Goal: Answer question/provide support: Share knowledge or assist other users

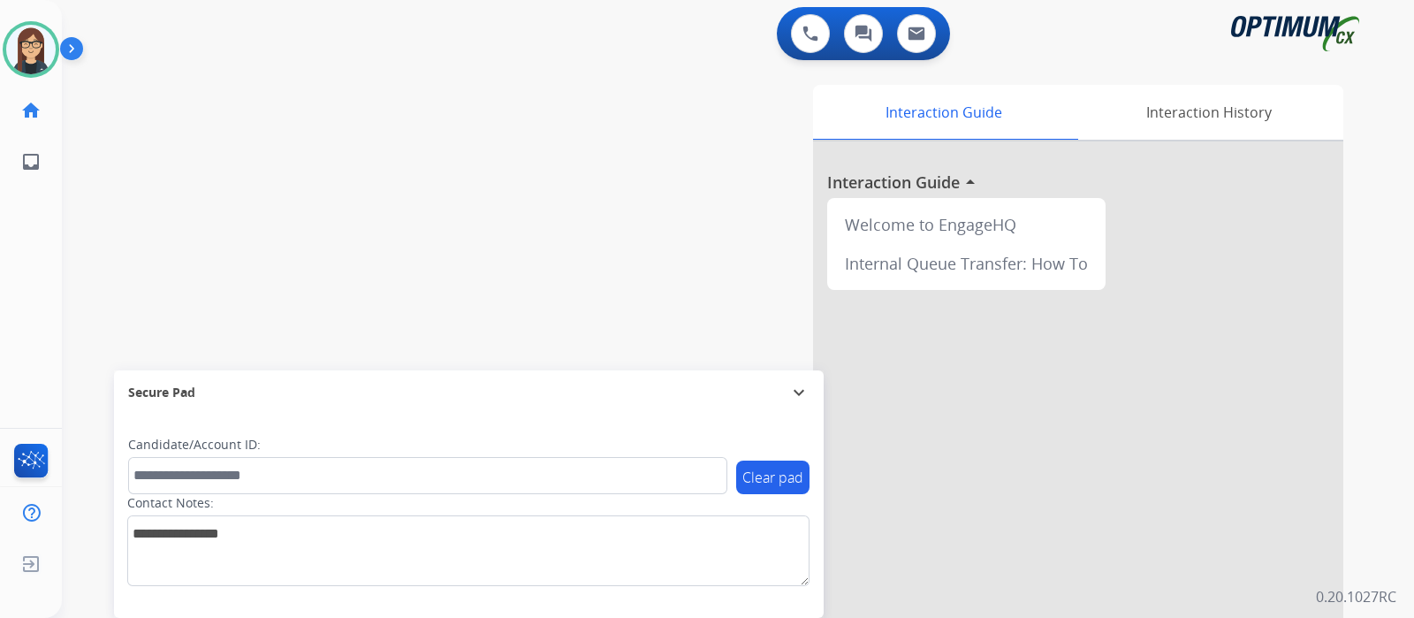
click at [490, 184] on div "swap_horiz Break voice bridge close_fullscreen Connect 3-Way Call merge_type Se…" at bounding box center [717, 432] width 1310 height 737
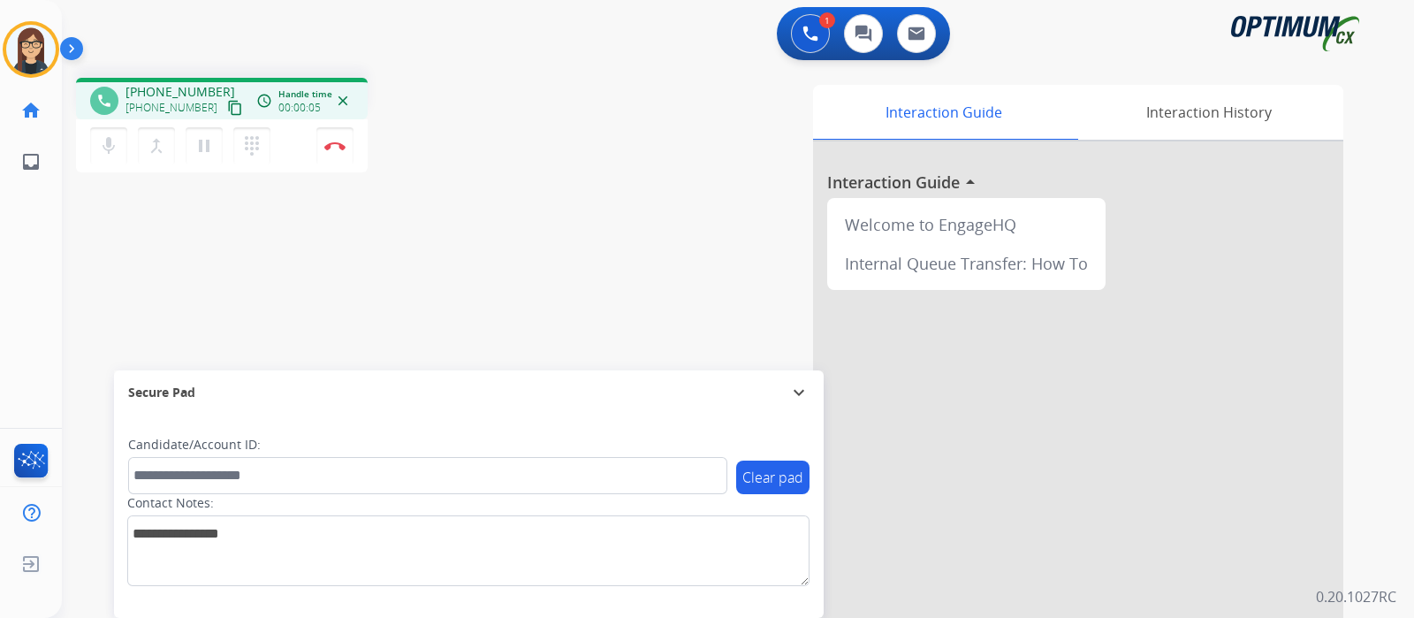
click at [227, 108] on mat-icon "content_copy" at bounding box center [235, 108] width 16 height 16
click at [99, 162] on button "mic Mute" at bounding box center [108, 145] width 37 height 37
click at [102, 149] on mat-icon "mic_off" at bounding box center [108, 145] width 21 height 21
click at [615, 129] on div "Interaction Guide Interaction History Interaction Guide arrow_drop_up Welcome t…" at bounding box center [947, 443] width 793 height 716
click at [106, 149] on mat-icon "mic" at bounding box center [108, 145] width 21 height 21
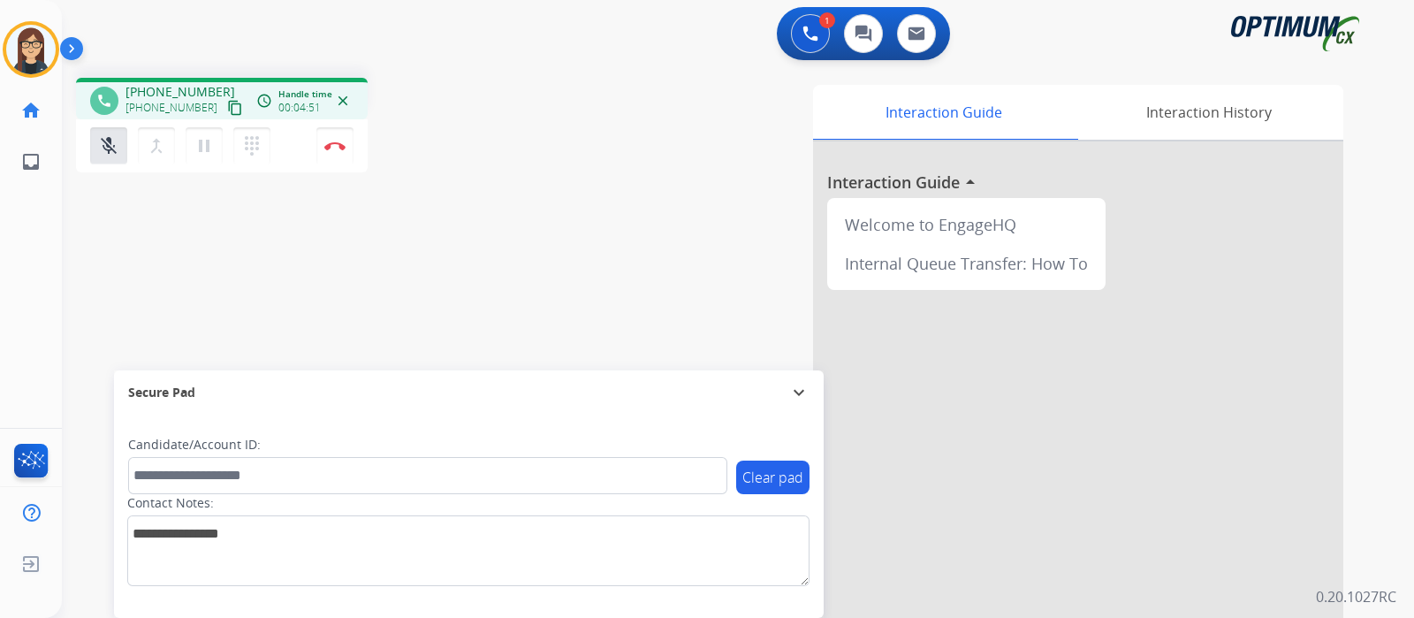
click at [477, 243] on div "phone +13135009345 +13135009345 content_copy access_time Call metrics Queue 00:…" at bounding box center [717, 432] width 1310 height 737
click at [112, 149] on mat-icon "mic_off" at bounding box center [108, 145] width 21 height 21
click at [100, 156] on button "mic Mute" at bounding box center [108, 145] width 37 height 37
click at [564, 135] on div "Interaction Guide Interaction History Interaction Guide arrow_drop_up Welcome t…" at bounding box center [947, 443] width 793 height 716
click at [102, 153] on mat-icon "mic_off" at bounding box center [108, 145] width 21 height 21
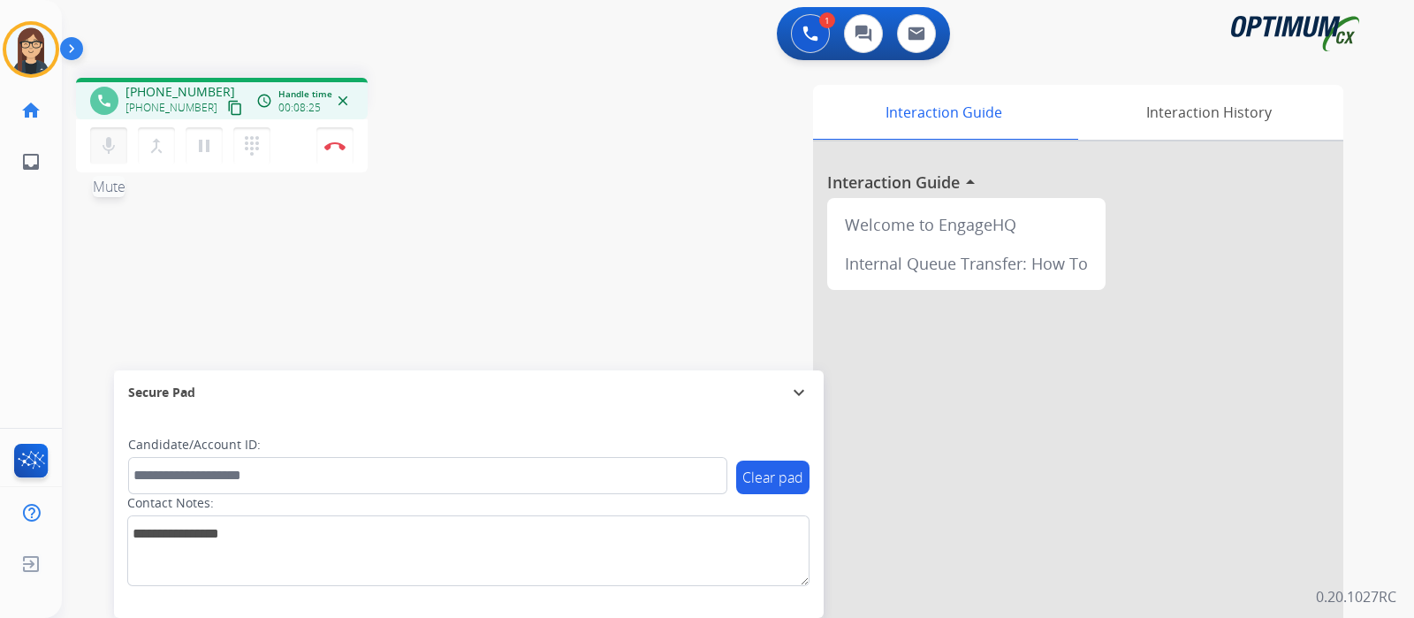
click at [98, 153] on mat-icon "mic" at bounding box center [108, 145] width 21 height 21
click at [111, 153] on mat-icon "mic_off" at bounding box center [108, 145] width 21 height 21
click at [335, 148] on img at bounding box center [334, 145] width 21 height 9
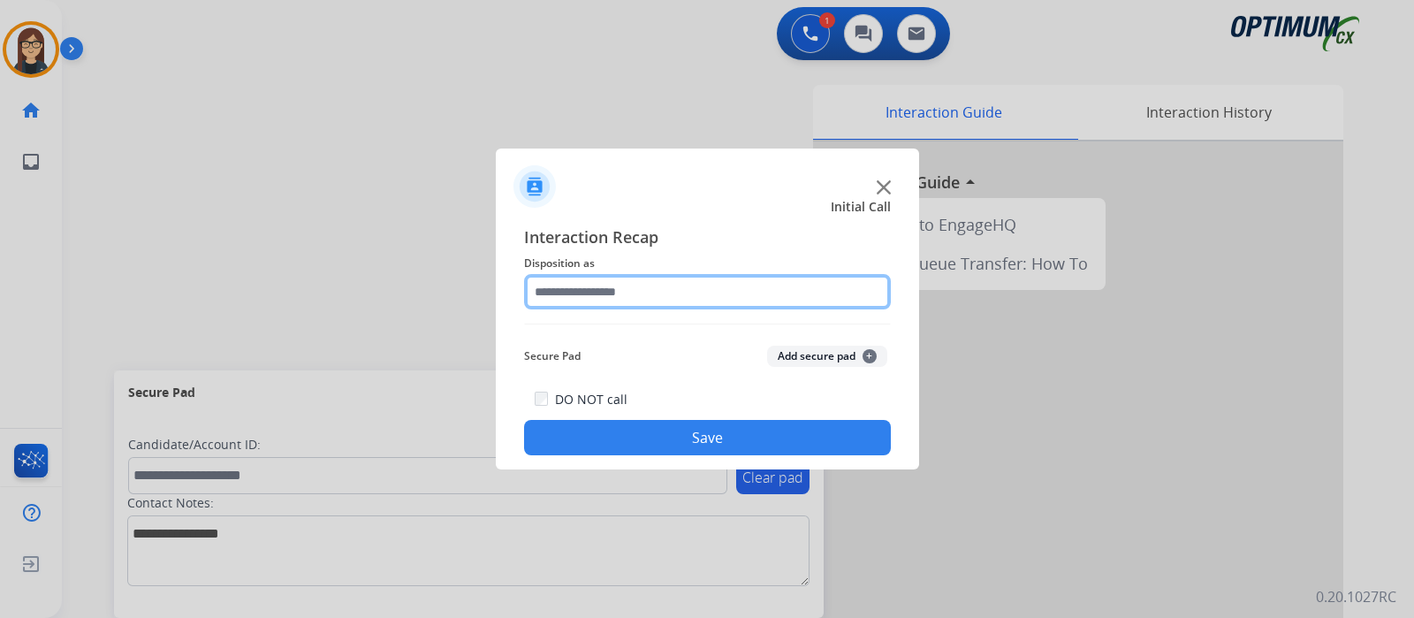
click at [628, 296] on input "text" at bounding box center [707, 291] width 367 height 35
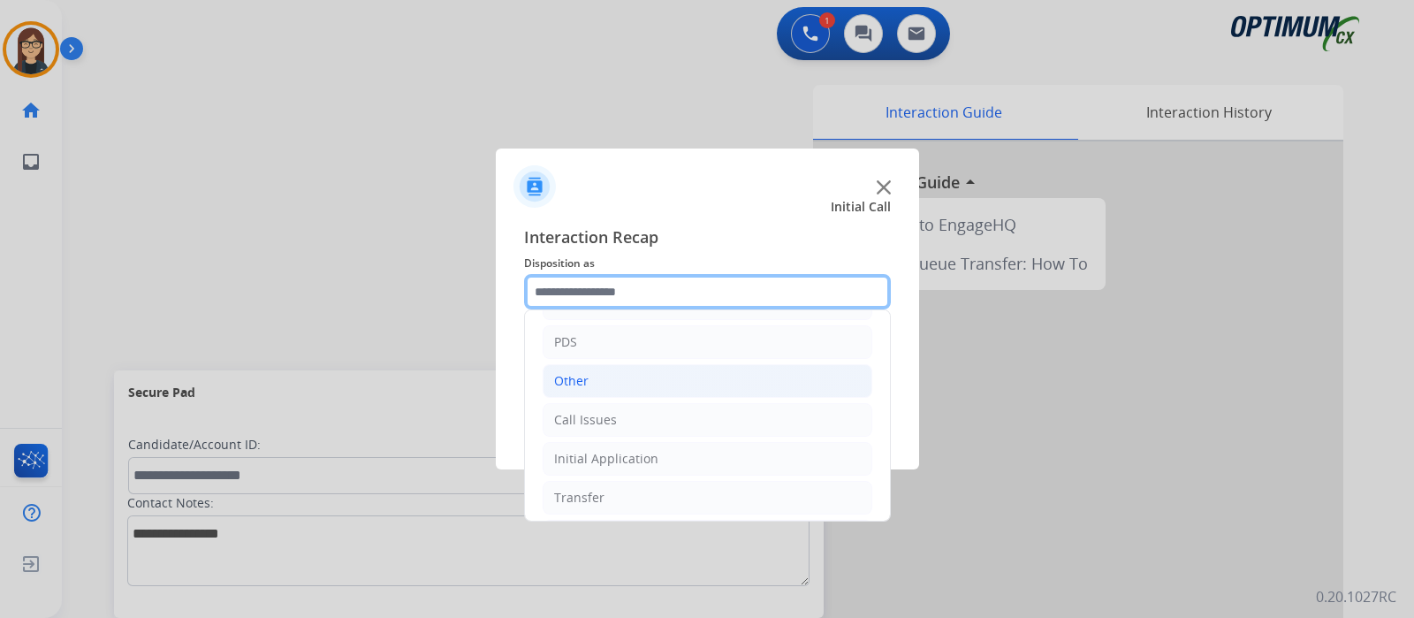
scroll to position [117, 0]
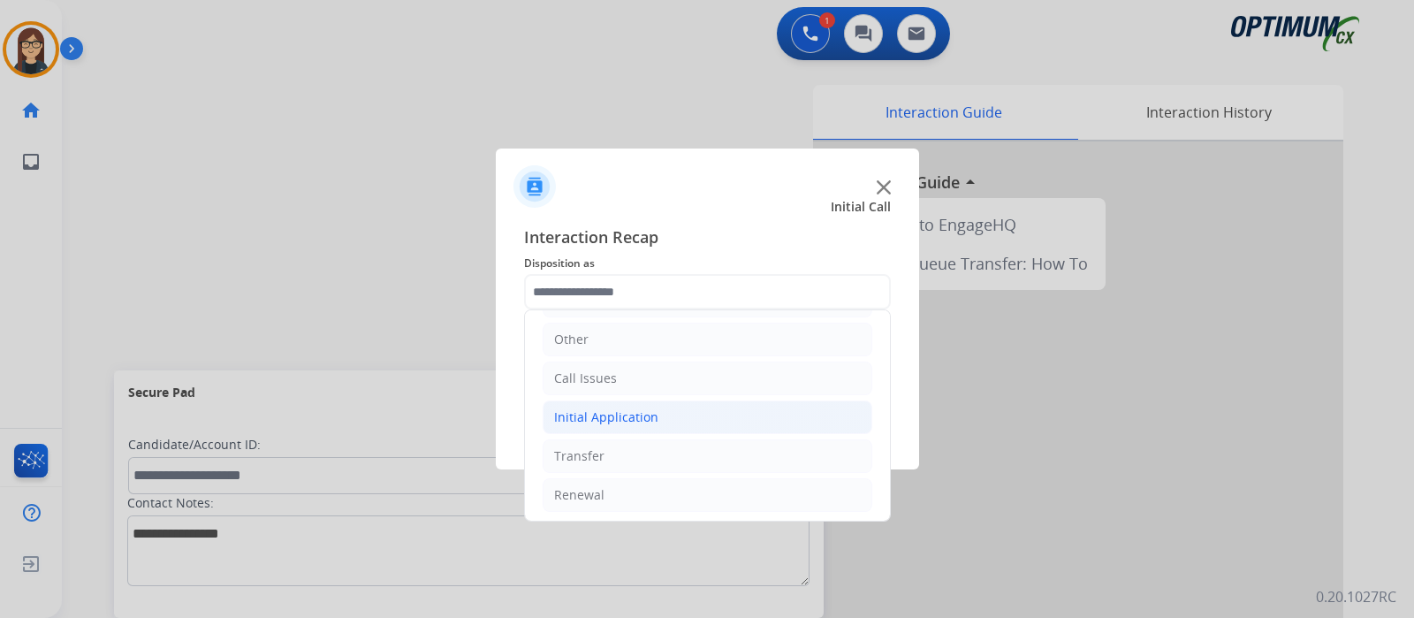
click at [626, 414] on div "Initial Application" at bounding box center [606, 417] width 104 height 18
click at [718, 448] on div "Credential Resend (Initial application)" at bounding box center [701, 456] width 224 height 18
type input "**********"
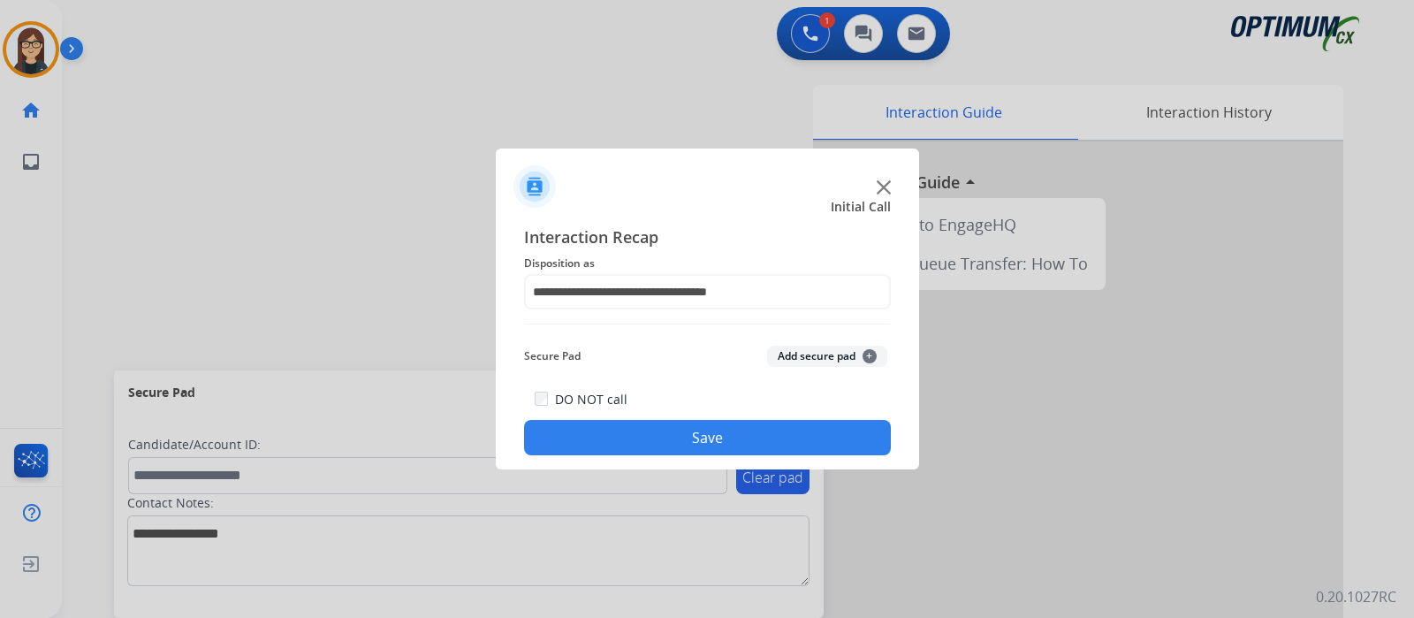
click at [717, 448] on button "Save" at bounding box center [707, 437] width 367 height 35
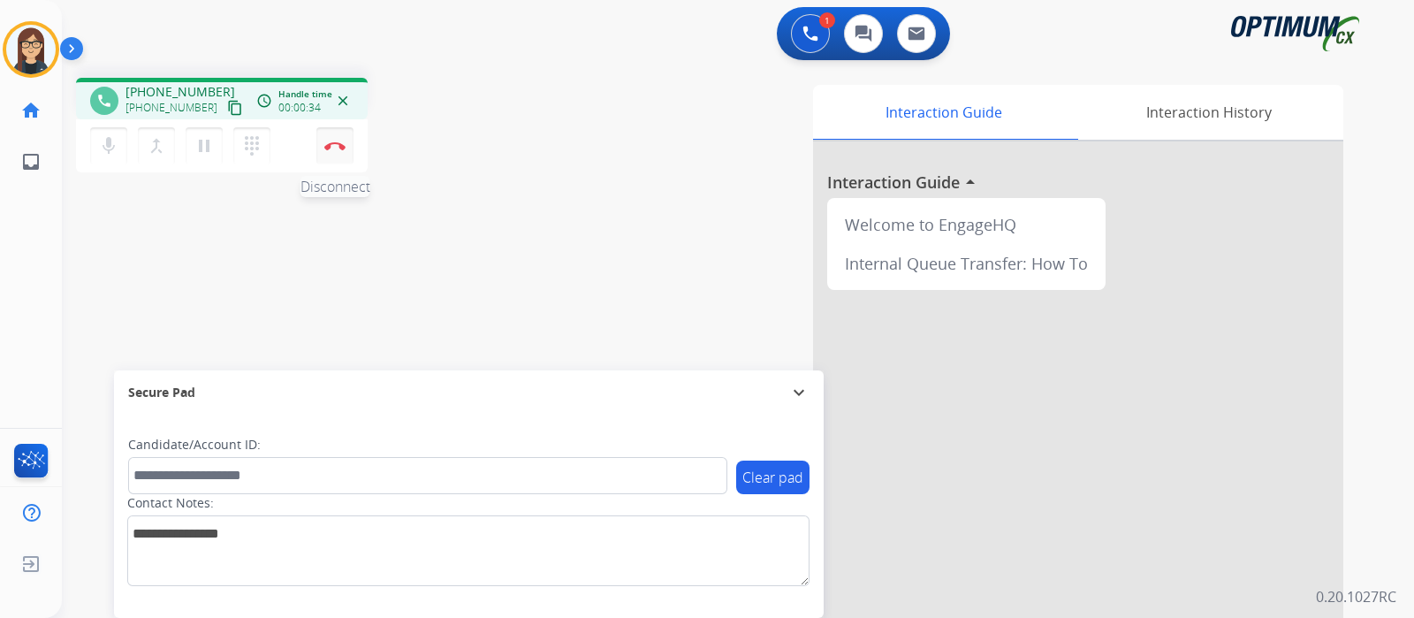
click at [331, 150] on button "Disconnect" at bounding box center [334, 145] width 37 height 37
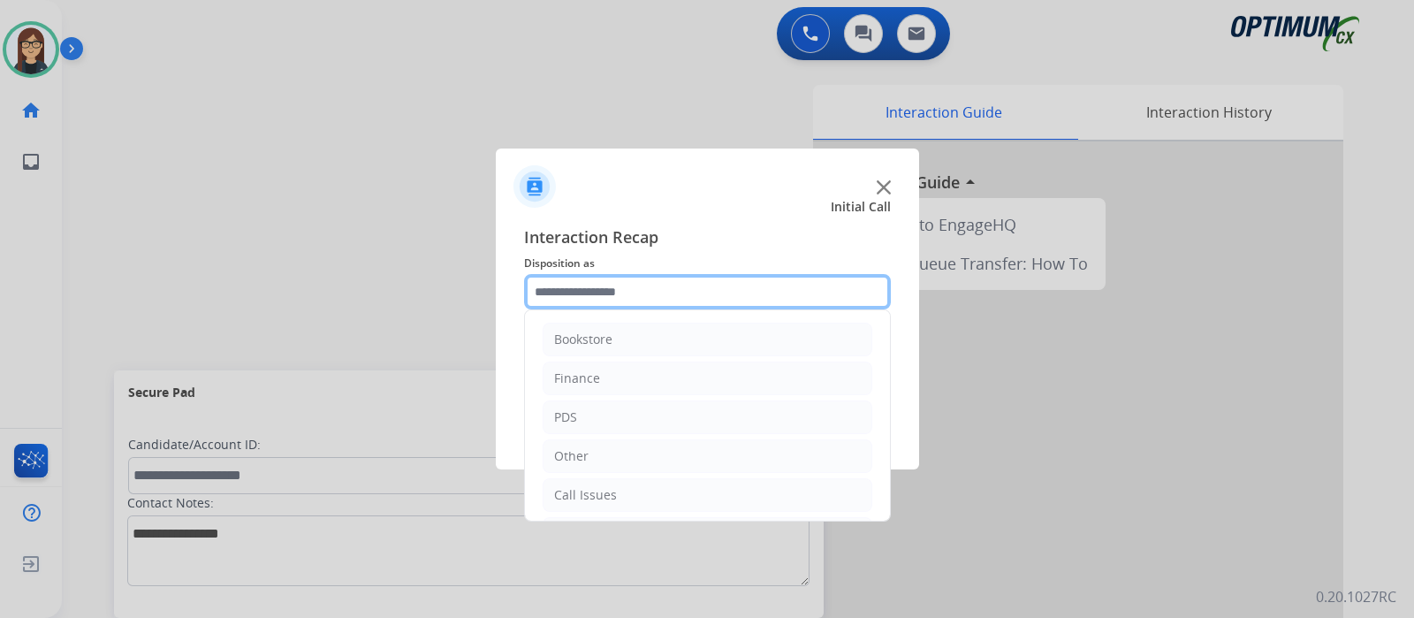
click at [566, 280] on input "text" at bounding box center [707, 291] width 367 height 35
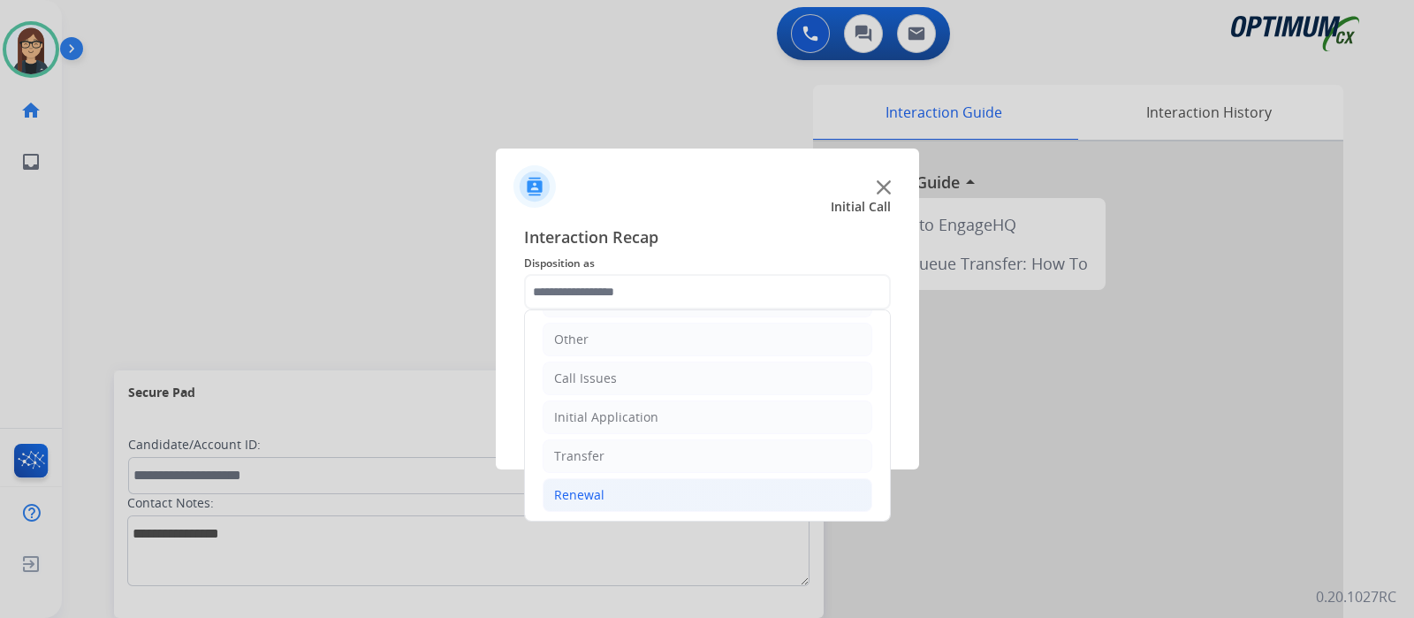
click at [592, 486] on div "Renewal" at bounding box center [579, 495] width 50 height 18
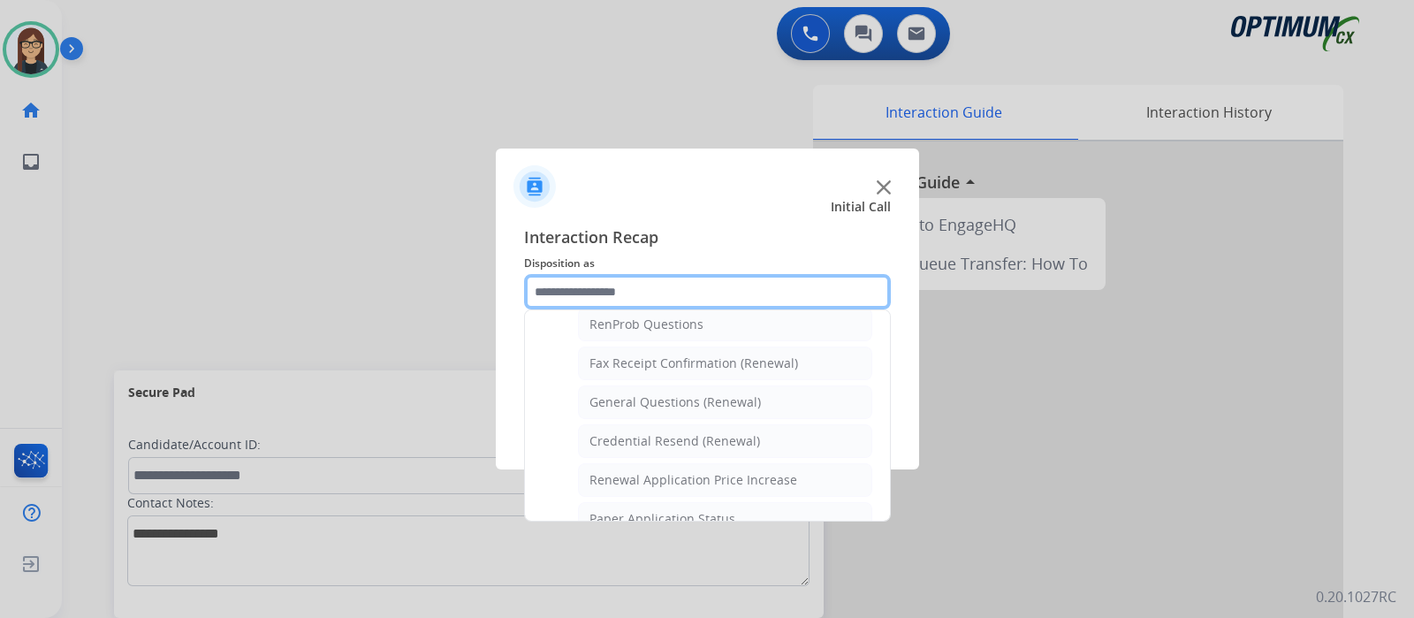
scroll to position [454, 0]
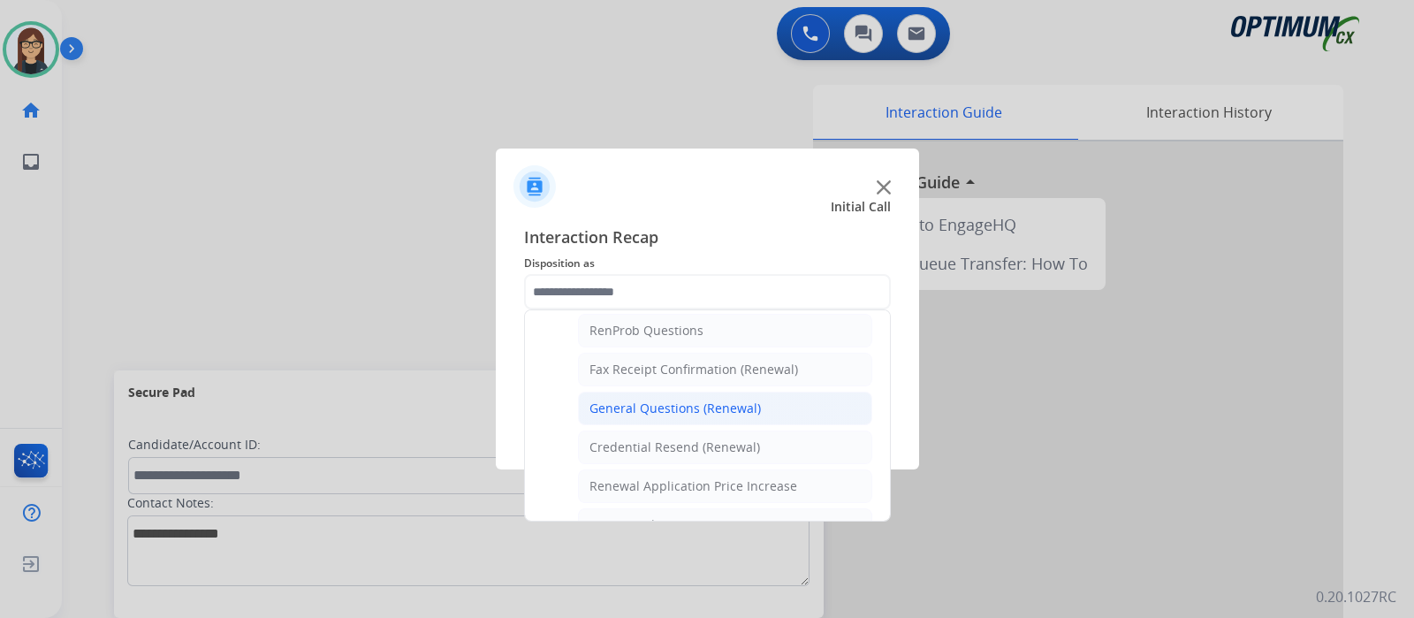
click at [667, 399] on div "General Questions (Renewal)" at bounding box center [674, 408] width 171 height 18
type input "**********"
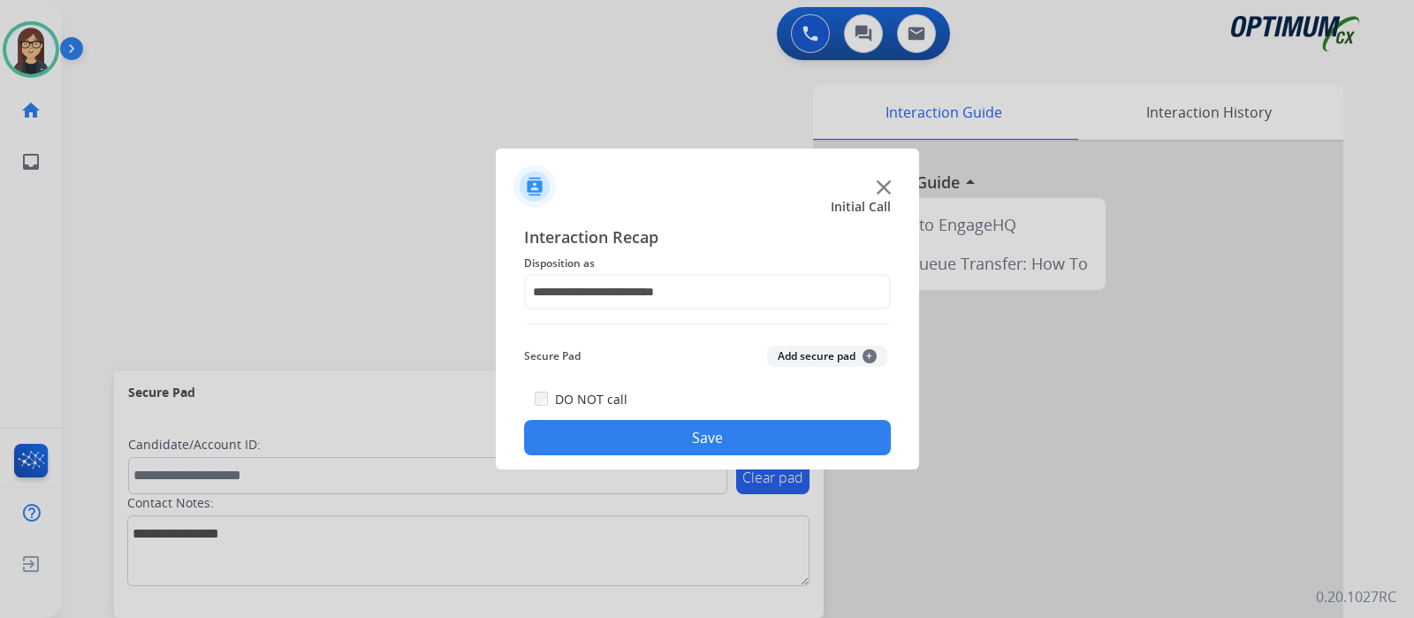
click at [664, 422] on button "Save" at bounding box center [707, 437] width 367 height 35
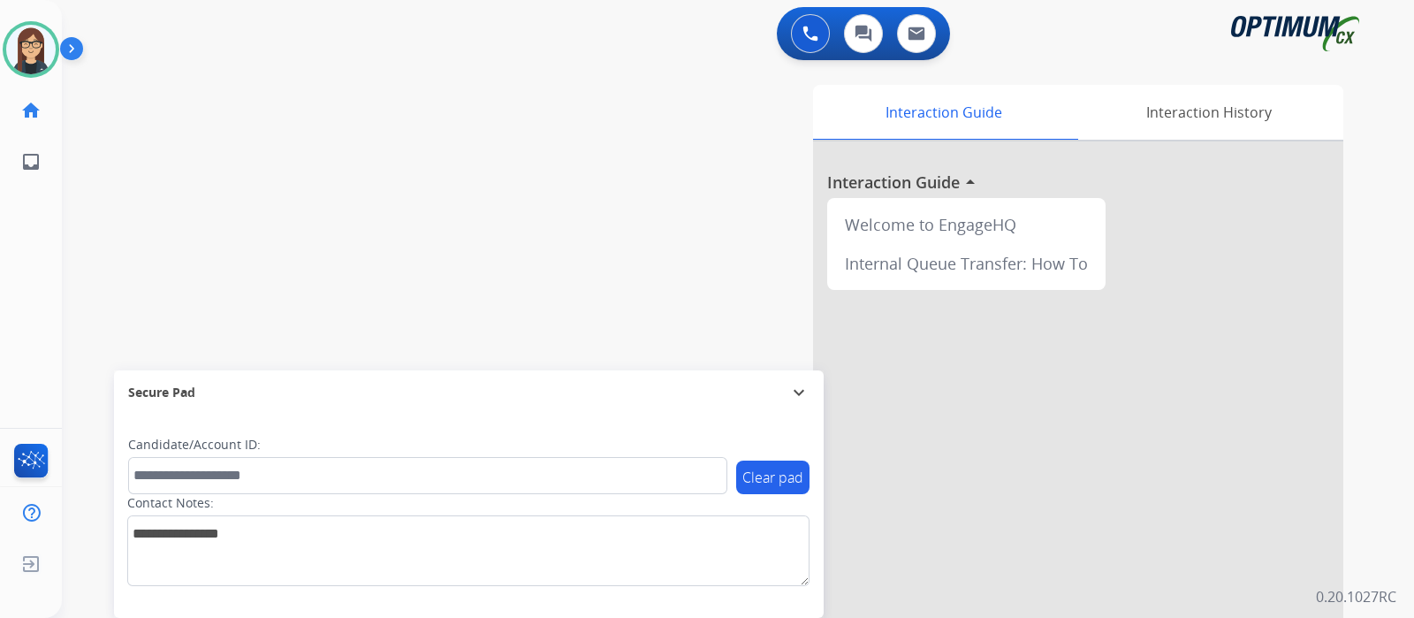
click at [399, 231] on div "swap_horiz Break voice bridge close_fullscreen Connect 3-Way Call merge_type Se…" at bounding box center [717, 432] width 1310 height 737
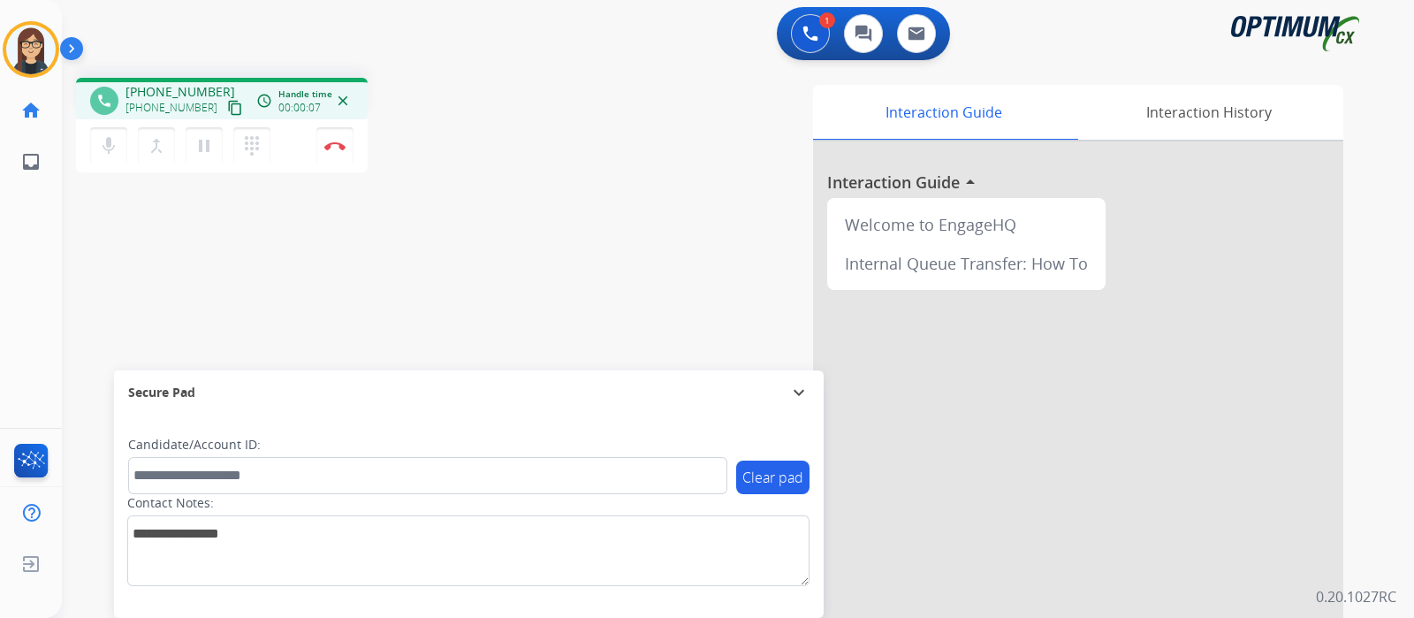
click at [227, 105] on mat-icon "content_copy" at bounding box center [235, 108] width 16 height 16
click at [103, 147] on mat-icon "mic" at bounding box center [108, 145] width 21 height 21
click at [123, 155] on button "mic_off Mute" at bounding box center [108, 145] width 37 height 37
click at [632, 130] on div "Interaction Guide Interaction History Interaction Guide arrow_drop_up Welcome t…" at bounding box center [947, 443] width 793 height 716
click at [115, 142] on mat-icon "mic" at bounding box center [108, 145] width 21 height 21
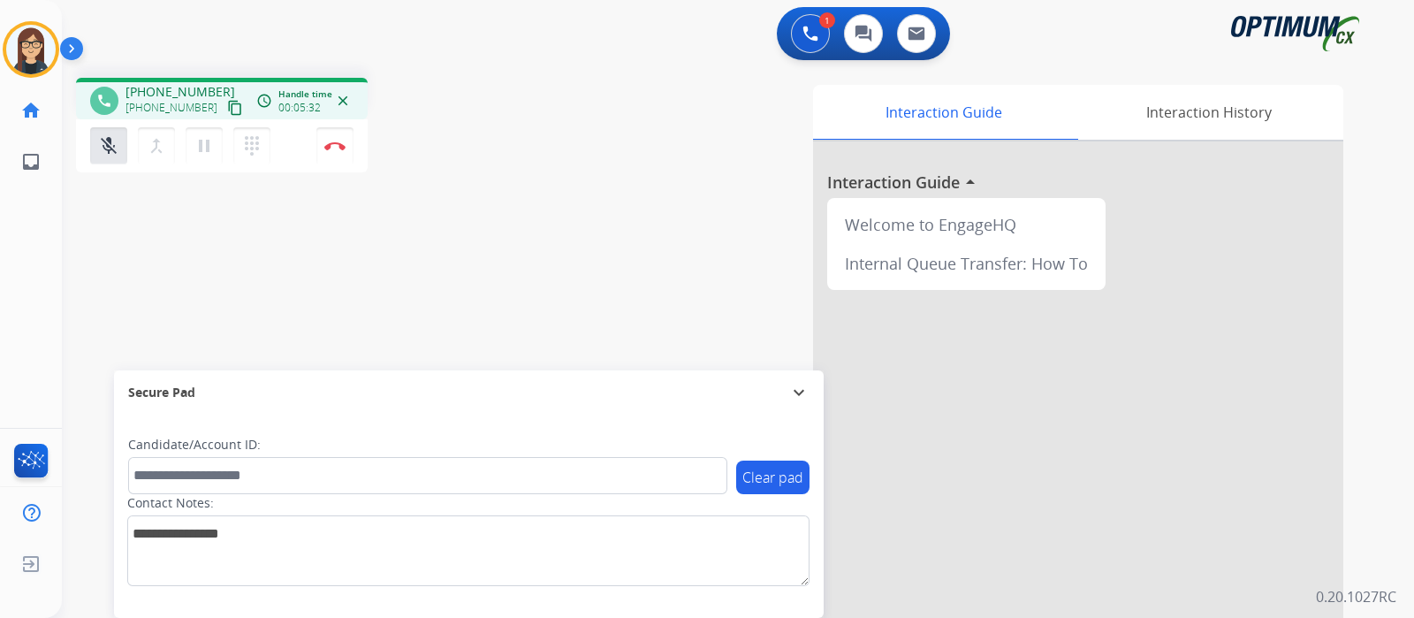
click at [531, 239] on div "phone +14705049651 +14705049651 content_copy access_time Call metrics Queue 00:…" at bounding box center [717, 432] width 1310 height 737
click at [96, 153] on button "mic_off Mute" at bounding box center [108, 145] width 37 height 37
click at [373, 216] on div "phone +14705049651 +14705049651 content_copy access_time Call metrics Queue 00:…" at bounding box center [717, 432] width 1310 height 737
click at [336, 156] on button "Disconnect" at bounding box center [334, 145] width 37 height 37
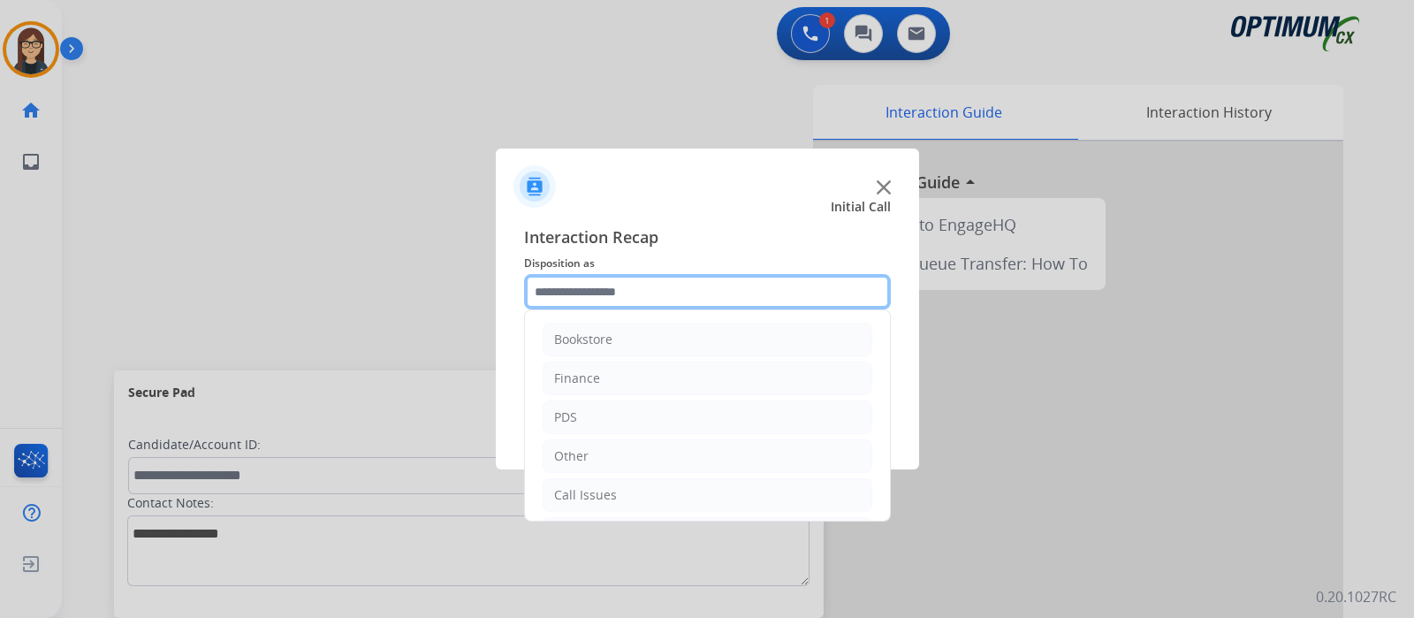
click at [589, 286] on input "text" at bounding box center [707, 291] width 367 height 35
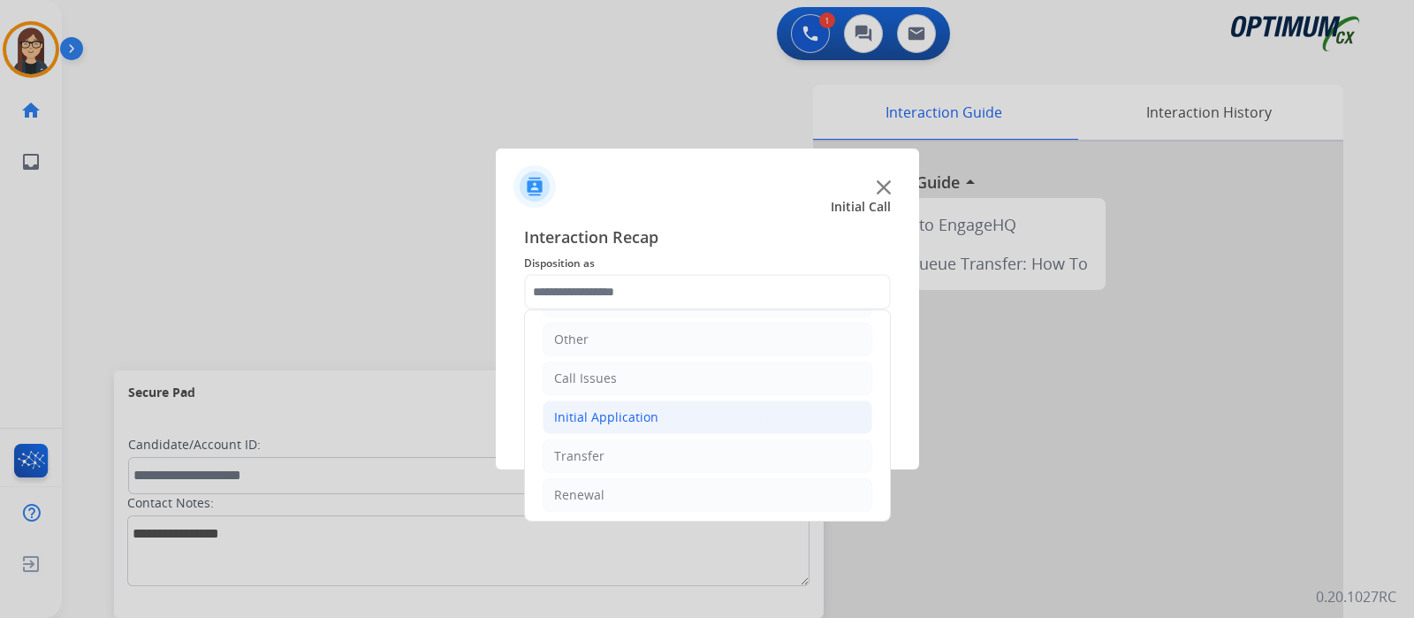
click at [604, 426] on li "Initial Application" at bounding box center [708, 417] width 330 height 34
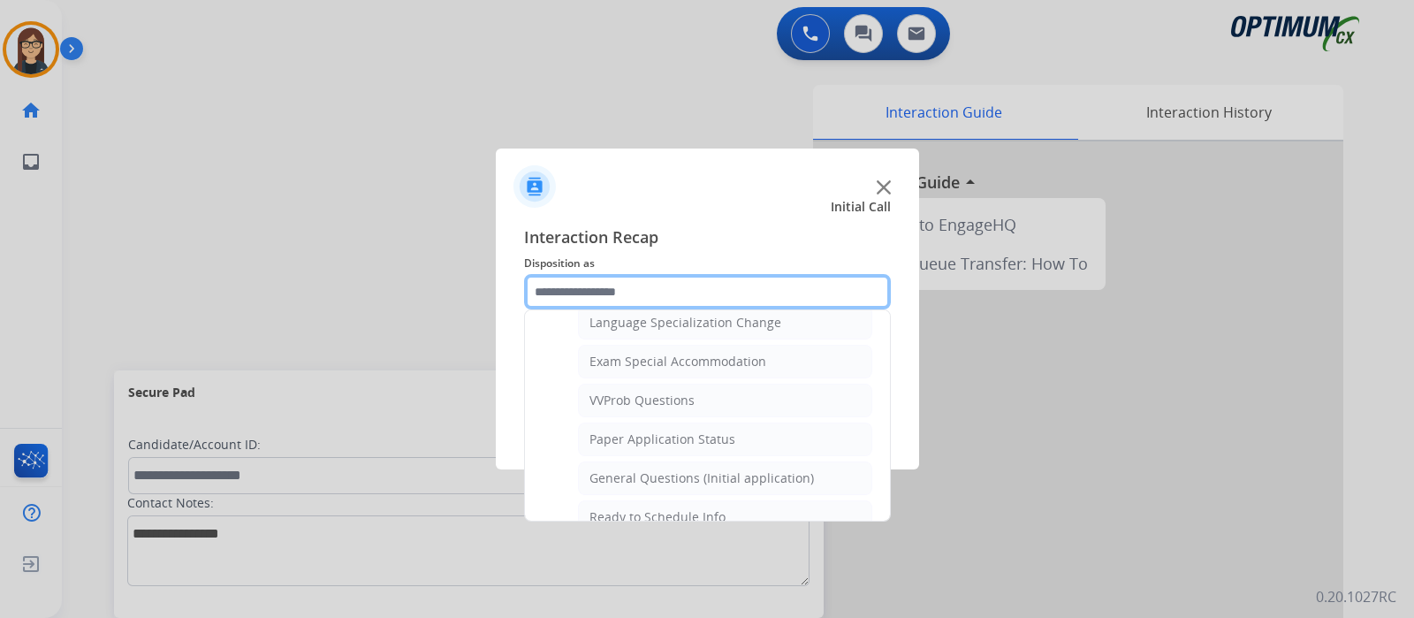
scroll to position [1000, 0]
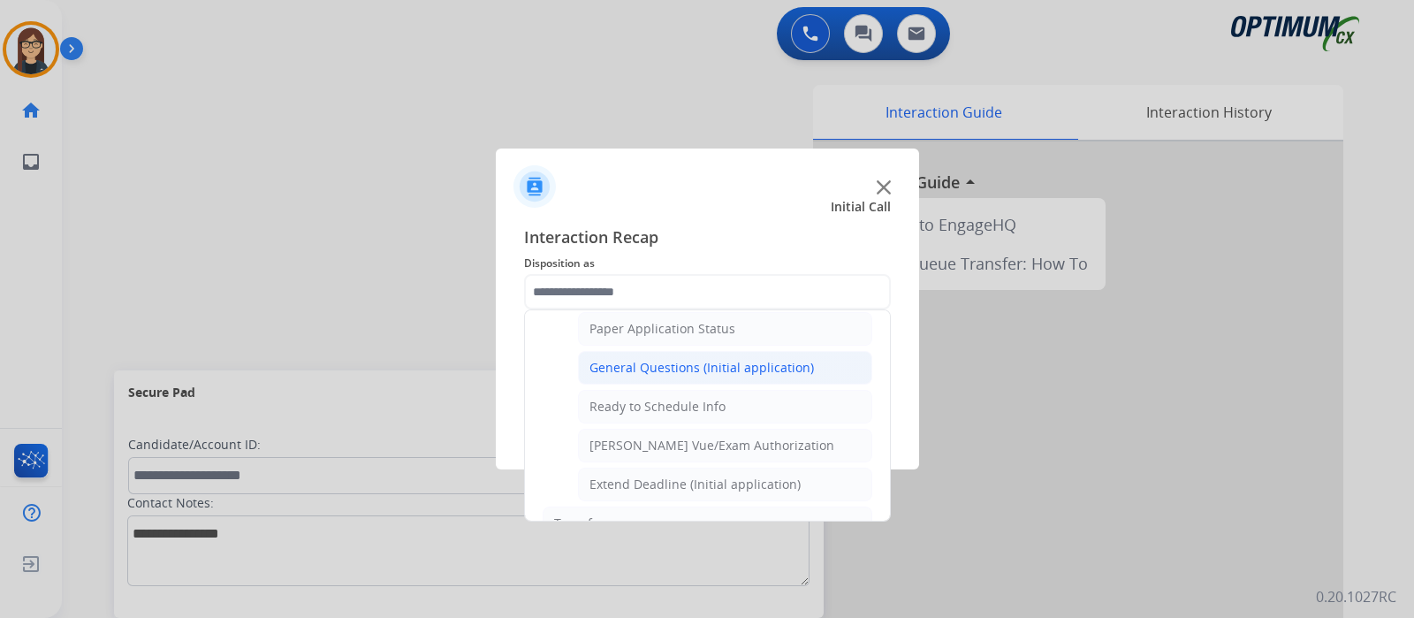
click at [672, 362] on div "General Questions (Initial application)" at bounding box center [701, 368] width 224 height 18
type input "**********"
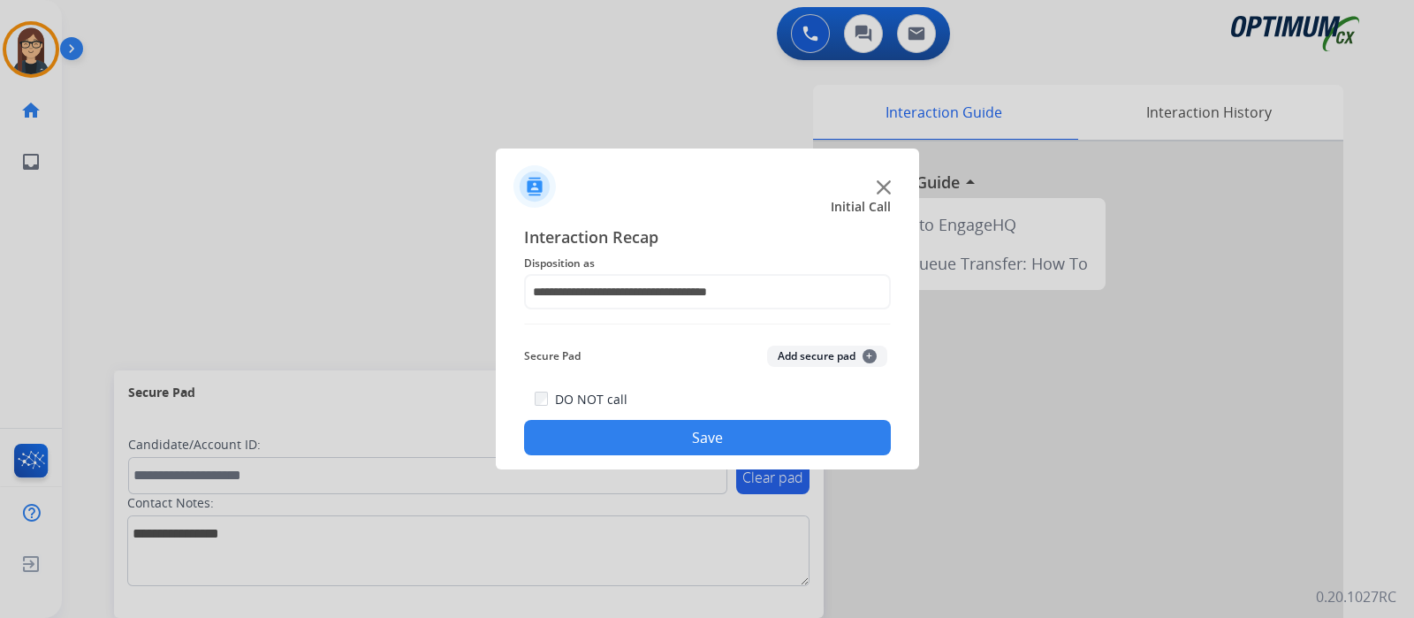
click at [622, 430] on button "Save" at bounding box center [707, 437] width 367 height 35
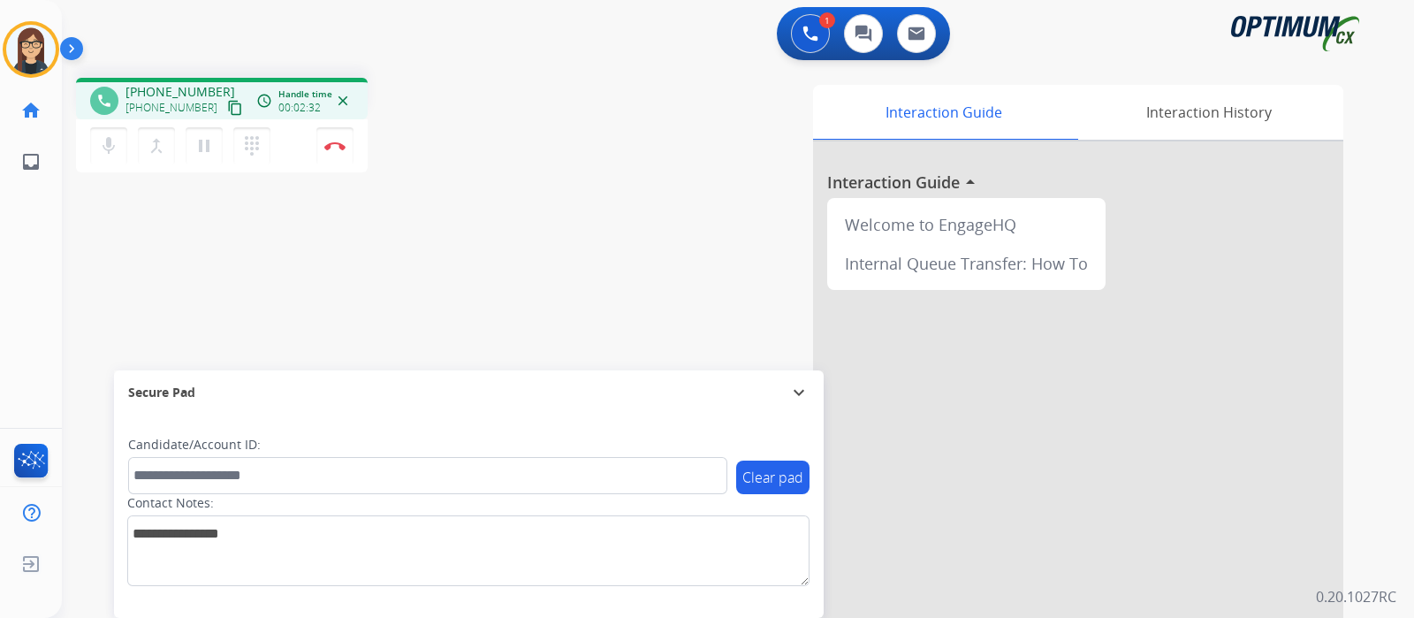
click at [605, 148] on div "Interaction Guide Interaction History Interaction Guide arrow_drop_up Welcome t…" at bounding box center [947, 443] width 793 height 716
click at [334, 148] on img at bounding box center [334, 145] width 21 height 9
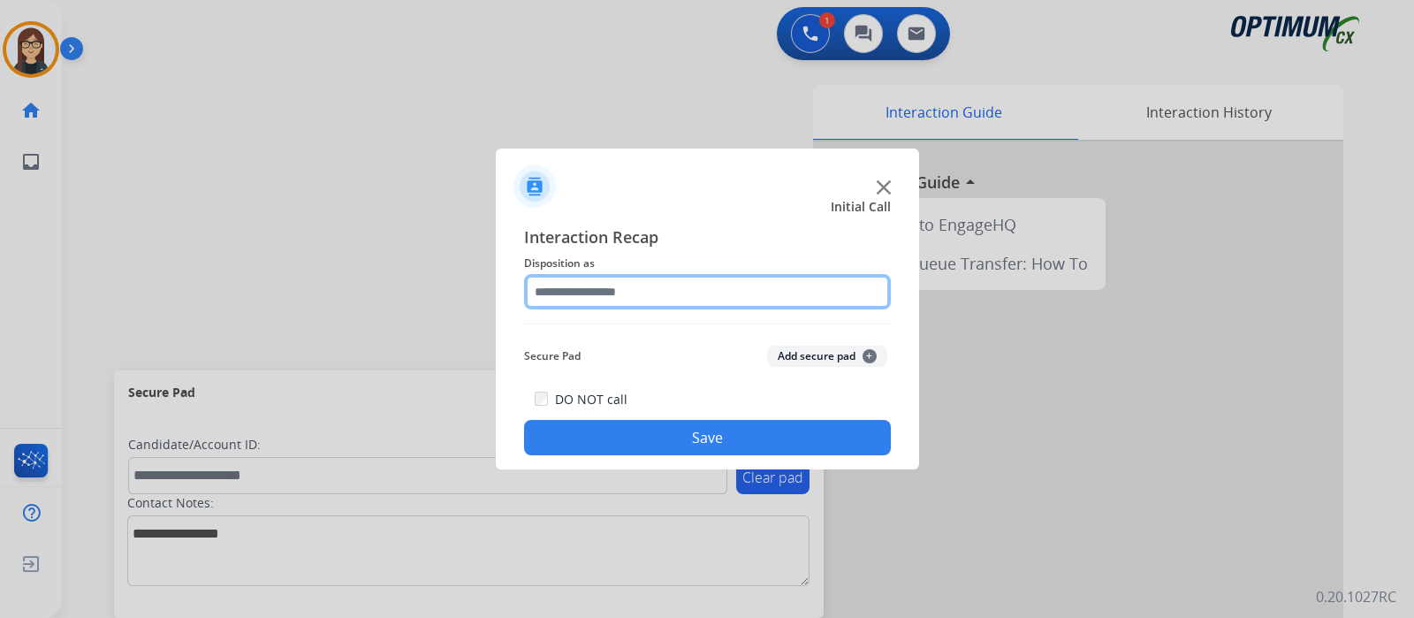
click at [611, 293] on input "text" at bounding box center [707, 291] width 367 height 35
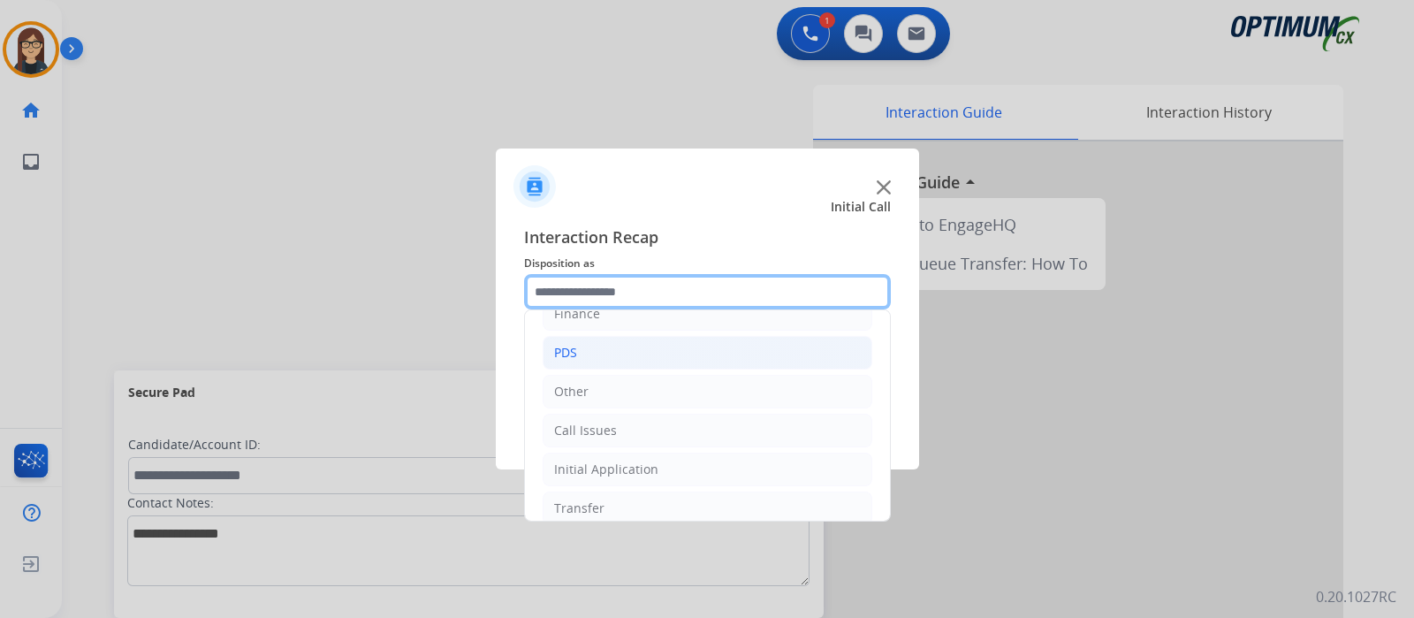
scroll to position [117, 0]
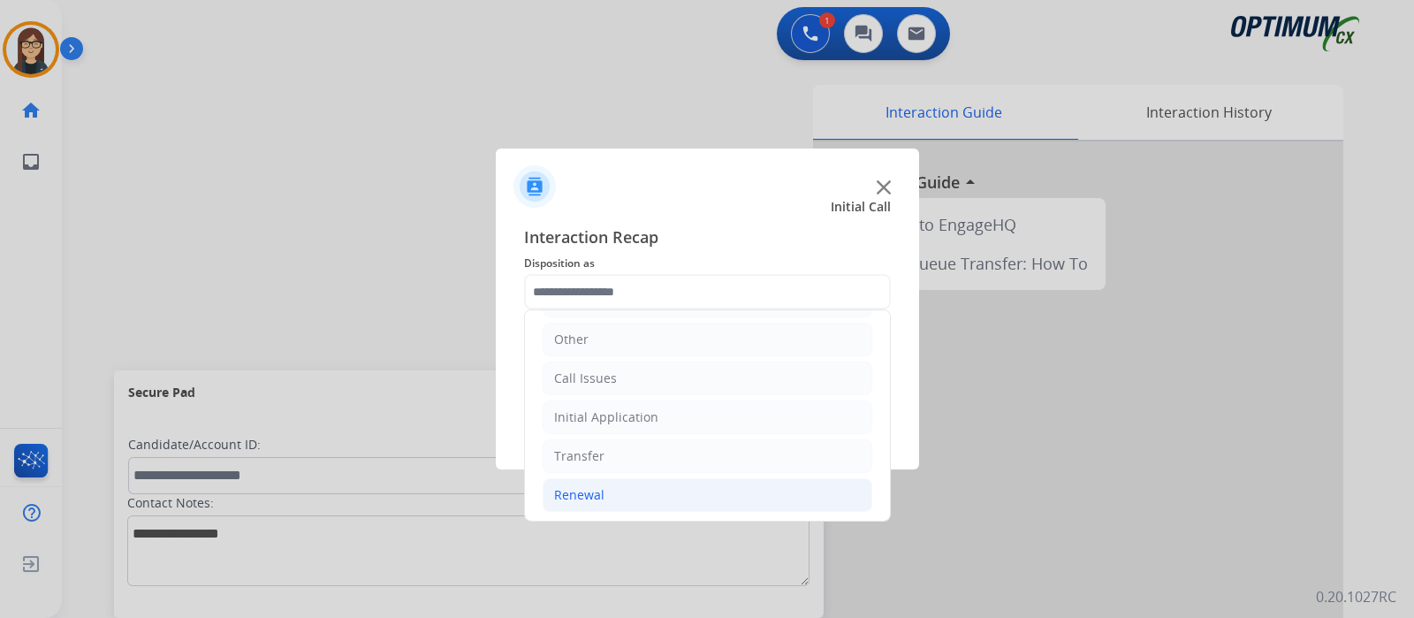
click at [601, 491] on div "Renewal" at bounding box center [579, 495] width 50 height 18
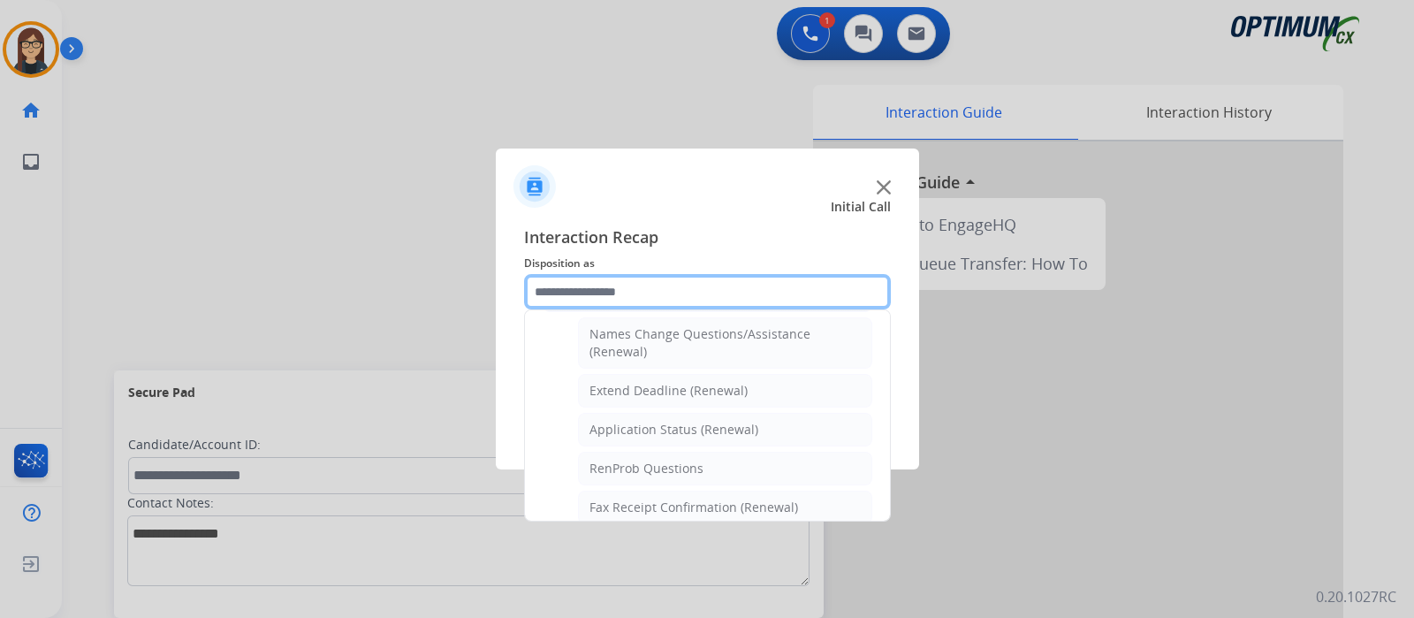
scroll to position [675, 0]
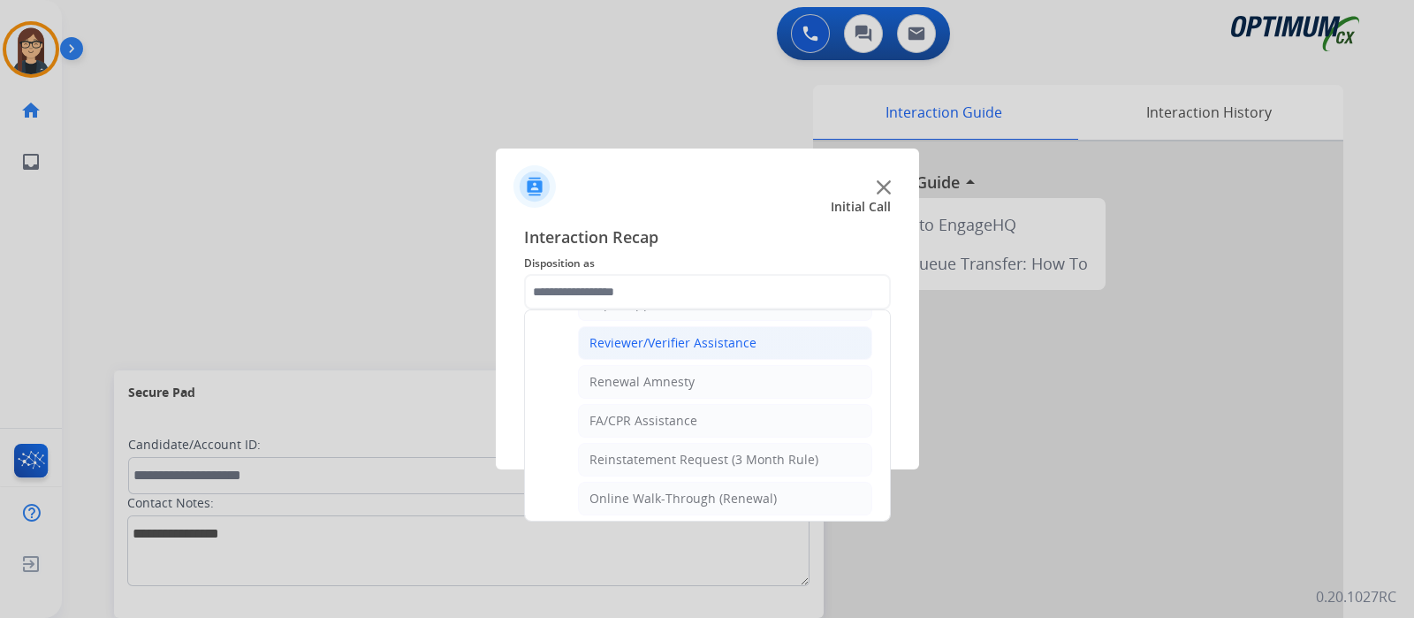
click at [636, 338] on div "Reviewer/Verifier Assistance" at bounding box center [672, 343] width 167 height 18
type input "**********"
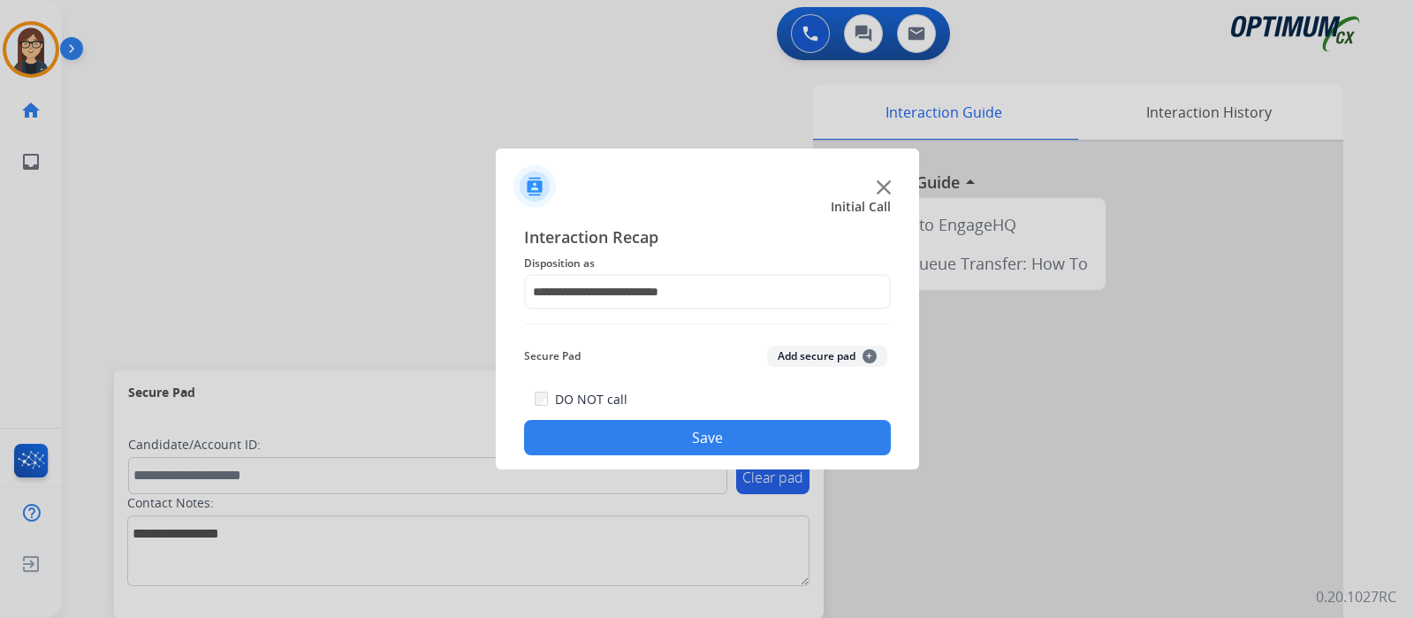
click at [647, 422] on button "Save" at bounding box center [707, 437] width 367 height 35
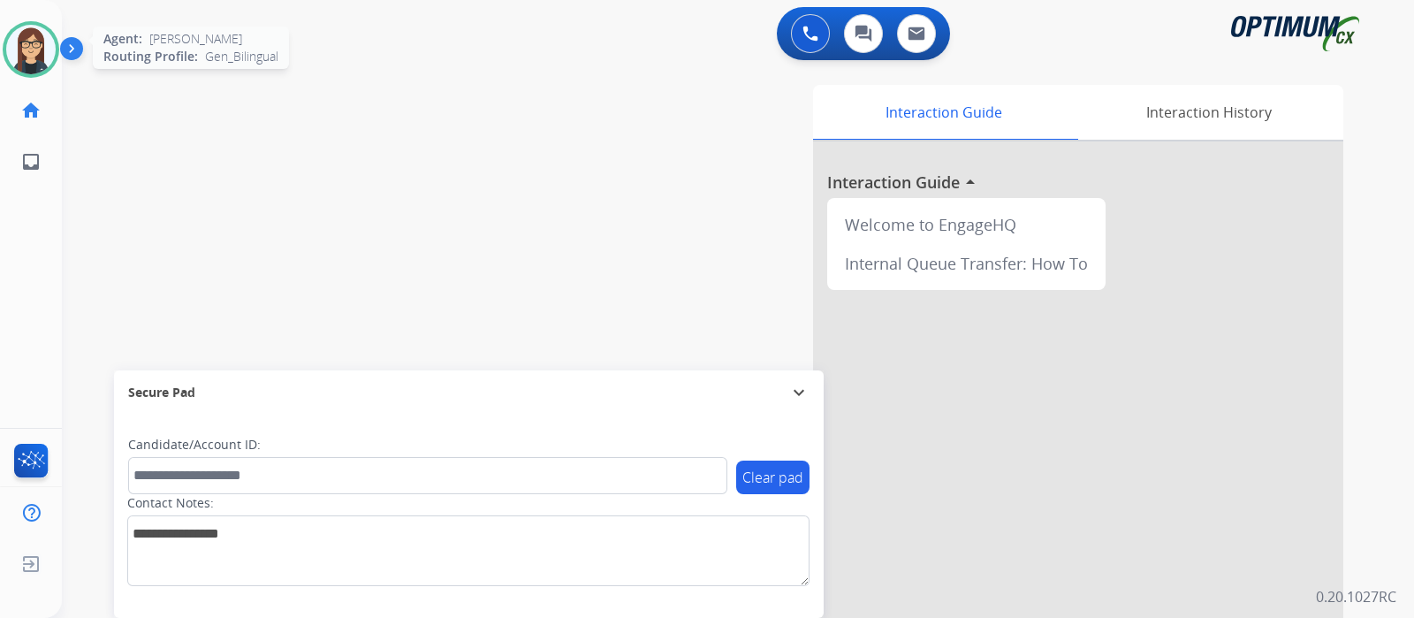
click at [27, 50] on img at bounding box center [30, 49] width 49 height 49
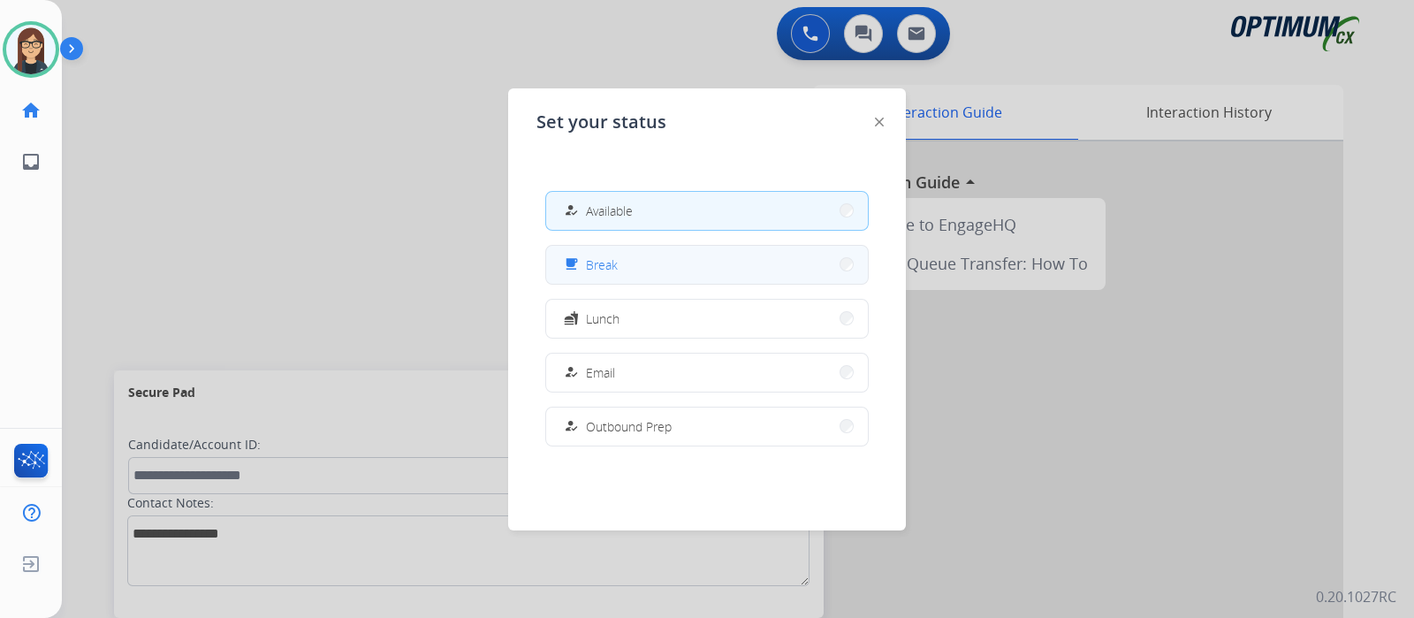
click at [619, 262] on button "free_breakfast Break" at bounding box center [707, 265] width 322 height 38
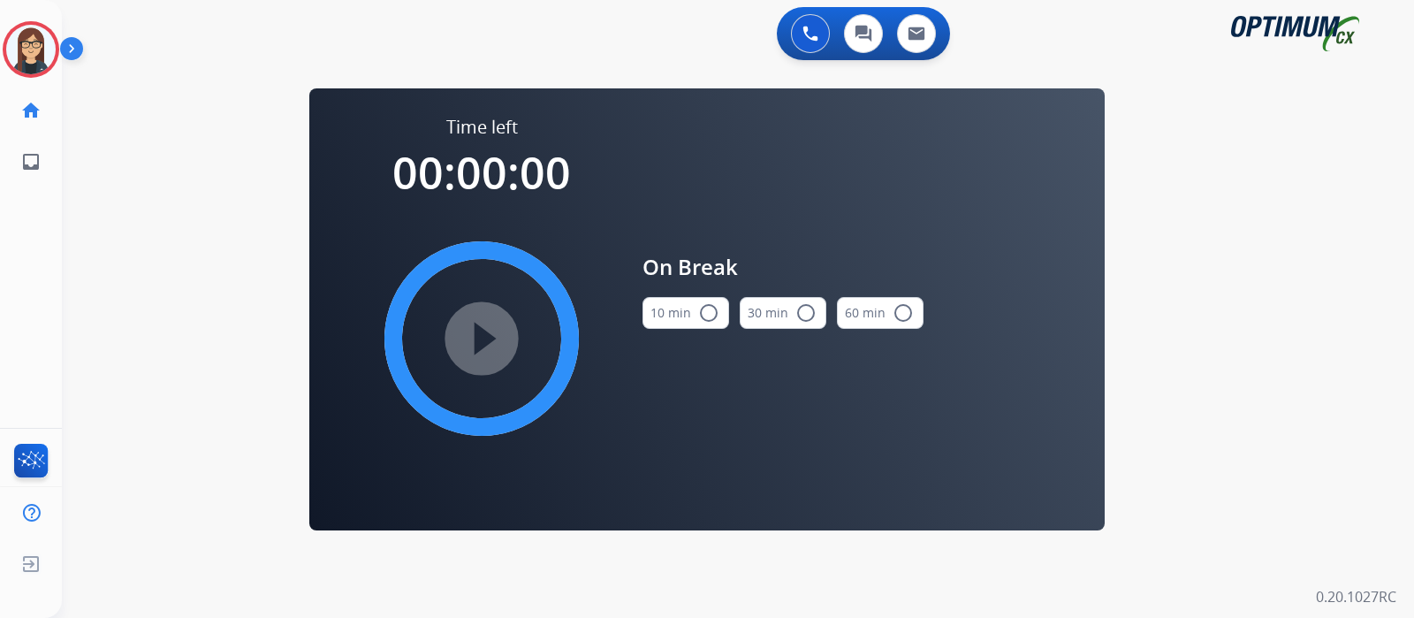
click at [711, 304] on mat-icon "radio_button_unchecked" at bounding box center [708, 312] width 21 height 21
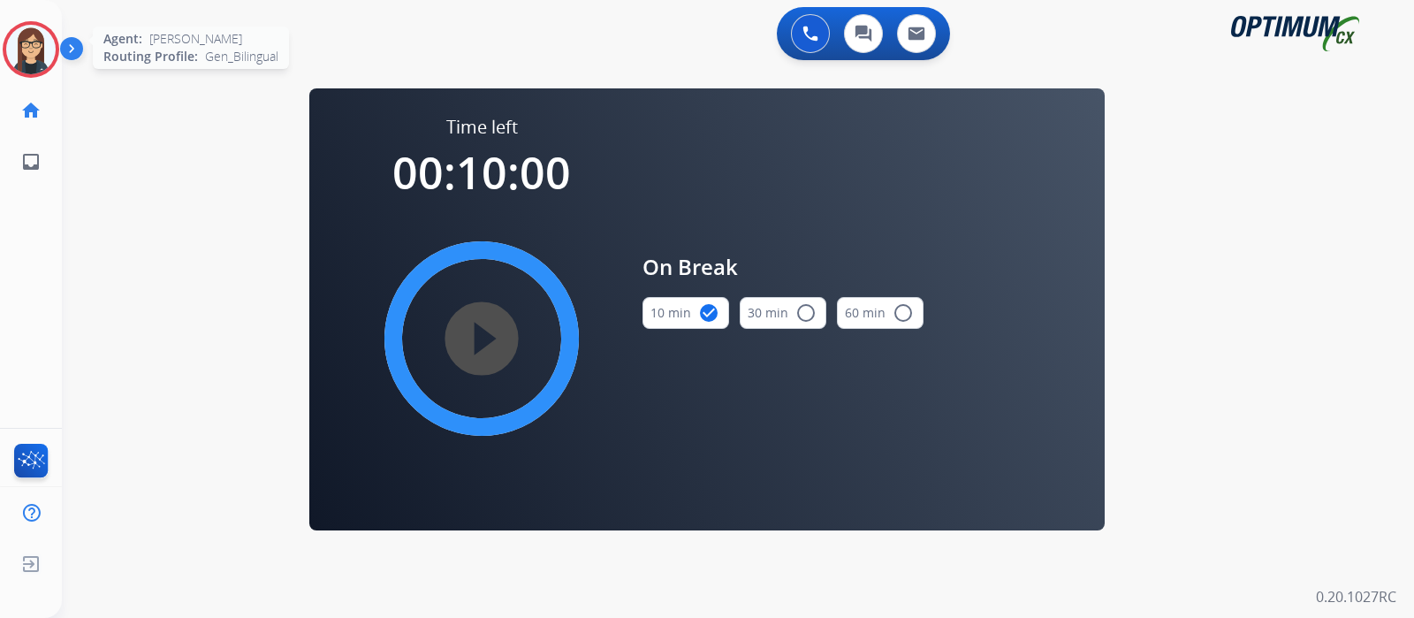
click at [32, 42] on img at bounding box center [30, 49] width 49 height 49
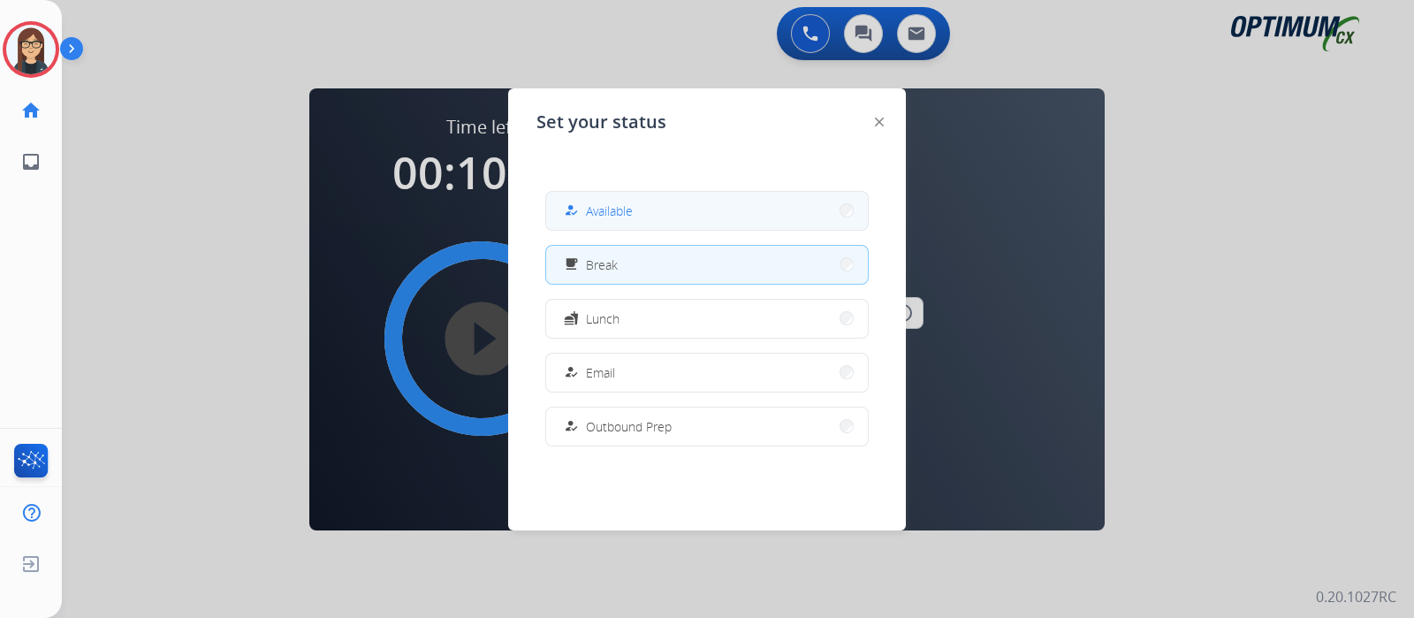
click at [655, 194] on button "how_to_reg Available" at bounding box center [707, 211] width 322 height 38
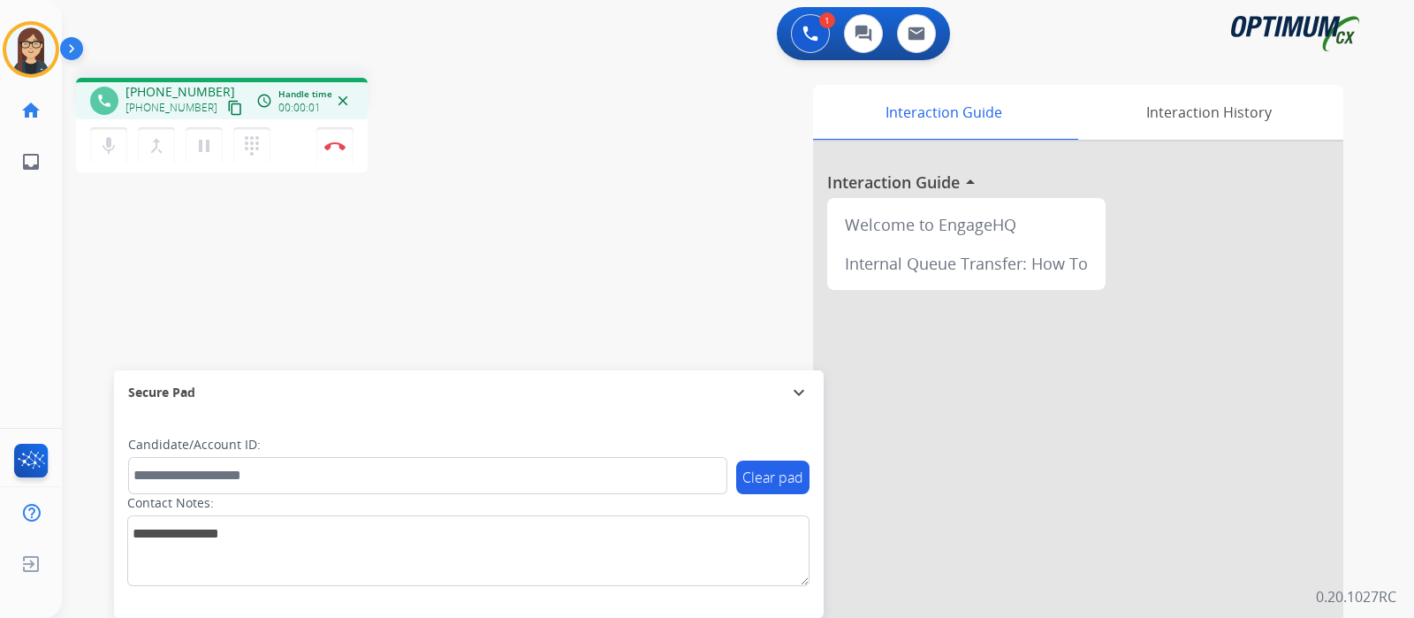
click at [227, 100] on mat-icon "content_copy" at bounding box center [235, 108] width 16 height 16
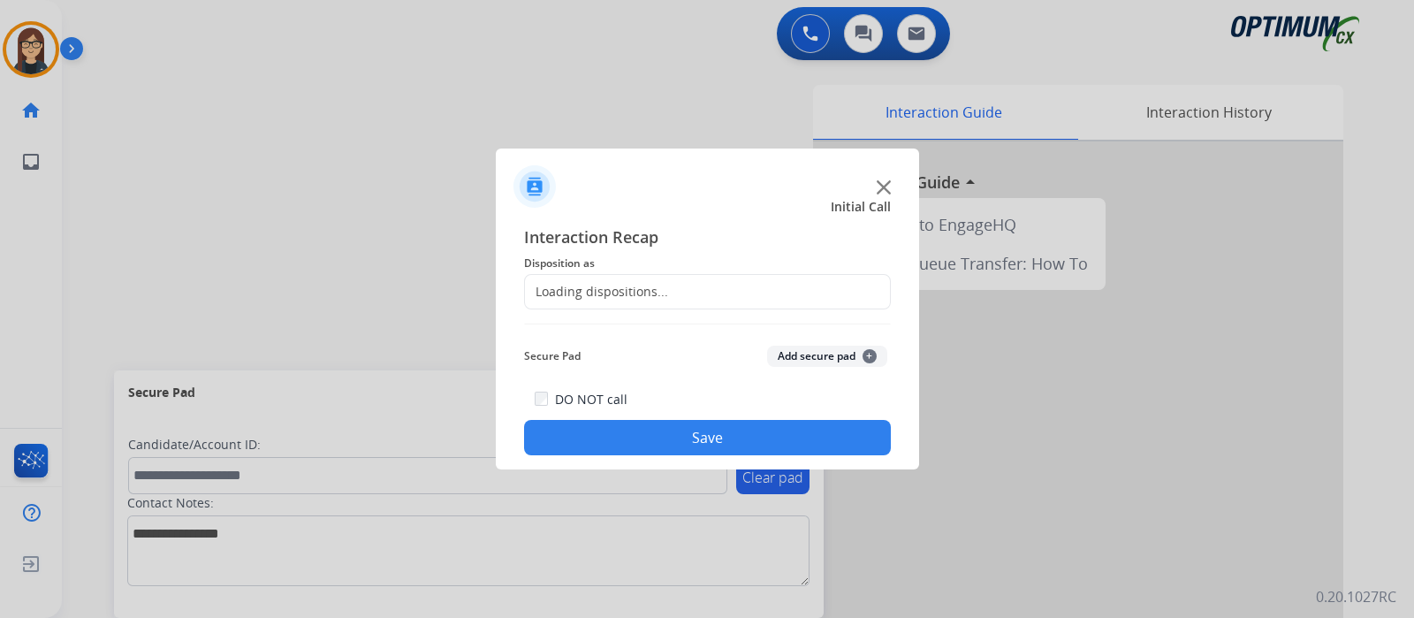
click at [340, 153] on div at bounding box center [707, 309] width 1414 height 618
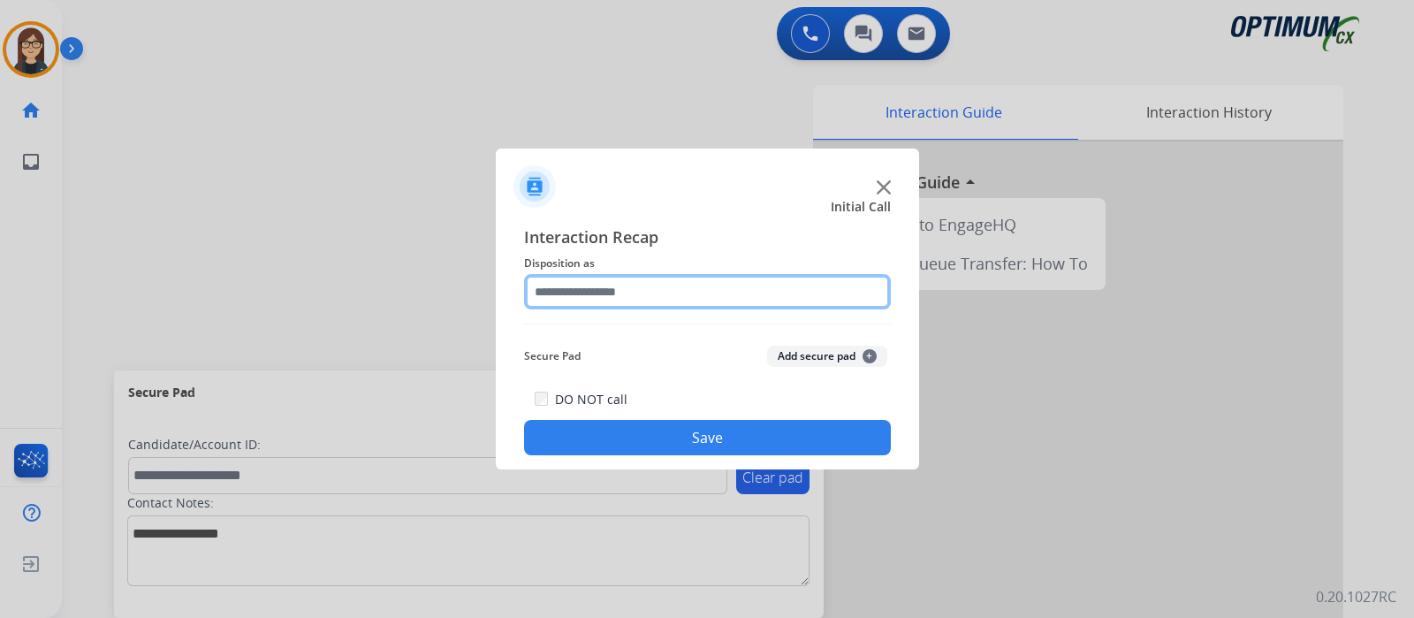
click at [575, 294] on input "text" at bounding box center [707, 291] width 367 height 35
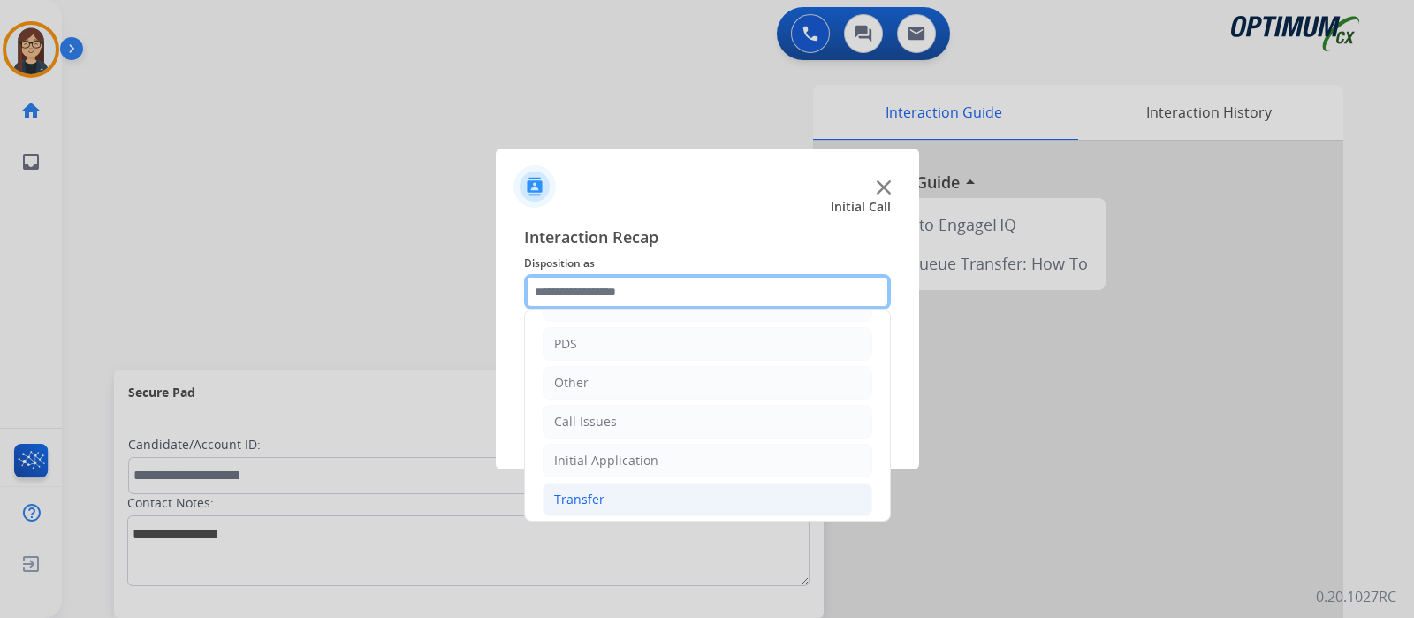
scroll to position [117, 0]
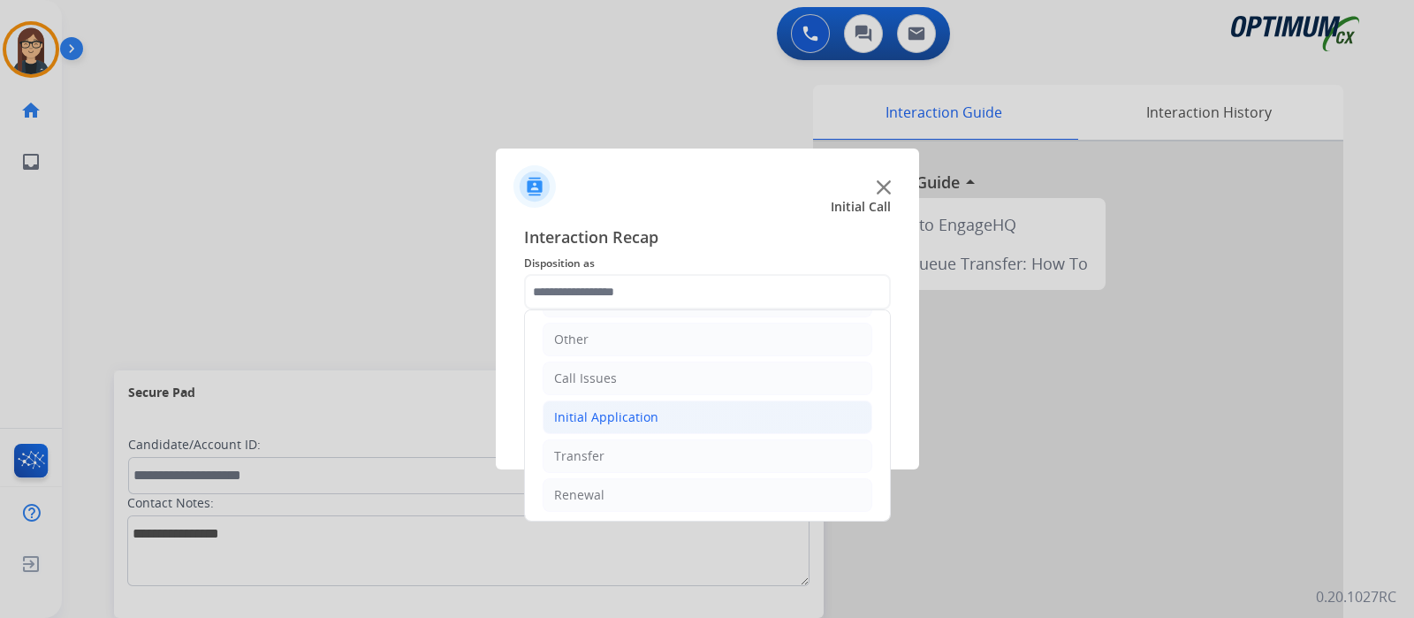
click at [596, 408] on div "Initial Application" at bounding box center [606, 417] width 104 height 18
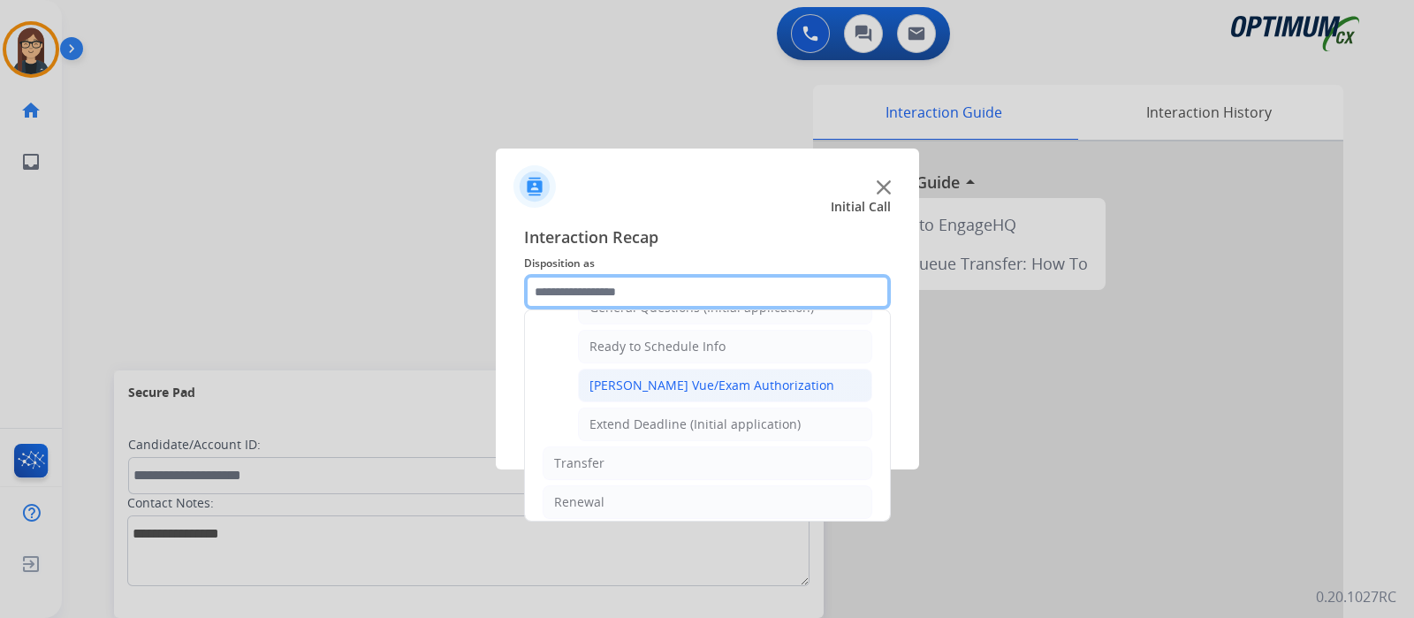
scroll to position [950, 0]
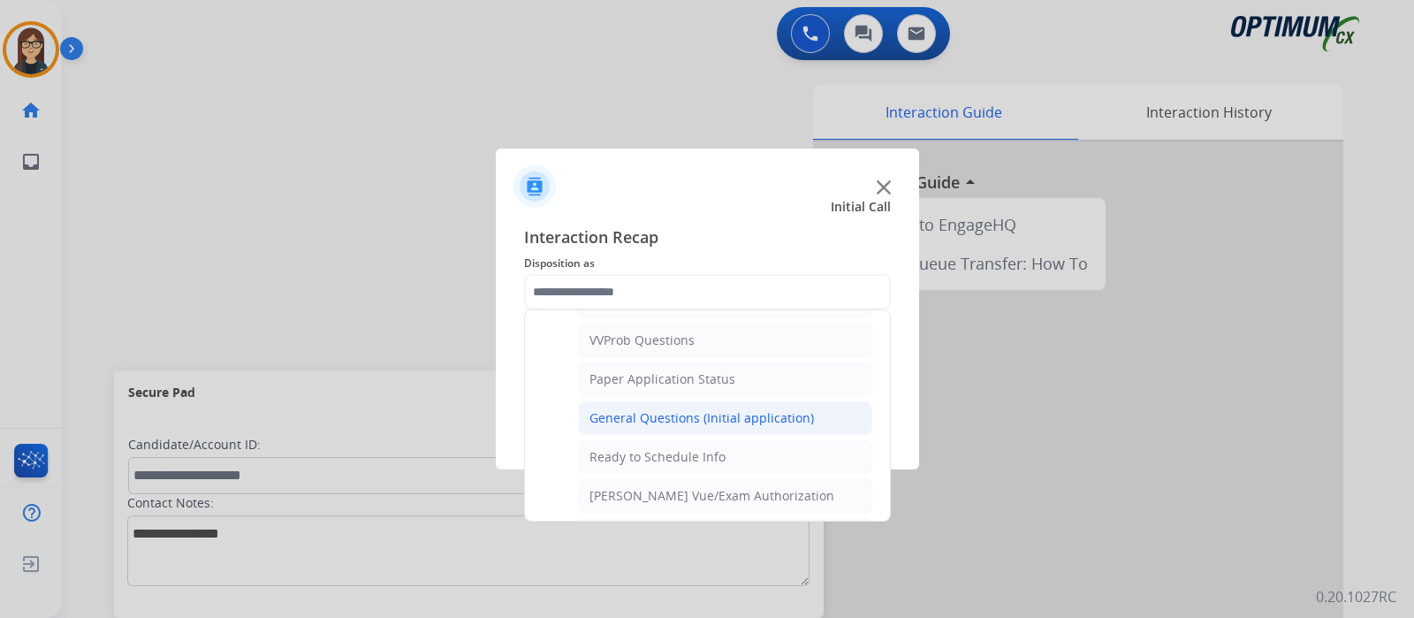
click at [662, 409] on div "General Questions (Initial application)" at bounding box center [701, 418] width 224 height 18
type input "**********"
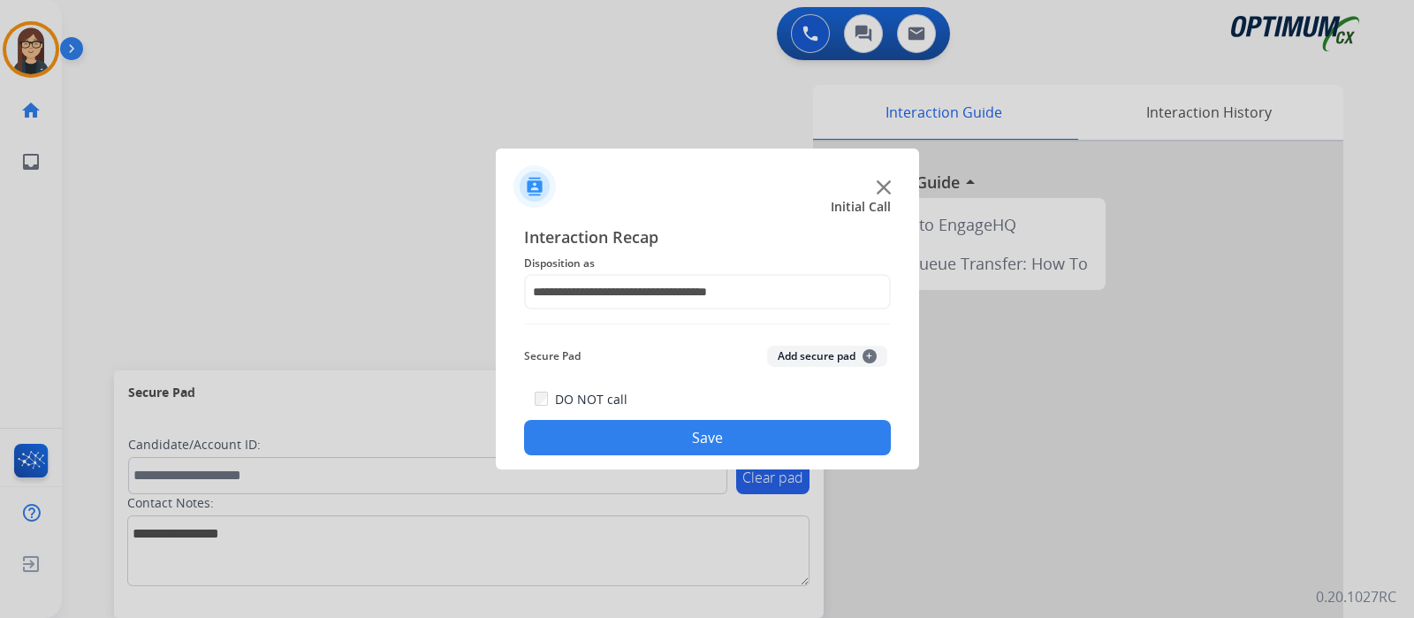
click at [668, 433] on button "Save" at bounding box center [707, 437] width 367 height 35
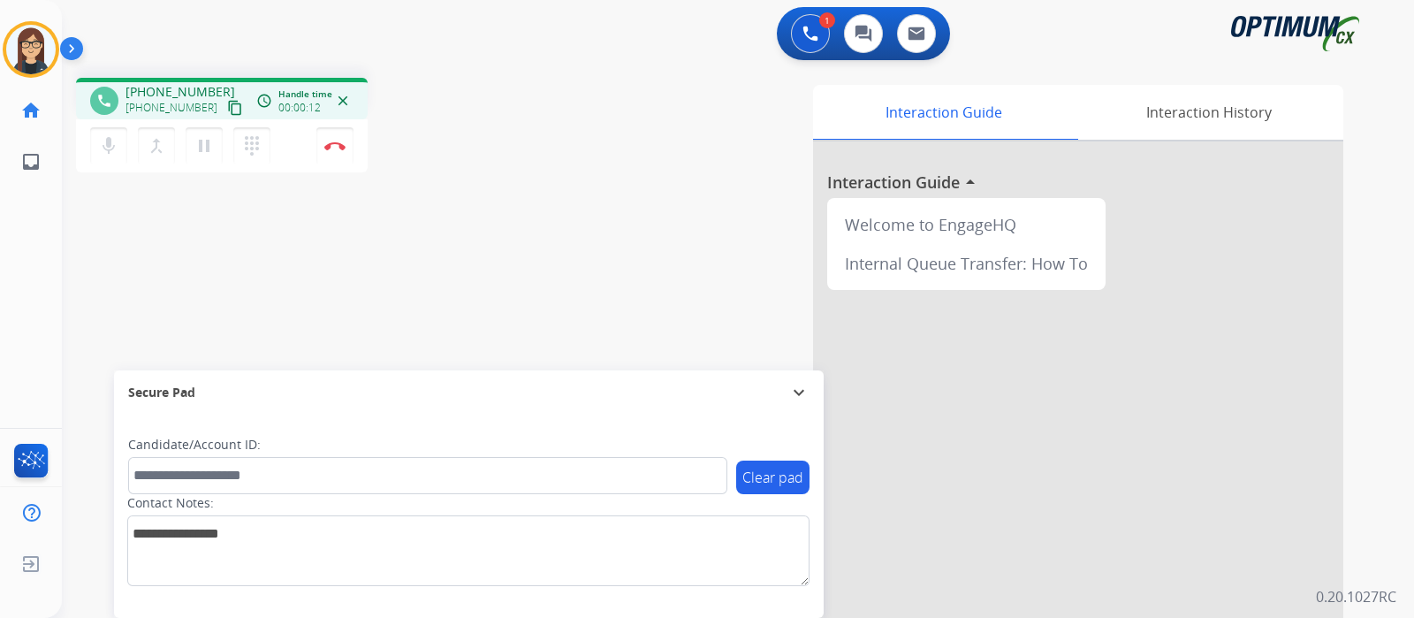
click at [227, 112] on mat-icon "content_copy" at bounding box center [235, 108] width 16 height 16
click at [338, 149] on img at bounding box center [334, 145] width 21 height 9
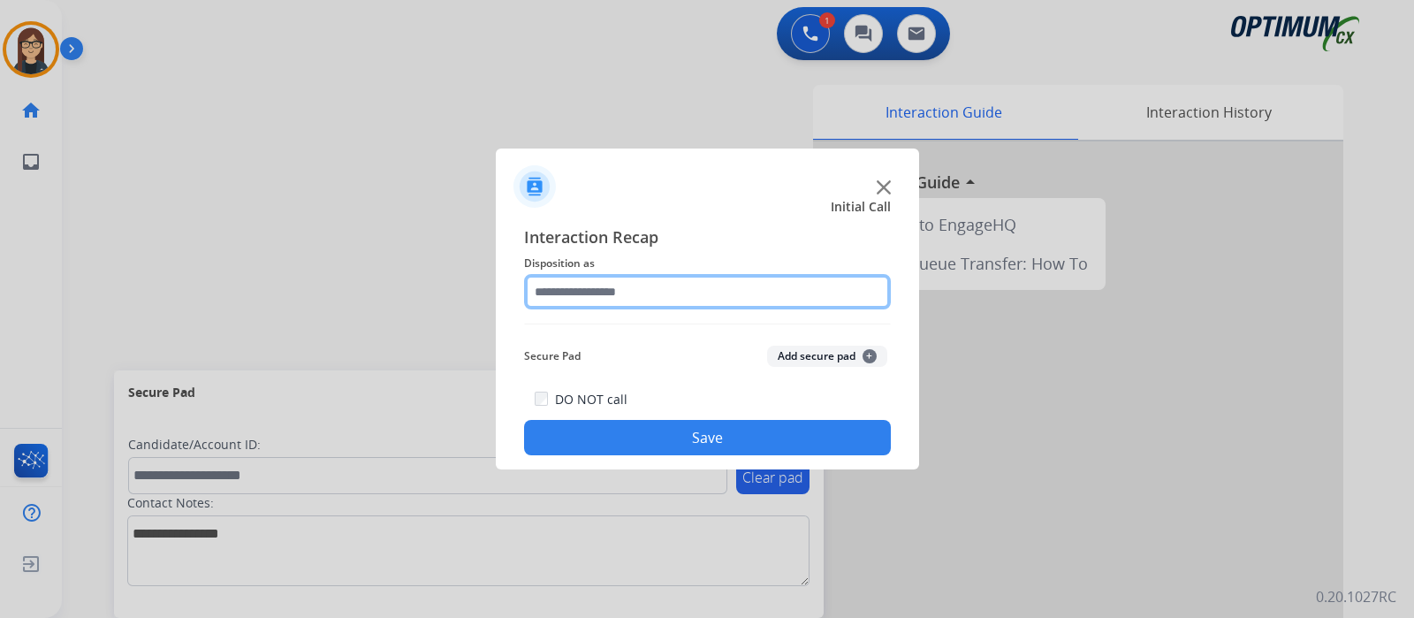
click at [602, 297] on input "text" at bounding box center [707, 291] width 367 height 35
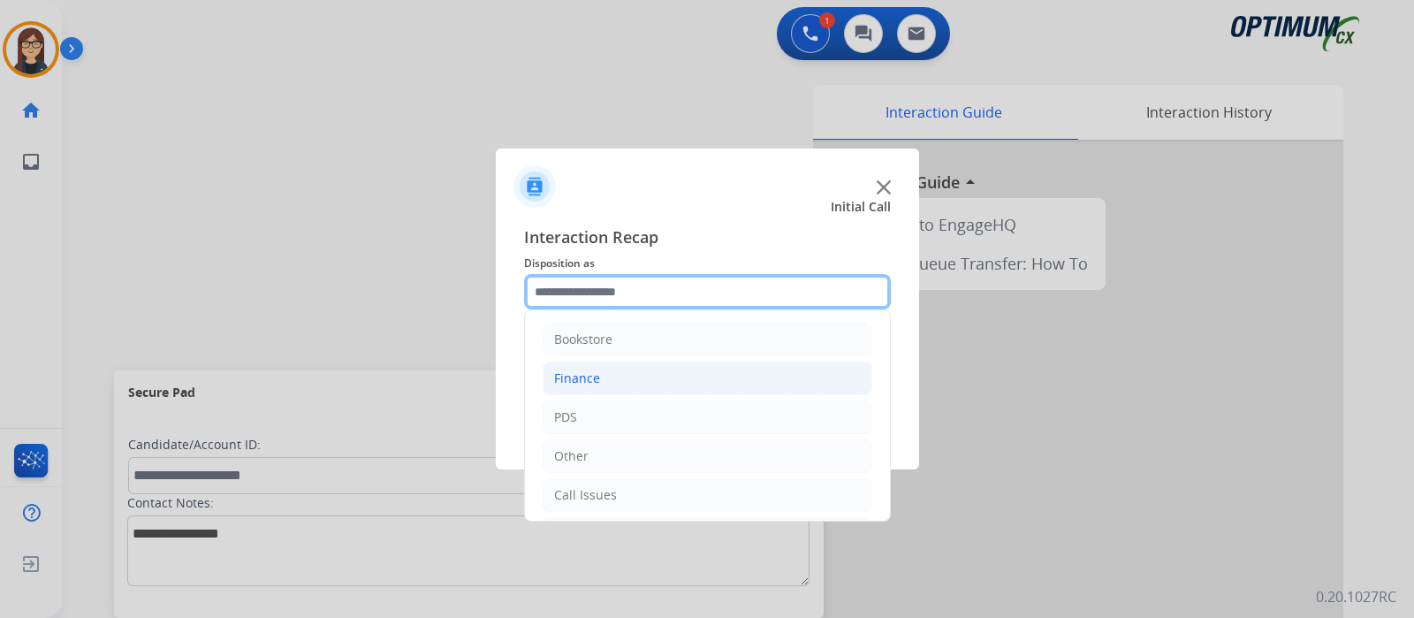
scroll to position [117, 0]
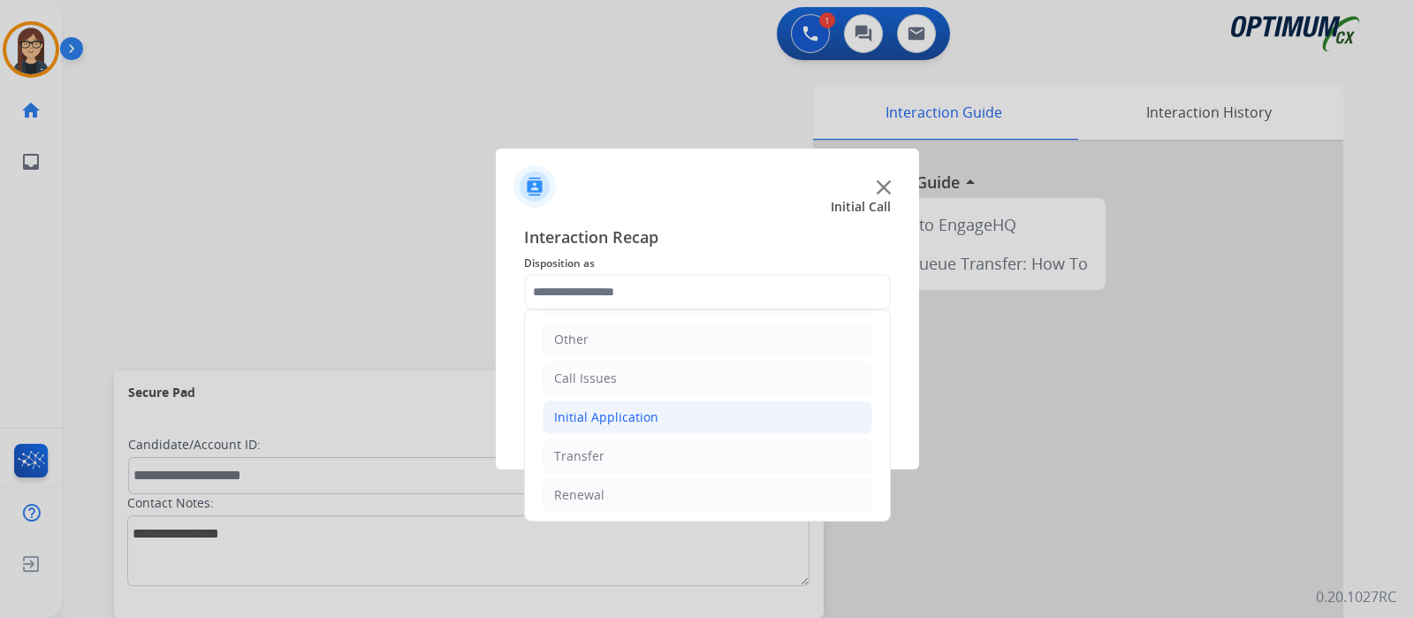
click at [605, 414] on div "Initial Application" at bounding box center [606, 417] width 104 height 18
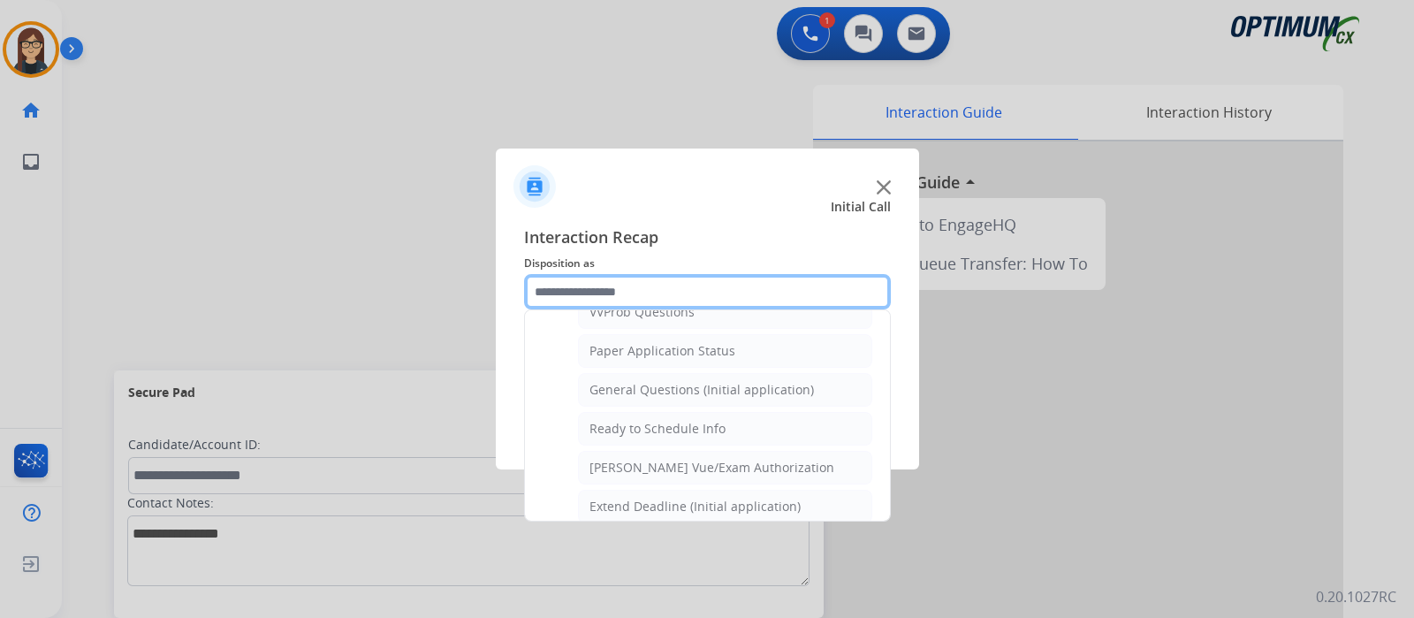
scroll to position [950, 0]
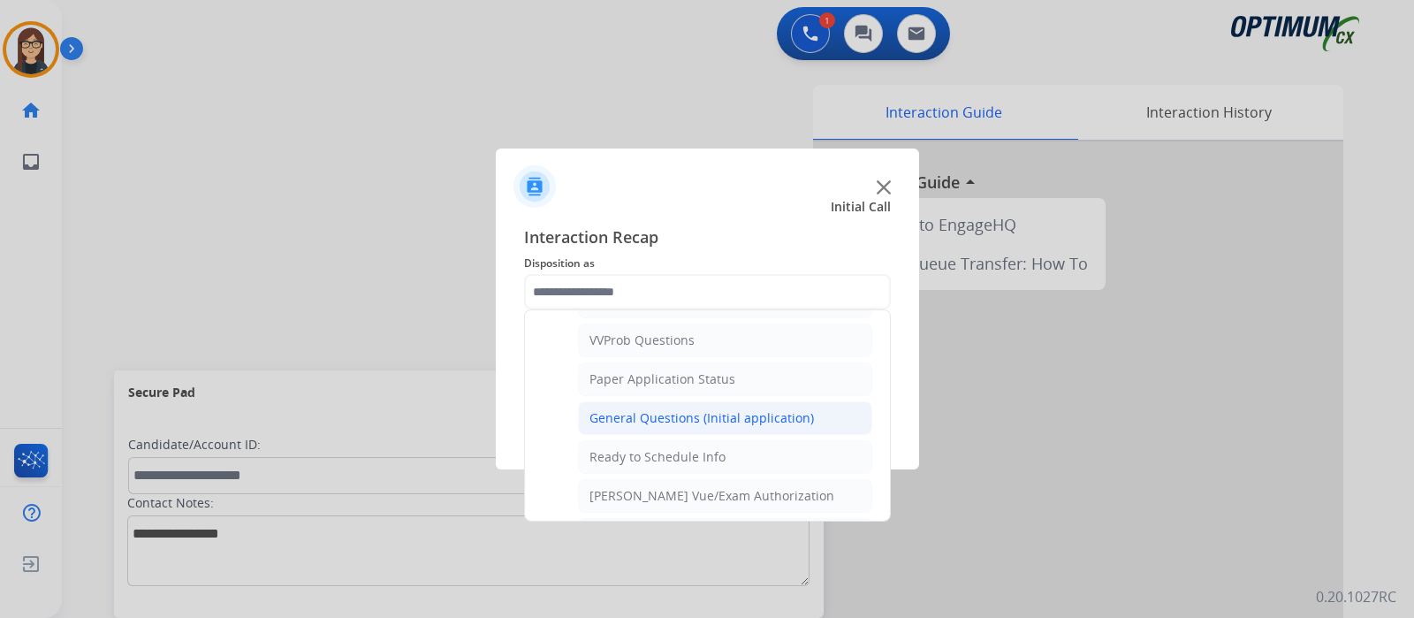
click at [650, 409] on div "General Questions (Initial application)" at bounding box center [701, 418] width 224 height 18
type input "**********"
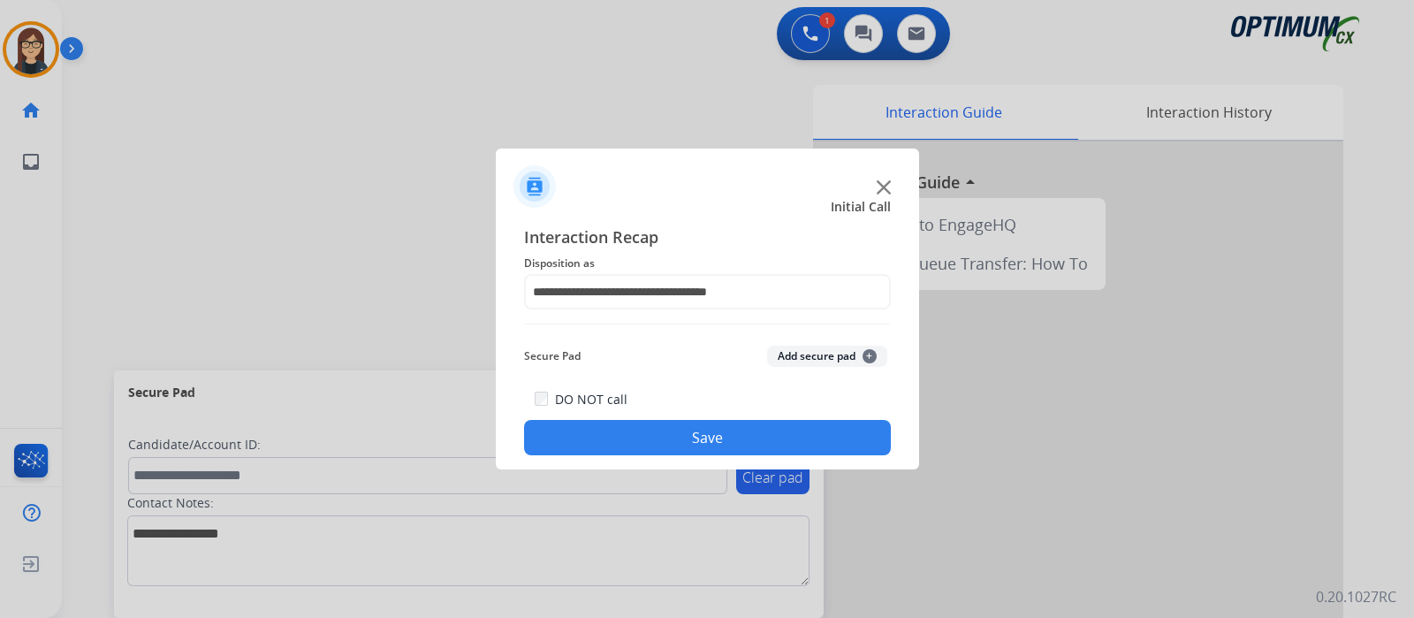
click at [660, 432] on button "Save" at bounding box center [707, 437] width 367 height 35
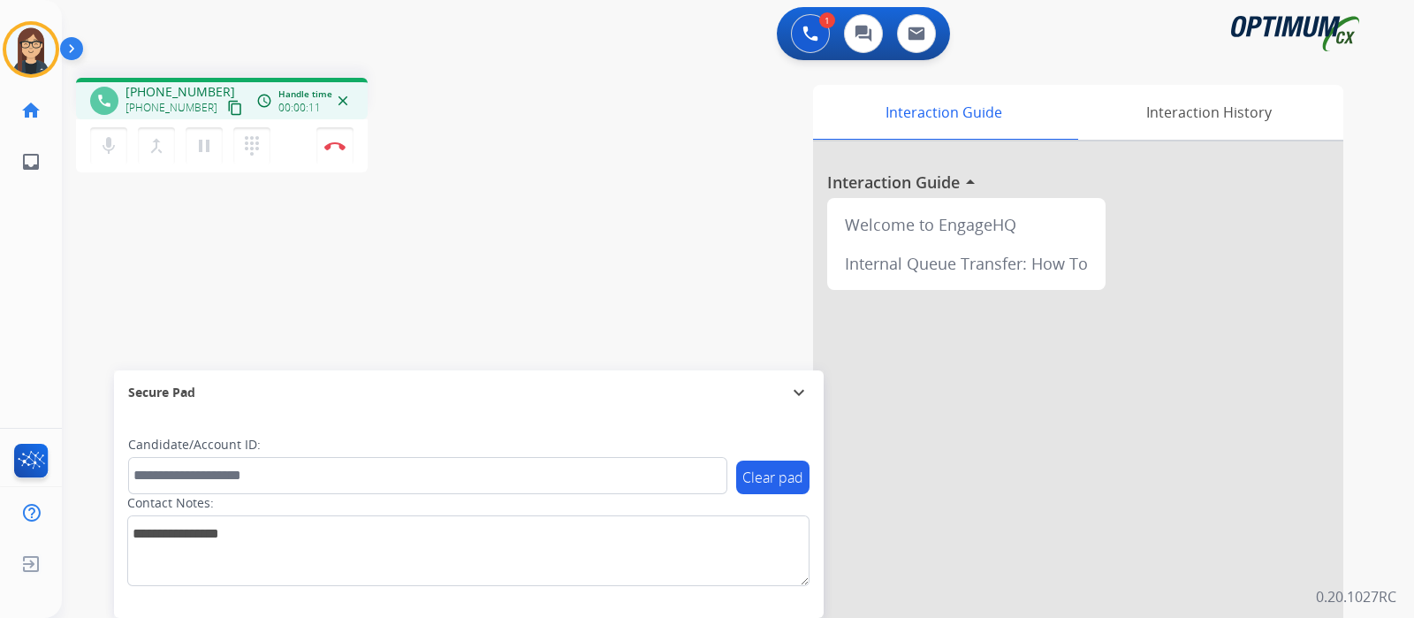
click at [227, 105] on mat-icon "content_copy" at bounding box center [235, 108] width 16 height 16
click at [112, 145] on mat-icon "mic" at bounding box center [108, 145] width 21 height 21
click at [118, 163] on button "mic_off Mute" at bounding box center [108, 145] width 37 height 37
click at [580, 257] on div "Interaction Guide Interaction History Interaction Guide arrow_drop_up Welcome t…" at bounding box center [947, 443] width 793 height 716
click at [495, 231] on div "phone +19149676363 +19149676363 content_copy access_time Call metrics Queue 00:…" at bounding box center [717, 432] width 1310 height 737
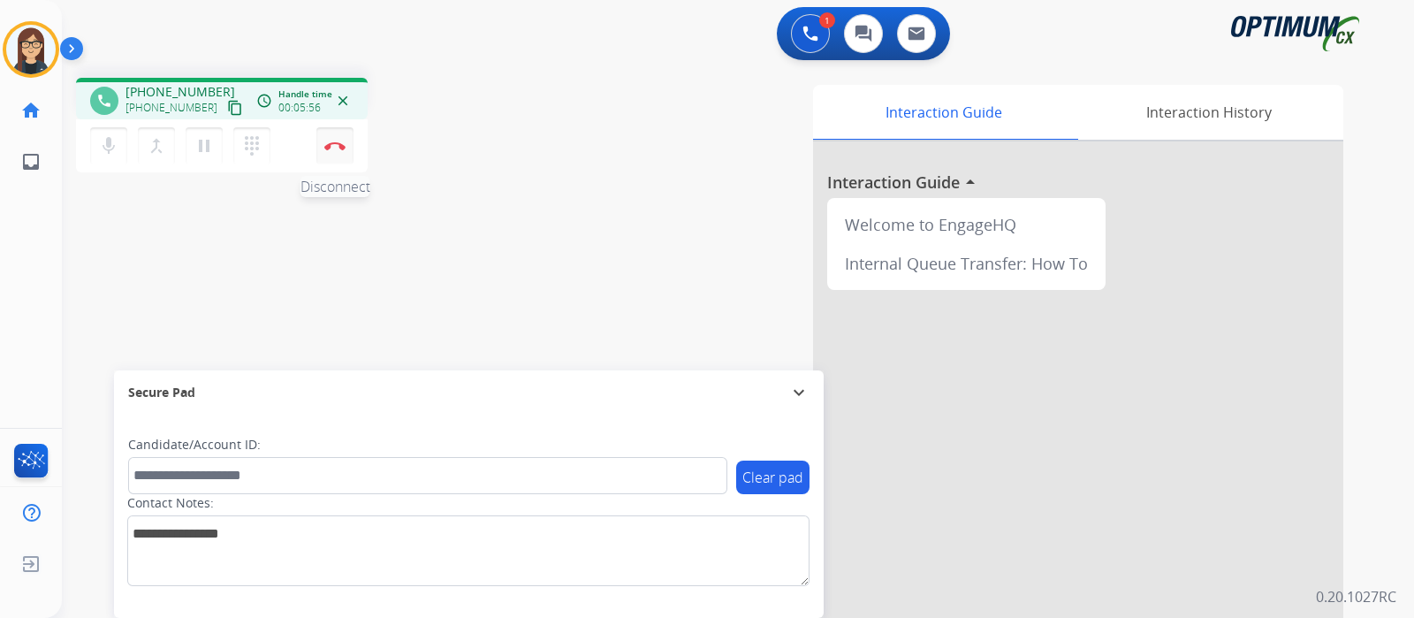
click at [338, 150] on button "Disconnect" at bounding box center [334, 145] width 37 height 37
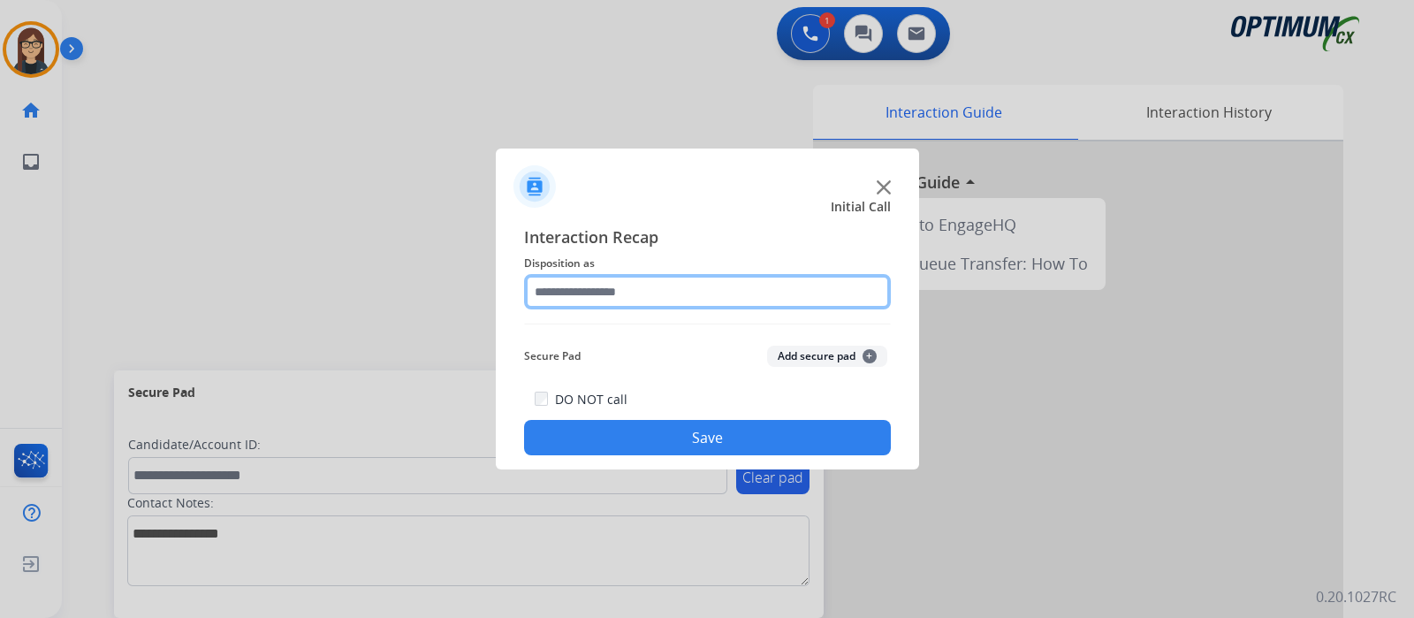
click at [626, 287] on input "text" at bounding box center [707, 291] width 367 height 35
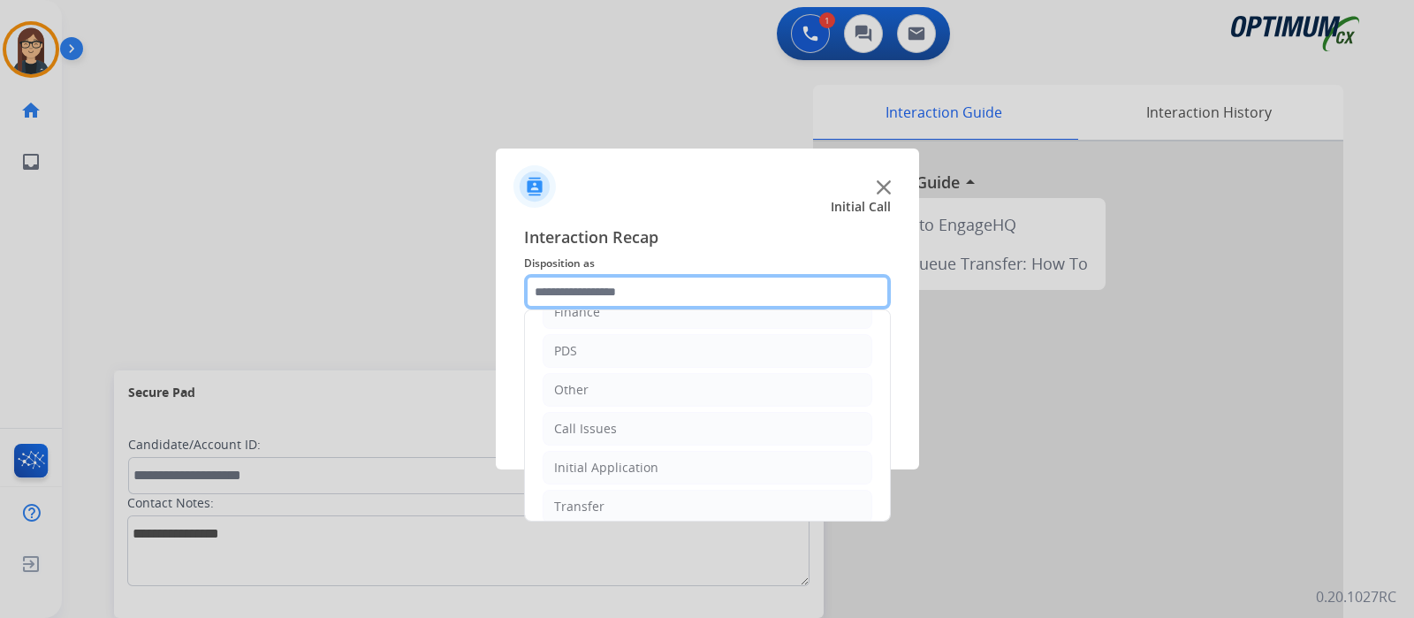
scroll to position [117, 0]
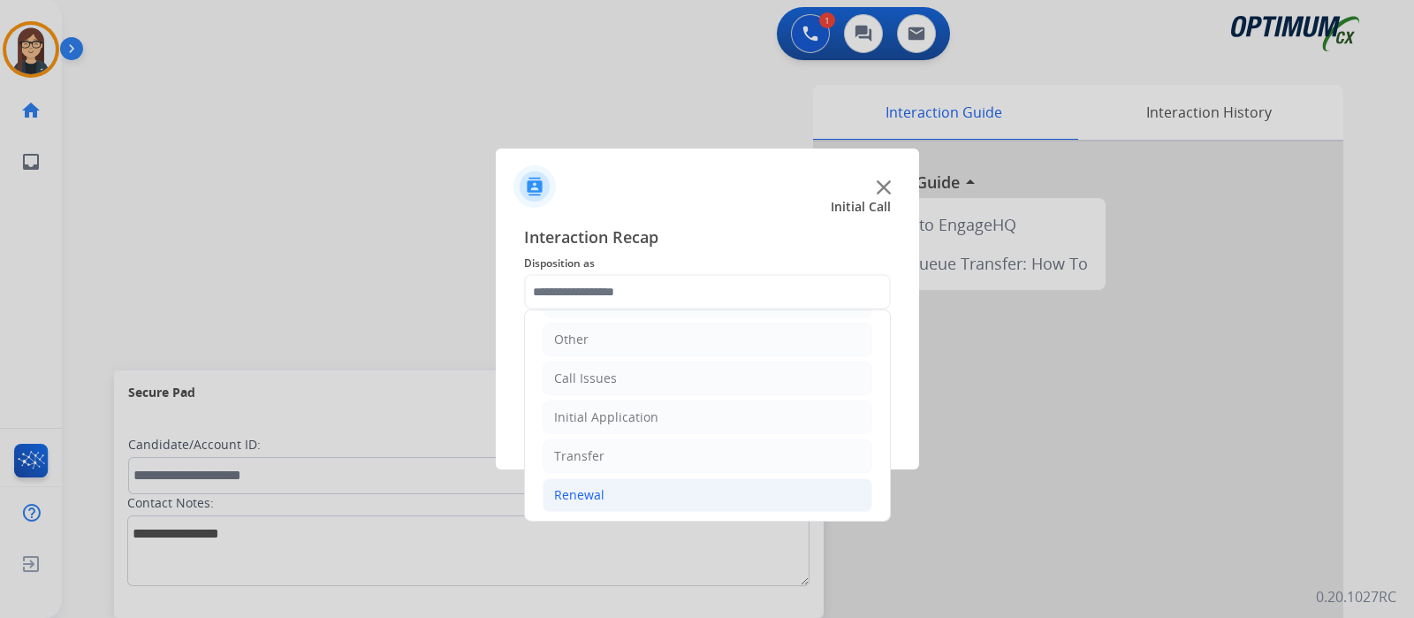
click at [581, 502] on li "Renewal" at bounding box center [708, 495] width 330 height 34
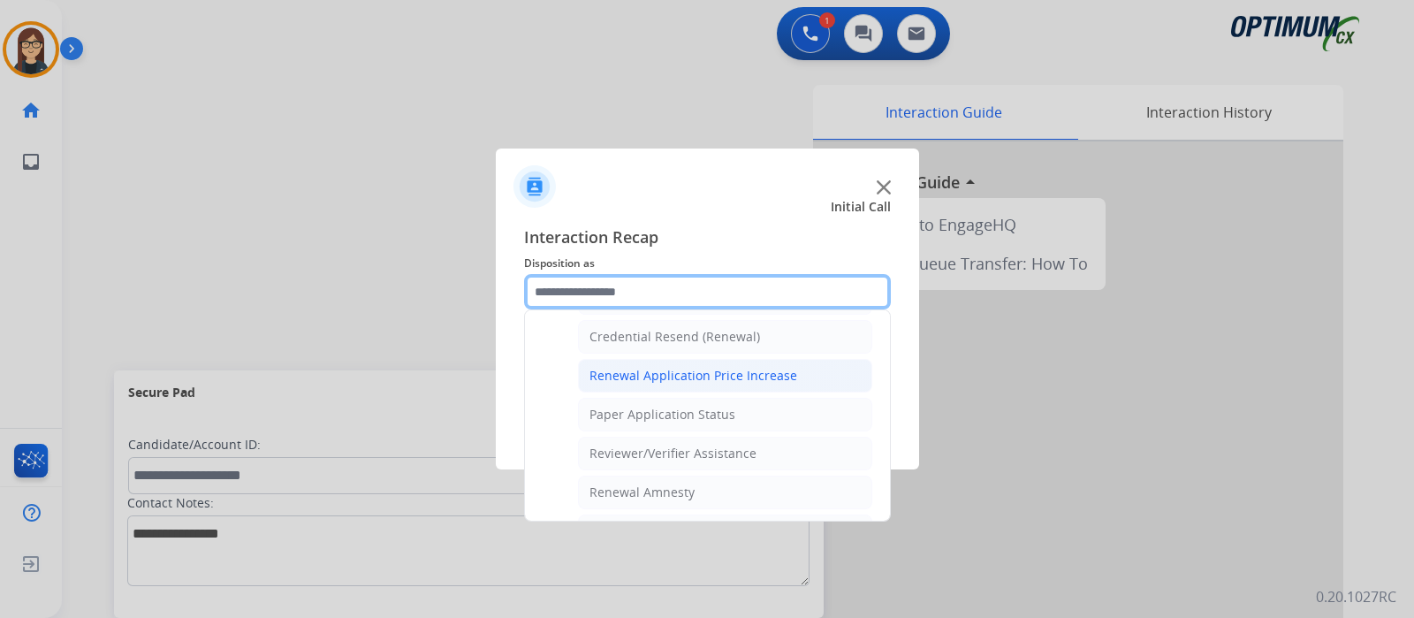
scroll to position [454, 0]
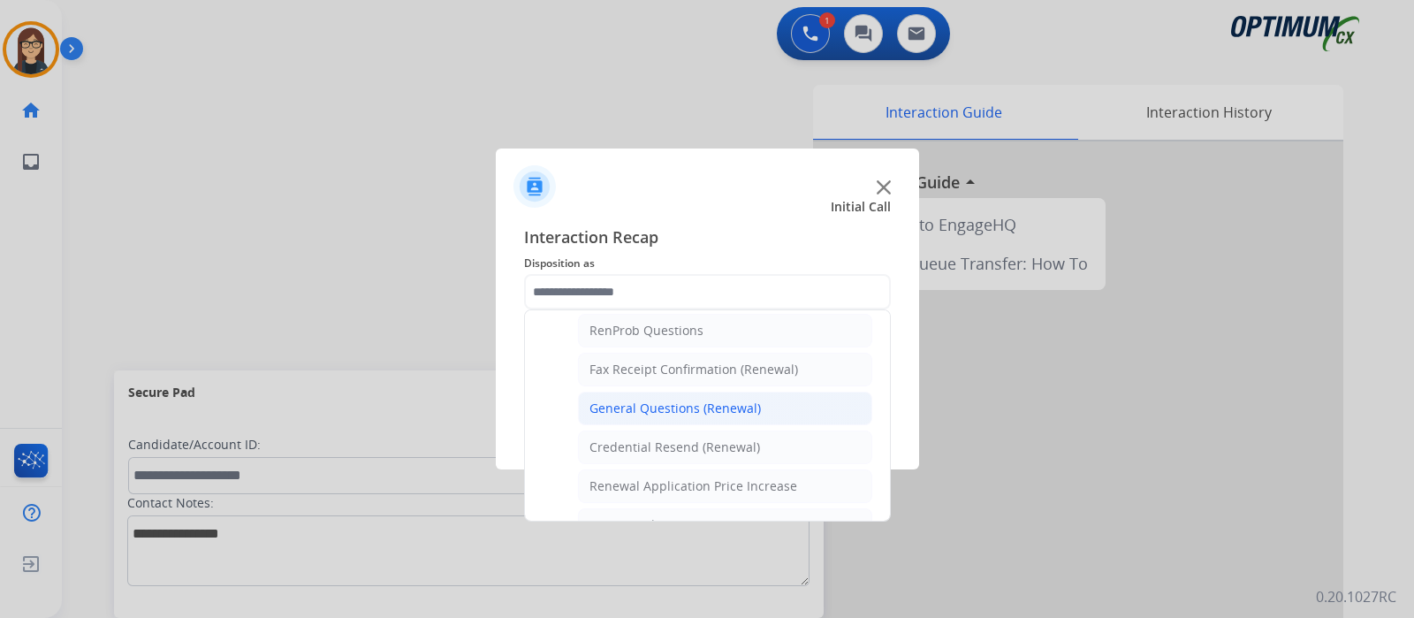
click at [643, 399] on div "General Questions (Renewal)" at bounding box center [674, 408] width 171 height 18
type input "**********"
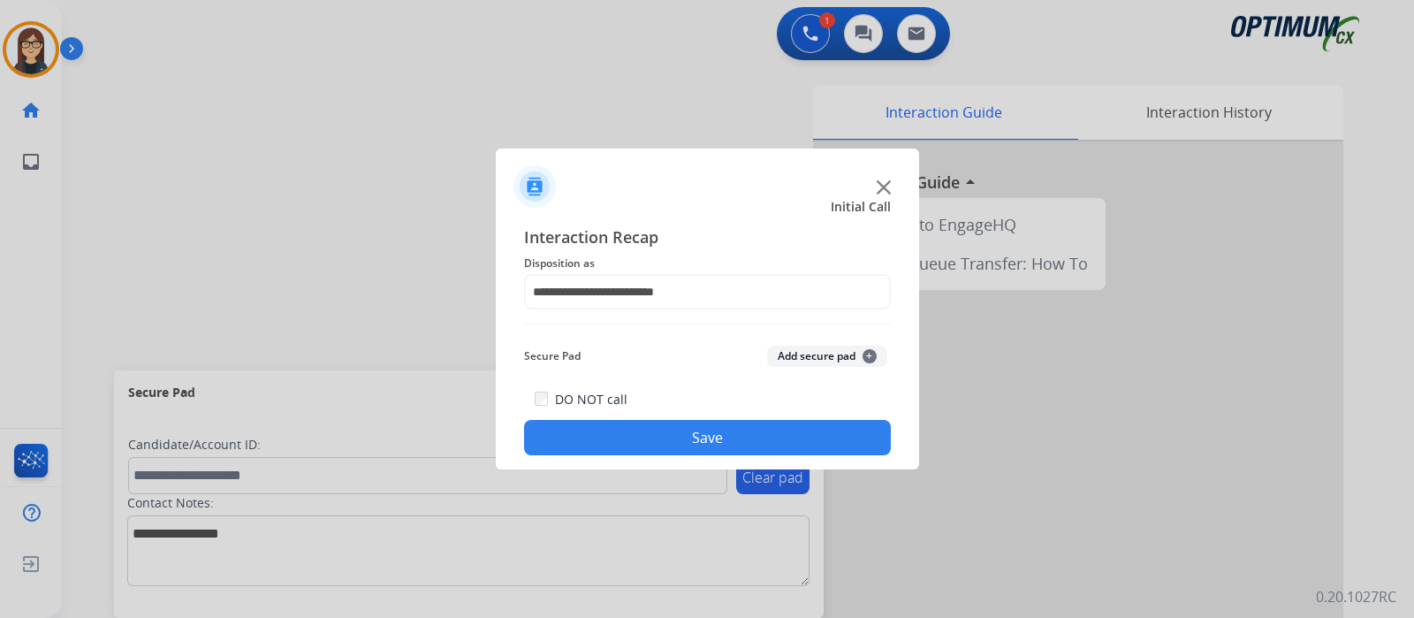
click at [632, 430] on button "Save" at bounding box center [707, 437] width 367 height 35
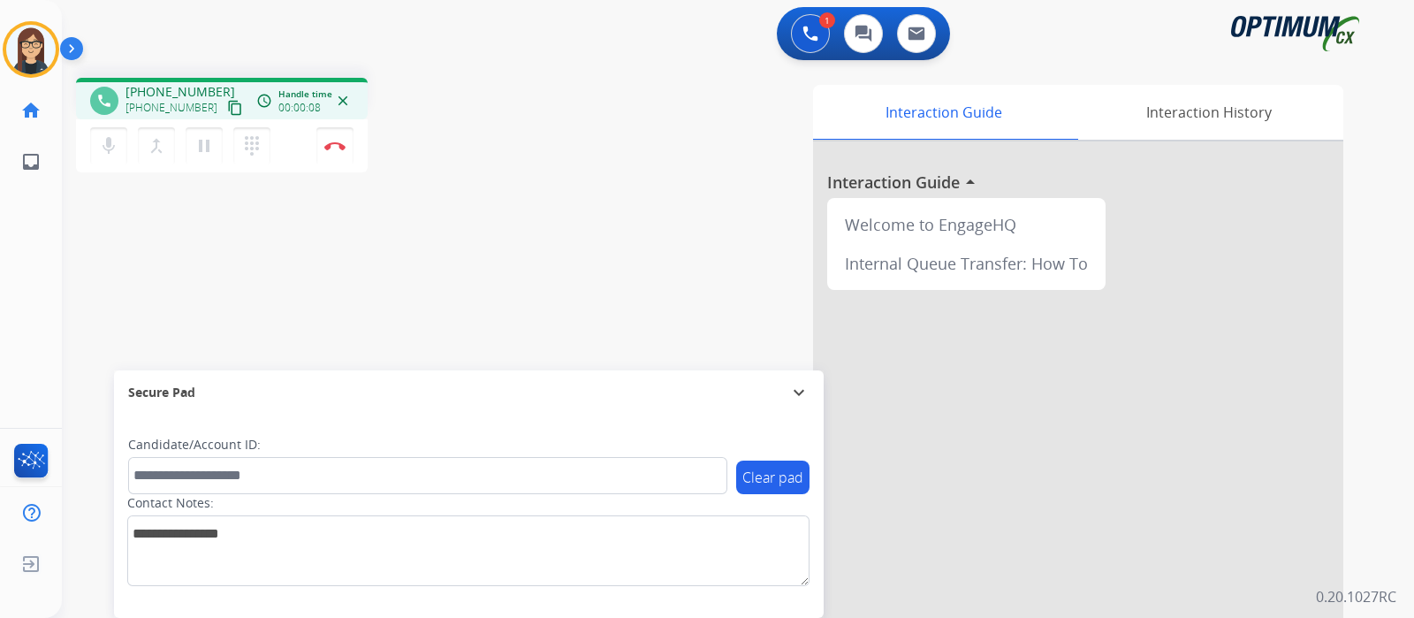
click at [227, 108] on mat-icon "content_copy" at bounding box center [235, 108] width 16 height 16
click at [530, 232] on div "phone +19186389068 +19186389068 content_copy access_time Call metrics Queue 00:…" at bounding box center [717, 432] width 1310 height 737
click at [336, 156] on button "Disconnect" at bounding box center [334, 145] width 37 height 37
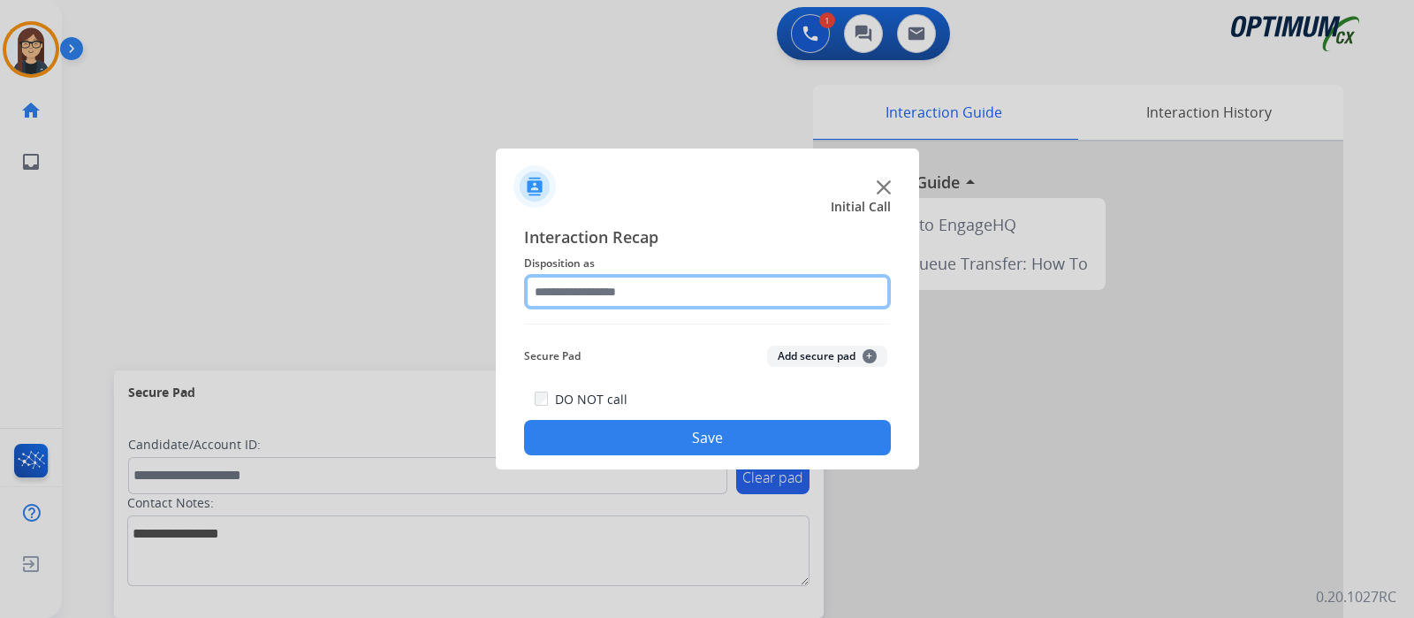
click at [601, 296] on input "text" at bounding box center [707, 291] width 367 height 35
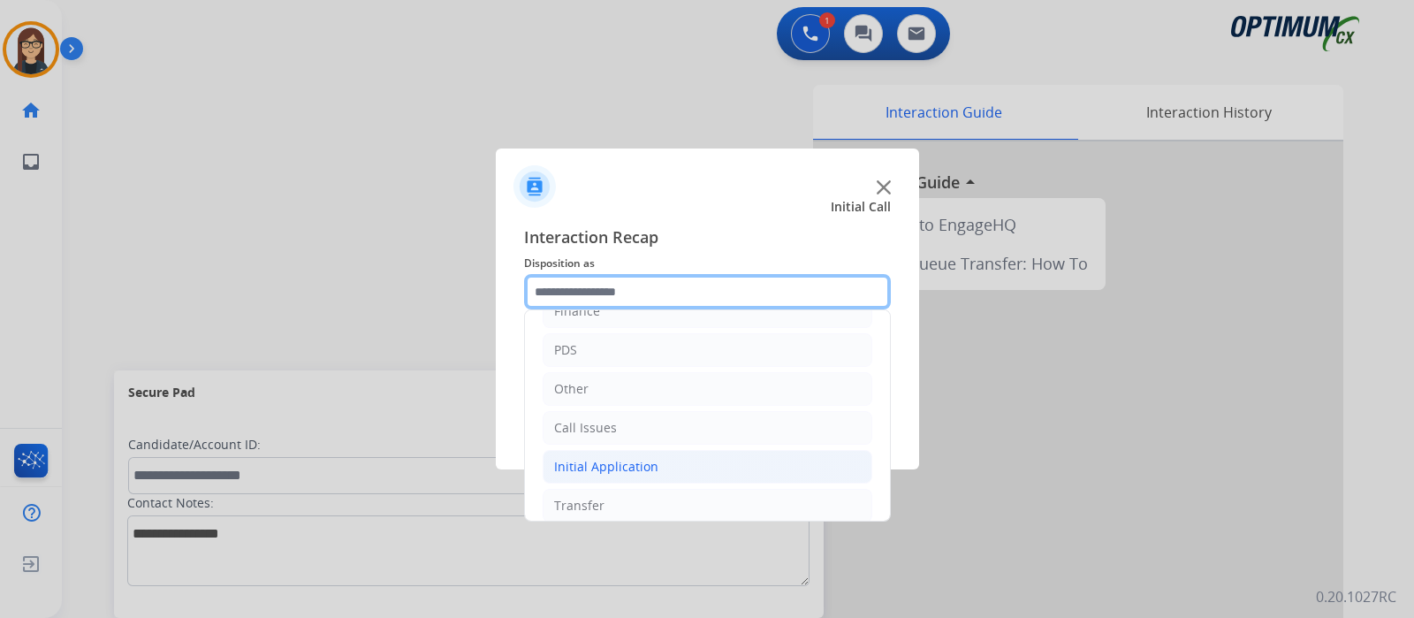
scroll to position [117, 0]
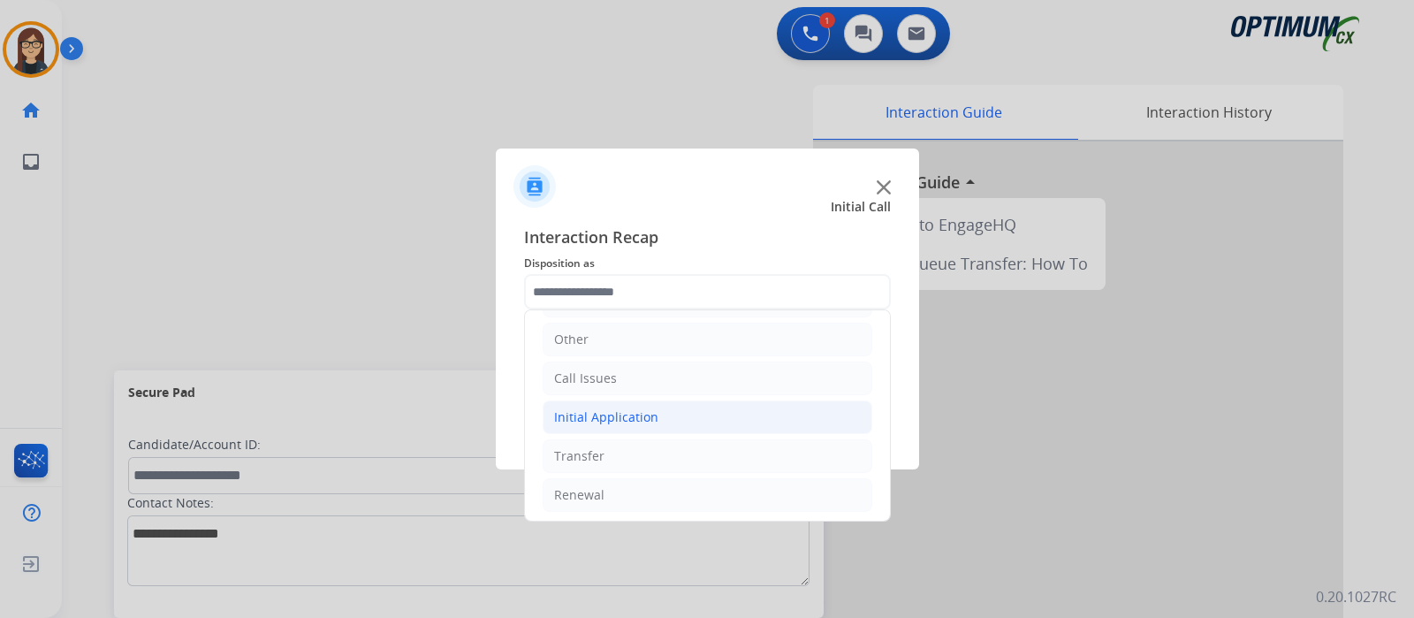
click at [612, 412] on div "Initial Application" at bounding box center [606, 417] width 104 height 18
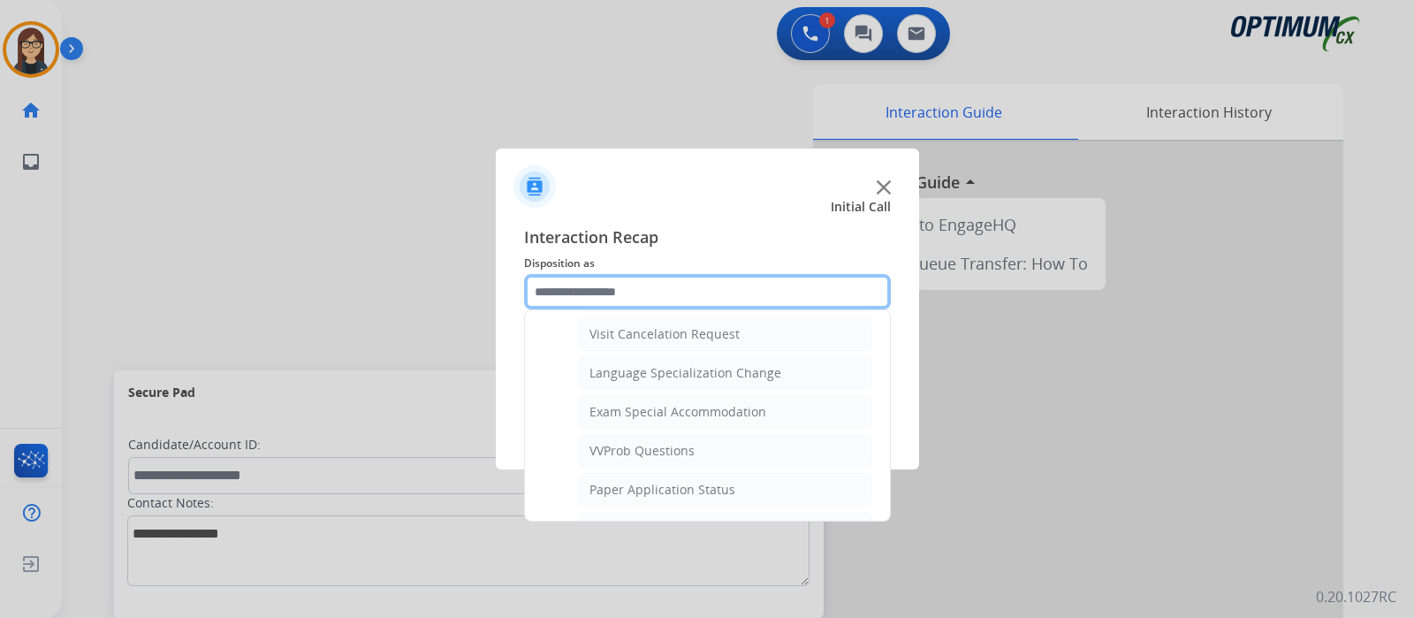
scroll to position [950, 0]
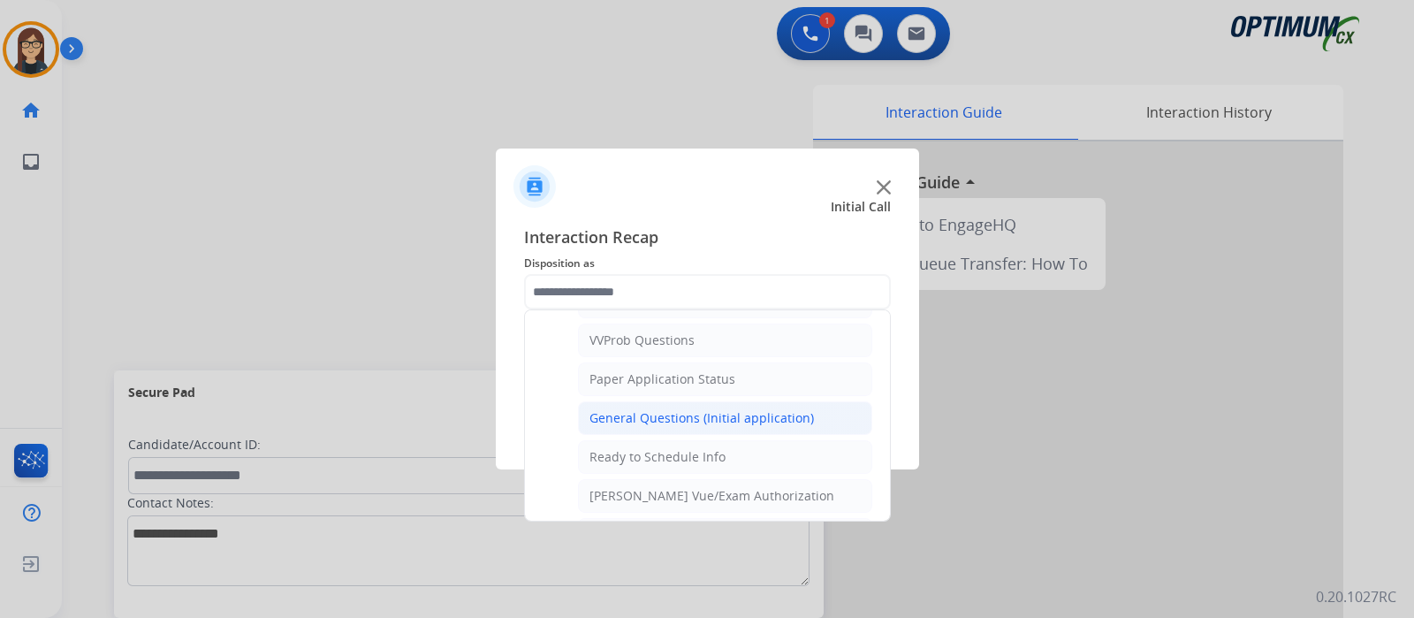
click at [639, 401] on li "General Questions (Initial application)" at bounding box center [725, 418] width 294 height 34
type input "**********"
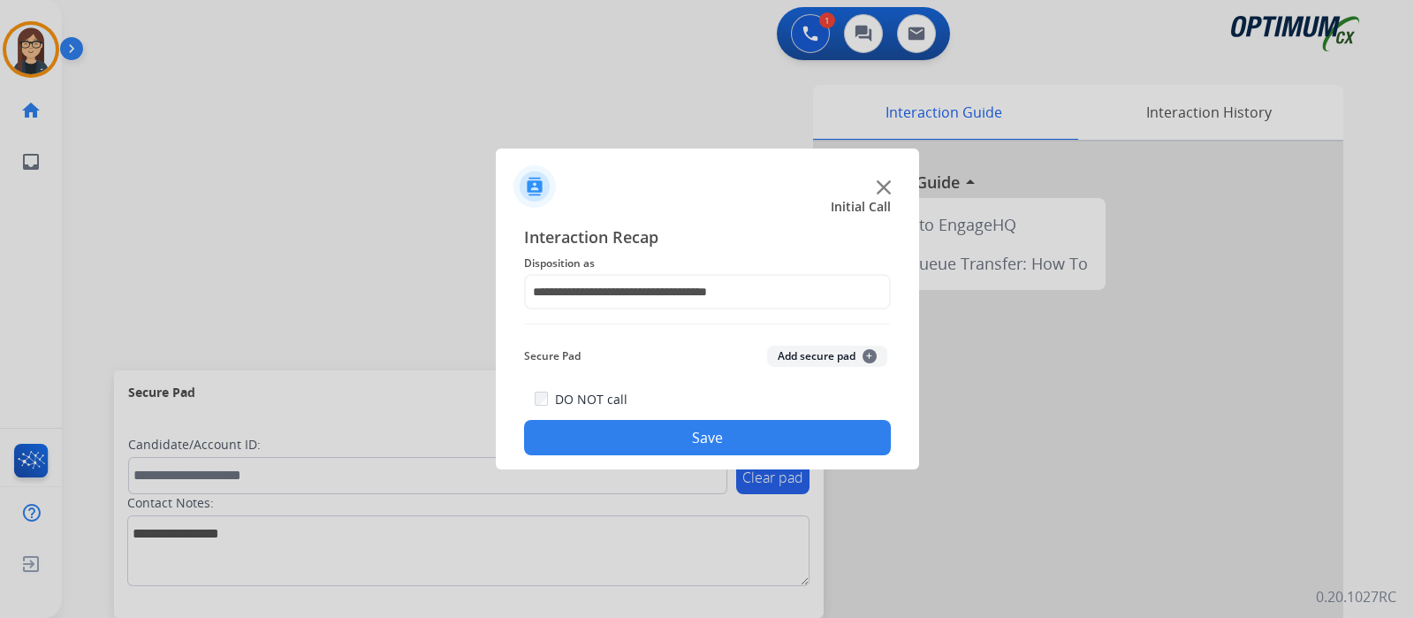
click at [621, 435] on button "Save" at bounding box center [707, 437] width 367 height 35
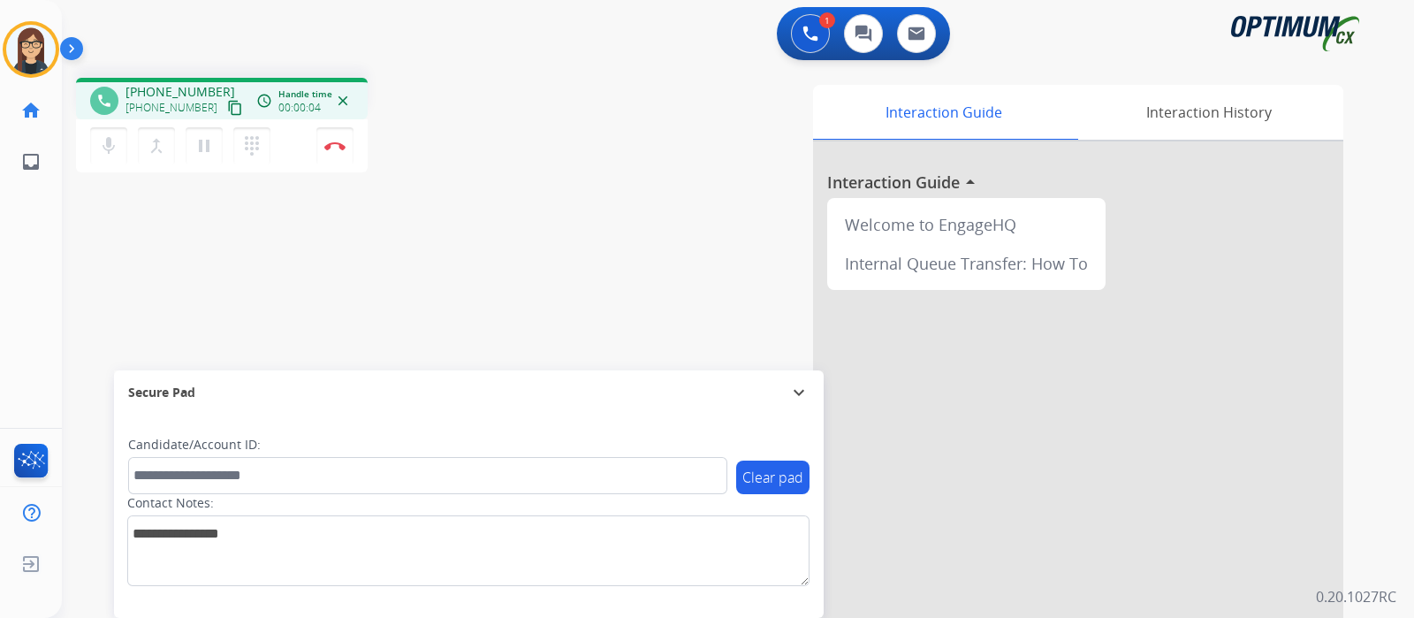
click at [227, 105] on mat-icon "content_copy" at bounding box center [235, 108] width 16 height 16
click at [103, 143] on mat-icon "mic" at bounding box center [108, 145] width 21 height 21
click at [118, 143] on button "mic_off Mute" at bounding box center [108, 145] width 37 height 37
click at [345, 145] on img at bounding box center [334, 145] width 21 height 9
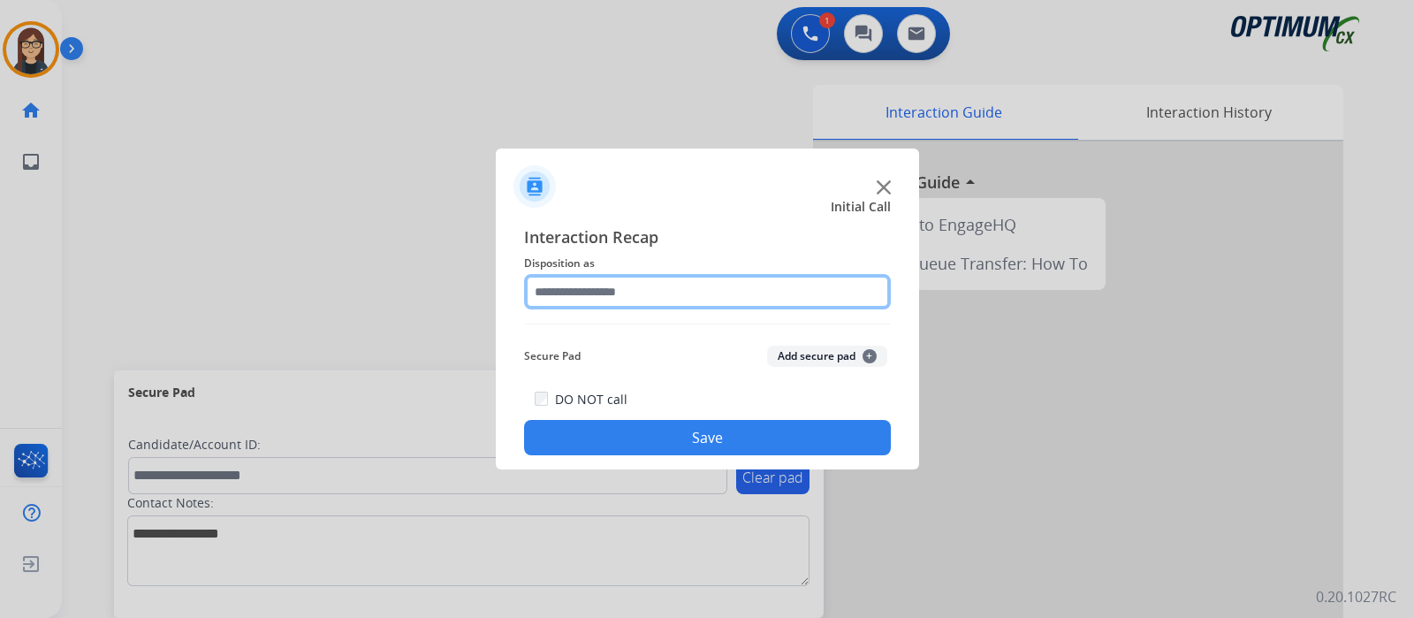
click at [614, 297] on input "text" at bounding box center [707, 291] width 367 height 35
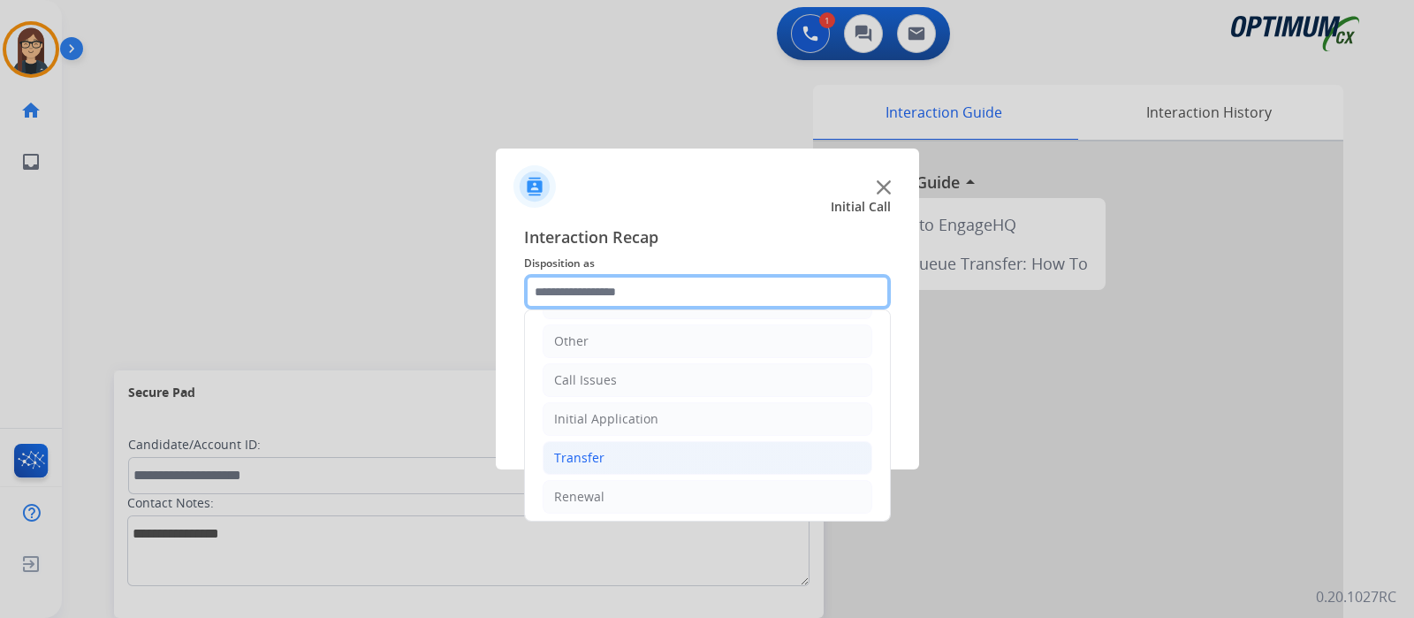
scroll to position [117, 0]
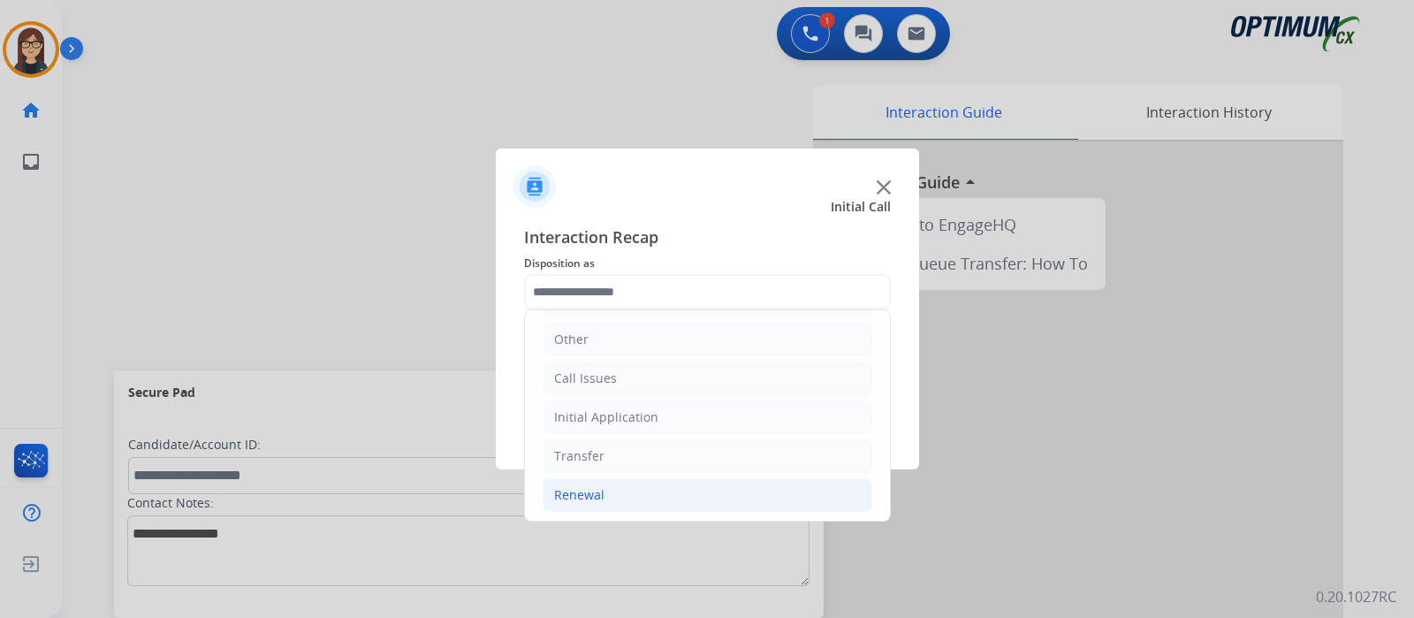
click at [585, 490] on div "Renewal" at bounding box center [579, 495] width 50 height 18
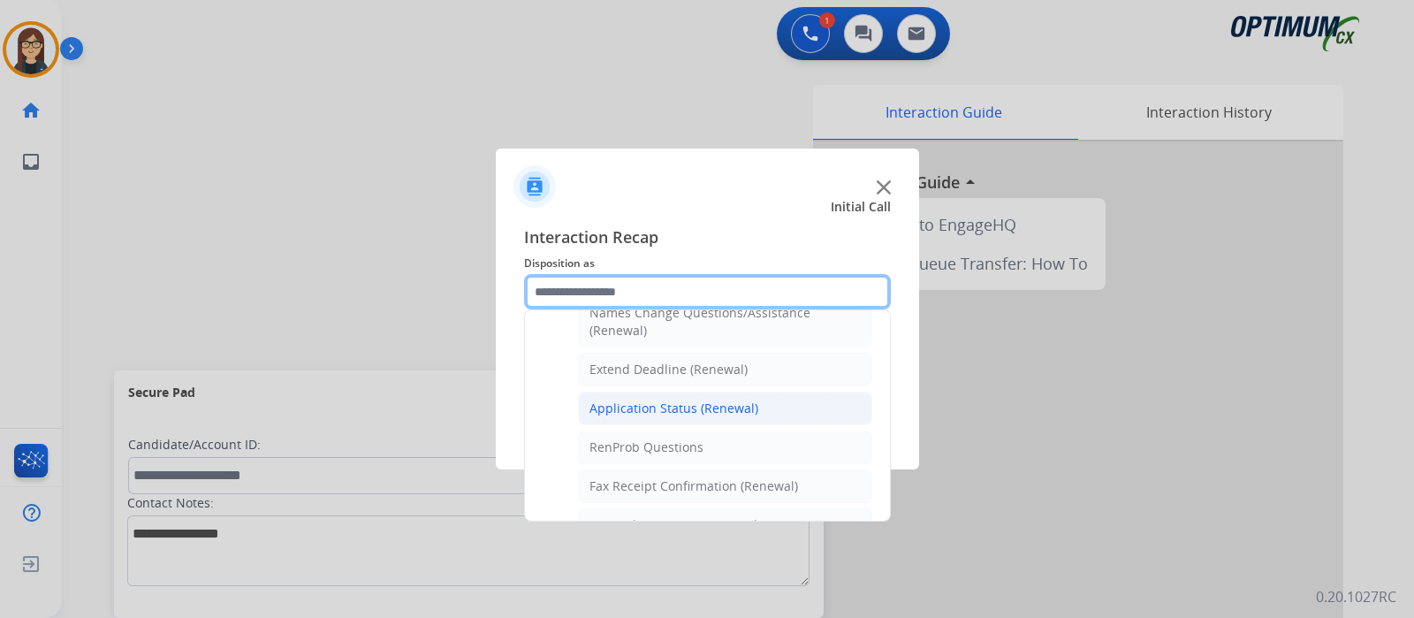
scroll to position [448, 0]
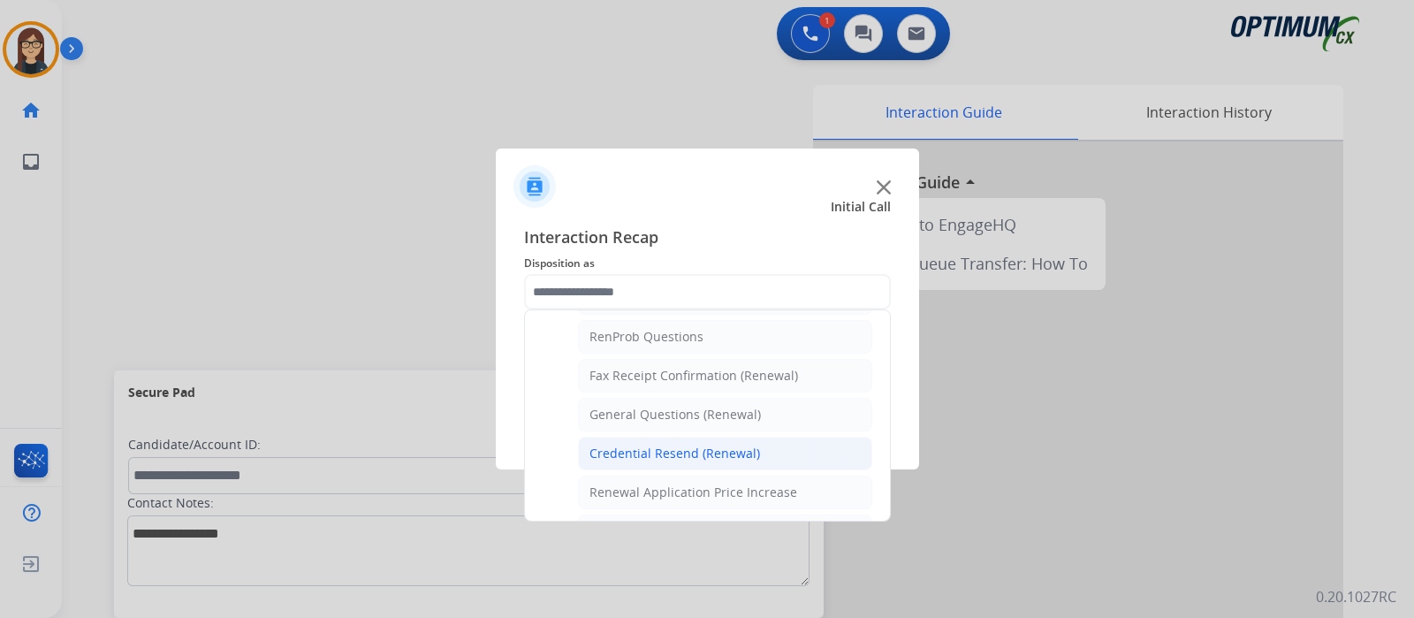
click at [644, 448] on div "Credential Resend (Renewal)" at bounding box center [674, 453] width 171 height 18
type input "**********"
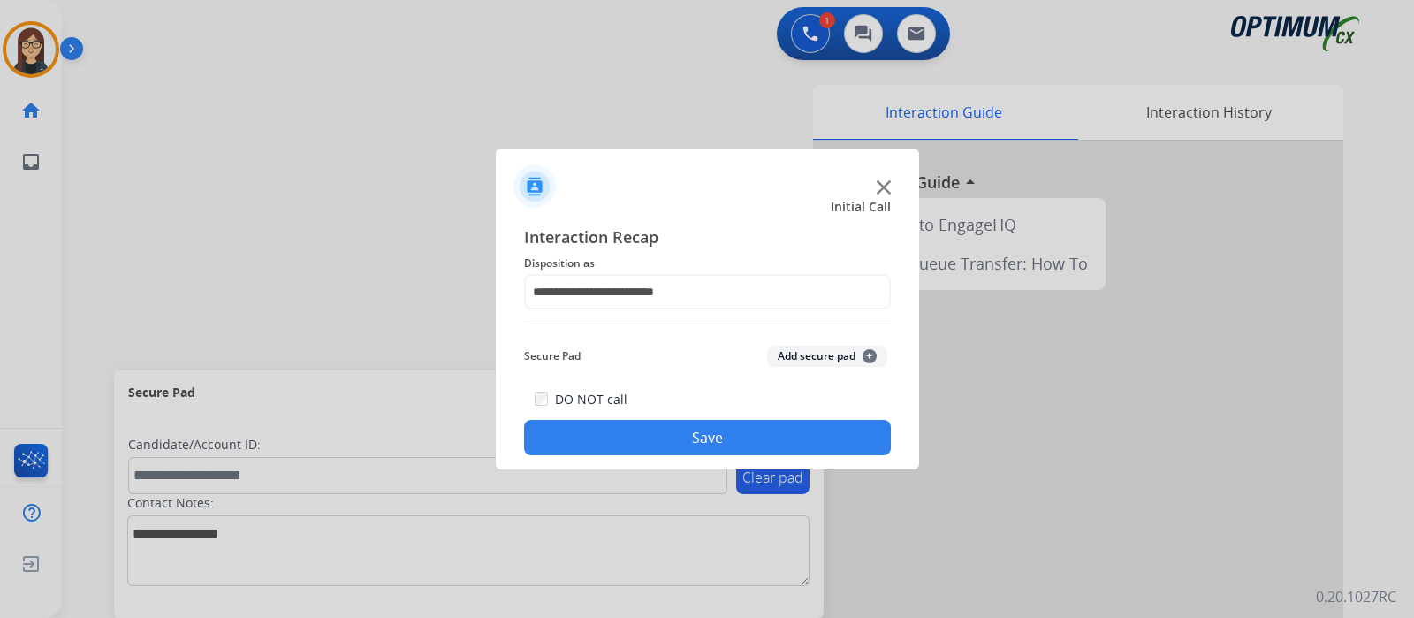
click at [634, 438] on button "Save" at bounding box center [707, 437] width 367 height 35
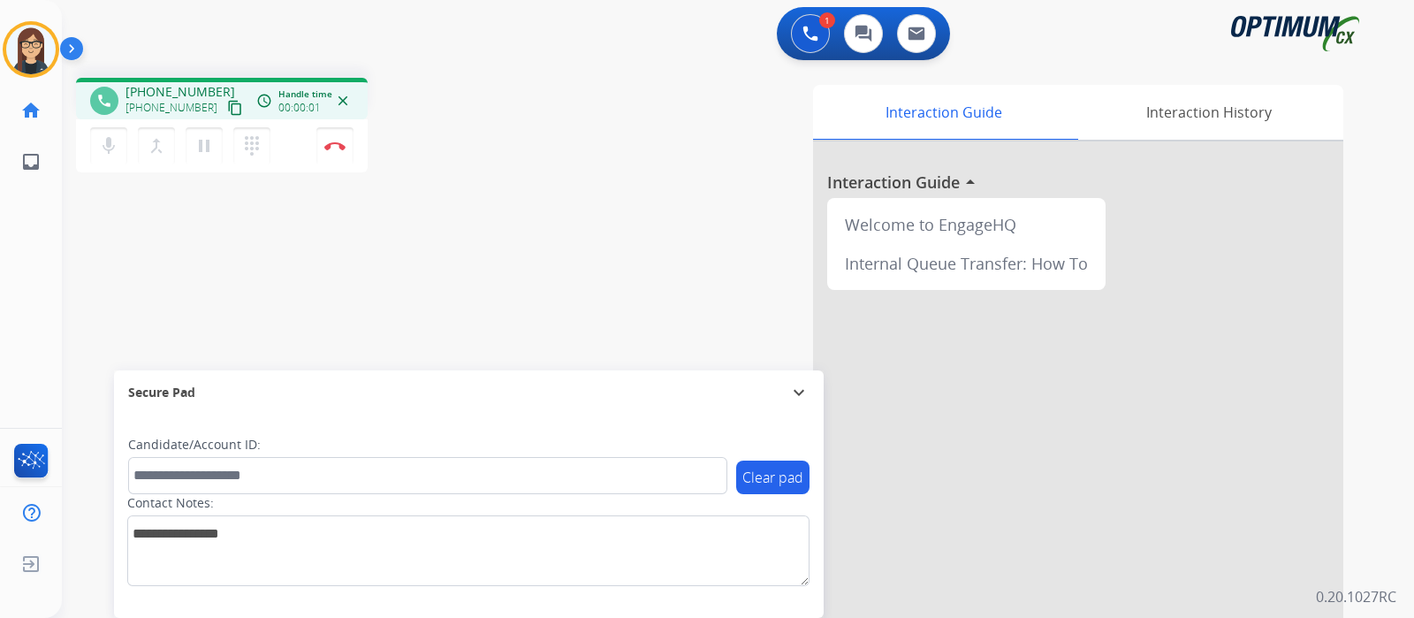
click at [227, 108] on mat-icon "content_copy" at bounding box center [235, 108] width 16 height 16
click at [507, 260] on div "phone +17087108061 +17087108061 content_copy access_time Call metrics Queue 00:…" at bounding box center [717, 432] width 1310 height 737
click at [330, 148] on img at bounding box center [334, 145] width 21 height 9
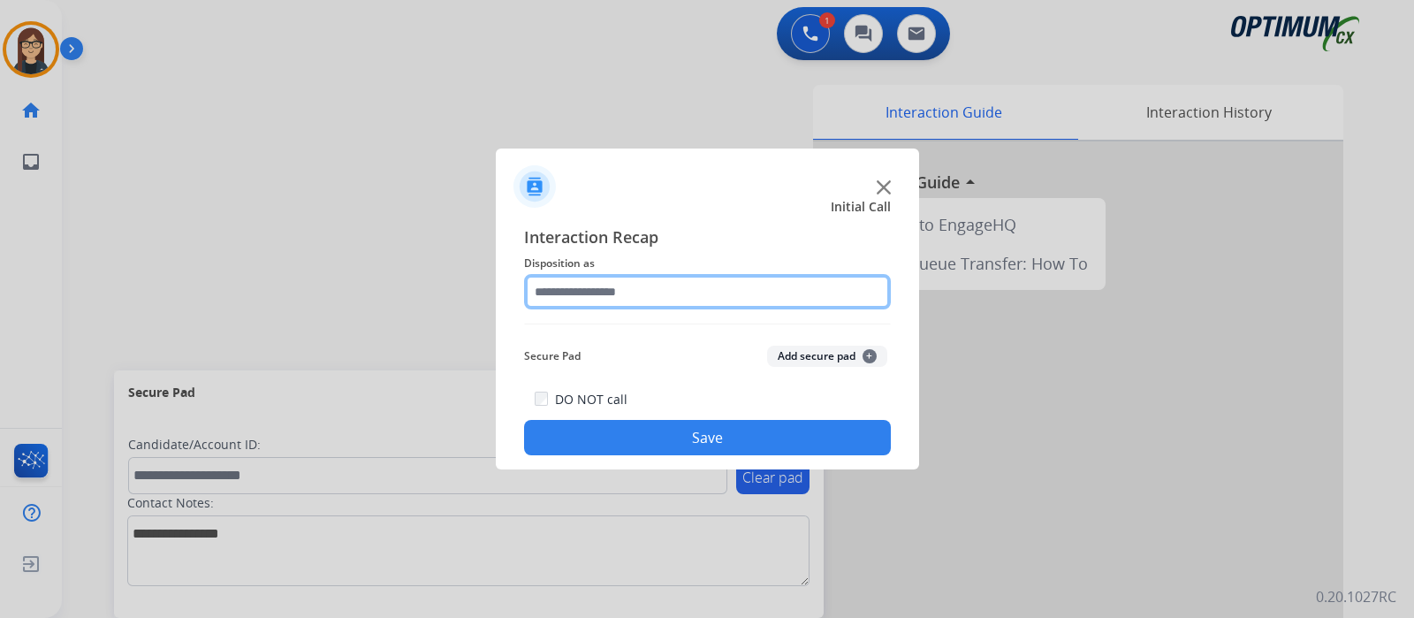
click at [611, 302] on input "text" at bounding box center [707, 291] width 367 height 35
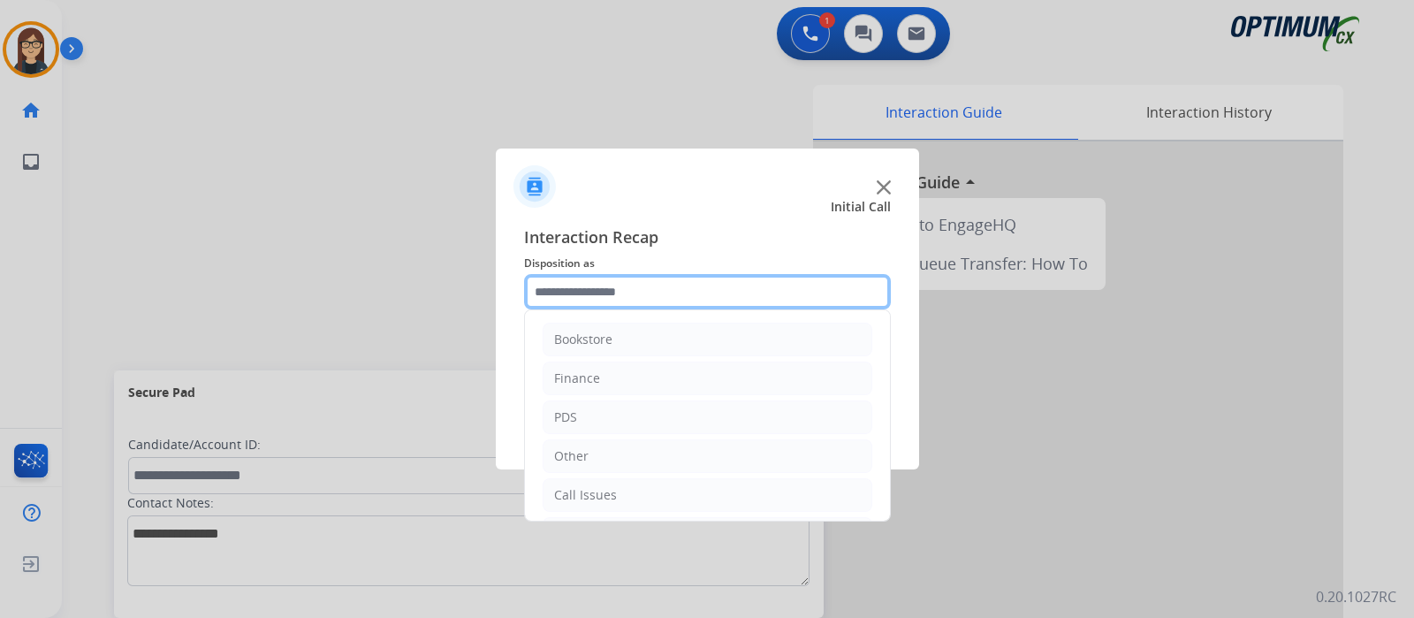
scroll to position [117, 0]
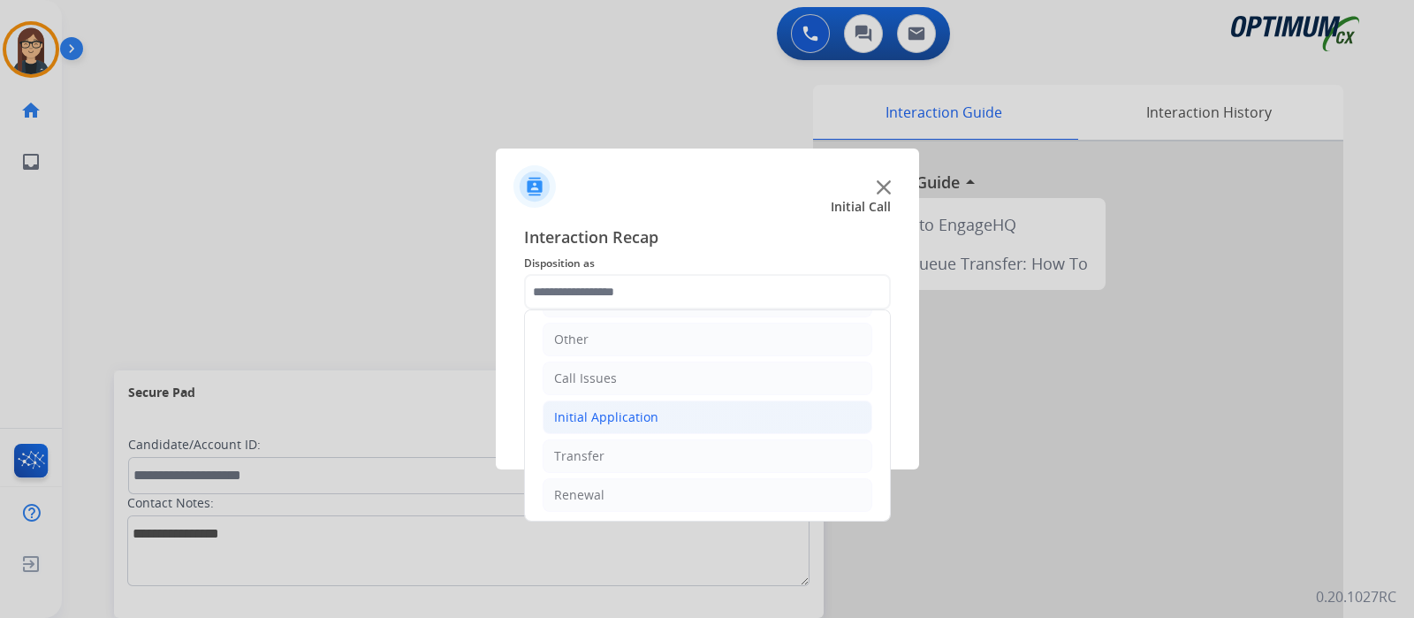
click at [655, 413] on li "Initial Application" at bounding box center [708, 417] width 330 height 34
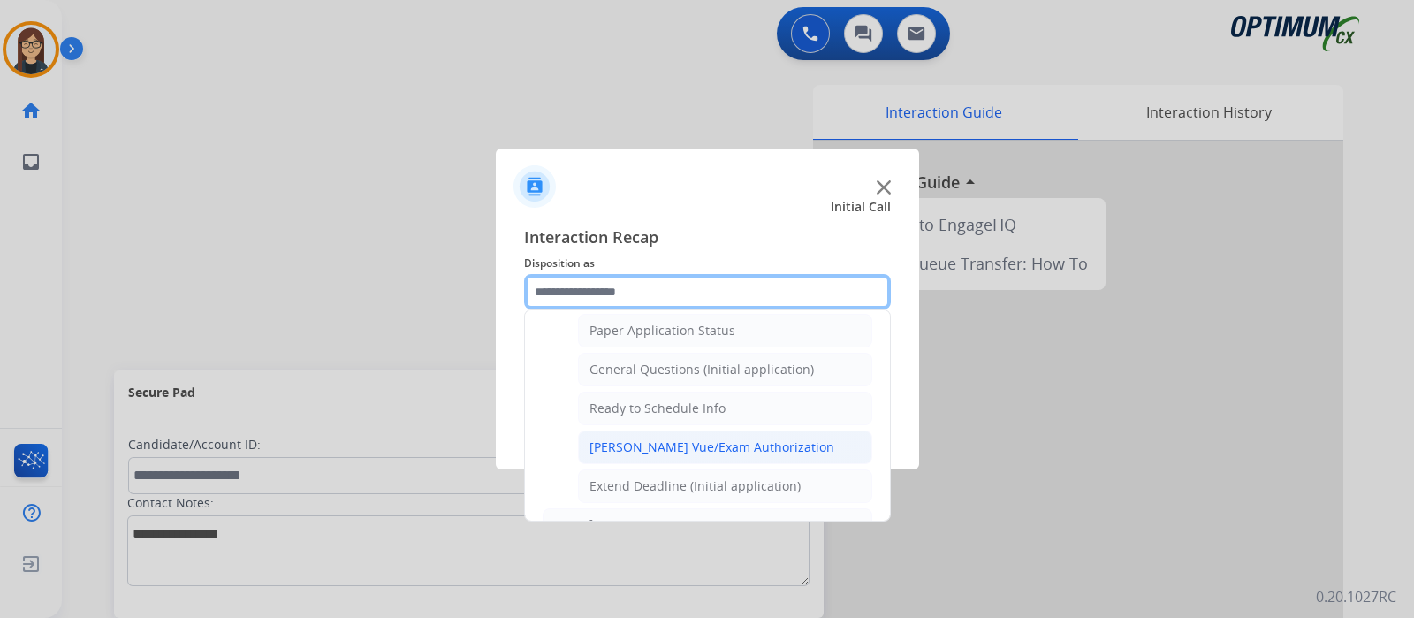
scroll to position [950, 0]
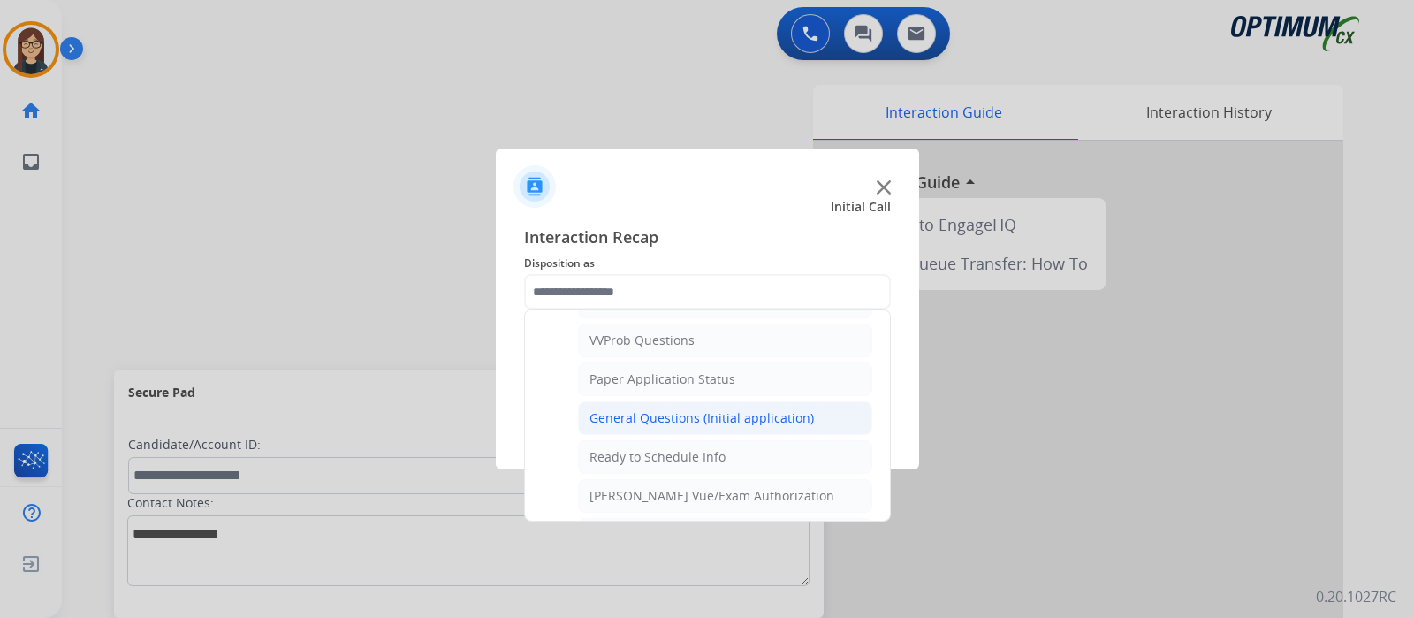
click at [634, 411] on div "General Questions (Initial application)" at bounding box center [701, 418] width 224 height 18
type input "**********"
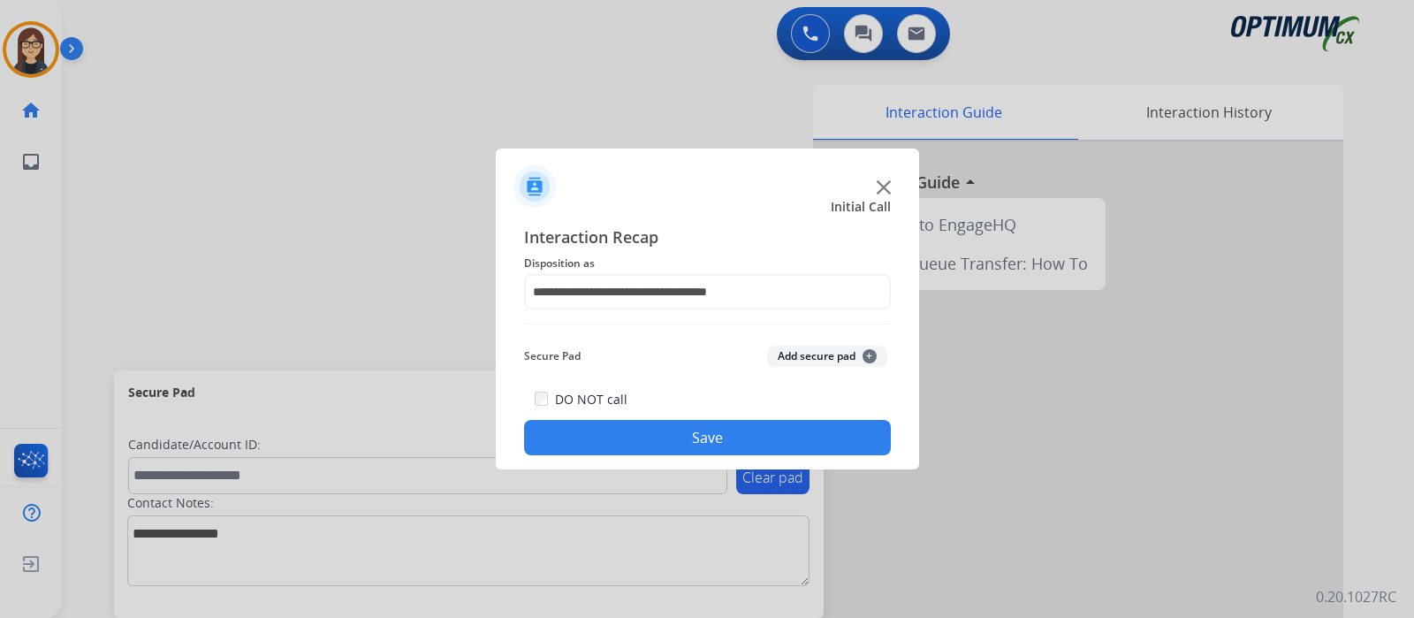
click at [623, 429] on button "Save" at bounding box center [707, 437] width 367 height 35
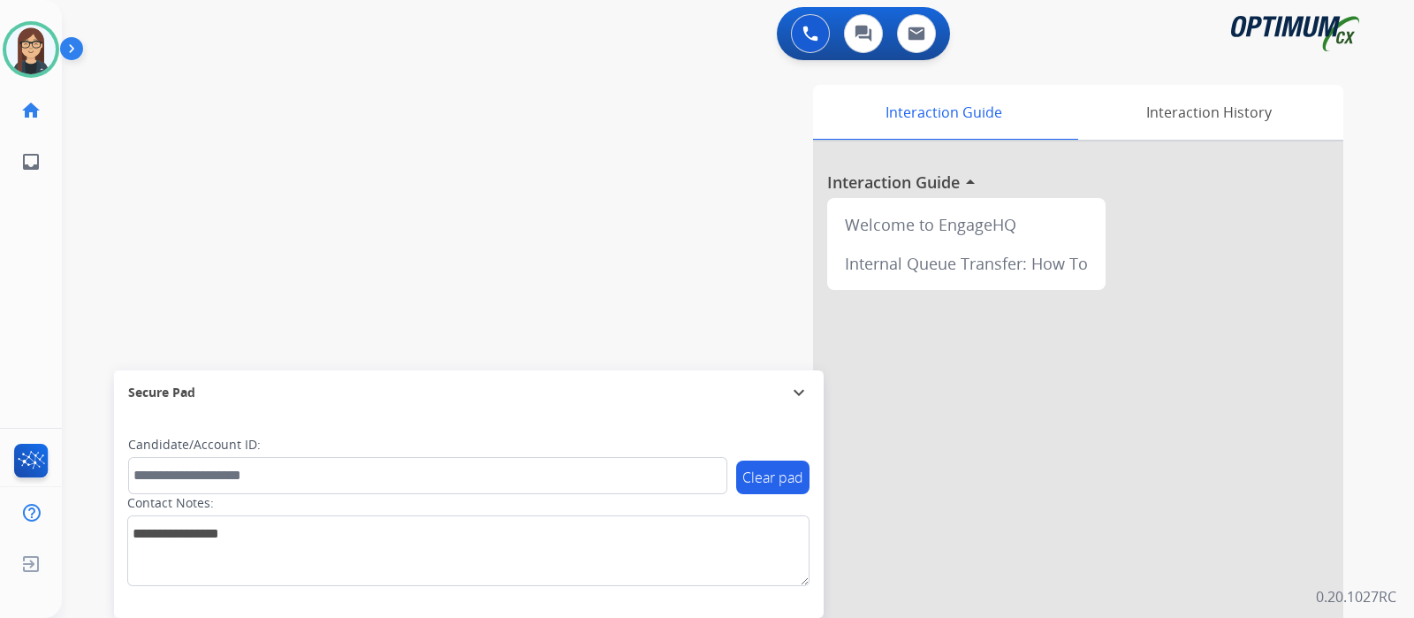
click at [447, 213] on div "swap_horiz Break voice bridge close_fullscreen Connect 3-Way Call merge_type Se…" at bounding box center [717, 432] width 1310 height 737
click at [48, 50] on img at bounding box center [30, 49] width 49 height 49
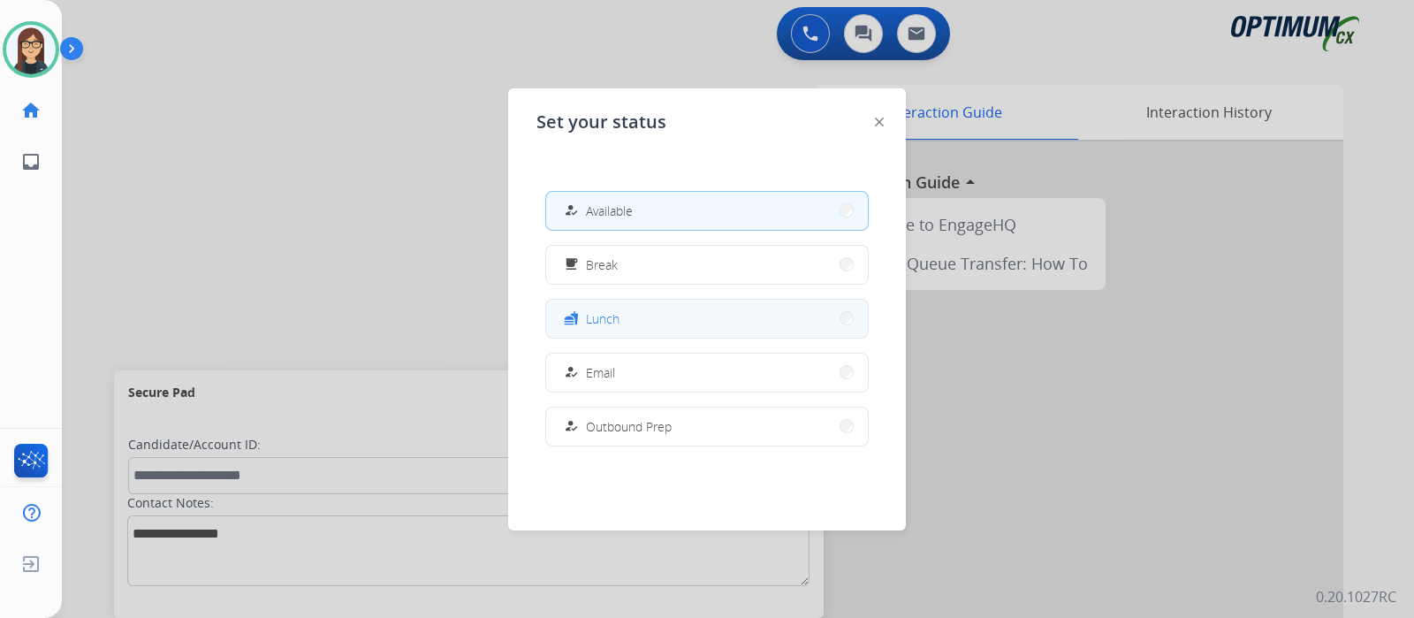
click at [600, 327] on div "fastfood Lunch" at bounding box center [589, 318] width 59 height 21
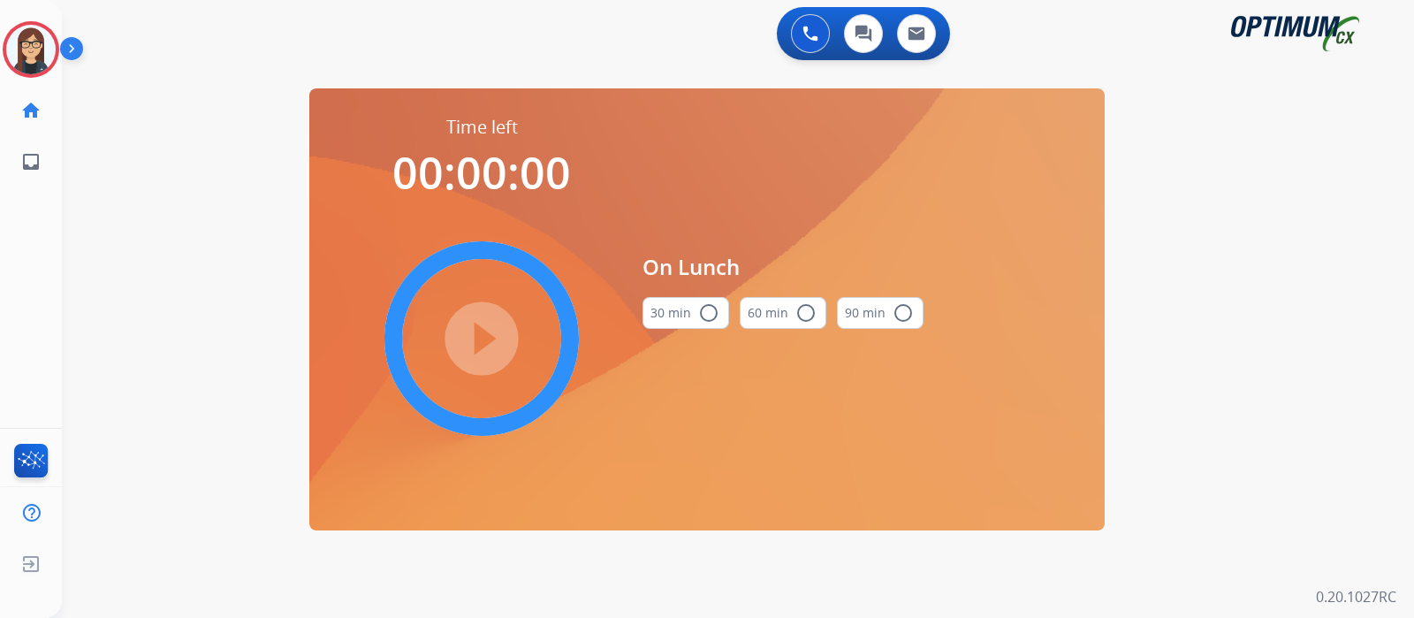
click at [708, 315] on mat-icon "radio_button_unchecked" at bounding box center [708, 312] width 21 height 21
click at [482, 338] on mat-icon "play_circle_filled" at bounding box center [481, 338] width 21 height 21
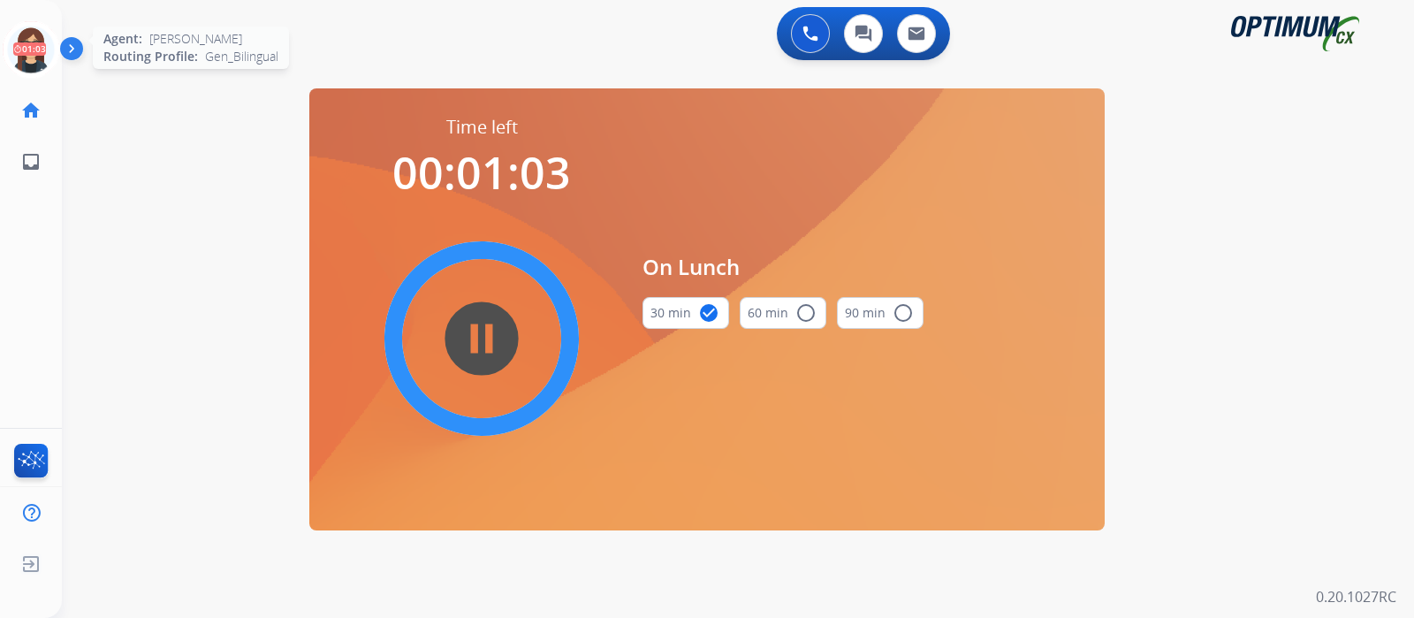
click at [27, 38] on icon at bounding box center [31, 49] width 57 height 57
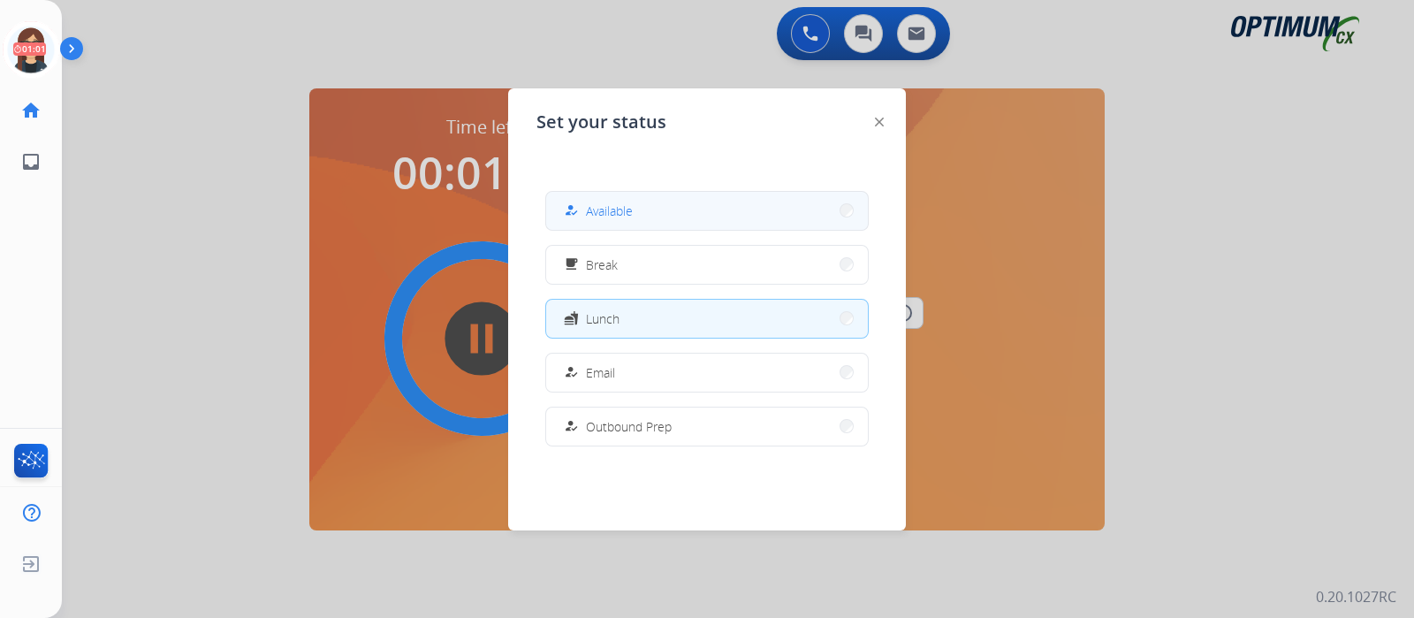
click at [565, 197] on button "how_to_reg Available" at bounding box center [707, 211] width 322 height 38
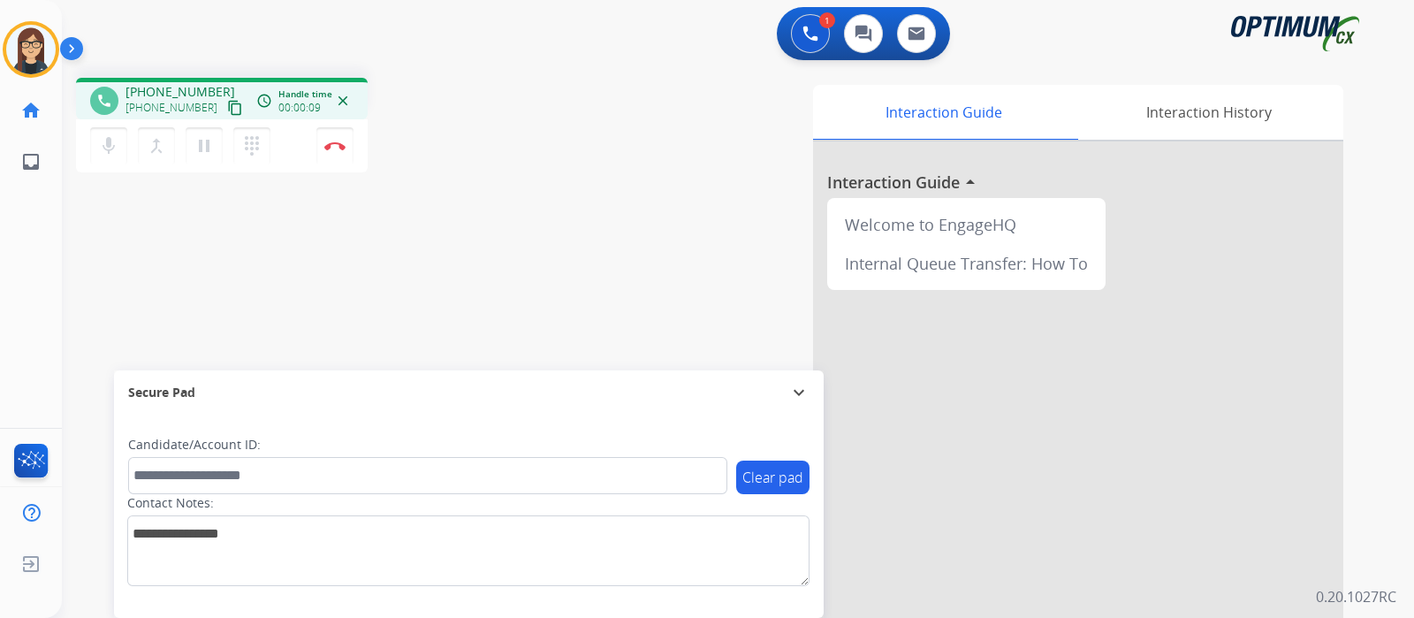
click at [227, 108] on mat-icon "content_copy" at bounding box center [235, 108] width 16 height 16
click at [539, 203] on div "phone +15749333303 +15749333303 content_copy access_time Call metrics Queue 00:…" at bounding box center [717, 432] width 1310 height 737
click at [338, 154] on button "Disconnect" at bounding box center [334, 145] width 37 height 37
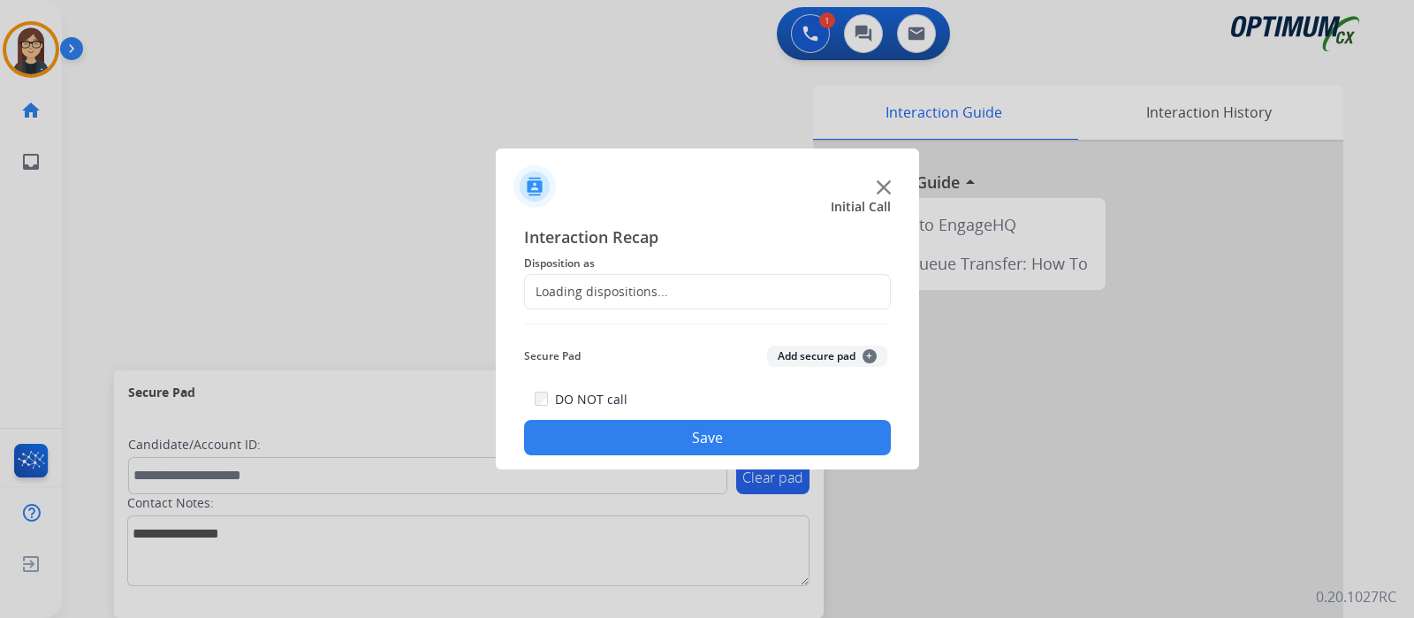
click at [624, 290] on div "Loading dispositions..." at bounding box center [596, 292] width 143 height 18
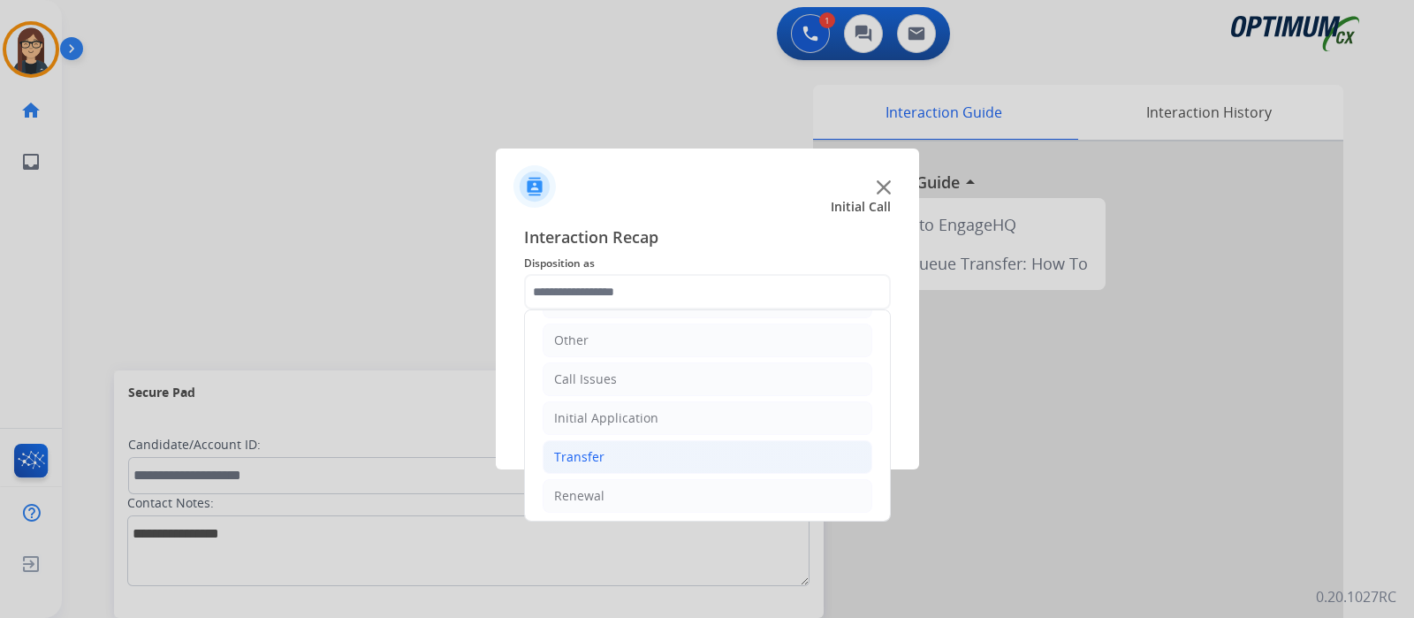
scroll to position [117, 0]
click at [595, 491] on div "Renewal" at bounding box center [579, 495] width 50 height 18
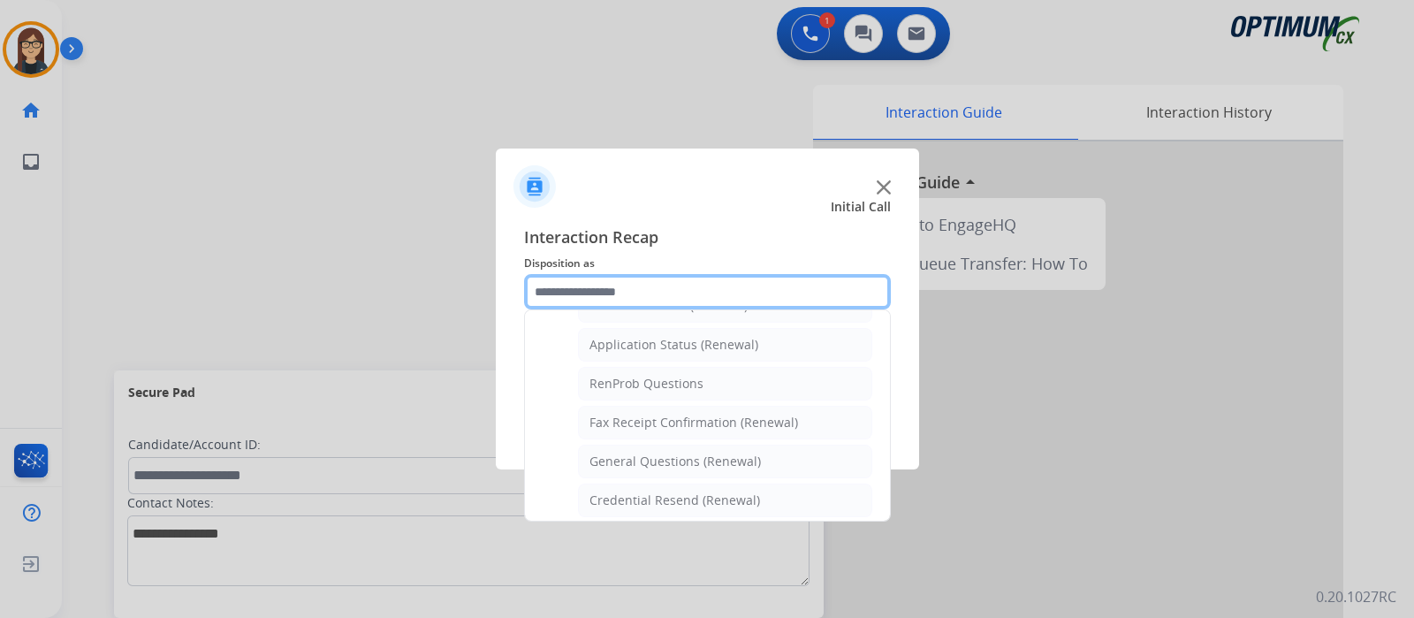
scroll to position [558, 0]
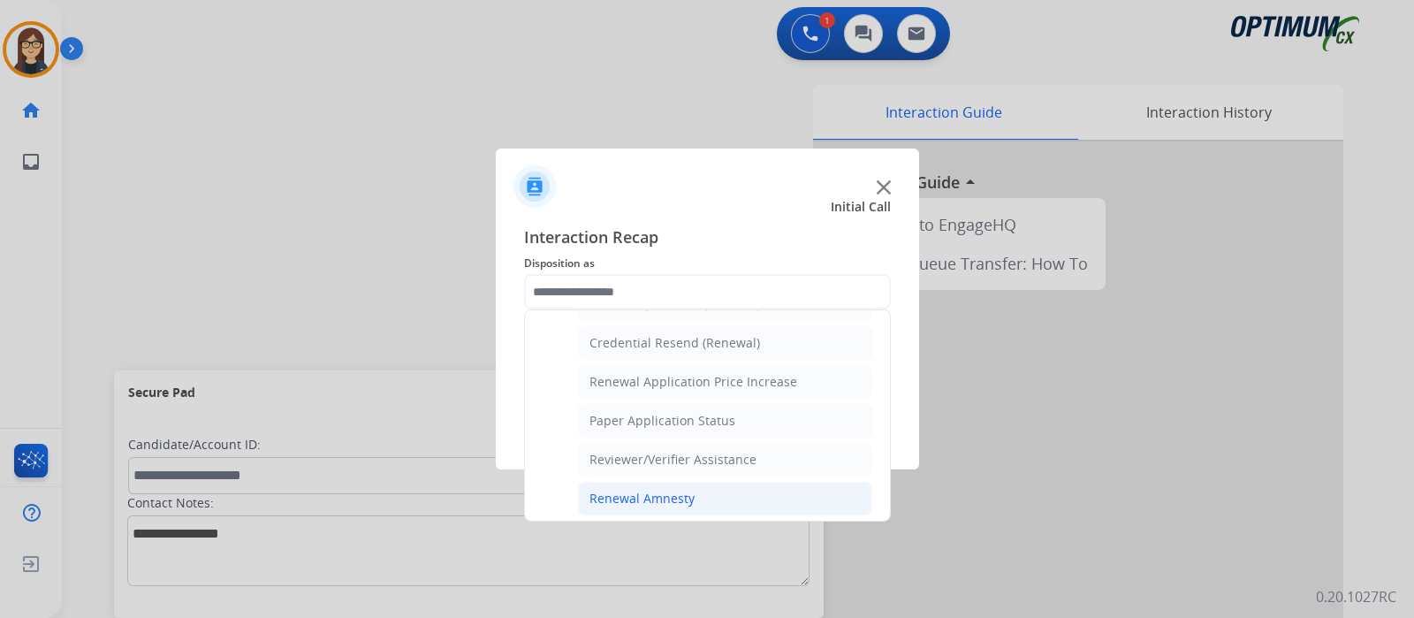
click at [634, 493] on div "Renewal Amnesty" at bounding box center [641, 499] width 105 height 18
type input "**********"
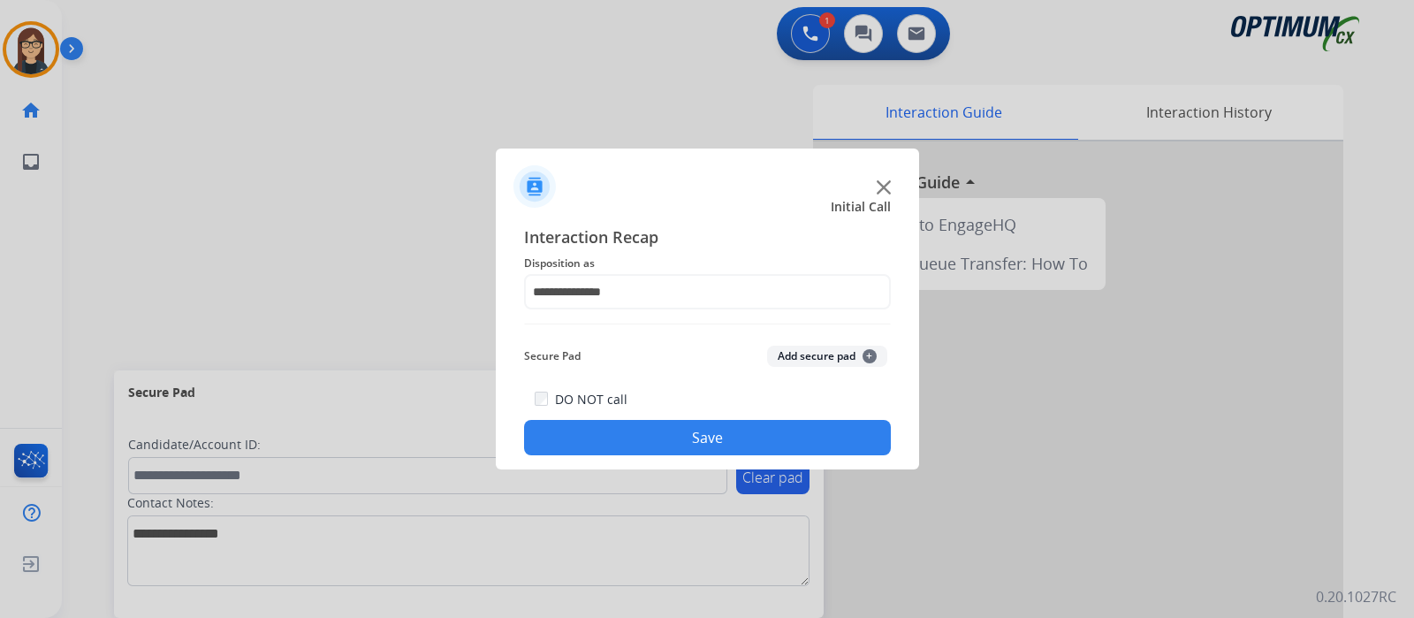
click at [627, 442] on button "Save" at bounding box center [707, 437] width 367 height 35
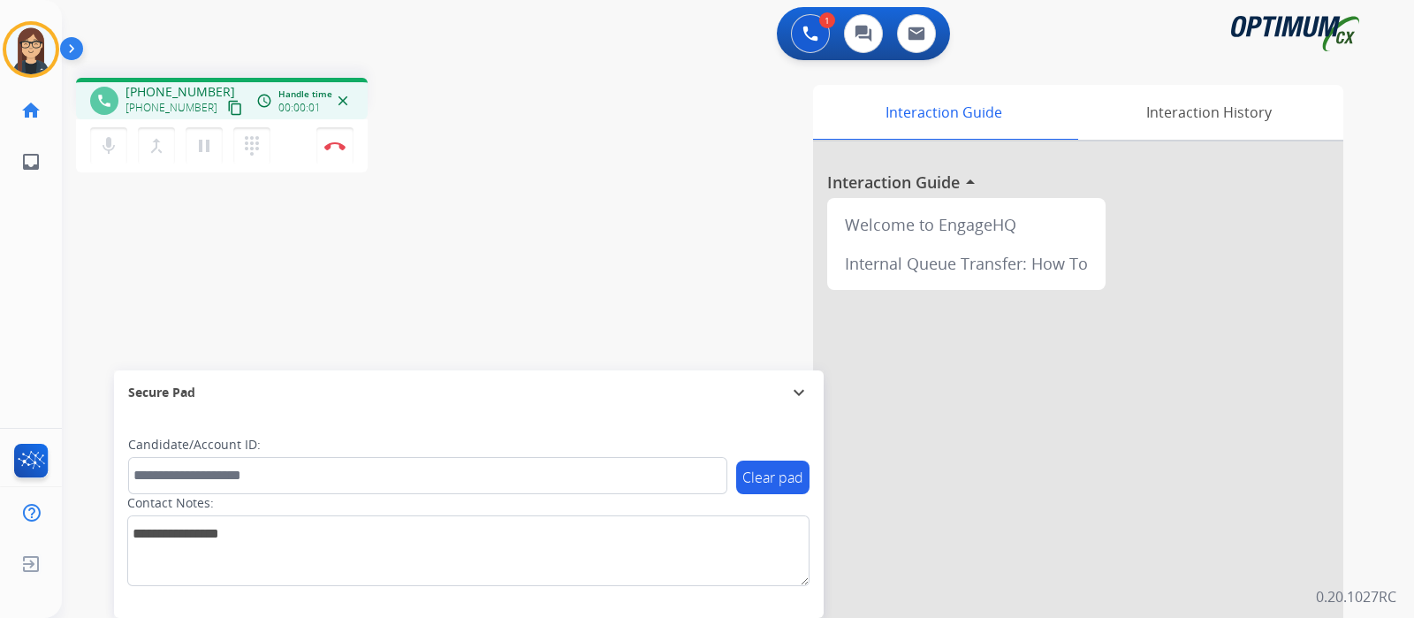
click at [227, 103] on mat-icon "content_copy" at bounding box center [235, 108] width 16 height 16
click at [332, 154] on button "Disconnect" at bounding box center [334, 145] width 37 height 37
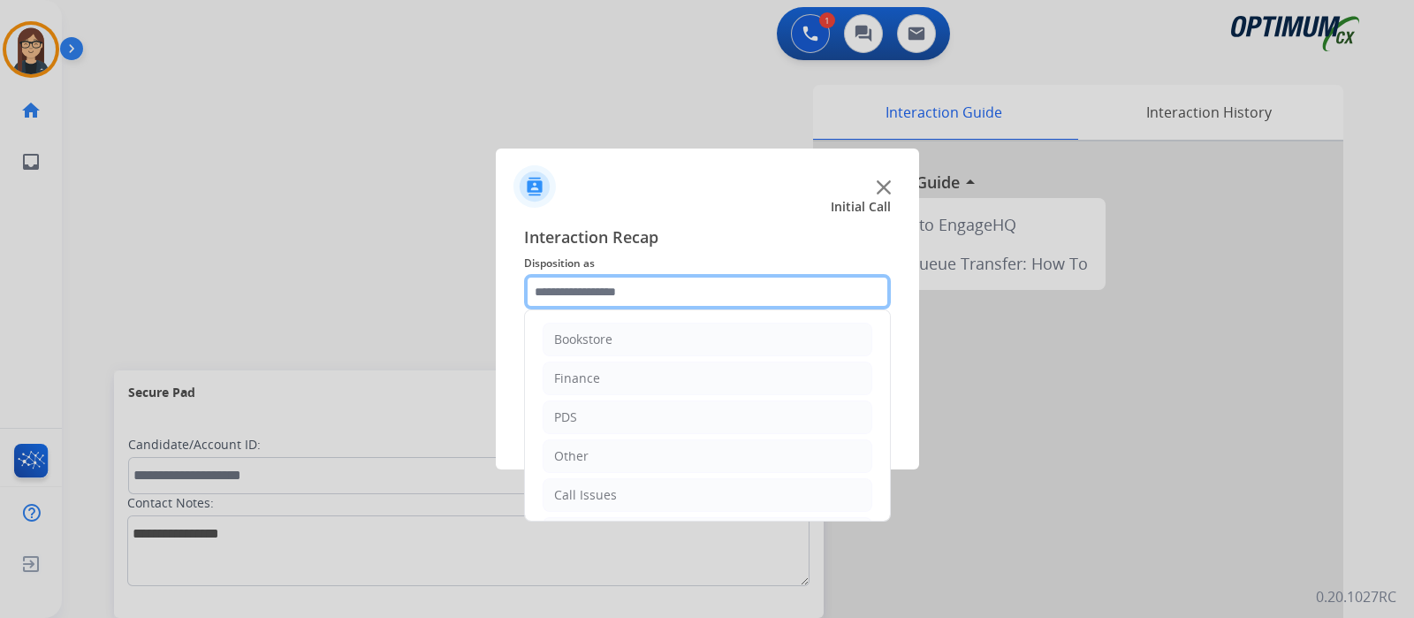
click at [607, 284] on input "text" at bounding box center [707, 291] width 367 height 35
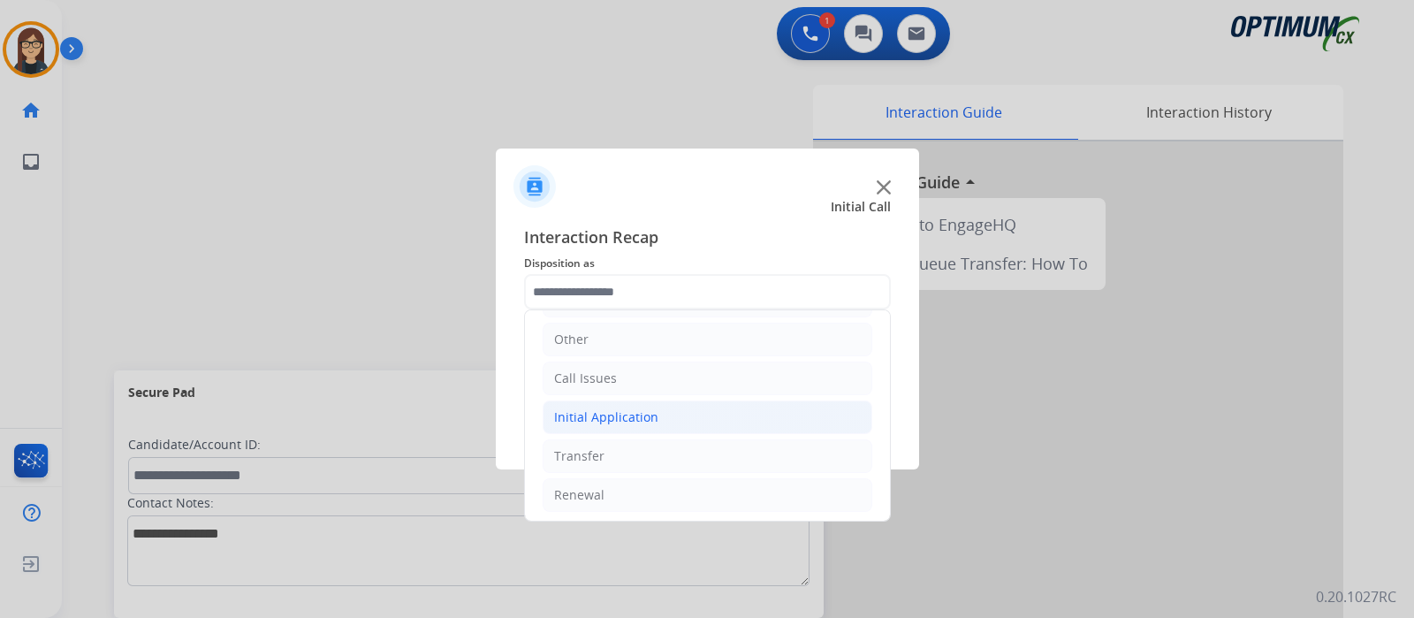
click at [601, 408] on div "Initial Application" at bounding box center [606, 417] width 104 height 18
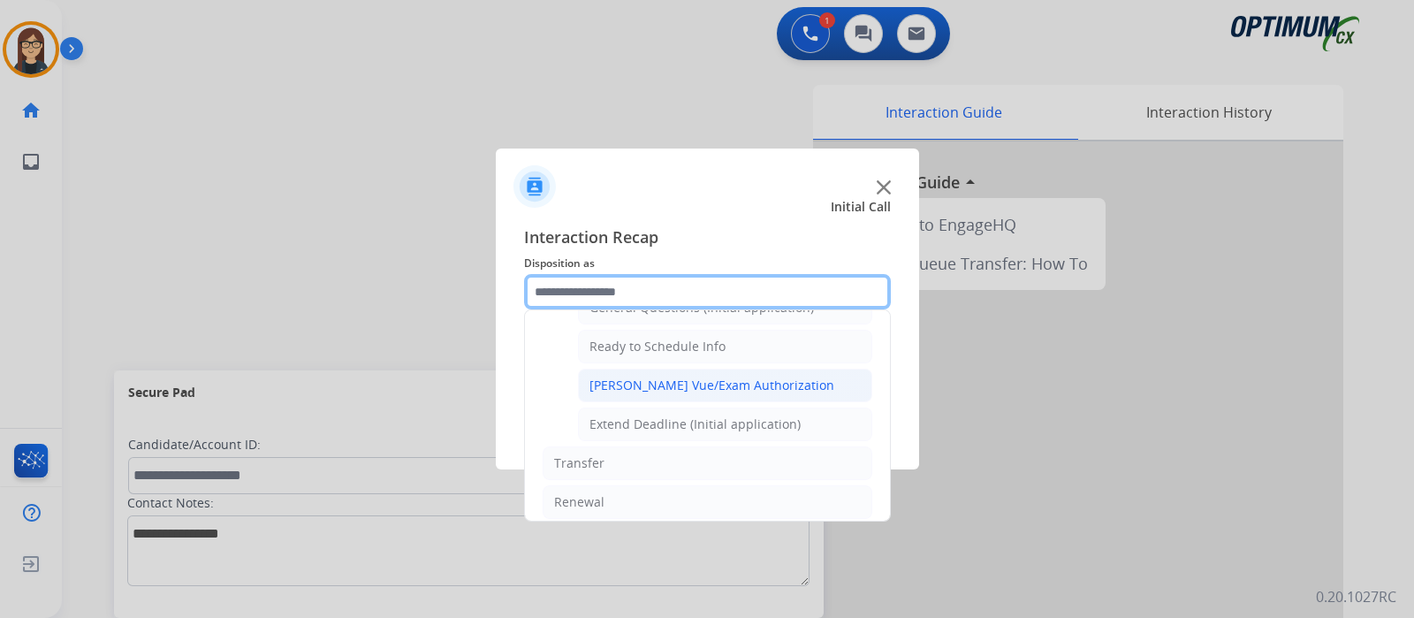
scroll to position [950, 0]
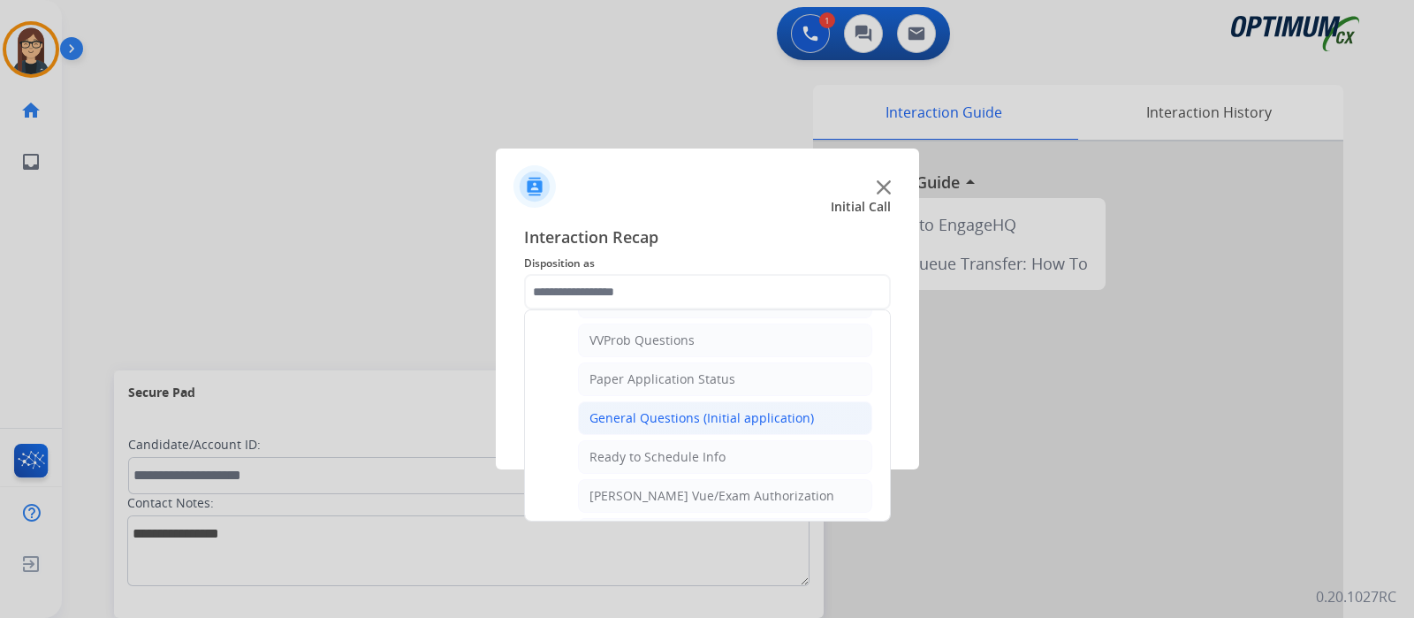
click at [636, 413] on div "General Questions (Initial application)" at bounding box center [701, 418] width 224 height 18
type input "**********"
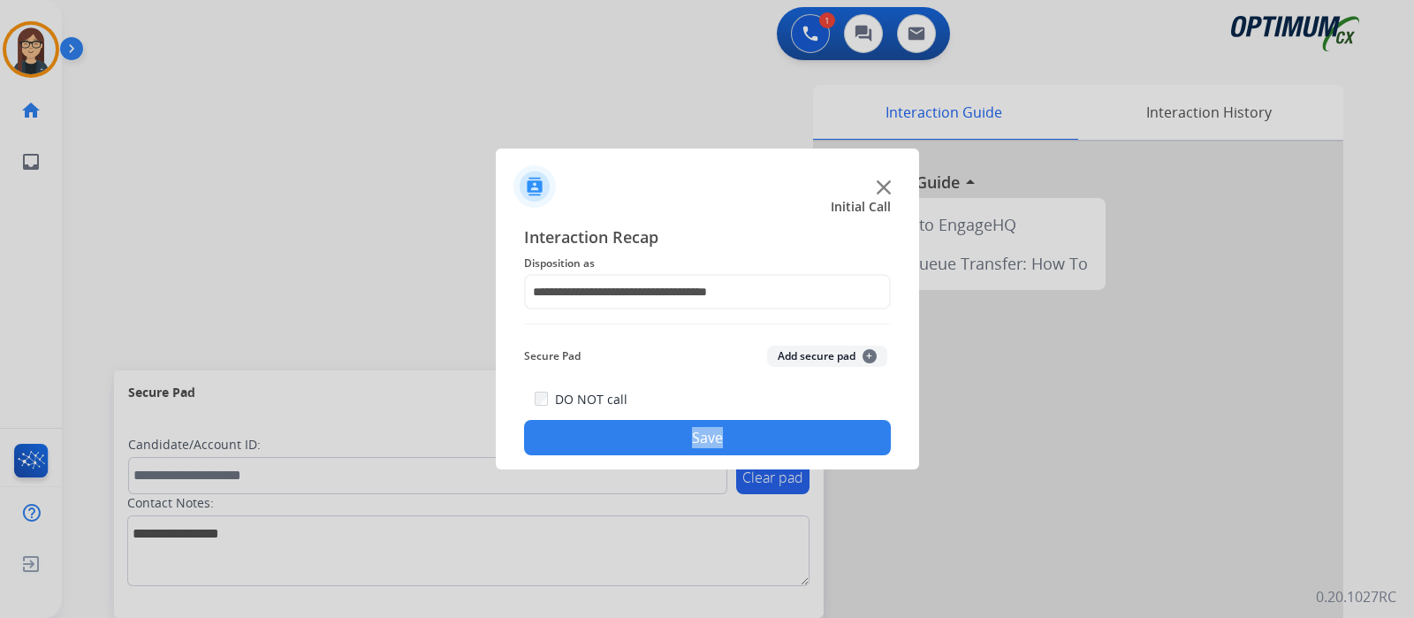
click at [636, 413] on div "DO NOT call Save" at bounding box center [707, 421] width 367 height 67
click at [634, 432] on button "Save" at bounding box center [707, 437] width 367 height 35
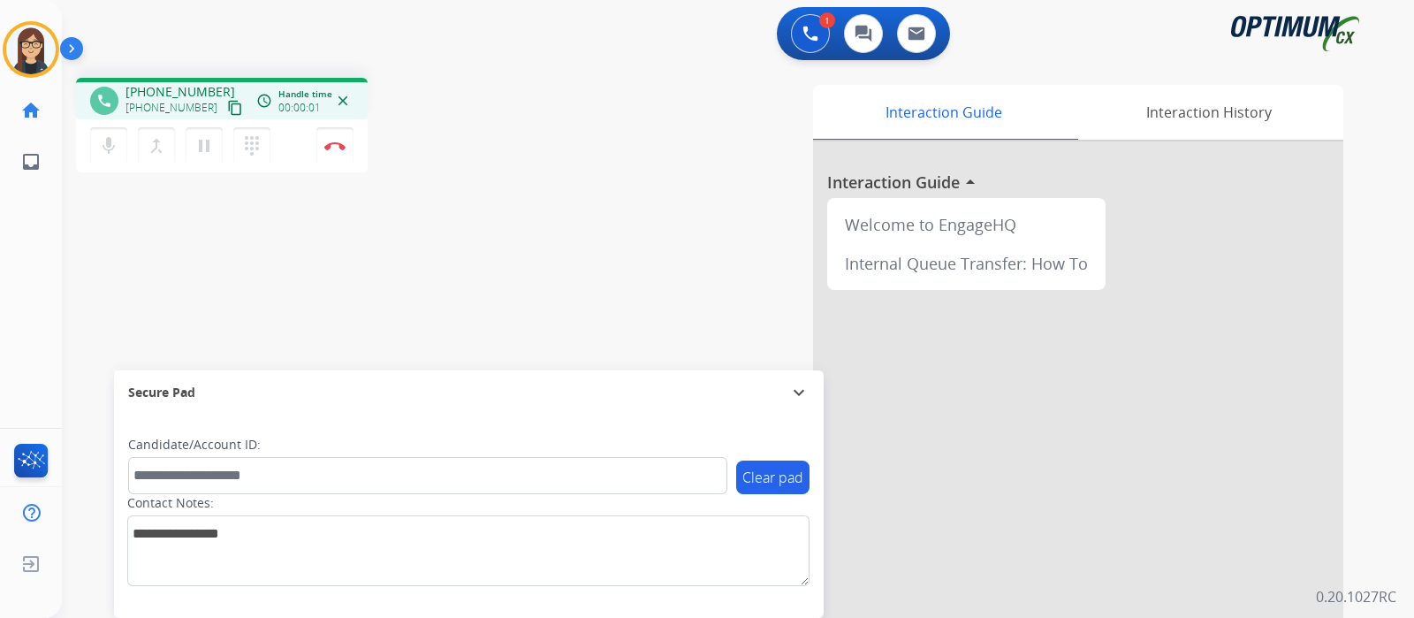
click at [227, 110] on mat-icon "content_copy" at bounding box center [235, 108] width 16 height 16
click at [441, 243] on div "phone +19394570107 +19394570107 content_copy access_time Call metrics Queue 00:…" at bounding box center [717, 432] width 1310 height 737
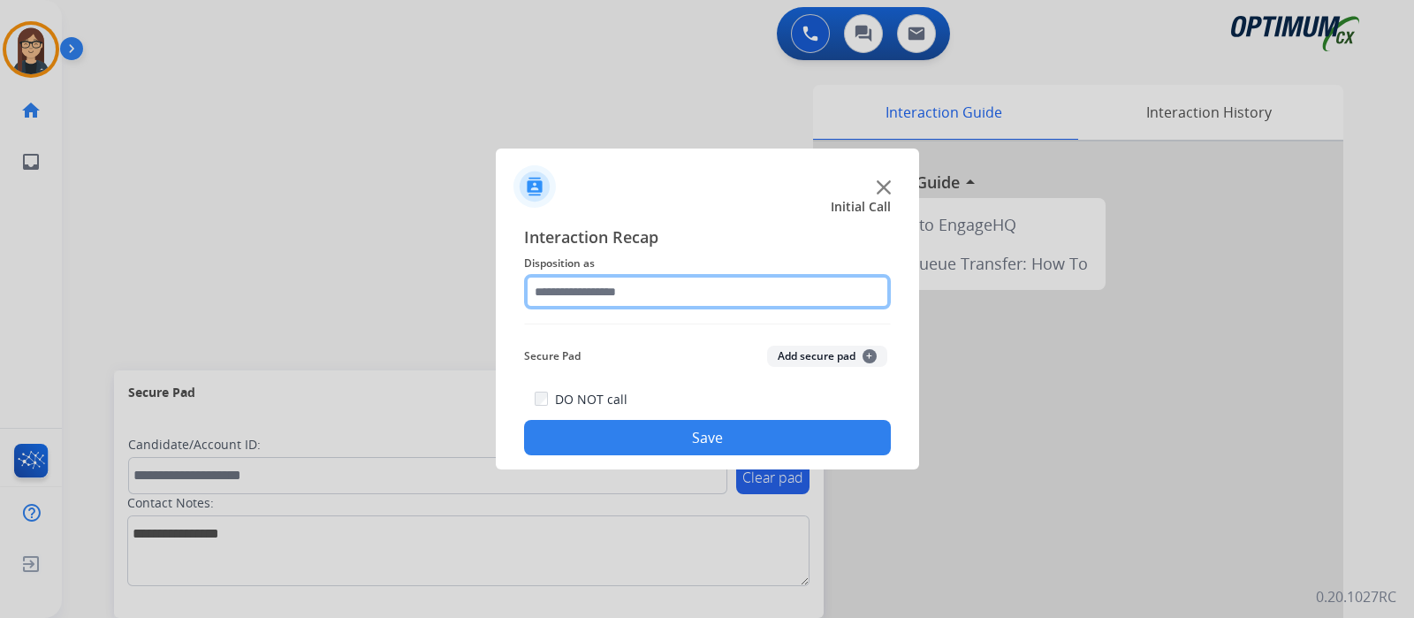
click at [552, 300] on input "text" at bounding box center [707, 291] width 367 height 35
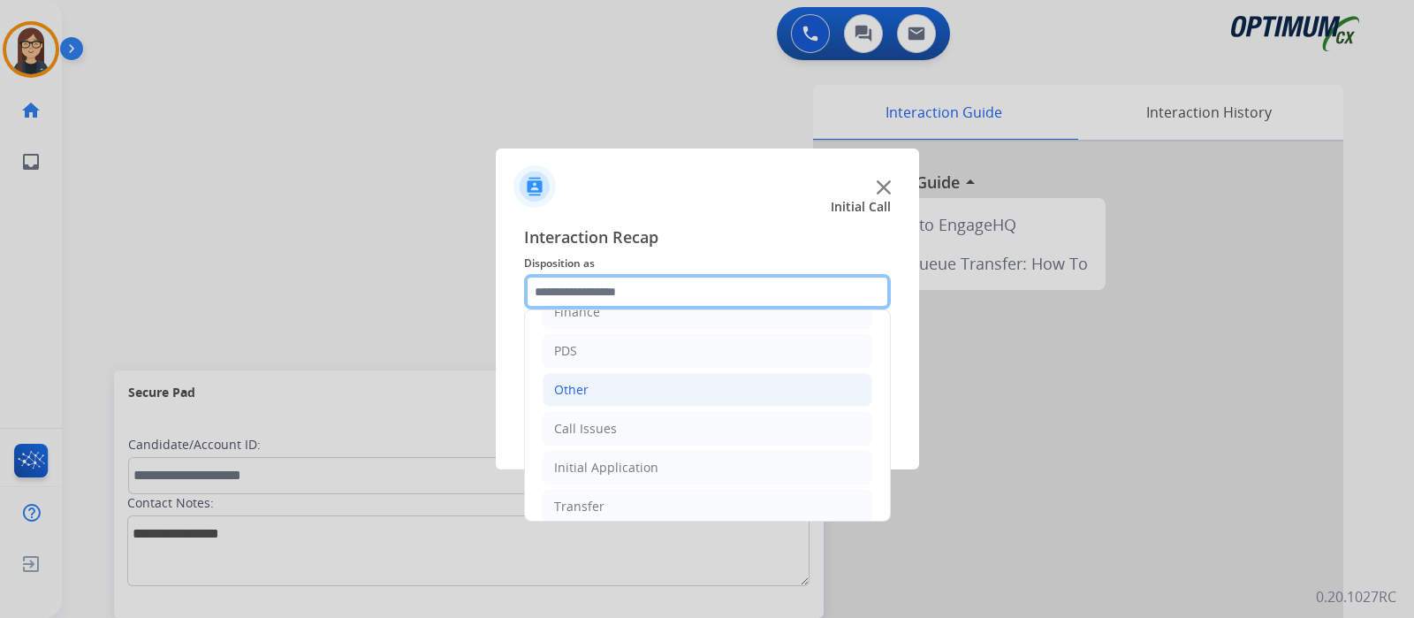
scroll to position [117, 0]
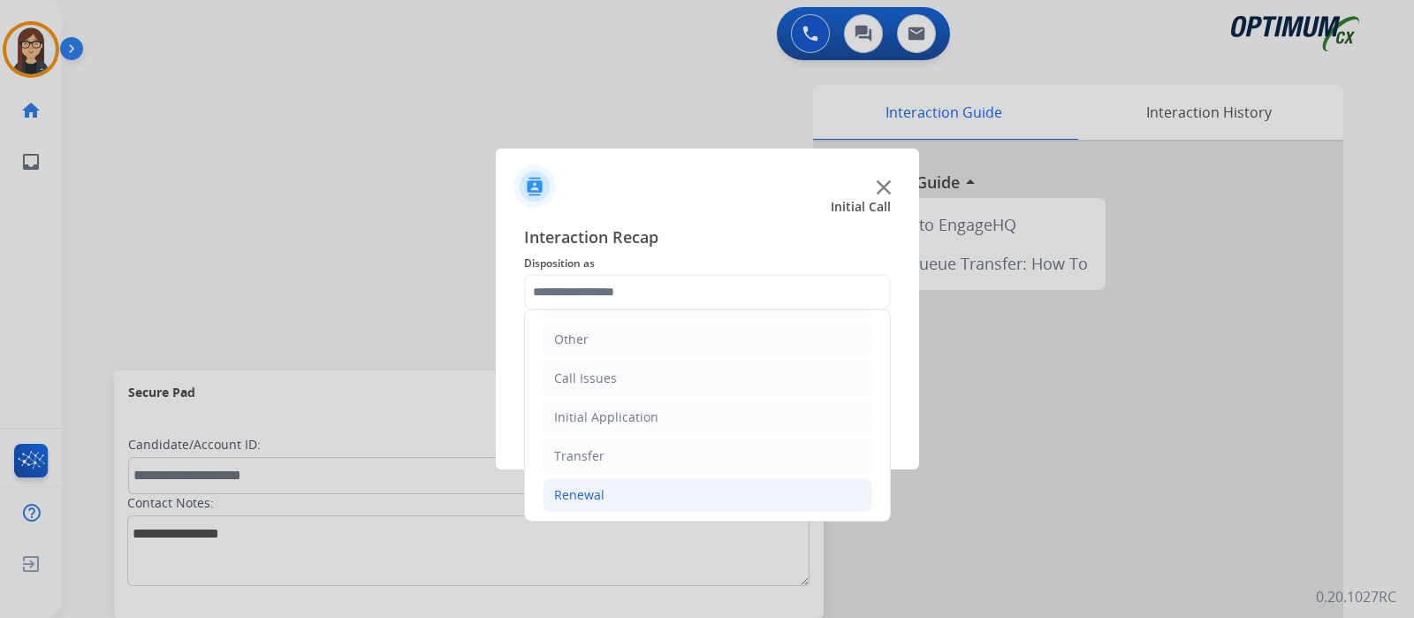
click at [562, 492] on div "Renewal" at bounding box center [579, 495] width 50 height 18
click at [594, 415] on div "Initial Application" at bounding box center [606, 417] width 104 height 18
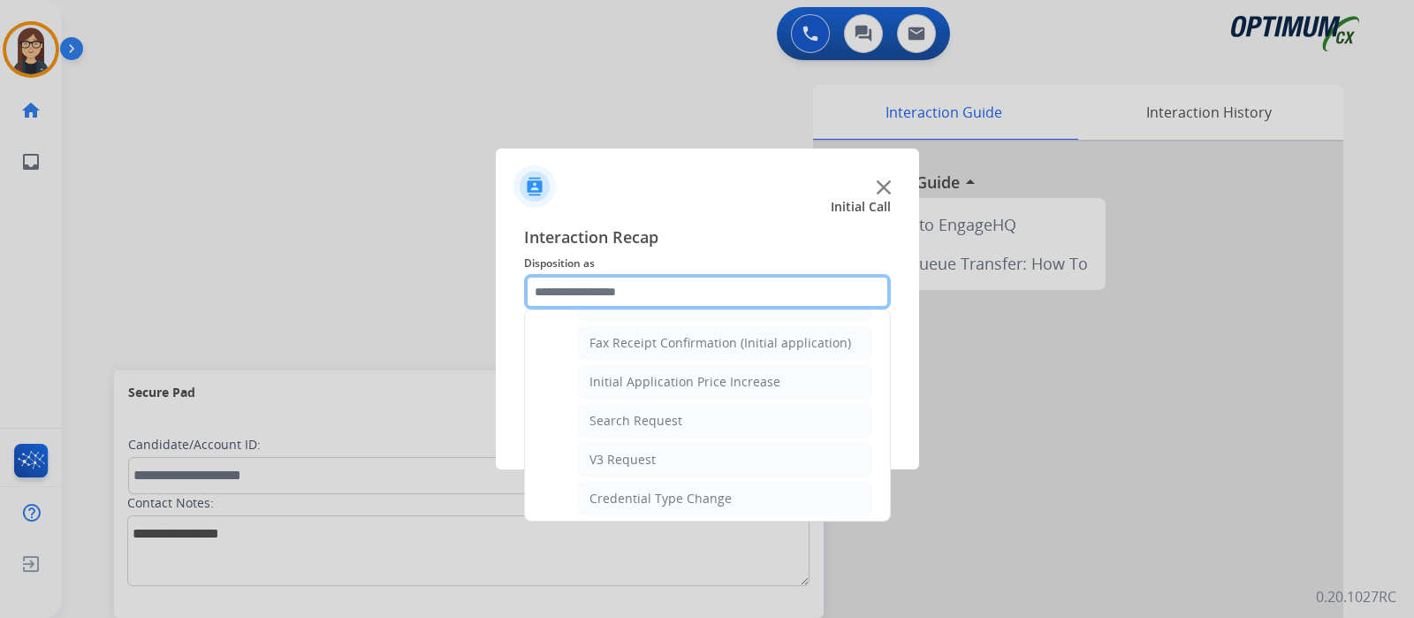
scroll to position [890, 0]
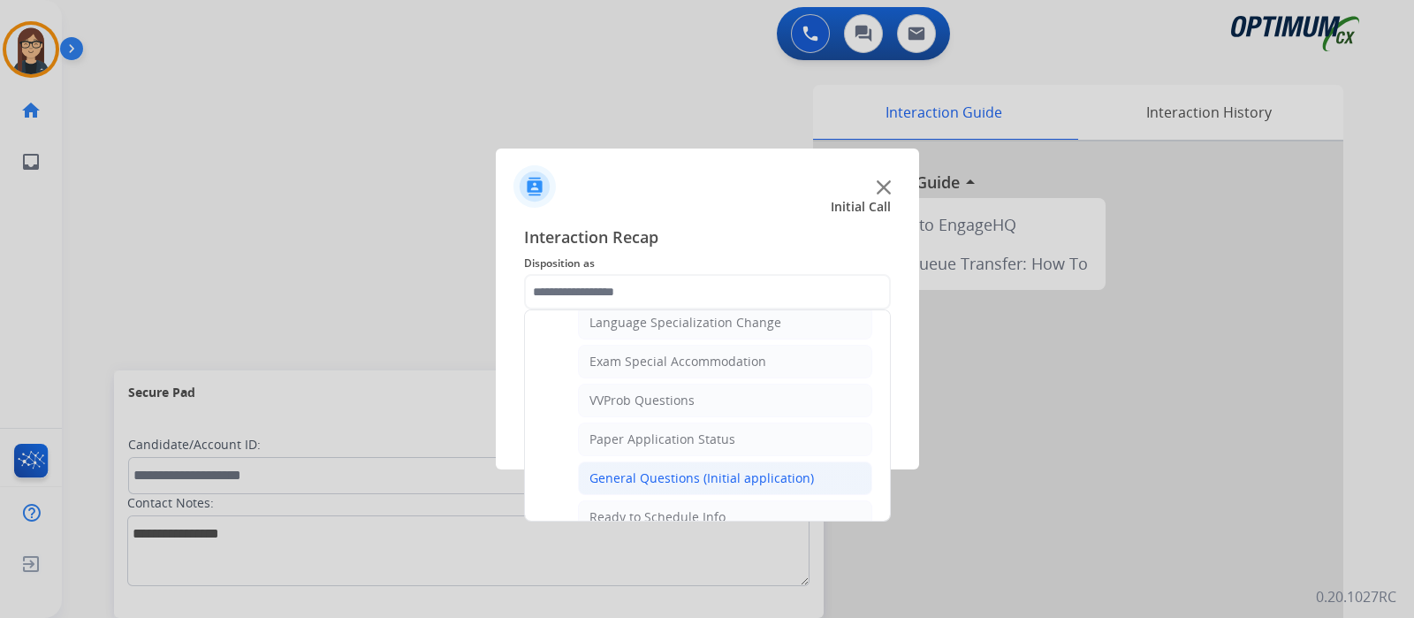
click at [617, 469] on div "General Questions (Initial application)" at bounding box center [701, 478] width 224 height 18
type input "**********"
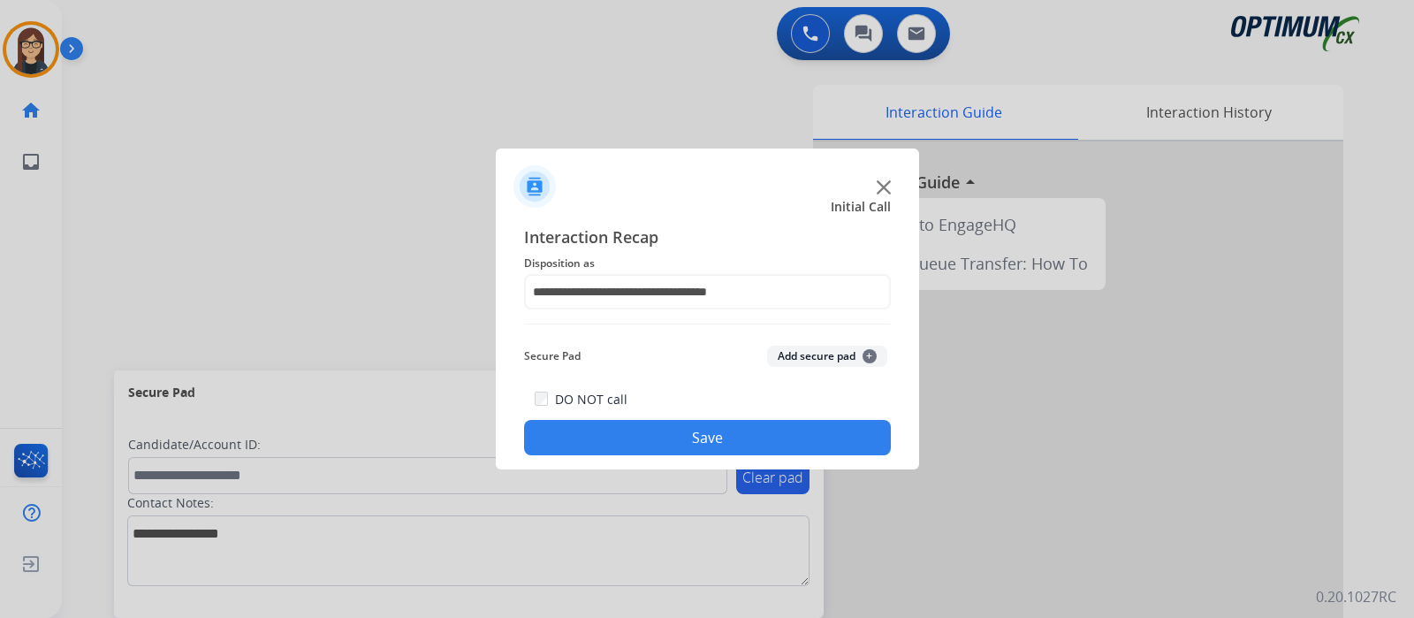
click at [623, 429] on button "Save" at bounding box center [707, 437] width 367 height 35
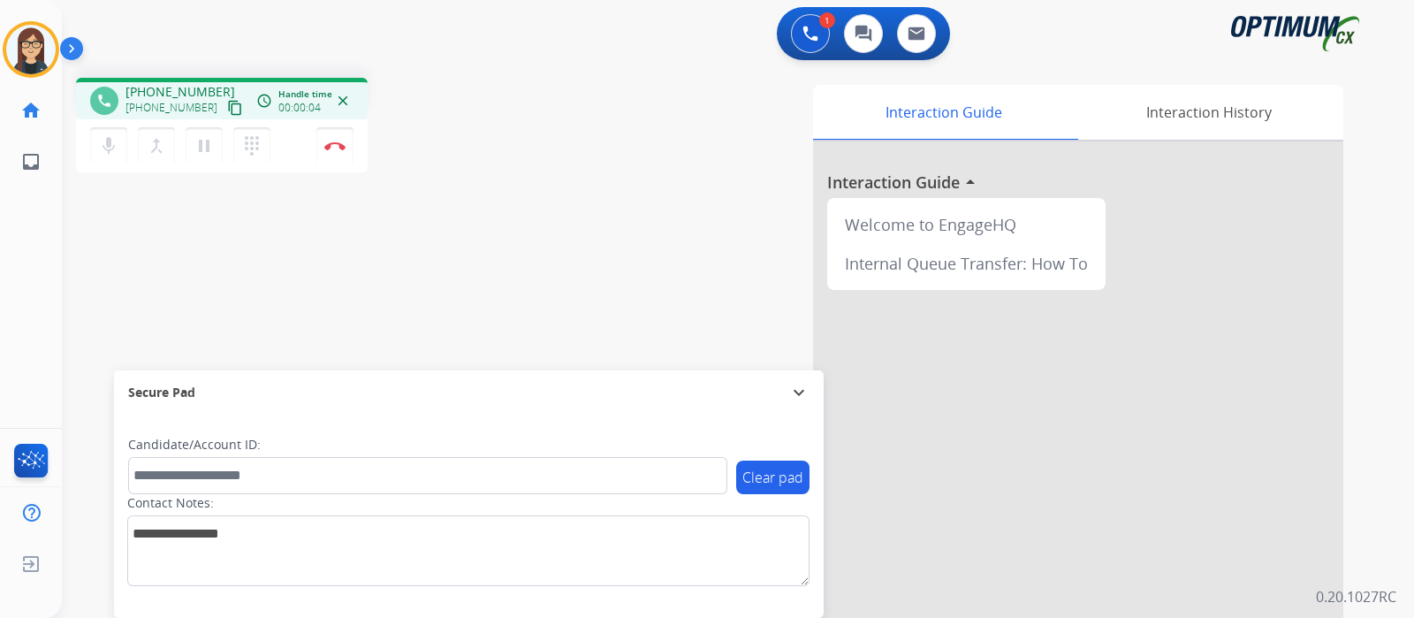
click at [227, 108] on mat-icon "content_copy" at bounding box center [235, 108] width 16 height 16
click at [106, 151] on mat-icon "mic" at bounding box center [108, 145] width 21 height 21
click at [106, 151] on mat-icon "mic_off" at bounding box center [108, 145] width 21 height 21
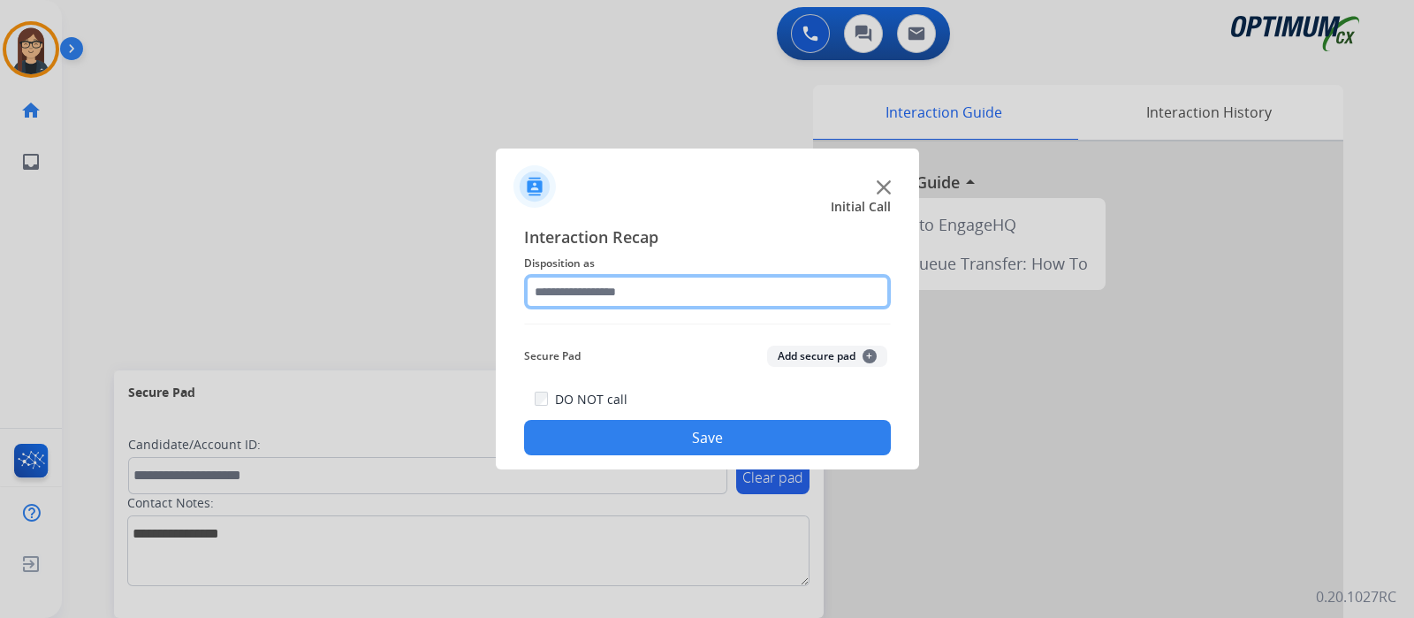
click at [614, 298] on input "text" at bounding box center [707, 291] width 367 height 35
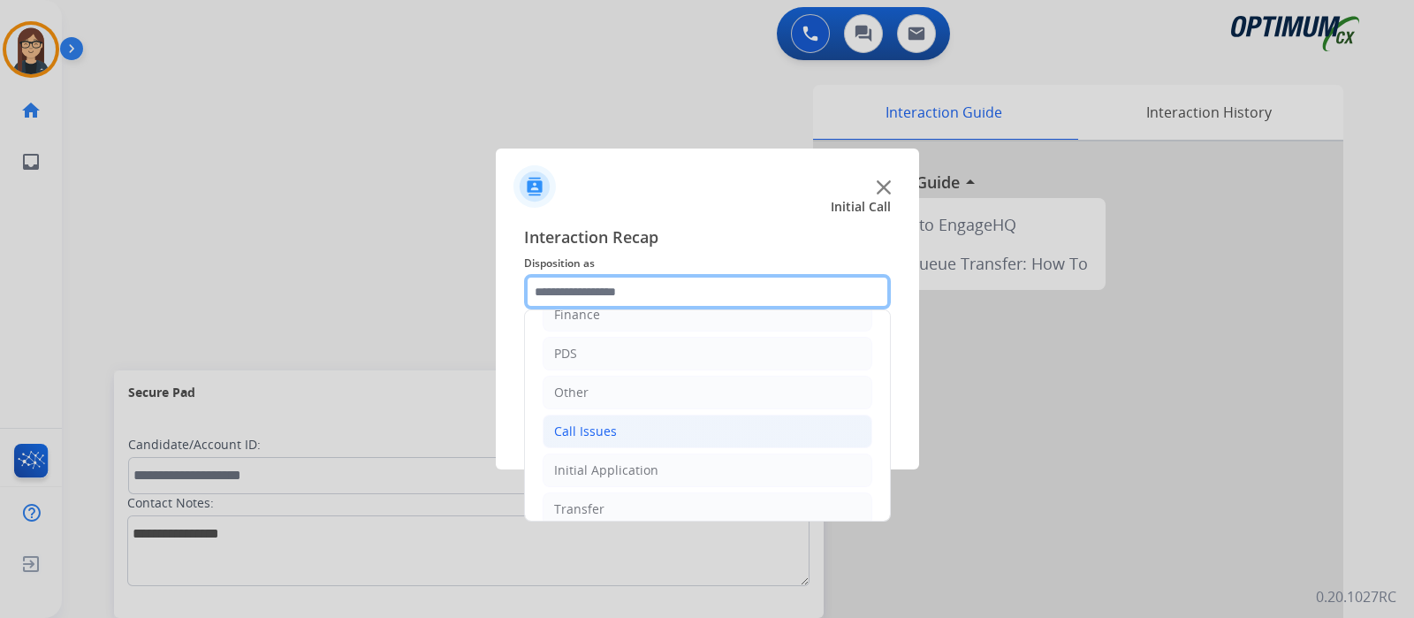
scroll to position [117, 0]
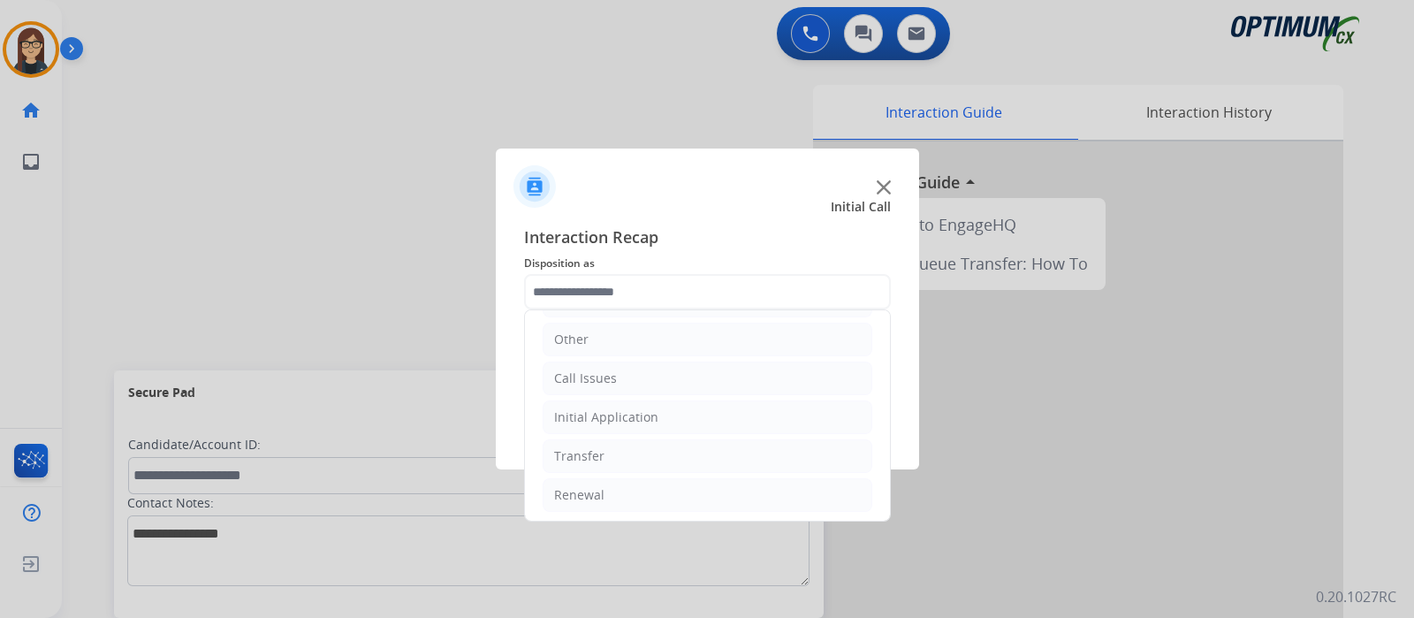
click at [596, 472] on ul "Bookstore Finance PDS Other Call Issues Initial Application Transfer Renewal" at bounding box center [707, 359] width 365 height 330
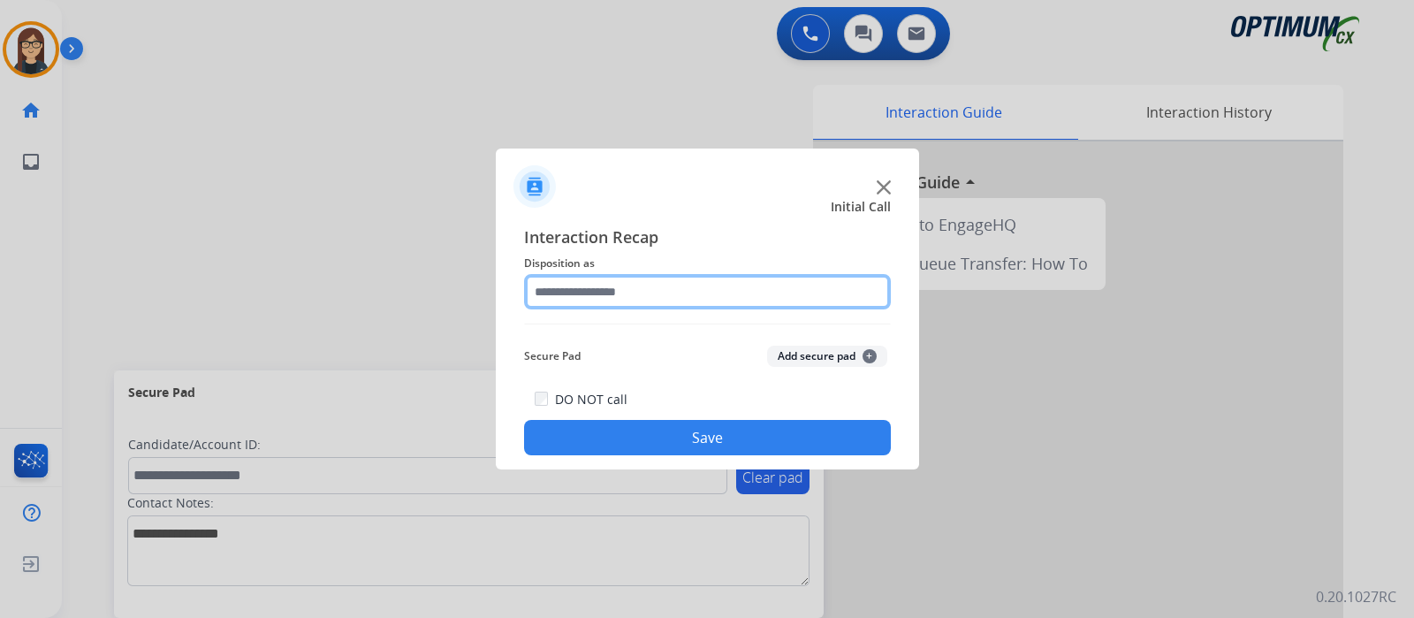
click at [623, 280] on input "text" at bounding box center [707, 291] width 367 height 35
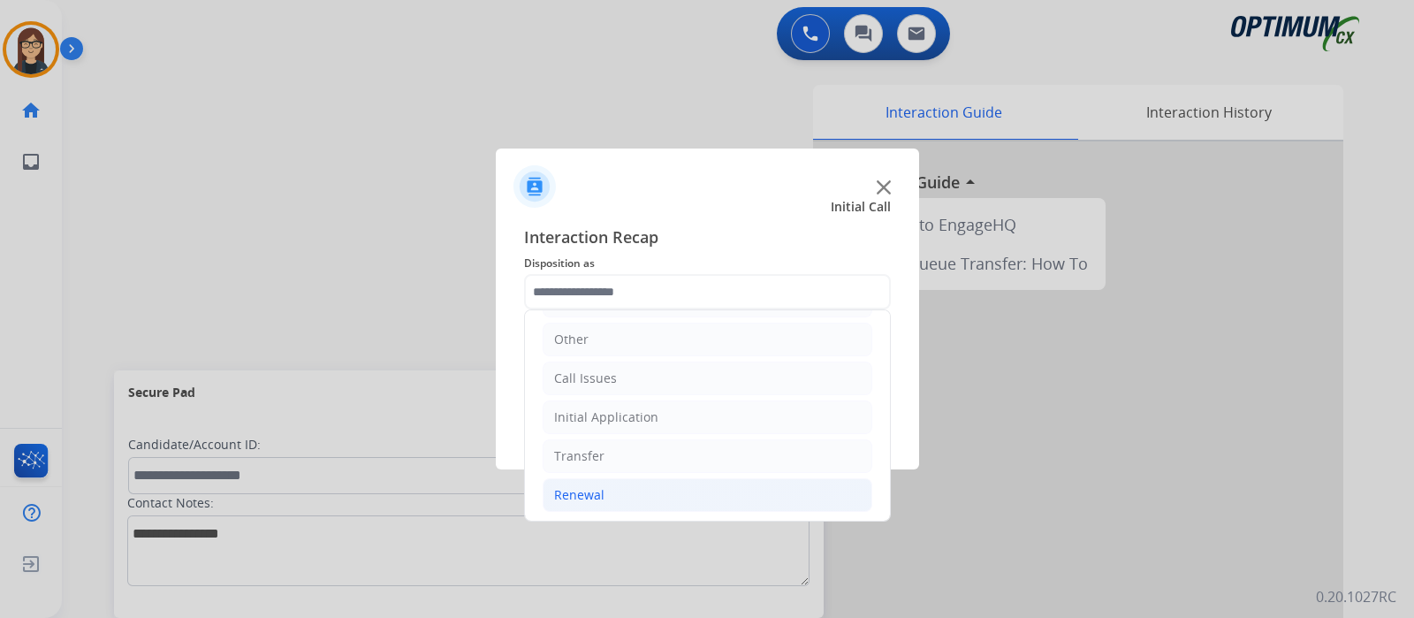
click at [574, 479] on li "Renewal" at bounding box center [708, 495] width 330 height 34
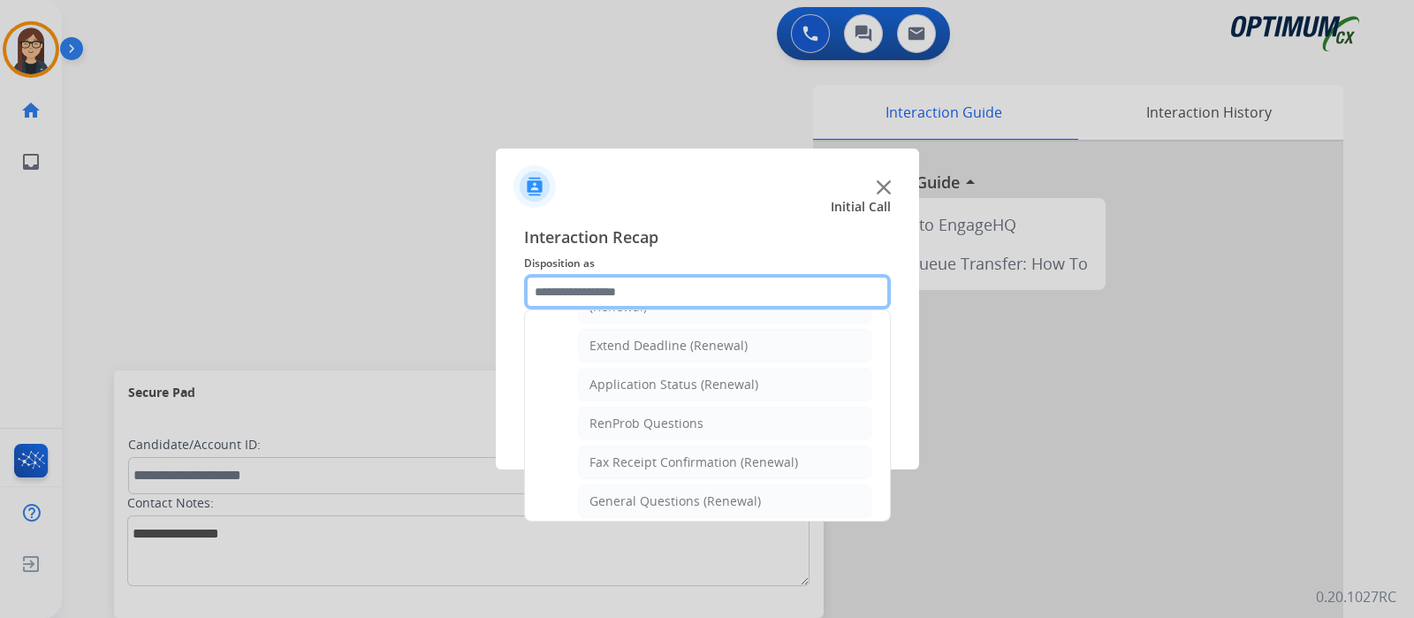
scroll to position [344, 0]
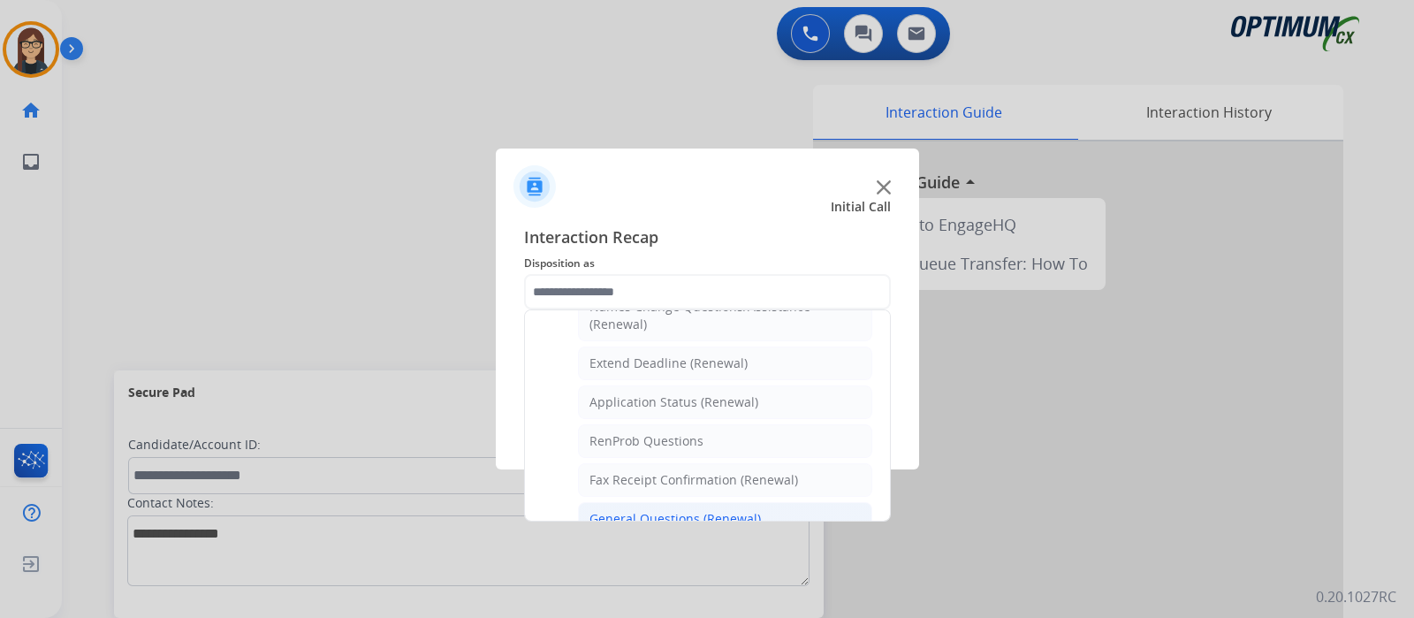
click at [631, 510] on div "General Questions (Renewal)" at bounding box center [674, 519] width 171 height 18
type input "**********"
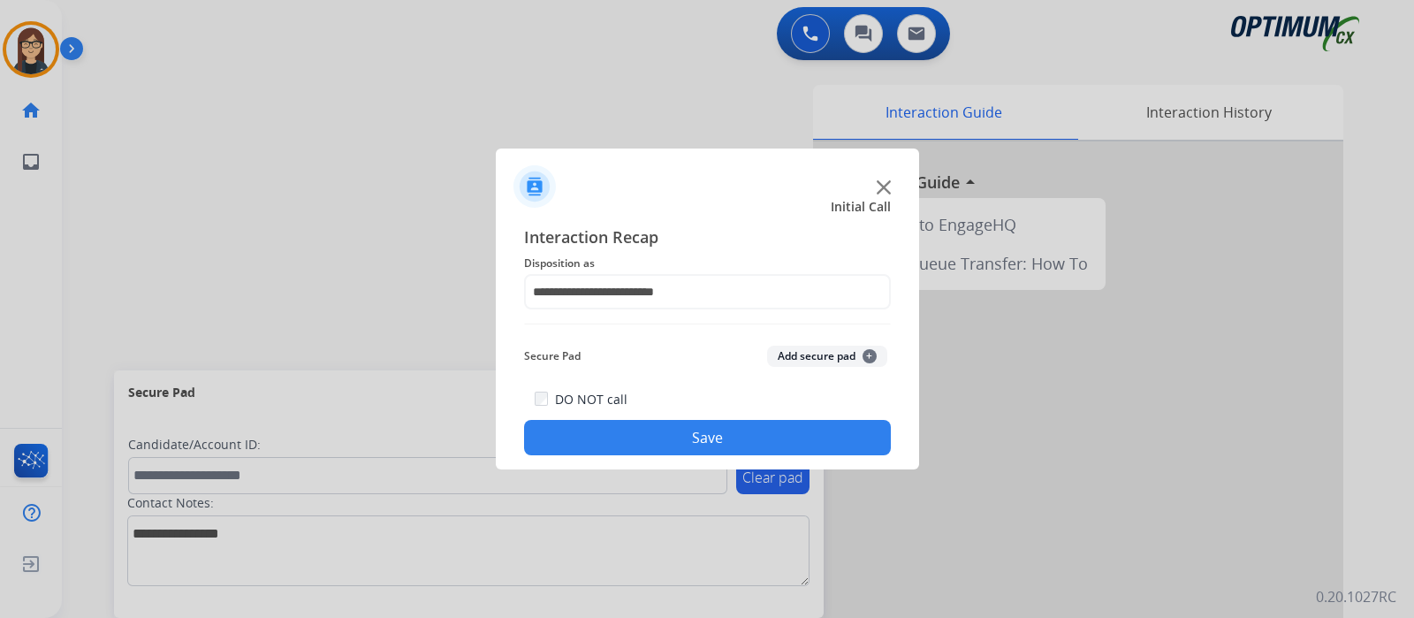
click at [636, 447] on button "Save" at bounding box center [707, 437] width 367 height 35
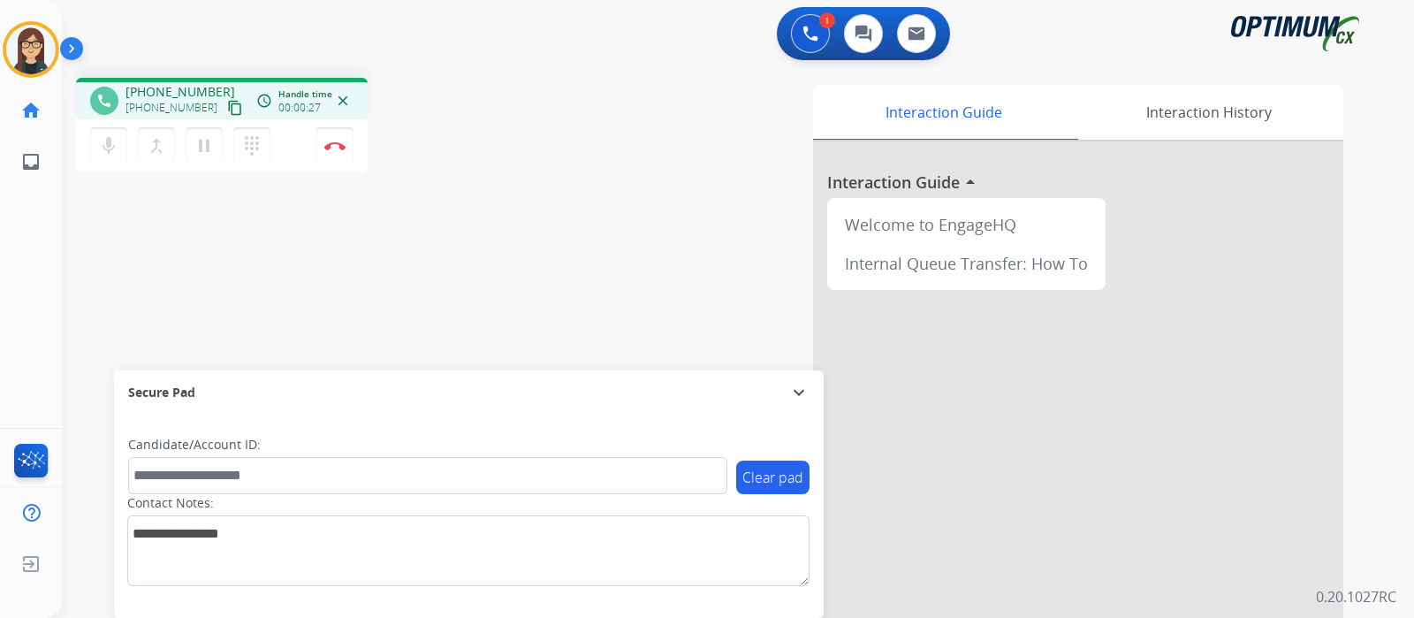
click at [227, 105] on mat-icon "content_copy" at bounding box center [235, 108] width 16 height 16
click at [340, 152] on button "Disconnect" at bounding box center [334, 145] width 37 height 37
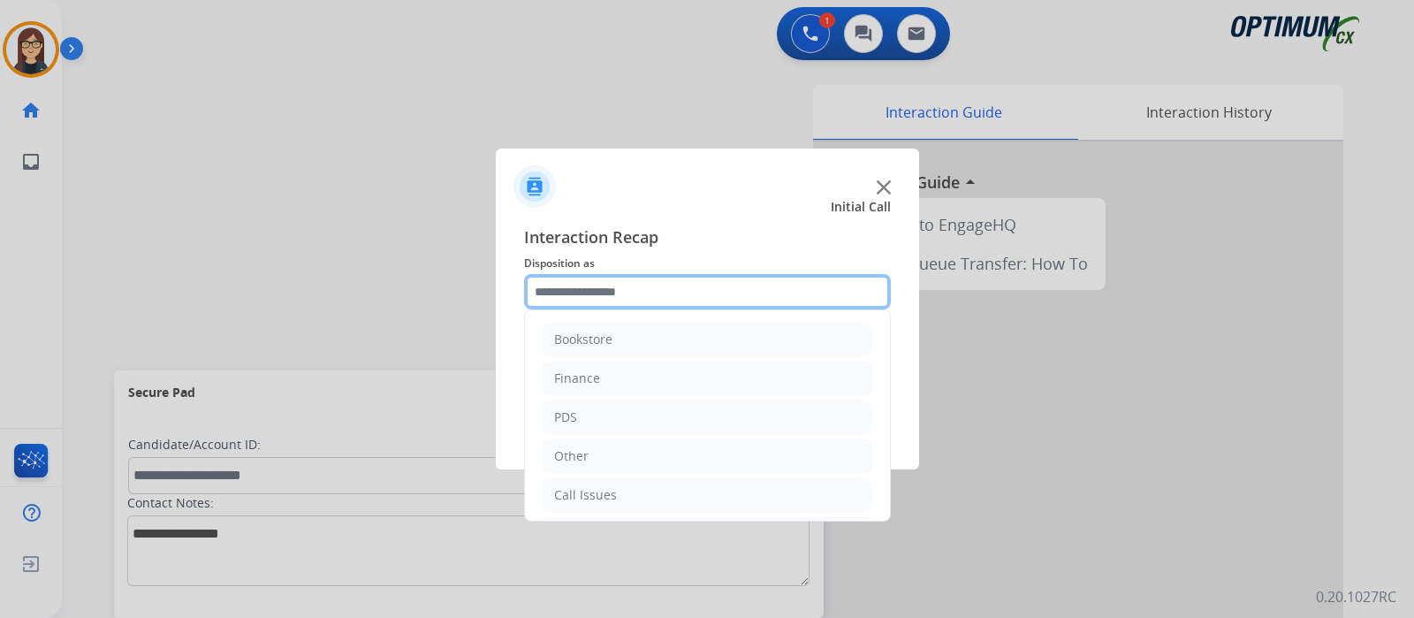
click at [612, 288] on input "text" at bounding box center [707, 291] width 367 height 35
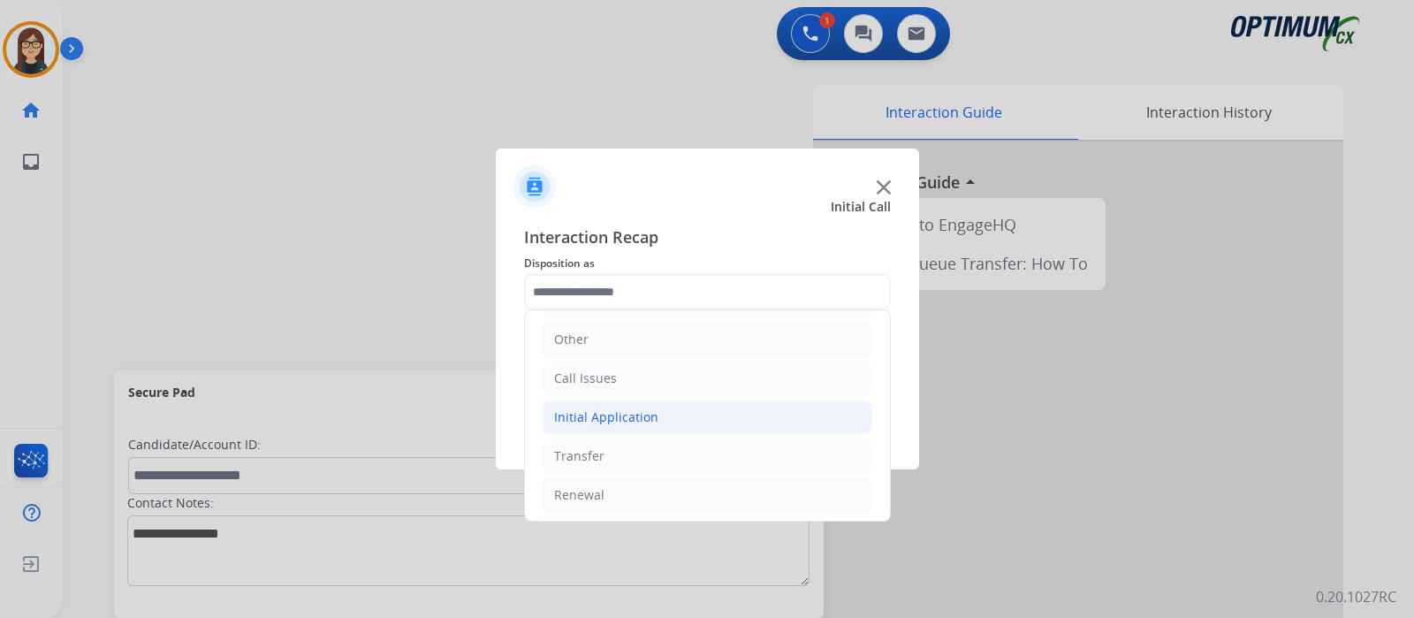
click at [623, 415] on div "Initial Application" at bounding box center [606, 417] width 104 height 18
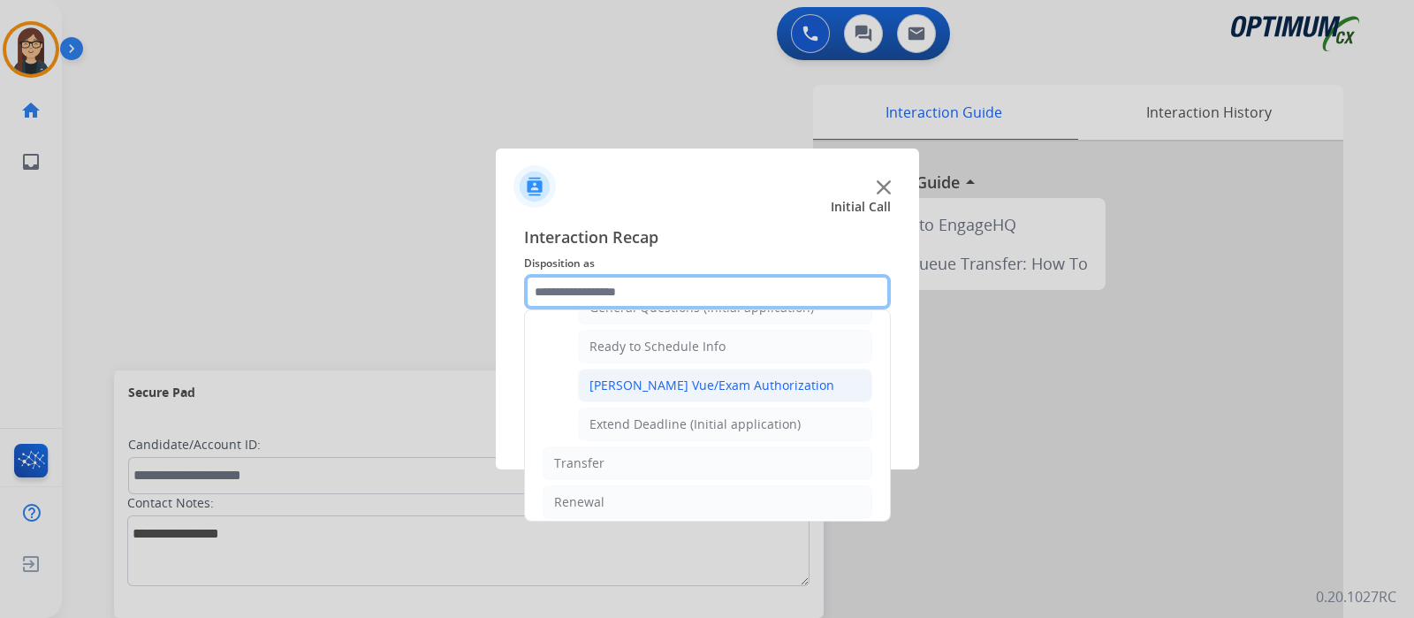
scroll to position [950, 0]
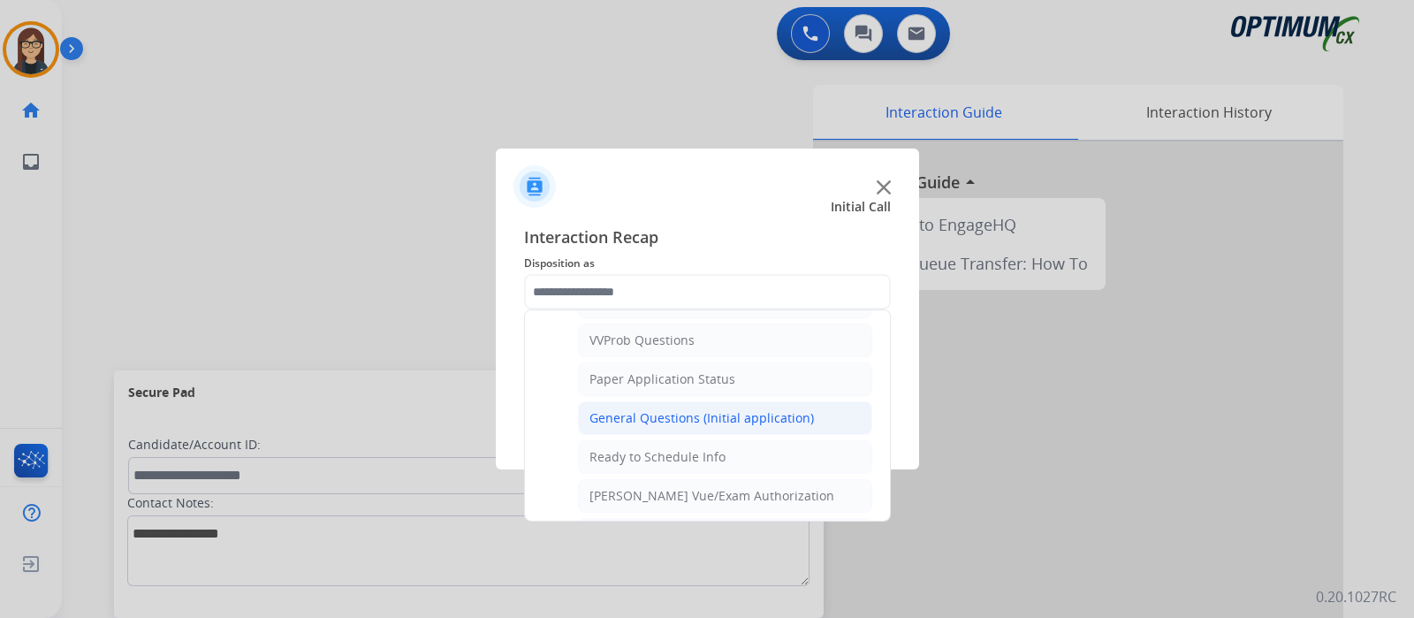
click at [645, 409] on div "General Questions (Initial application)" at bounding box center [701, 418] width 224 height 18
type input "**********"
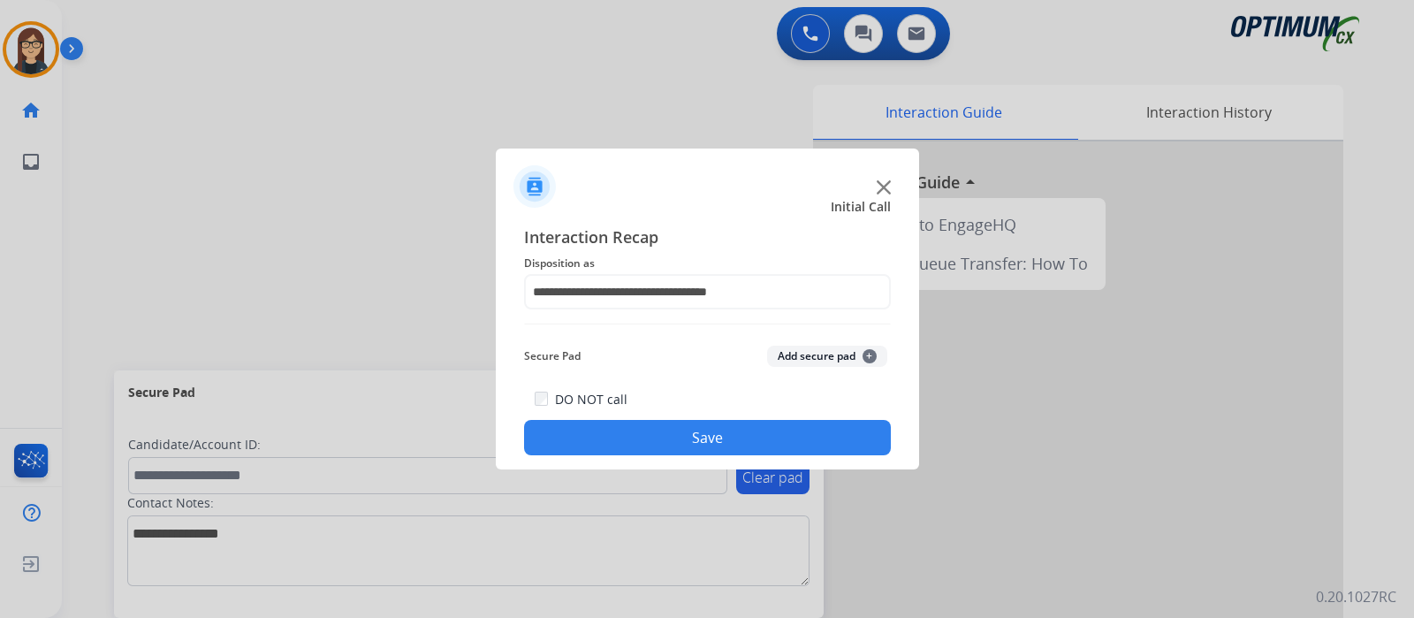
click at [634, 429] on button "Save" at bounding box center [707, 437] width 367 height 35
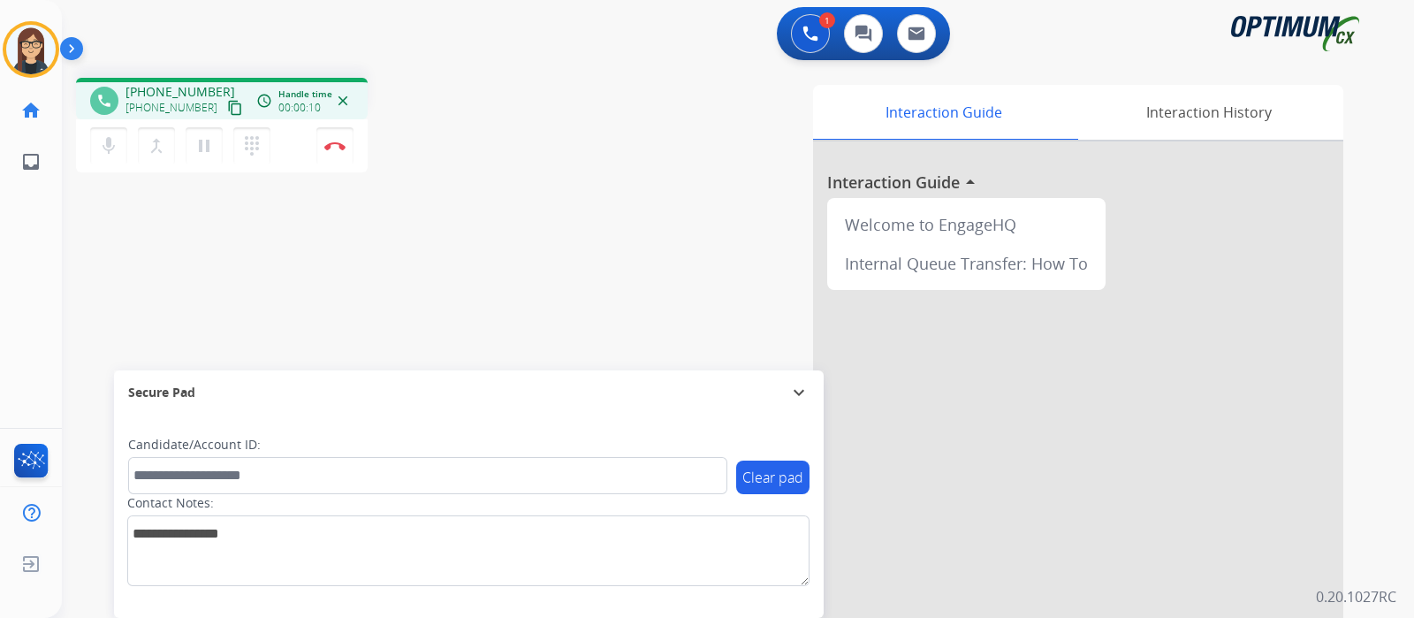
click at [227, 107] on mat-icon "content_copy" at bounding box center [235, 108] width 16 height 16
click at [605, 196] on div "Interaction Guide Interaction History Interaction Guide arrow_drop_up Welcome t…" at bounding box center [947, 443] width 793 height 716
click at [654, 149] on div "Interaction Guide Interaction History Interaction Guide arrow_drop_up Welcome t…" at bounding box center [947, 443] width 793 height 716
click at [487, 227] on div "phone +17194589796 +17194589796 content_copy access_time Call metrics Queue 00:…" at bounding box center [717, 432] width 1310 height 737
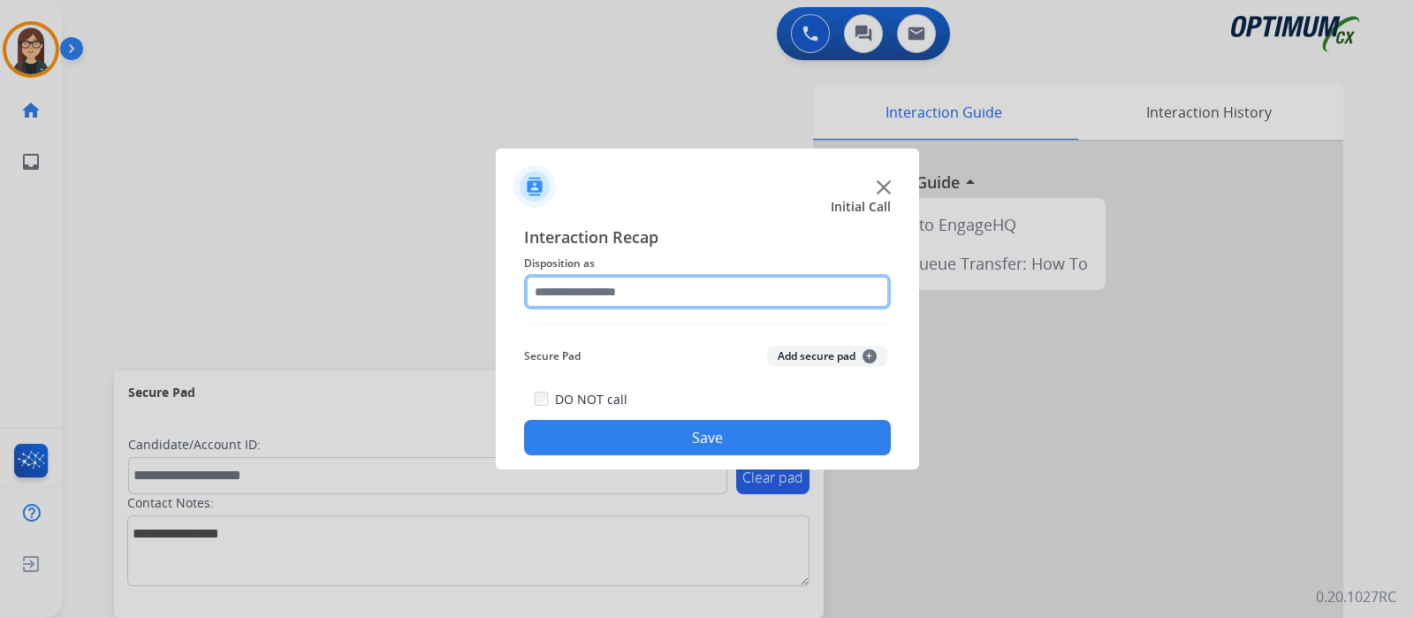
click at [545, 283] on input "text" at bounding box center [707, 291] width 367 height 35
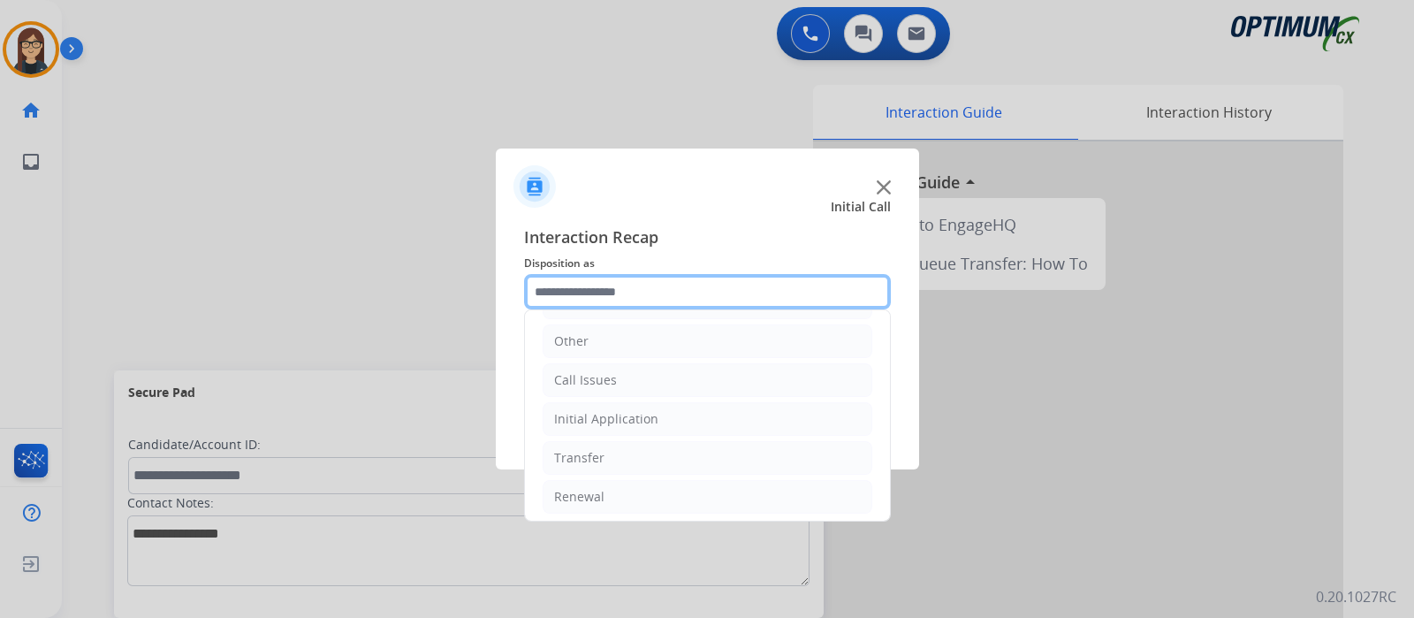
scroll to position [117, 0]
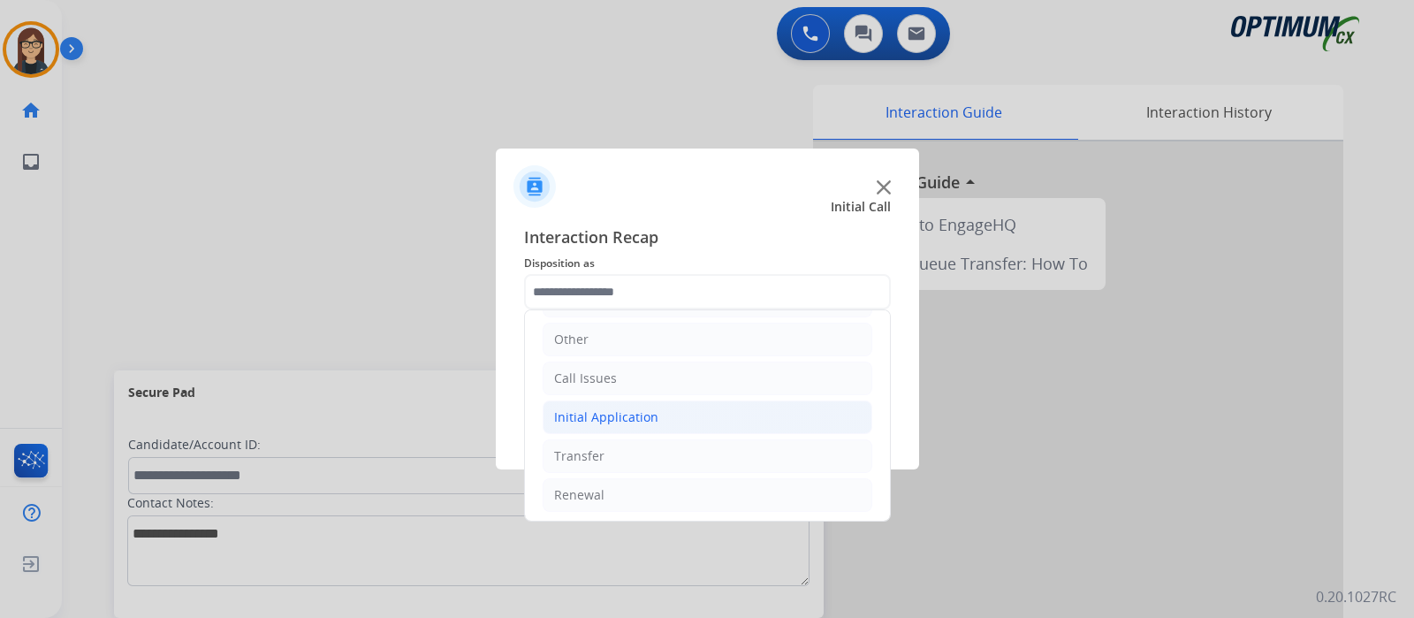
click at [618, 408] on div "Initial Application" at bounding box center [606, 417] width 104 height 18
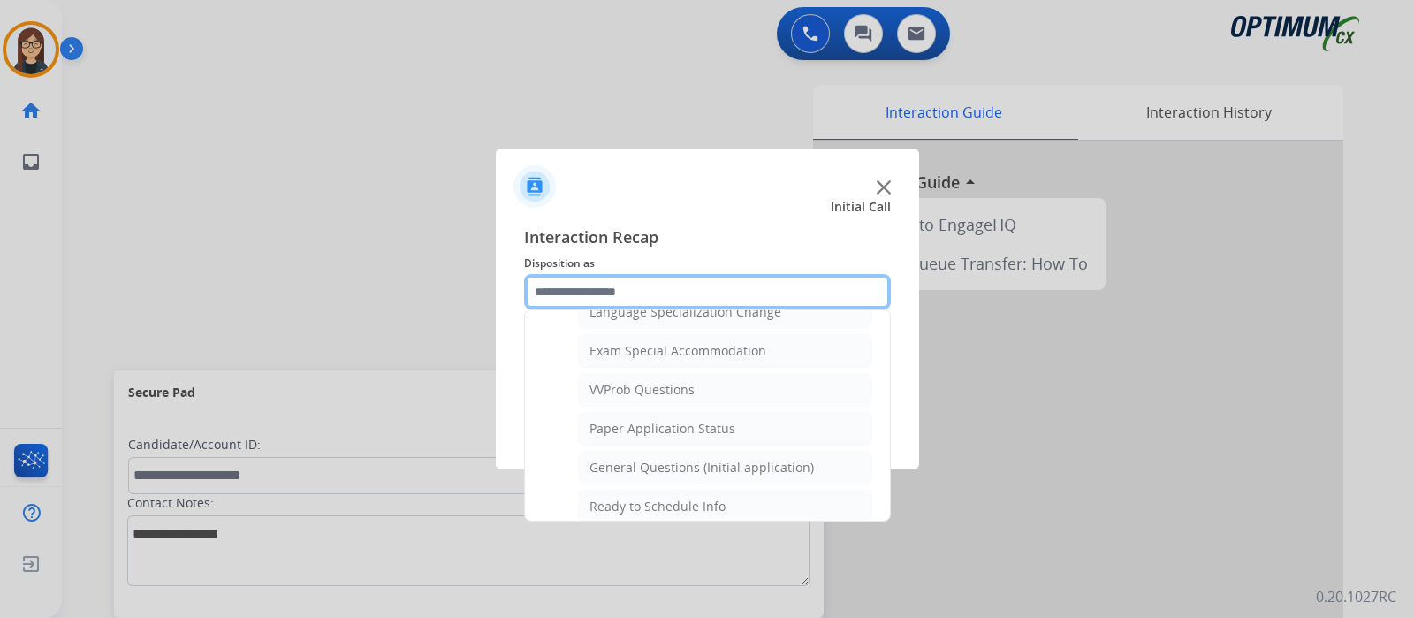
scroll to position [1000, 0]
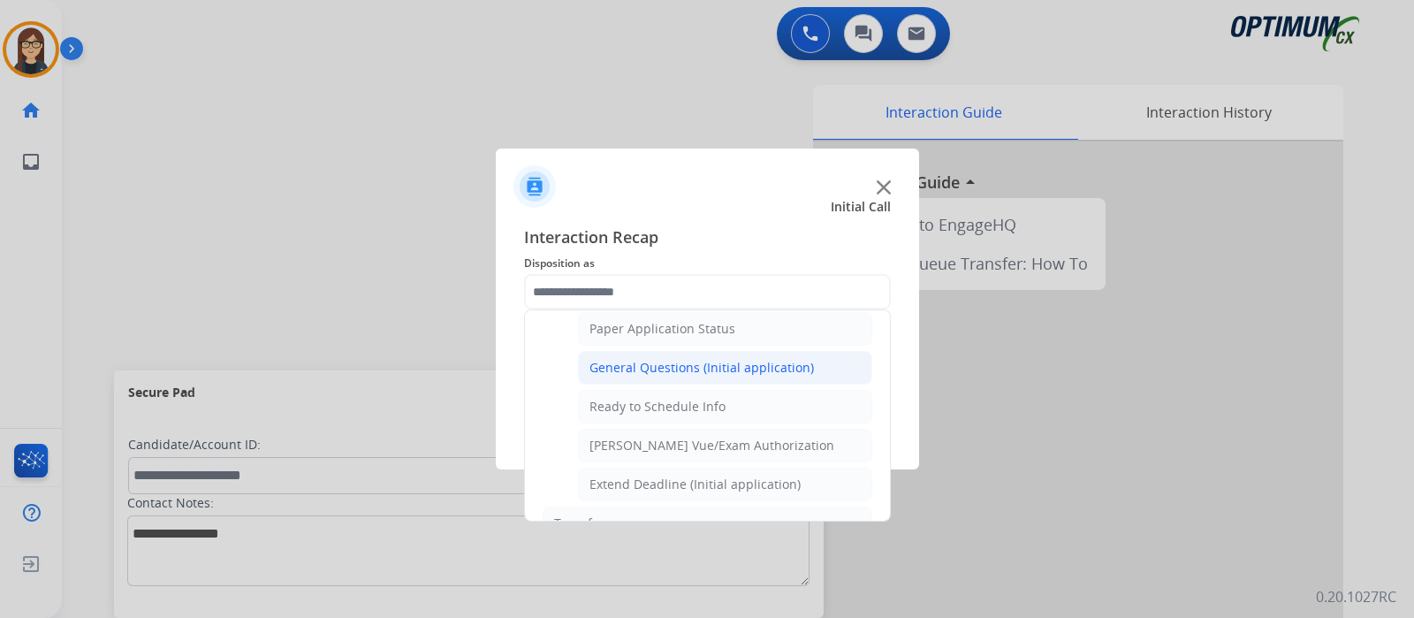
click at [663, 351] on li "General Questions (Initial application)" at bounding box center [725, 368] width 294 height 34
type input "**********"
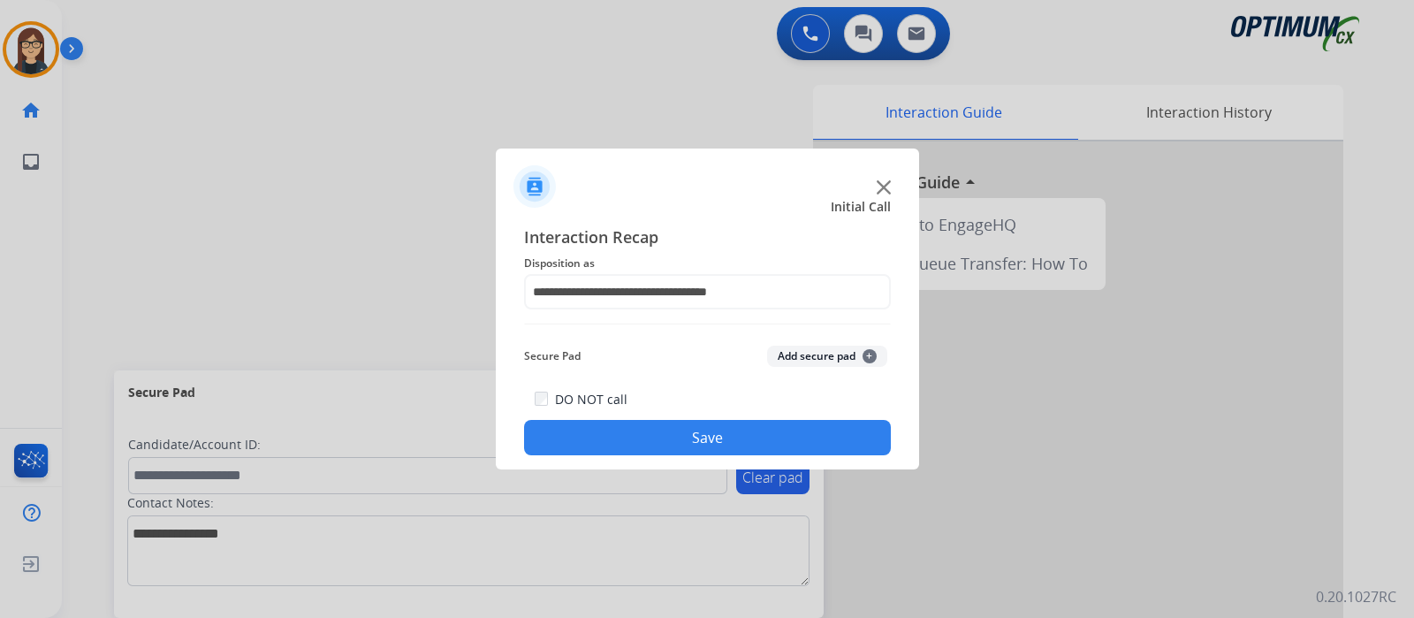
click at [614, 426] on button "Save" at bounding box center [707, 437] width 367 height 35
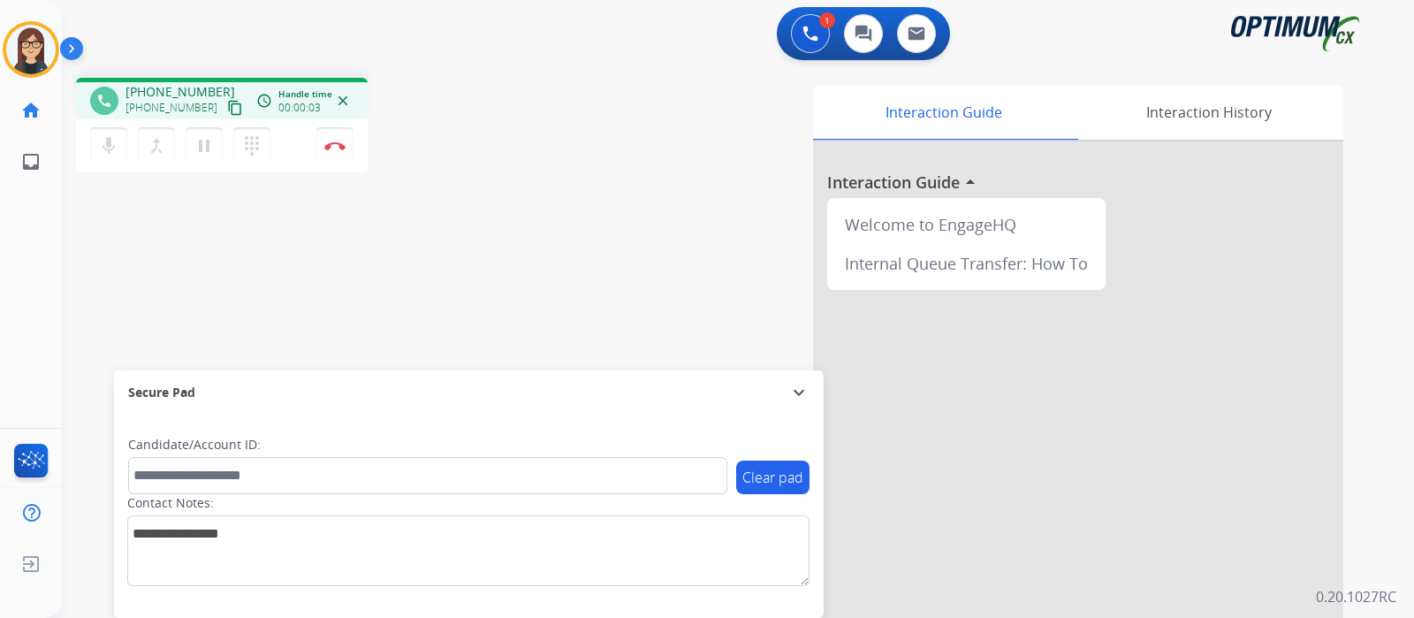
click at [227, 103] on mat-icon "content_copy" at bounding box center [235, 108] width 16 height 16
click at [574, 193] on div "Interaction Guide Interaction History Interaction Guide arrow_drop_up Welcome t…" at bounding box center [947, 443] width 793 height 716
click at [330, 148] on img at bounding box center [334, 145] width 21 height 9
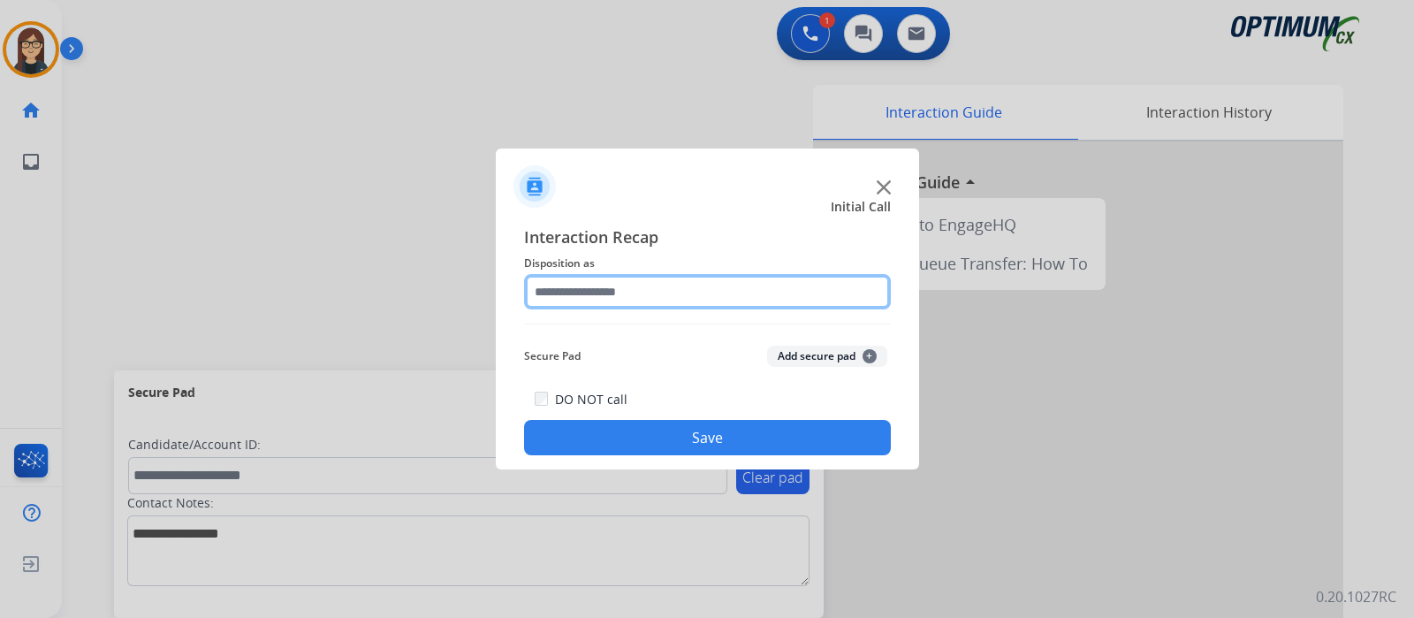
click at [636, 288] on input "text" at bounding box center [707, 291] width 367 height 35
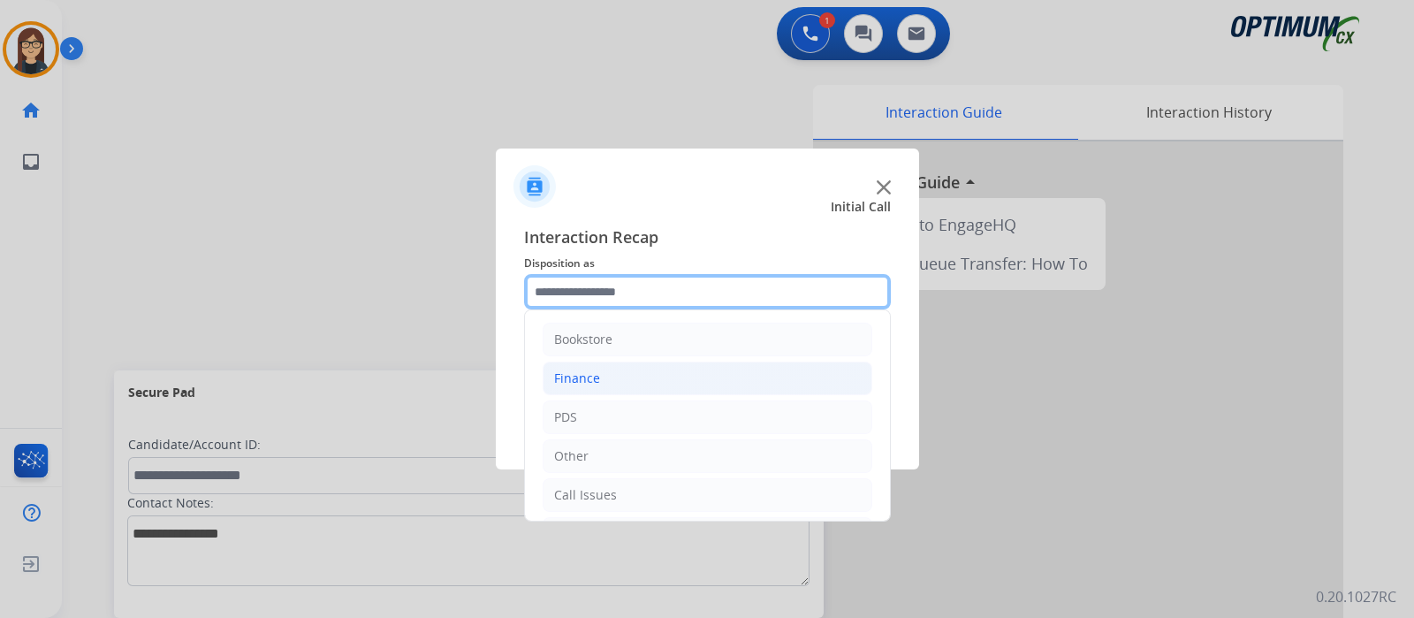
scroll to position [117, 0]
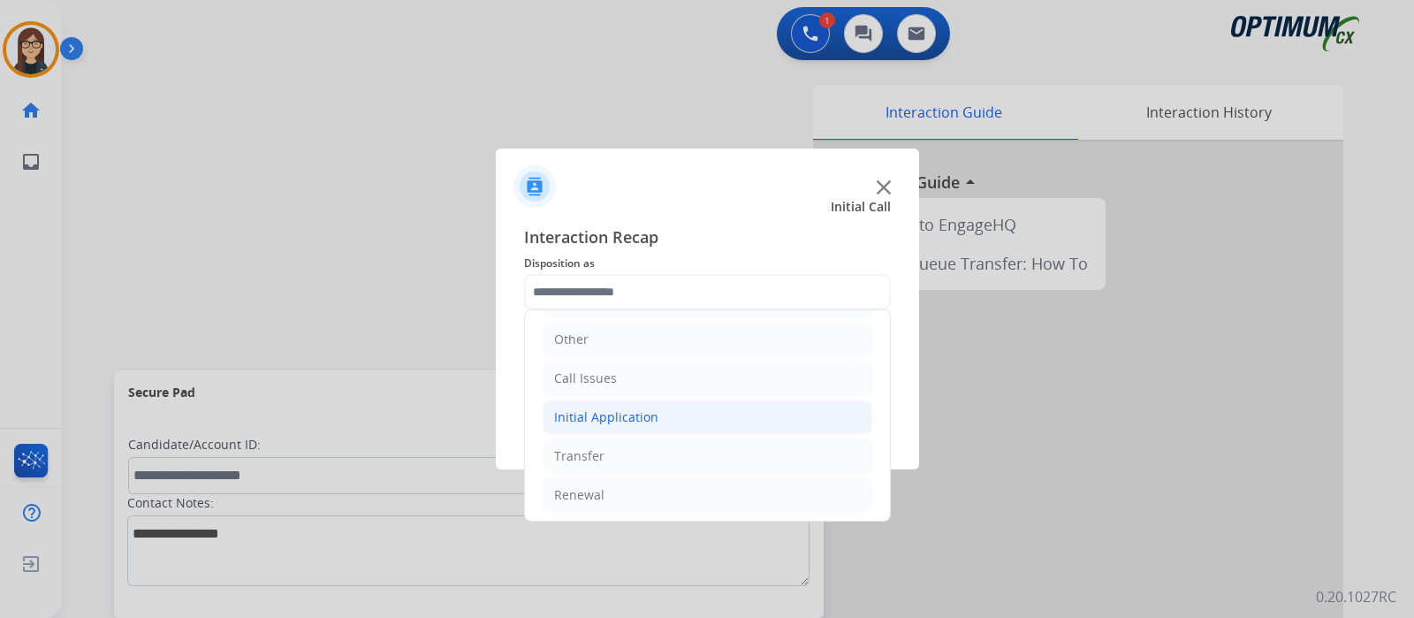
click at [627, 413] on div "Initial Application" at bounding box center [606, 417] width 104 height 18
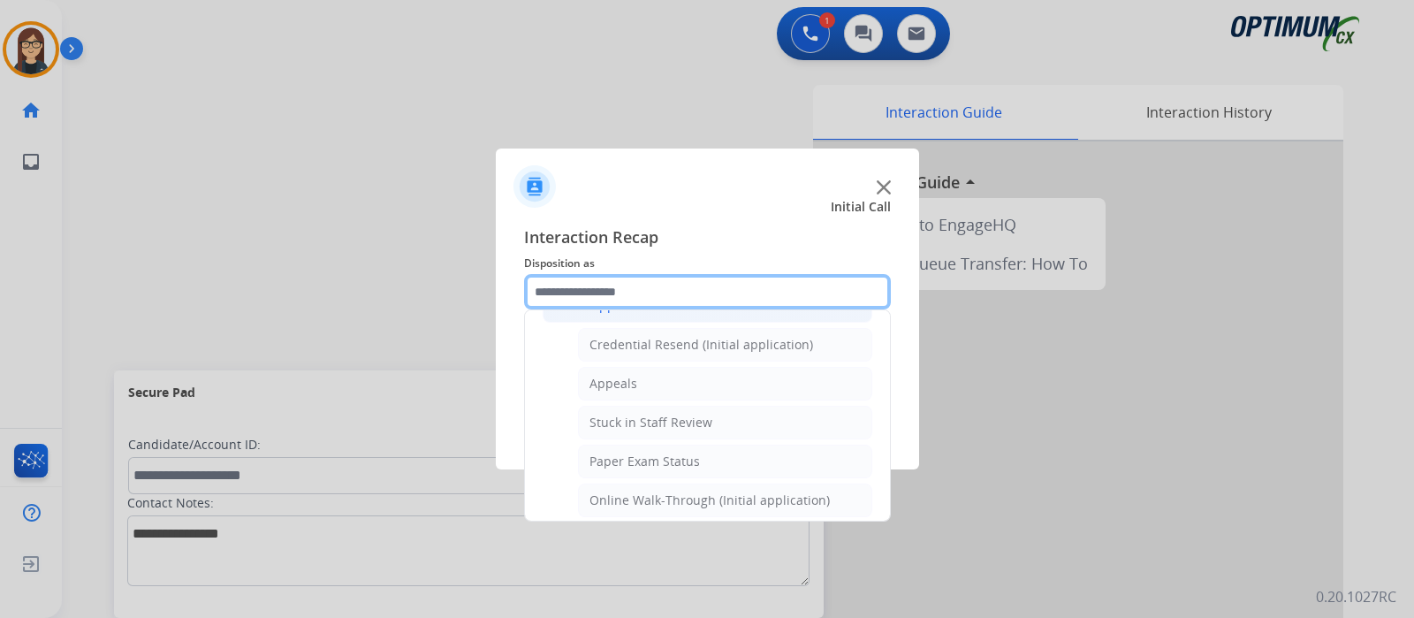
scroll to position [227, 0]
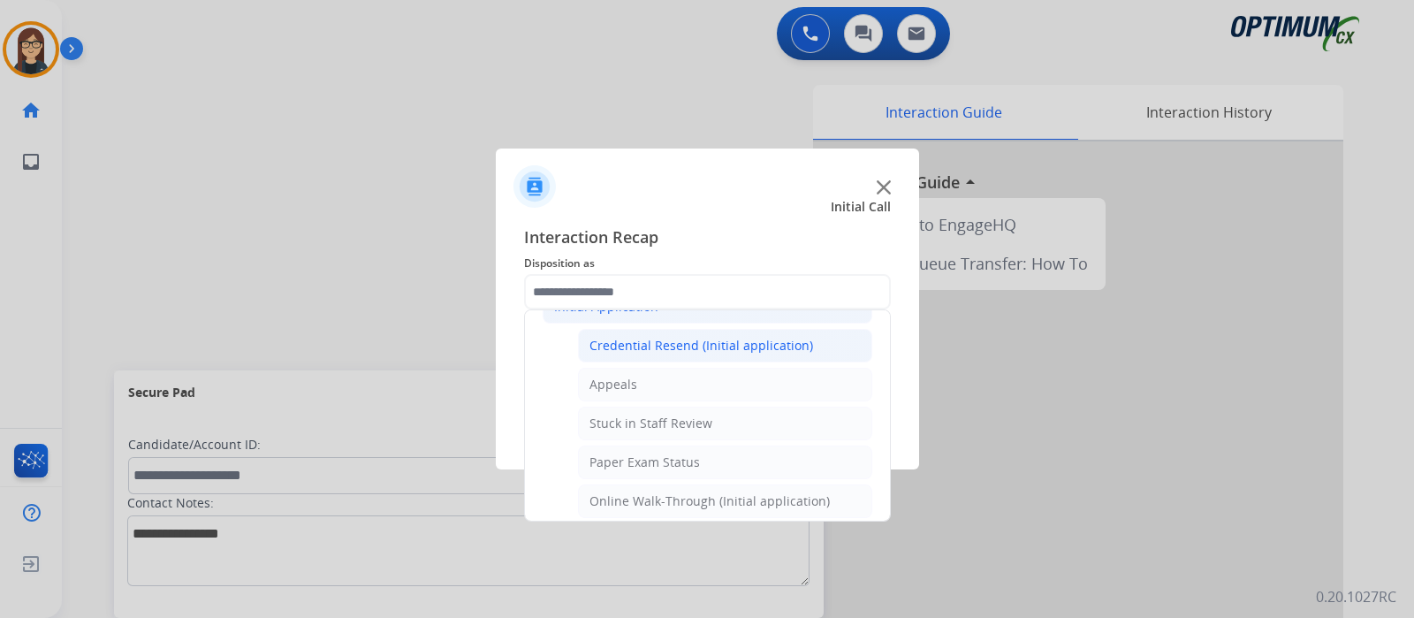
click at [728, 338] on div "Credential Resend (Initial application)" at bounding box center [701, 346] width 224 height 18
type input "**********"
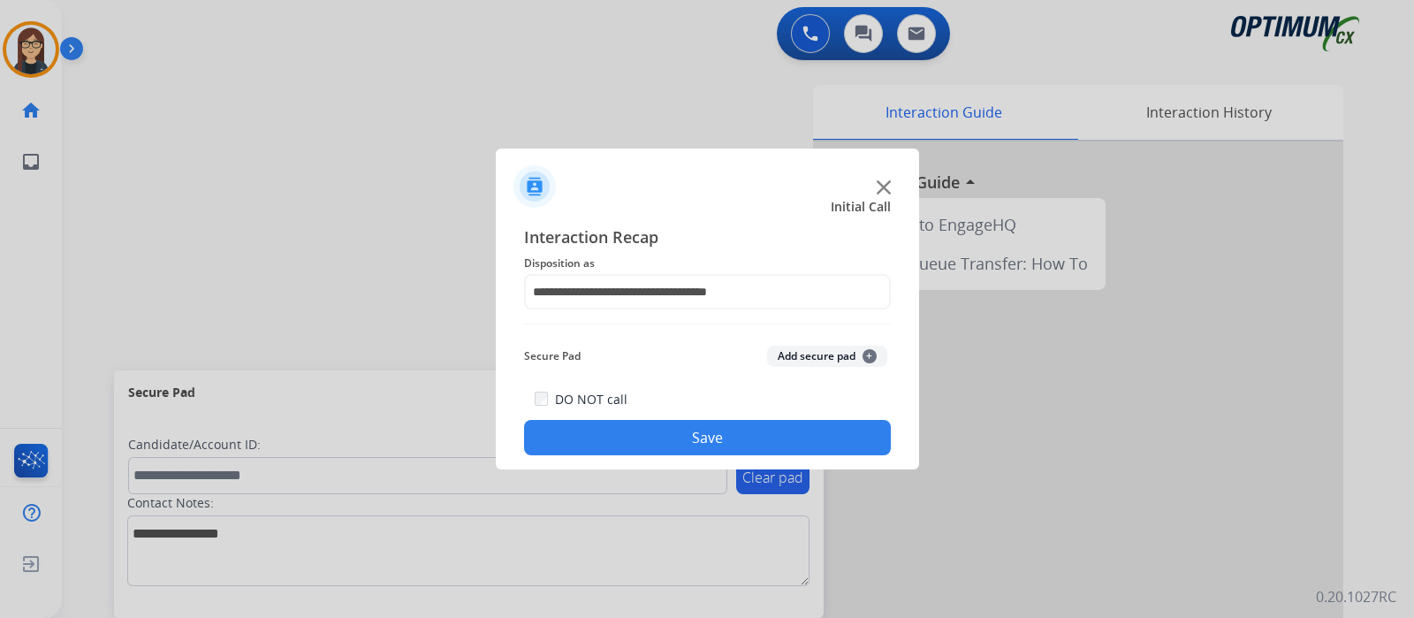
click at [667, 422] on button "Save" at bounding box center [707, 437] width 367 height 35
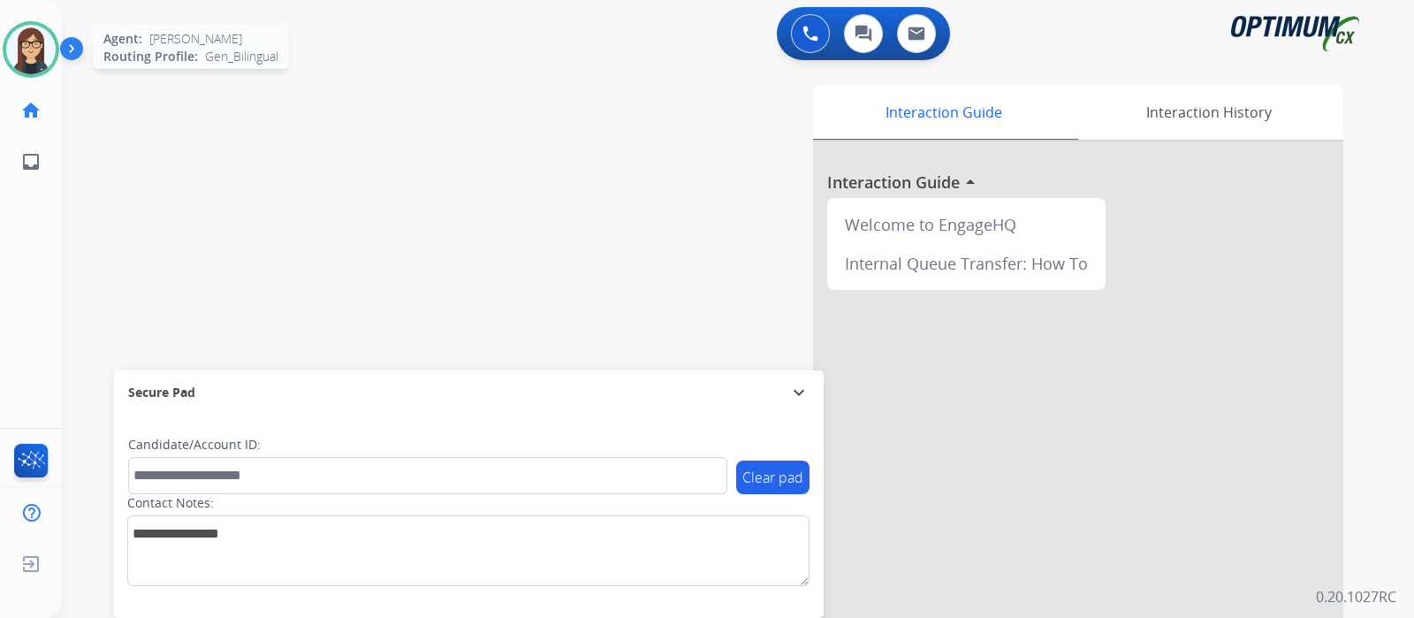
click at [25, 51] on img at bounding box center [30, 49] width 49 height 49
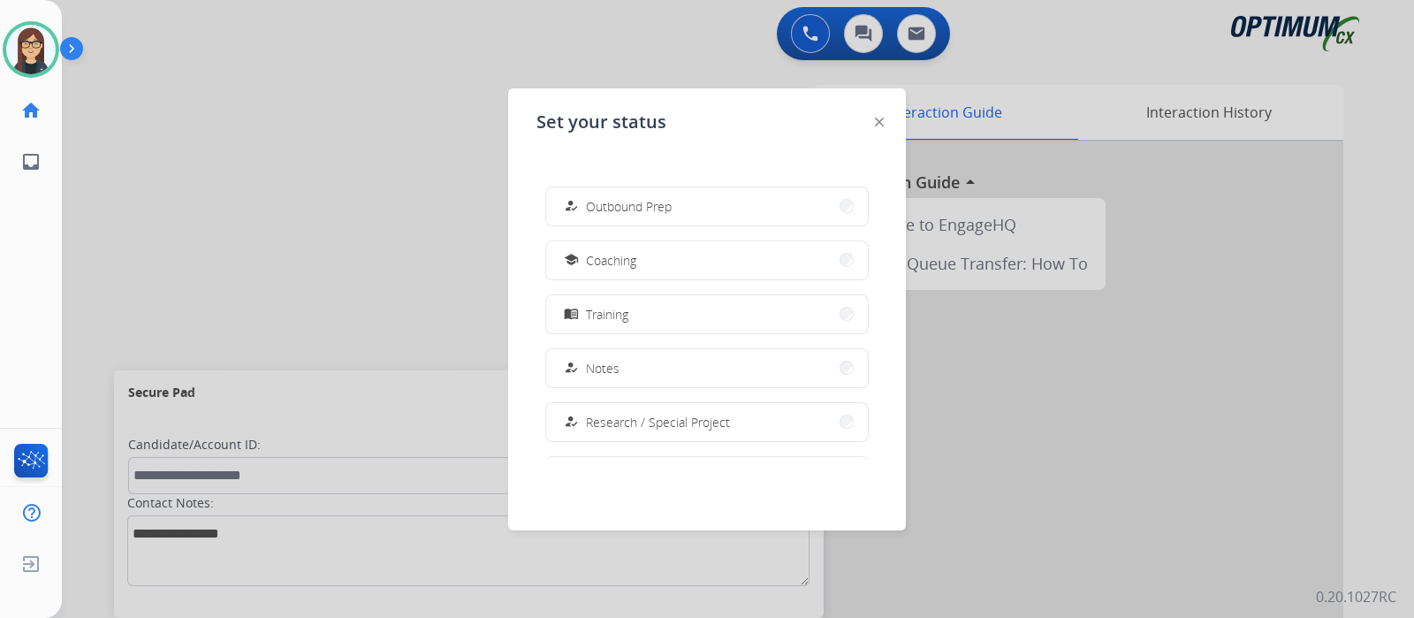
scroll to position [0, 0]
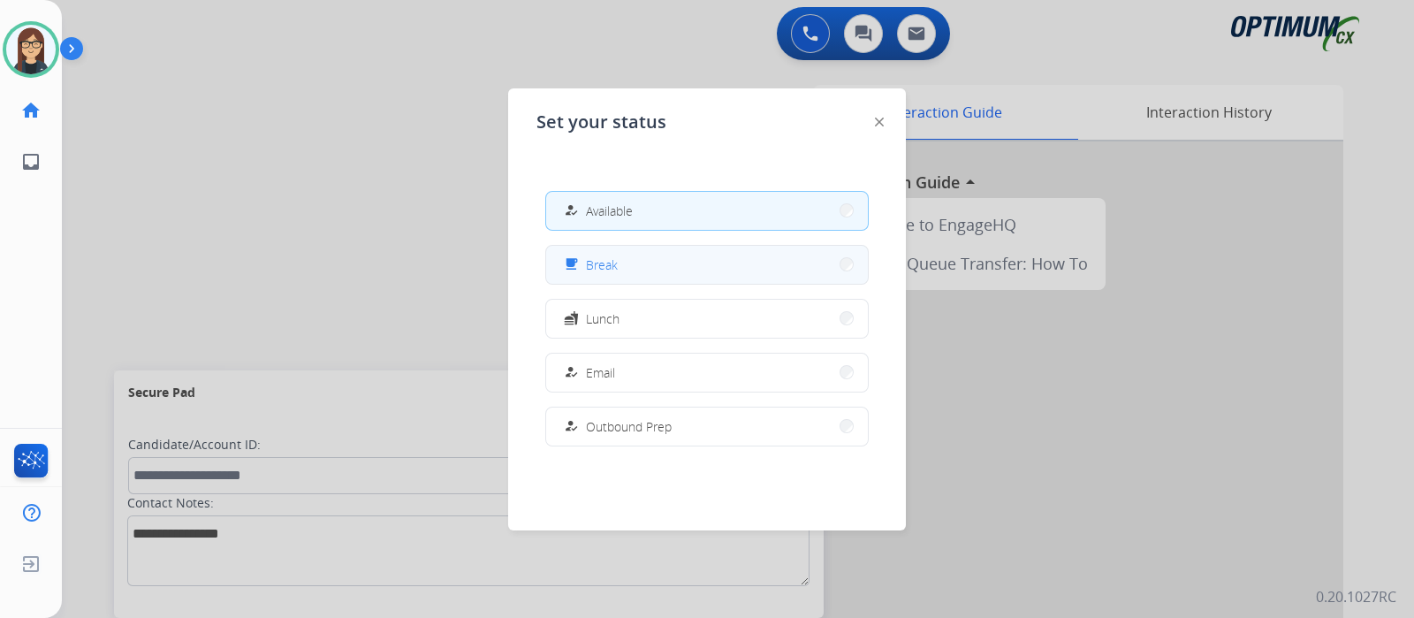
click at [645, 262] on button "free_breakfast Break" at bounding box center [707, 265] width 322 height 38
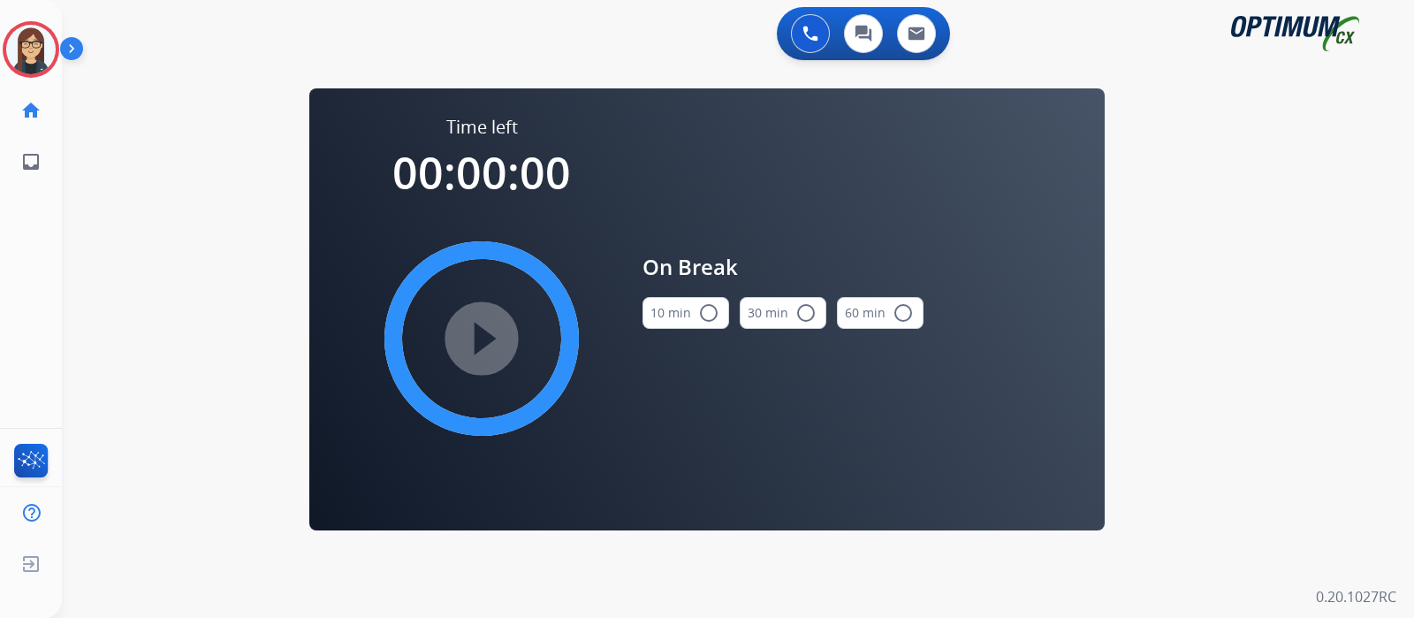
click at [712, 312] on mat-icon "radio_button_unchecked" at bounding box center [708, 312] width 21 height 21
click at [482, 333] on mat-icon "play_circle_filled" at bounding box center [481, 338] width 21 height 21
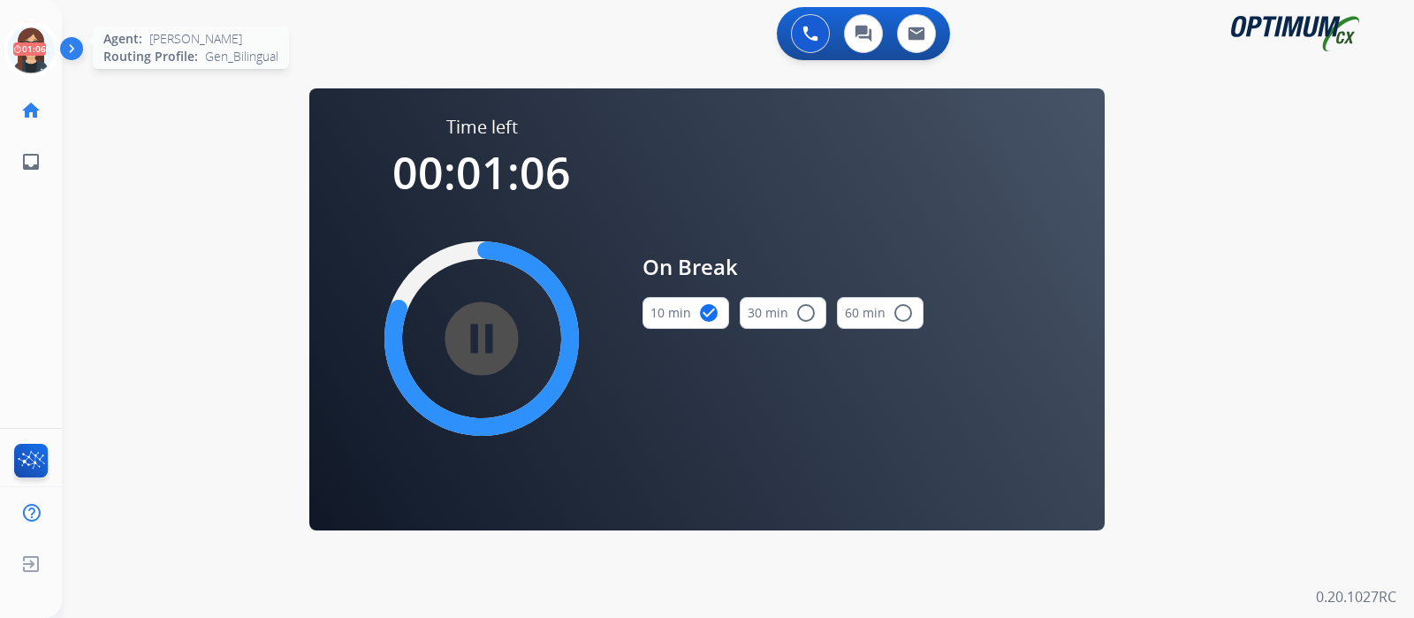
click at [34, 55] on icon at bounding box center [31, 49] width 57 height 57
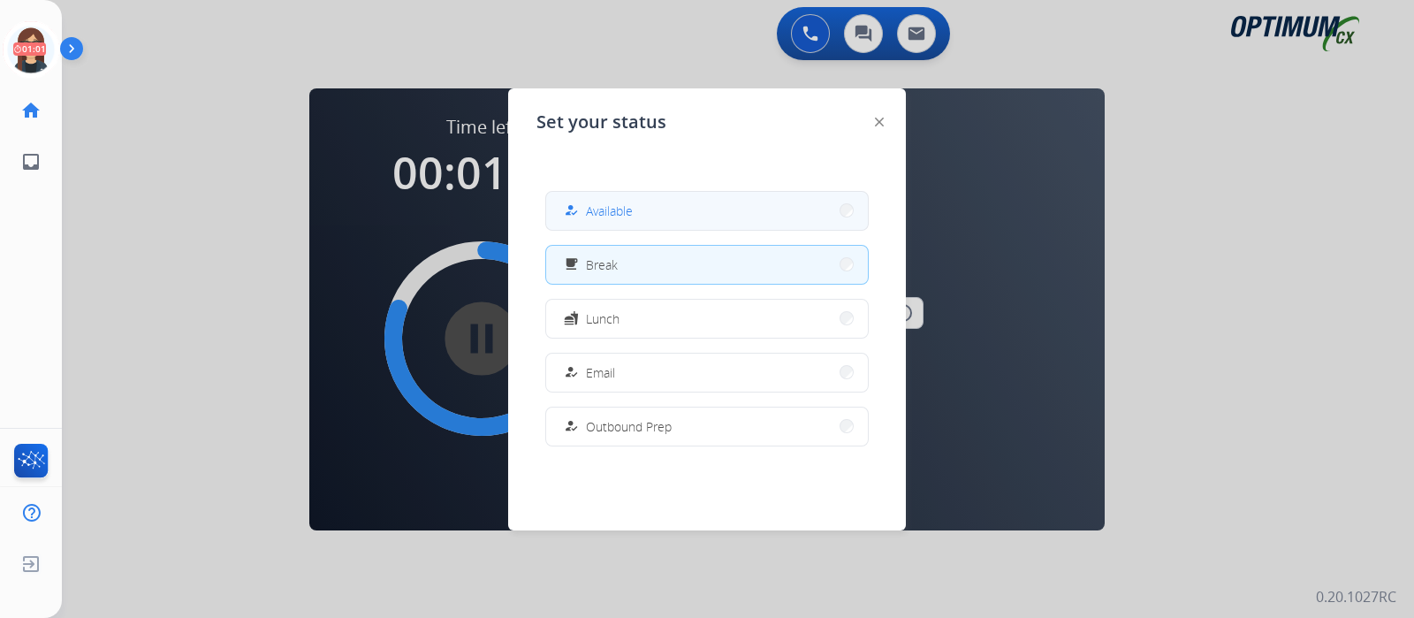
click at [642, 201] on button "how_to_reg Available" at bounding box center [707, 211] width 322 height 38
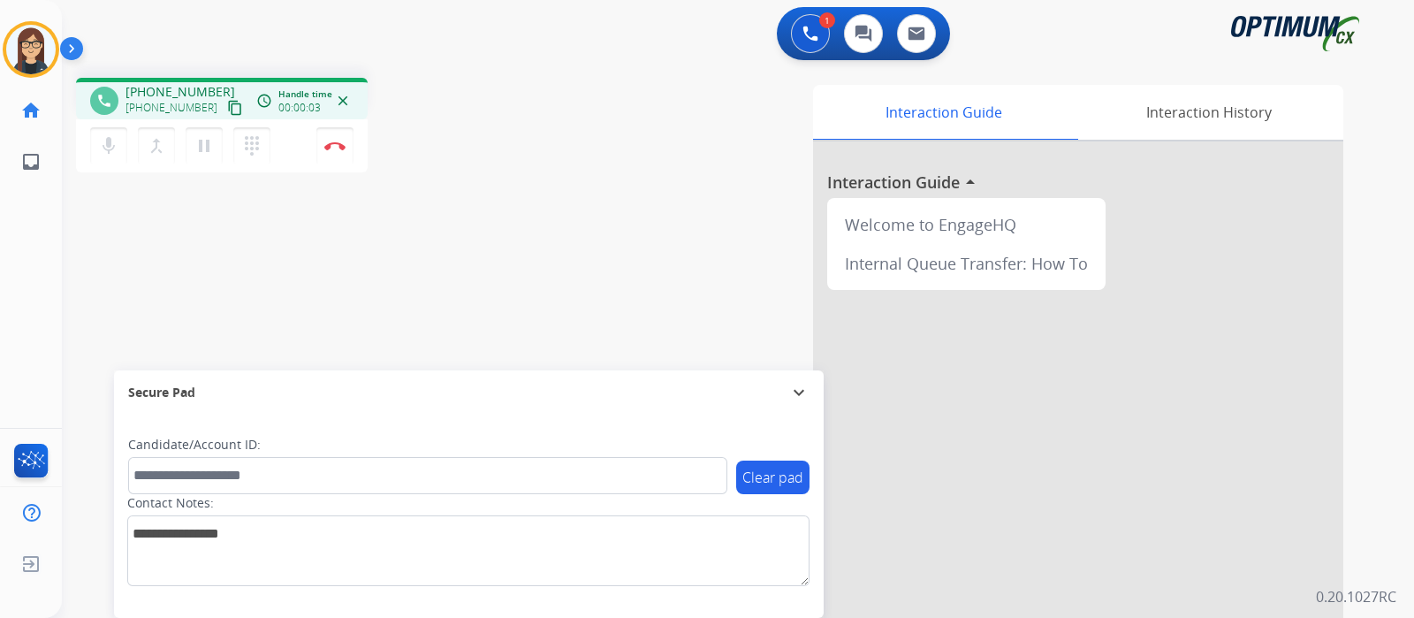
click at [227, 103] on mat-icon "content_copy" at bounding box center [235, 108] width 16 height 16
click at [106, 143] on mat-icon "mic" at bounding box center [108, 145] width 21 height 21
click at [106, 143] on mat-icon "mic_off" at bounding box center [108, 145] width 21 height 21
click at [110, 153] on mat-icon "mic" at bounding box center [108, 145] width 21 height 21
click at [110, 153] on mat-icon "mic_off" at bounding box center [108, 145] width 21 height 21
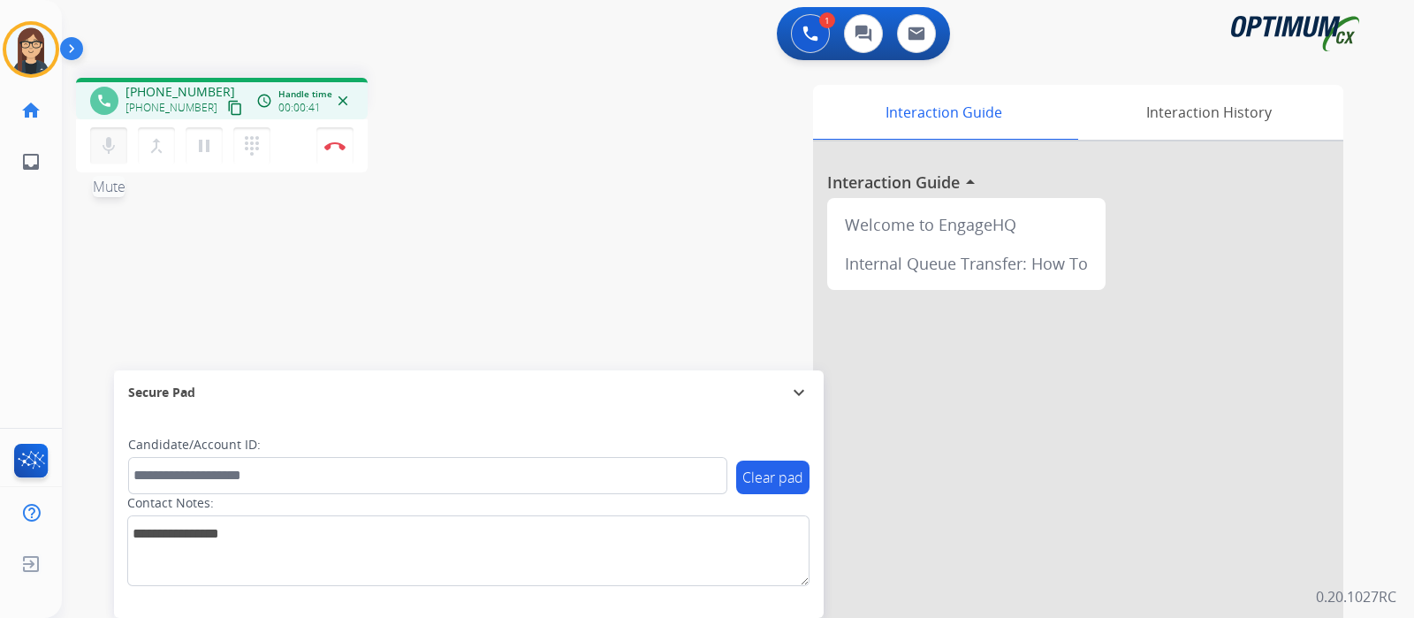
click at [110, 153] on mat-icon "mic" at bounding box center [108, 145] width 21 height 21
click at [102, 152] on mat-icon "mic_off" at bounding box center [108, 145] width 21 height 21
click at [551, 186] on div "Interaction Guide Interaction History Interaction Guide arrow_drop_up Welcome t…" at bounding box center [947, 443] width 793 height 716
click at [90, 141] on div "mic Mute merge_type Bridge pause Hold dialpad Dialpad" at bounding box center [185, 145] width 191 height 37
click at [102, 143] on mat-icon "mic" at bounding box center [108, 145] width 21 height 21
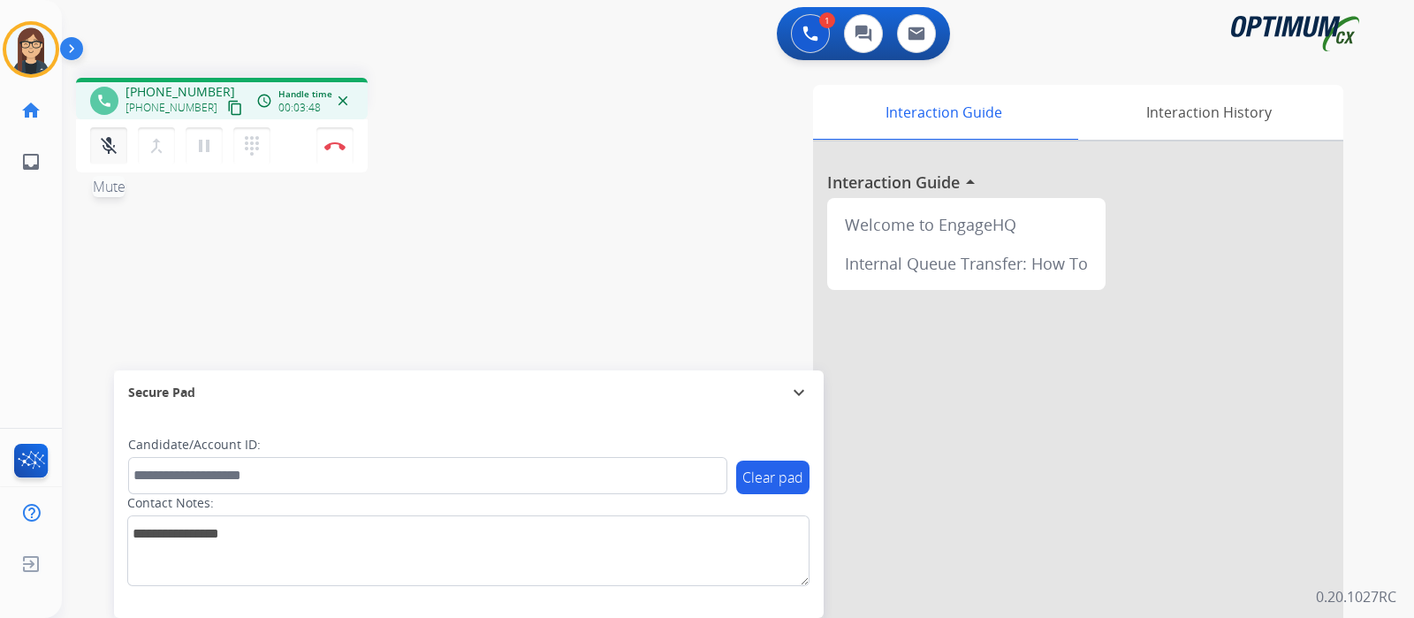
click at [98, 151] on mat-icon "mic_off" at bounding box center [108, 145] width 21 height 21
click at [526, 197] on div "phone +17872175686 +17872175686 content_copy access_time Call metrics Queue 00:…" at bounding box center [717, 432] width 1310 height 737
click at [491, 170] on div "phone +17872175686 +17872175686 content_copy access_time Call metrics Queue 00:…" at bounding box center [309, 128] width 467 height 100
click at [331, 149] on img at bounding box center [334, 145] width 21 height 9
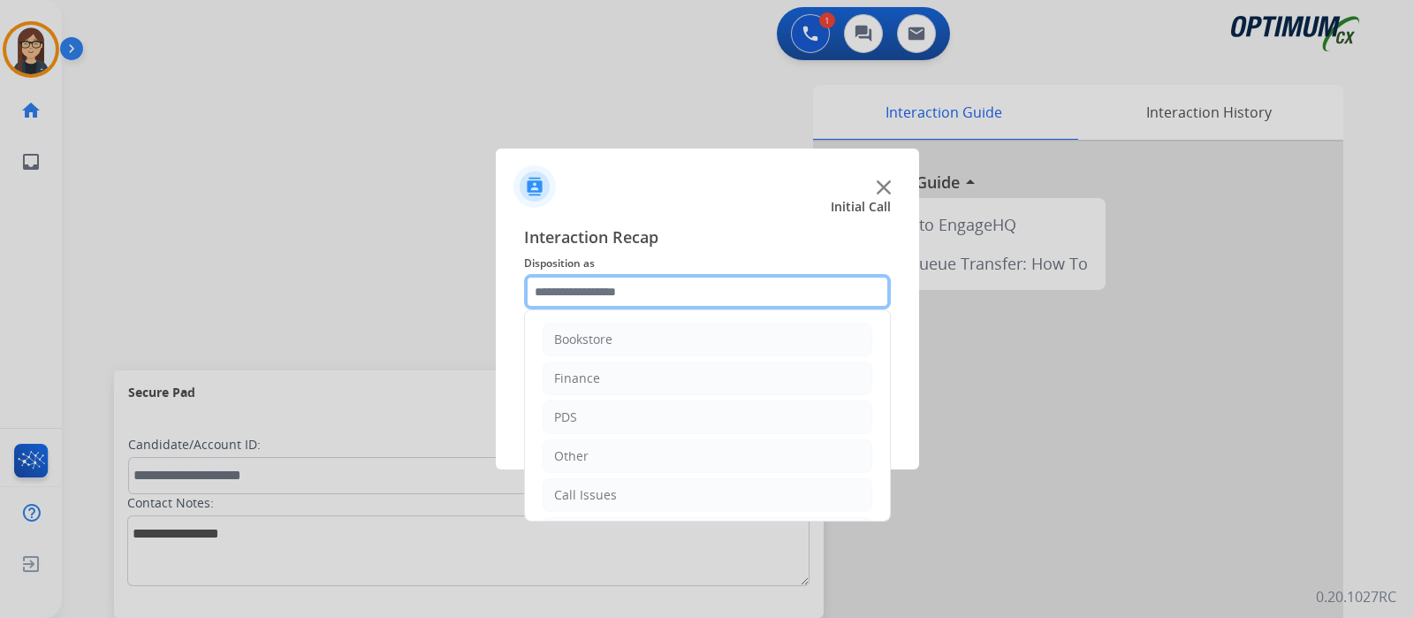
click at [702, 296] on input "text" at bounding box center [707, 291] width 367 height 35
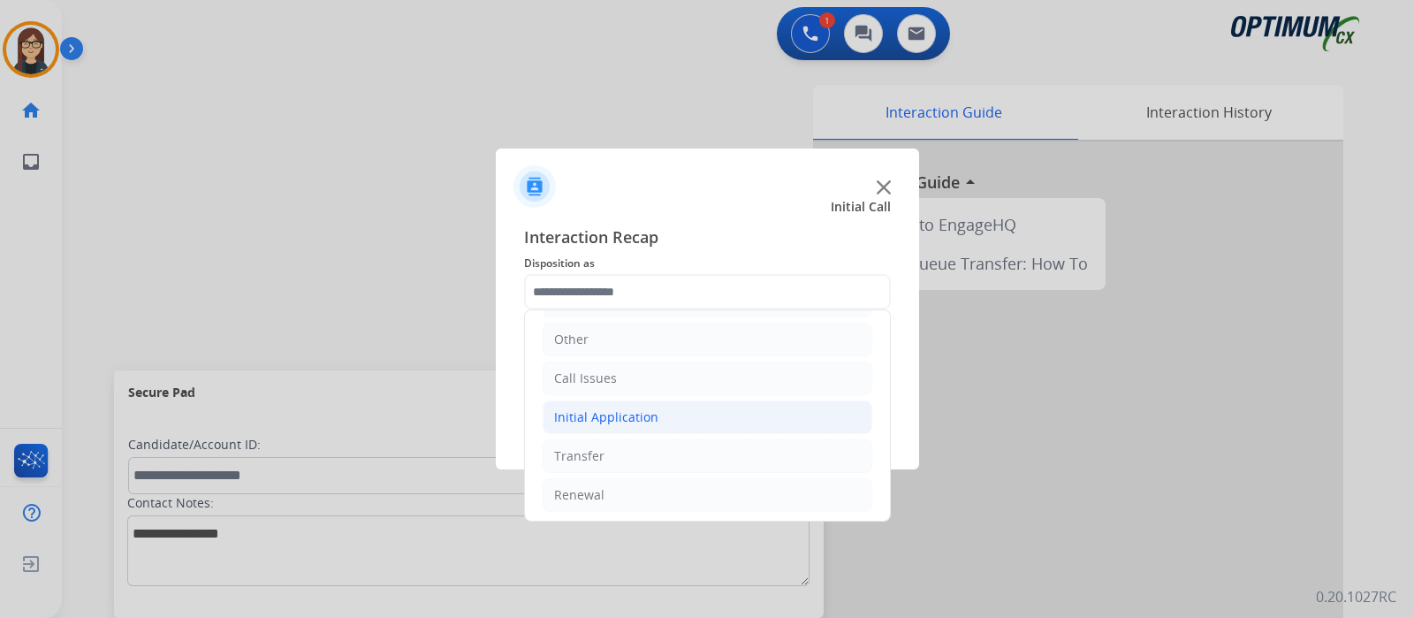
click at [630, 413] on div "Initial Application" at bounding box center [606, 417] width 104 height 18
click at [600, 490] on div "Renewal" at bounding box center [579, 495] width 50 height 18
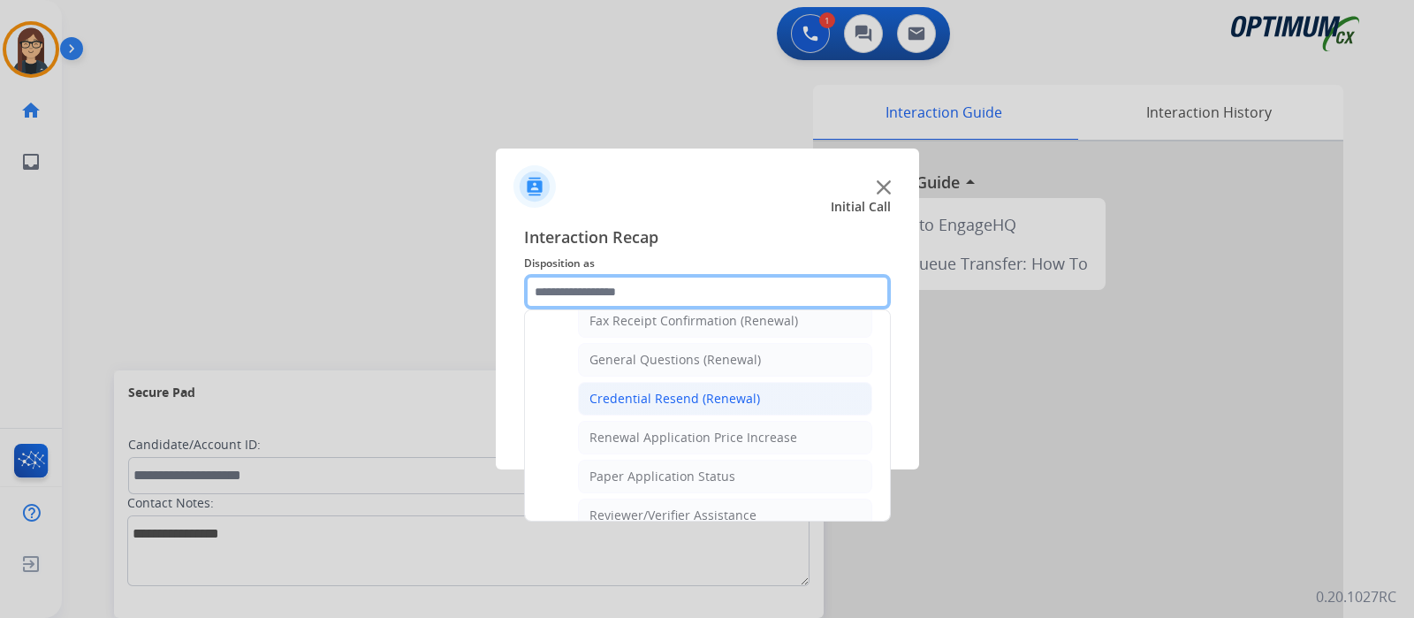
scroll to position [454, 0]
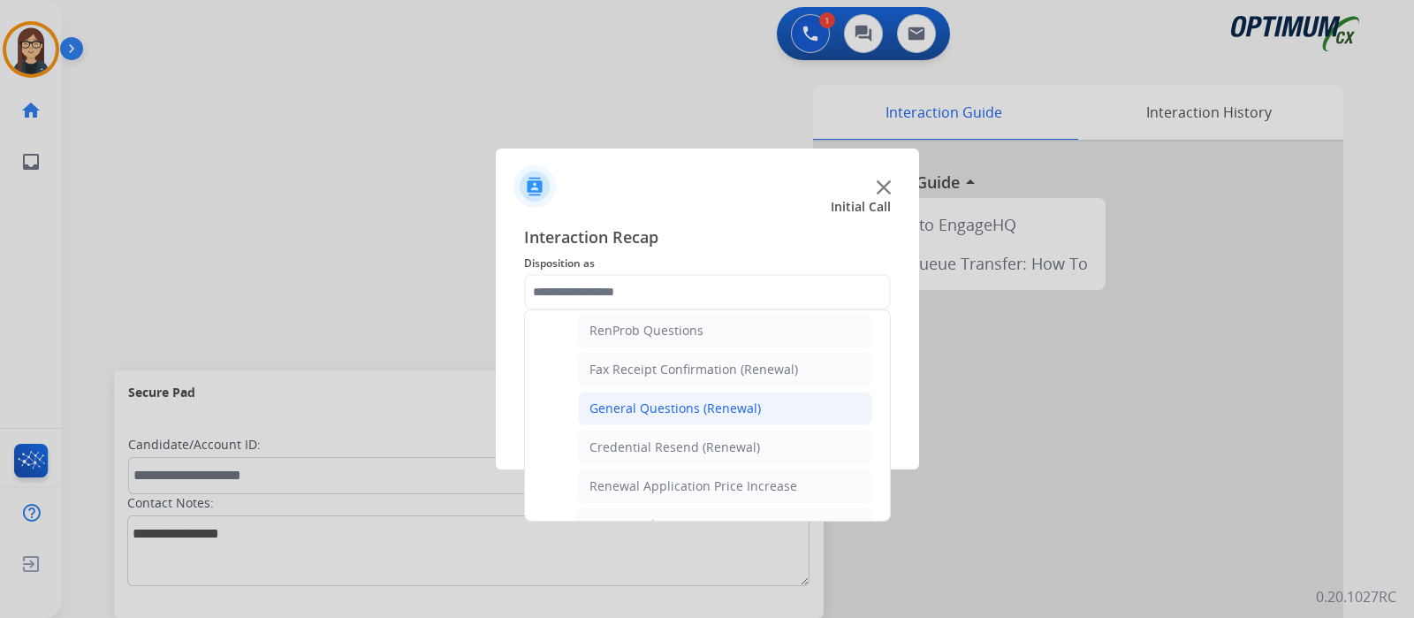
click at [645, 399] on div "General Questions (Renewal)" at bounding box center [674, 408] width 171 height 18
type input "**********"
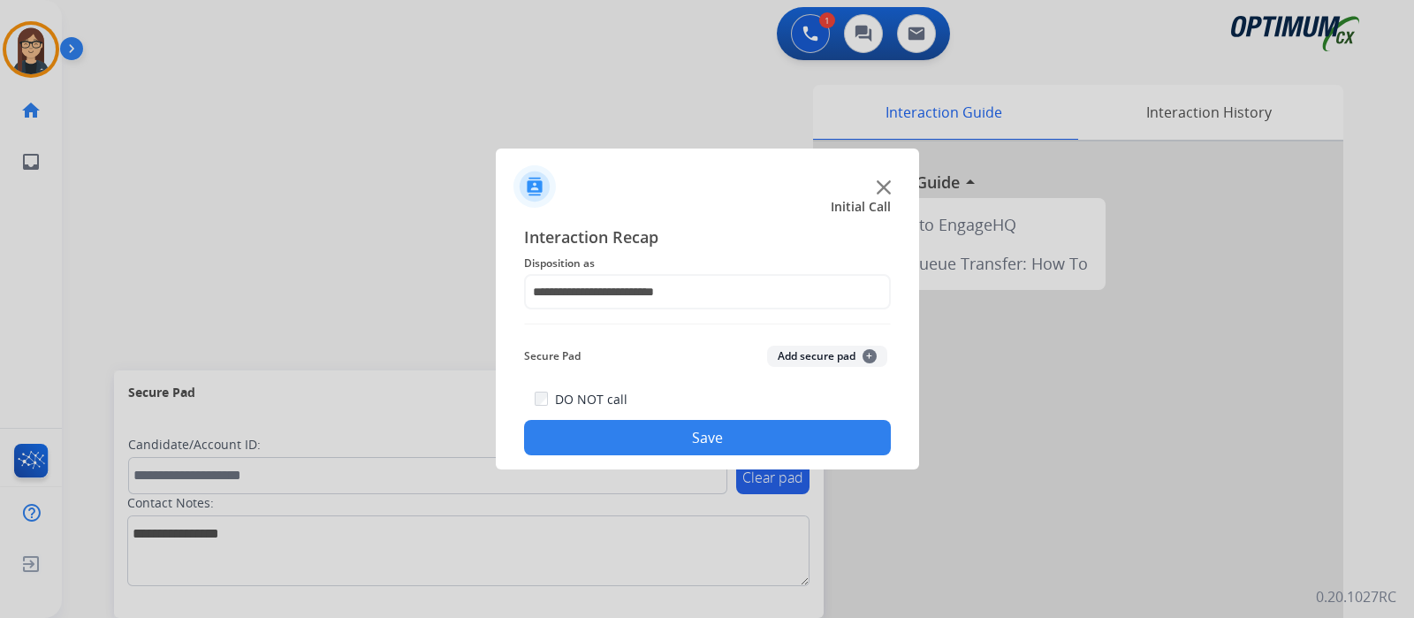
click at [596, 428] on button "Save" at bounding box center [707, 437] width 367 height 35
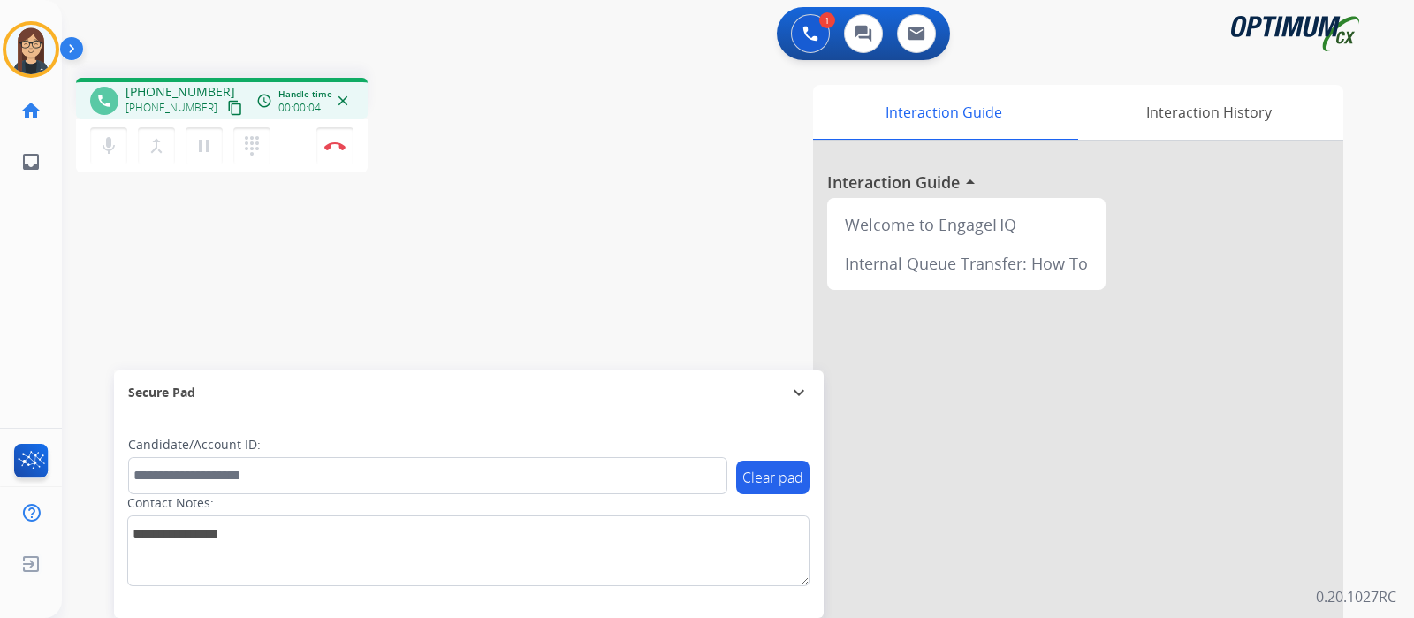
click at [227, 108] on mat-icon "content_copy" at bounding box center [235, 108] width 16 height 16
click at [110, 153] on mat-icon "mic" at bounding box center [108, 145] width 21 height 21
click at [110, 153] on mat-icon "mic_off" at bounding box center [108, 145] width 21 height 21
click at [106, 151] on mat-icon "mic" at bounding box center [108, 145] width 21 height 21
click at [110, 148] on mat-icon "mic_off" at bounding box center [108, 145] width 21 height 21
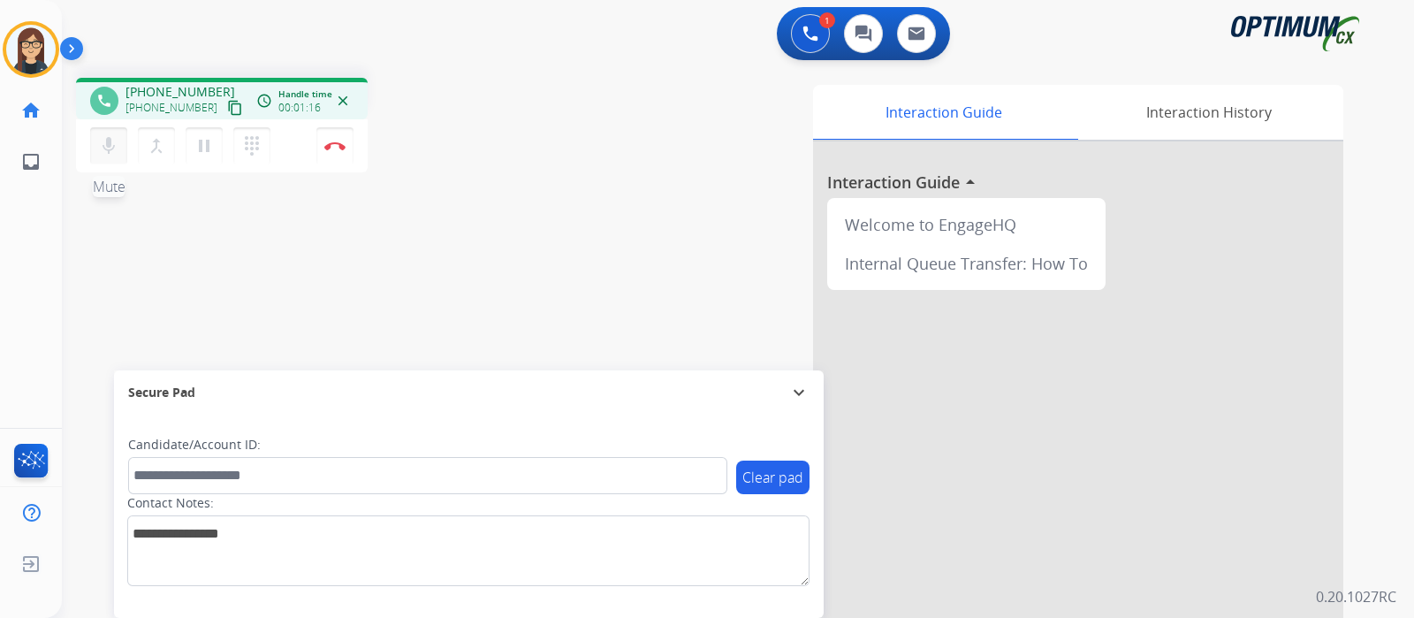
click at [109, 130] on button "mic Mute" at bounding box center [108, 145] width 37 height 37
click at [98, 153] on mat-icon "mic_off" at bounding box center [108, 145] width 21 height 21
click at [610, 166] on div "Interaction Guide Interaction History Interaction Guide arrow_drop_up Welcome t…" at bounding box center [947, 443] width 793 height 716
click at [537, 159] on div "phone +16099549676 +16099549676 content_copy access_time Call metrics Queue 00:…" at bounding box center [309, 128] width 467 height 100
click at [320, 264] on div "phone +16099549676 +16099549676 content_copy access_time Call metrics Queue 00:…" at bounding box center [717, 432] width 1310 height 737
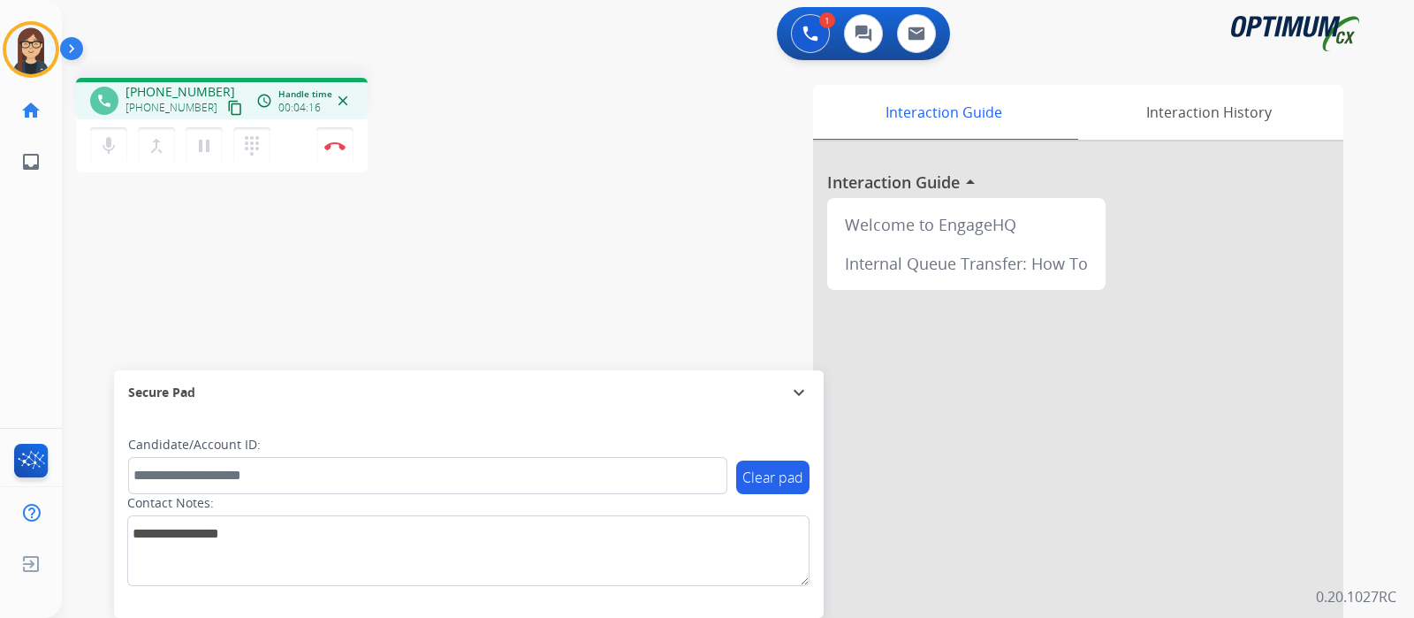
click at [503, 237] on div "phone +16099549676 +16099549676 content_copy access_time Call metrics Queue 00:…" at bounding box center [717, 432] width 1310 height 737
click at [334, 156] on button "Disconnect" at bounding box center [334, 145] width 37 height 37
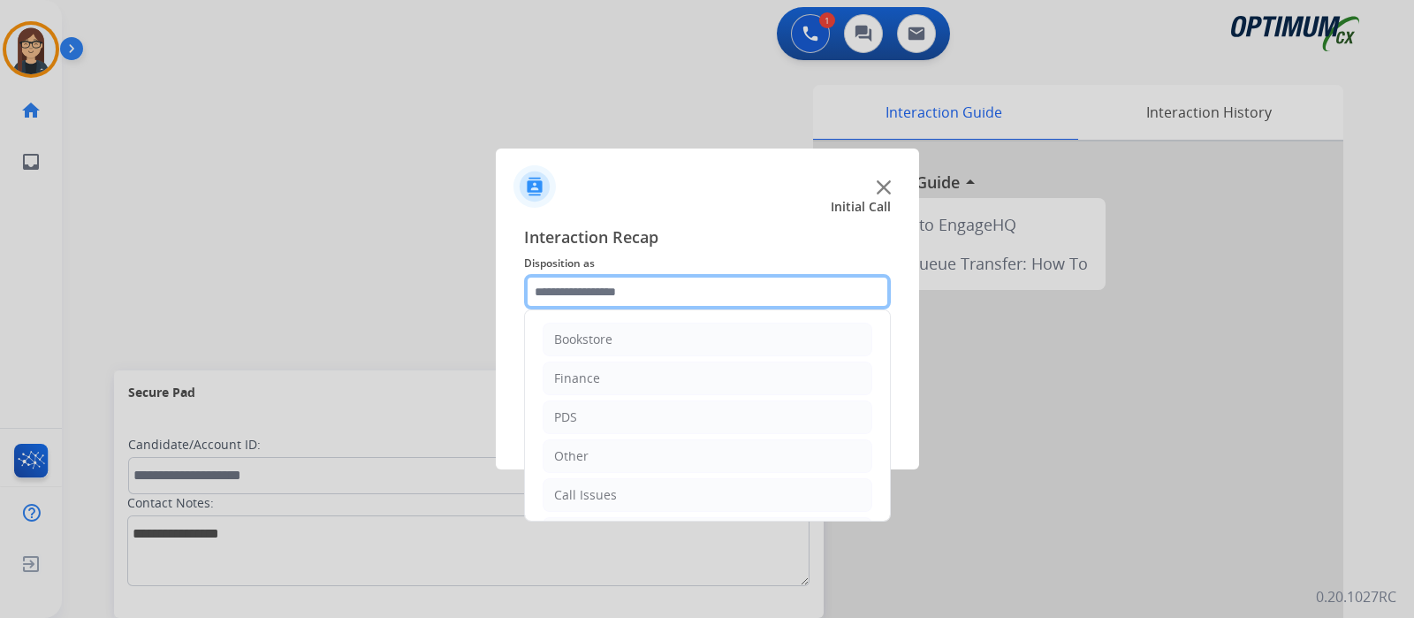
click at [567, 290] on input "text" at bounding box center [707, 291] width 367 height 35
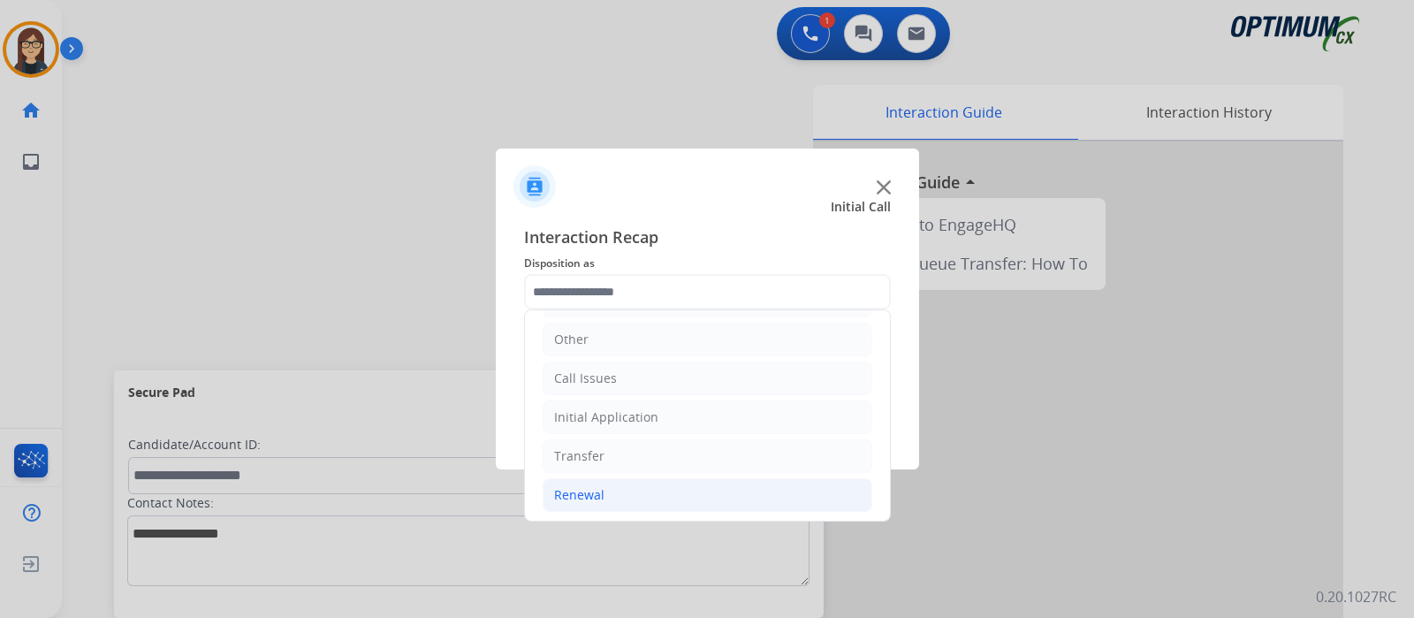
click at [602, 495] on li "Renewal" at bounding box center [708, 495] width 330 height 34
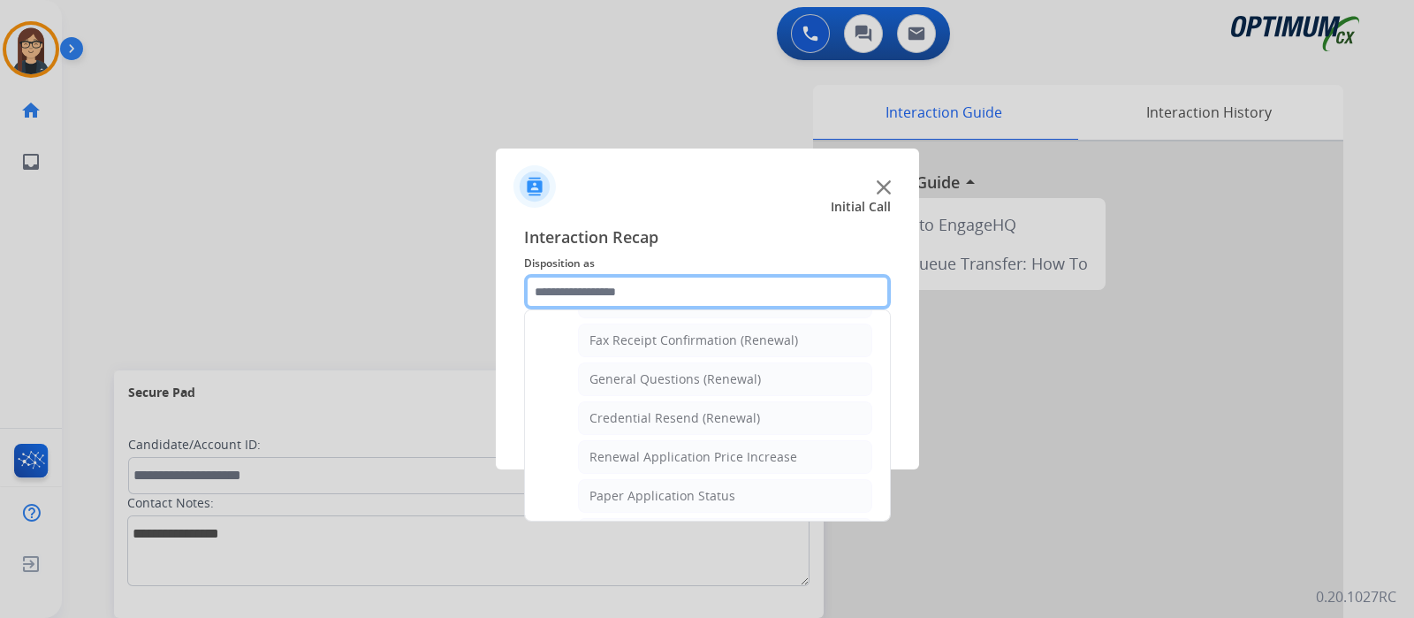
scroll to position [454, 0]
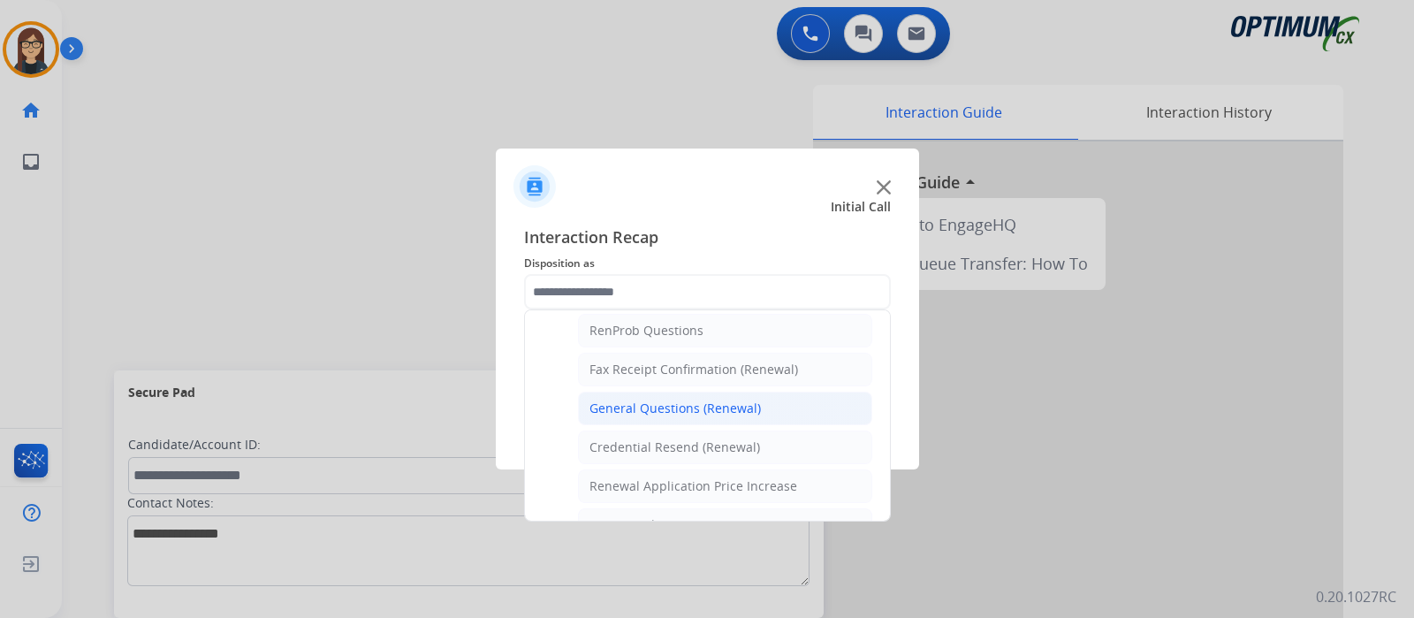
click at [677, 399] on div "General Questions (Renewal)" at bounding box center [674, 408] width 171 height 18
type input "**********"
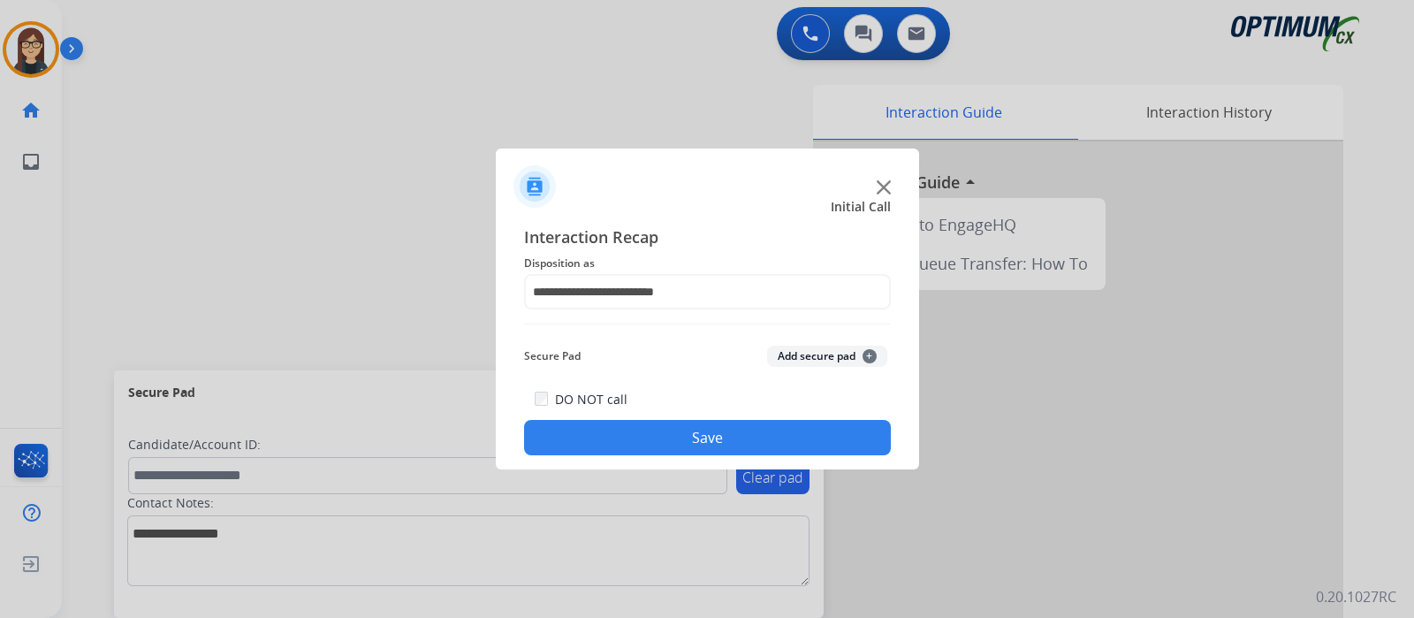
click at [633, 441] on button "Save" at bounding box center [707, 437] width 367 height 35
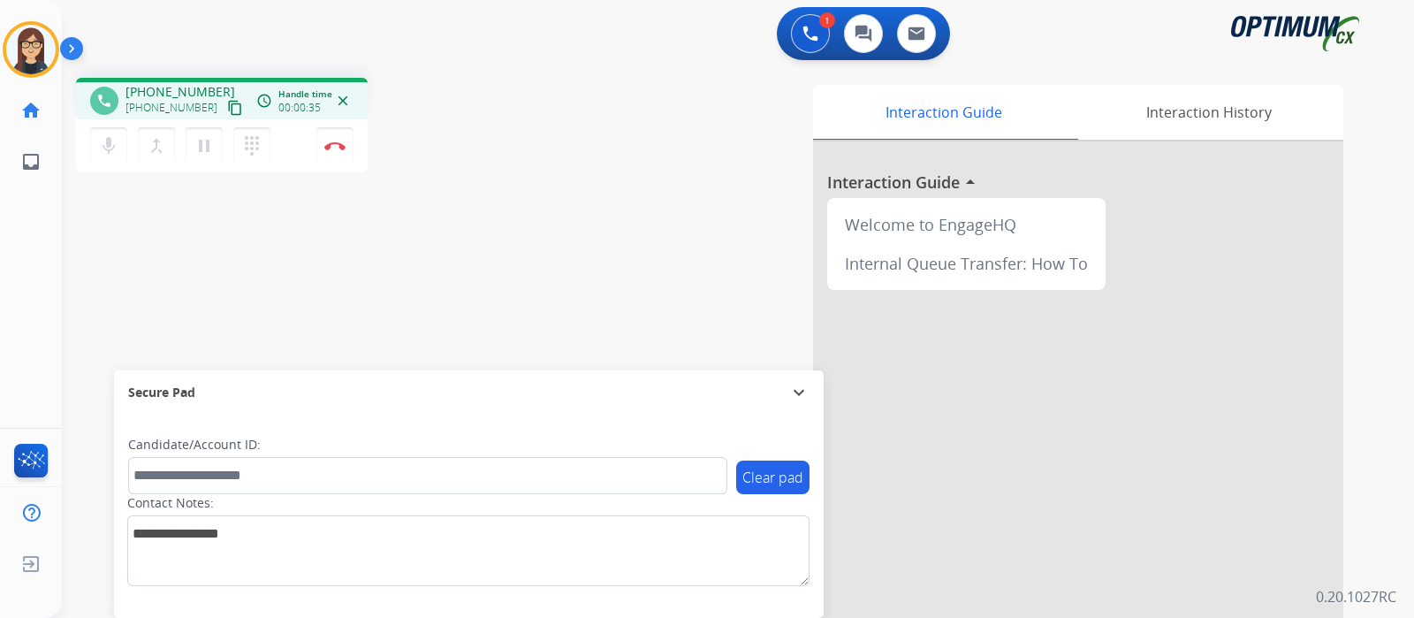
click at [227, 110] on mat-icon "content_copy" at bounding box center [235, 108] width 16 height 16
click at [112, 157] on button "mic Mute" at bounding box center [108, 145] width 37 height 37
click at [110, 149] on mat-icon "mic_off" at bounding box center [108, 145] width 21 height 21
click at [336, 143] on img at bounding box center [334, 145] width 21 height 9
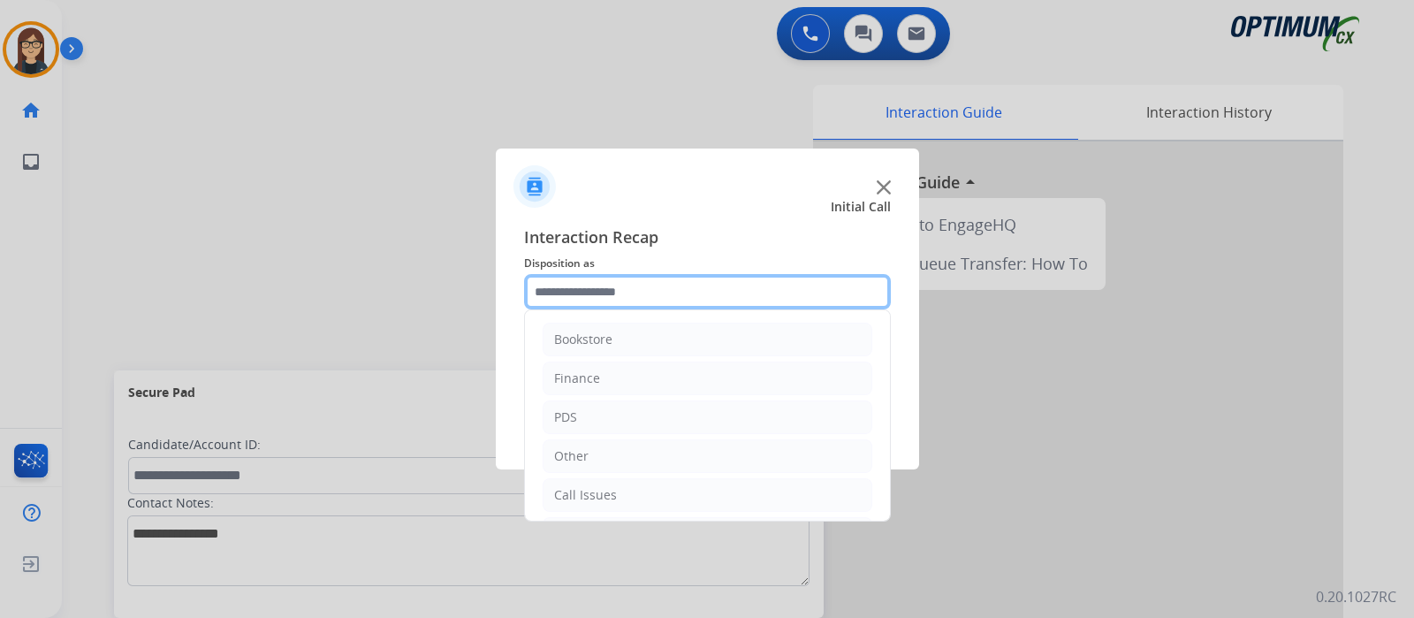
click at [640, 303] on input "text" at bounding box center [707, 291] width 367 height 35
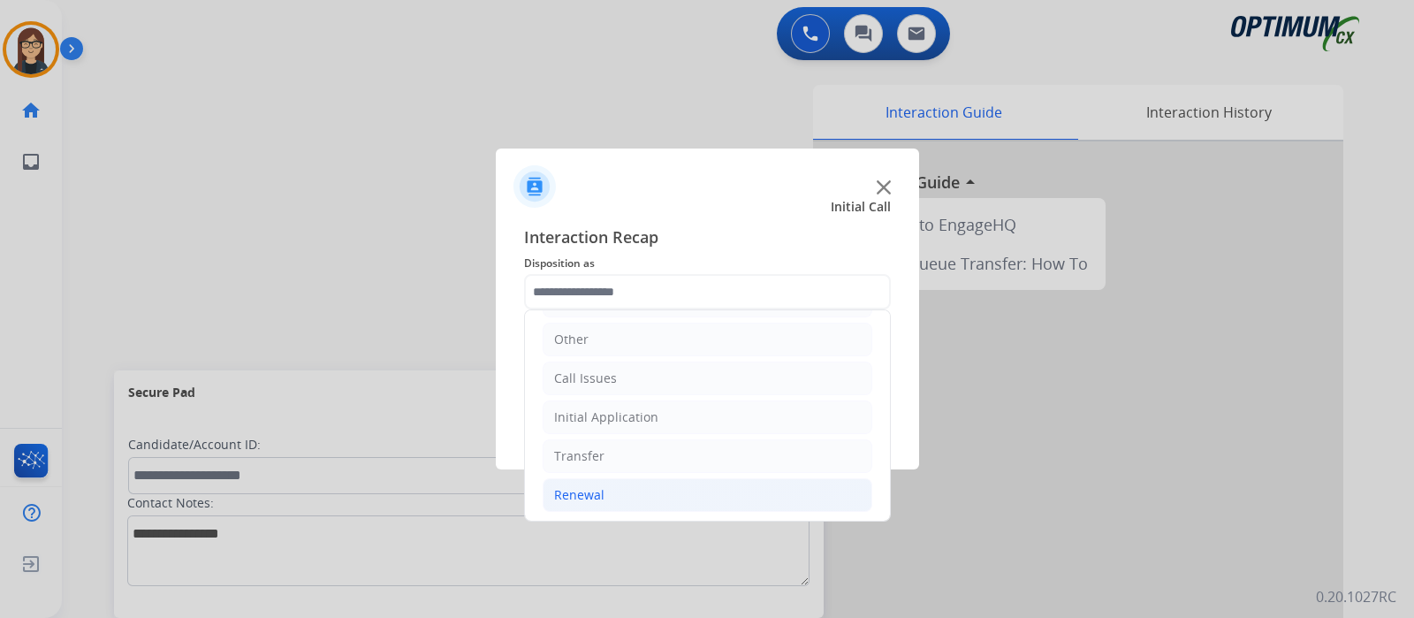
click at [570, 496] on div "Renewal" at bounding box center [579, 495] width 50 height 18
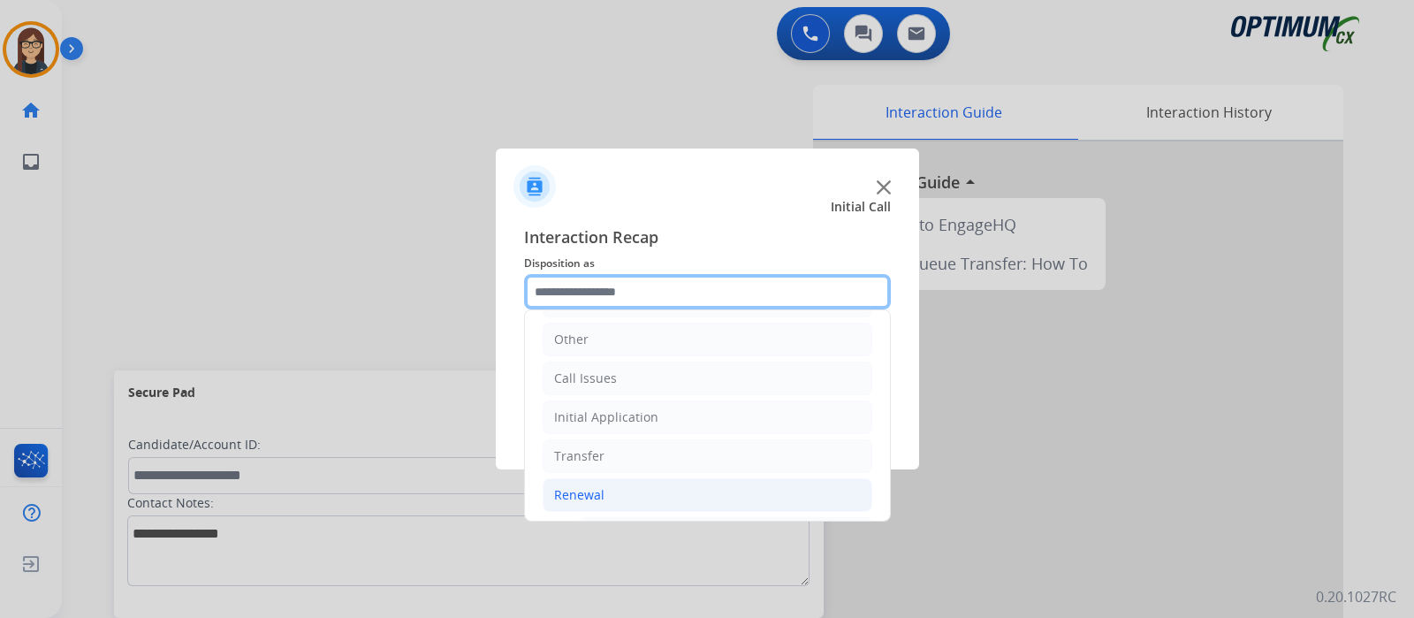
scroll to position [448, 0]
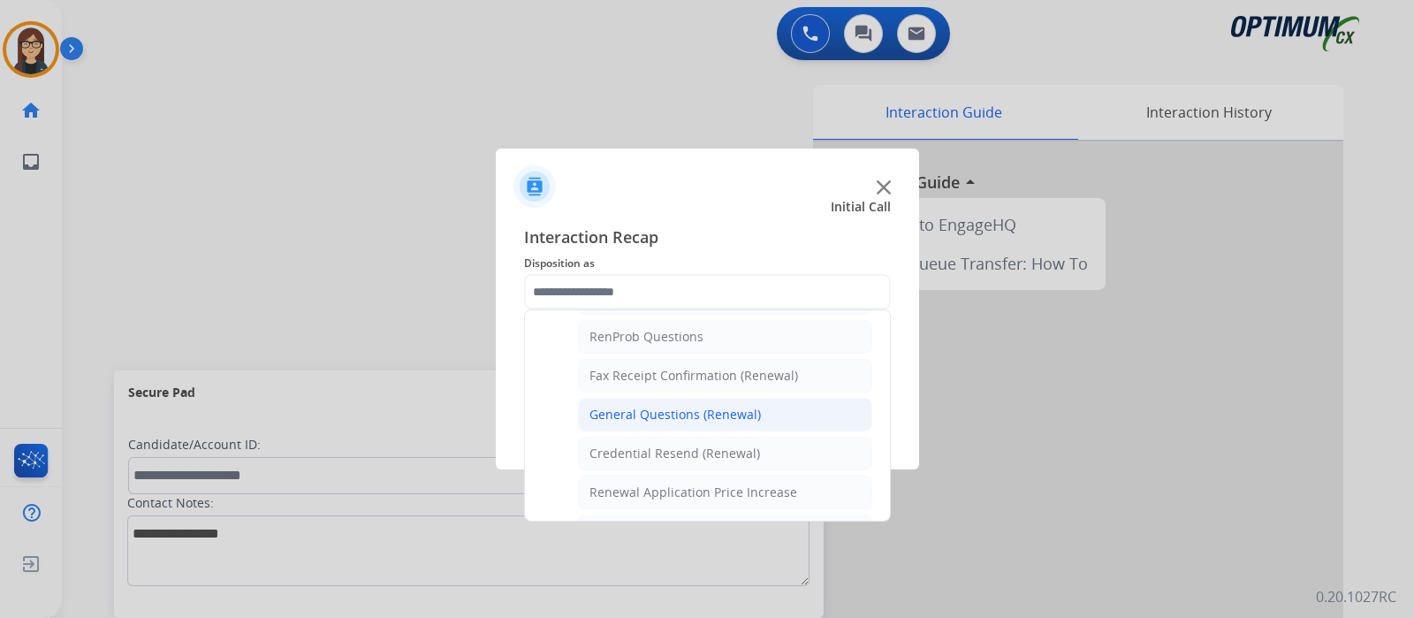
click at [685, 406] on div "General Questions (Renewal)" at bounding box center [674, 415] width 171 height 18
type input "**********"
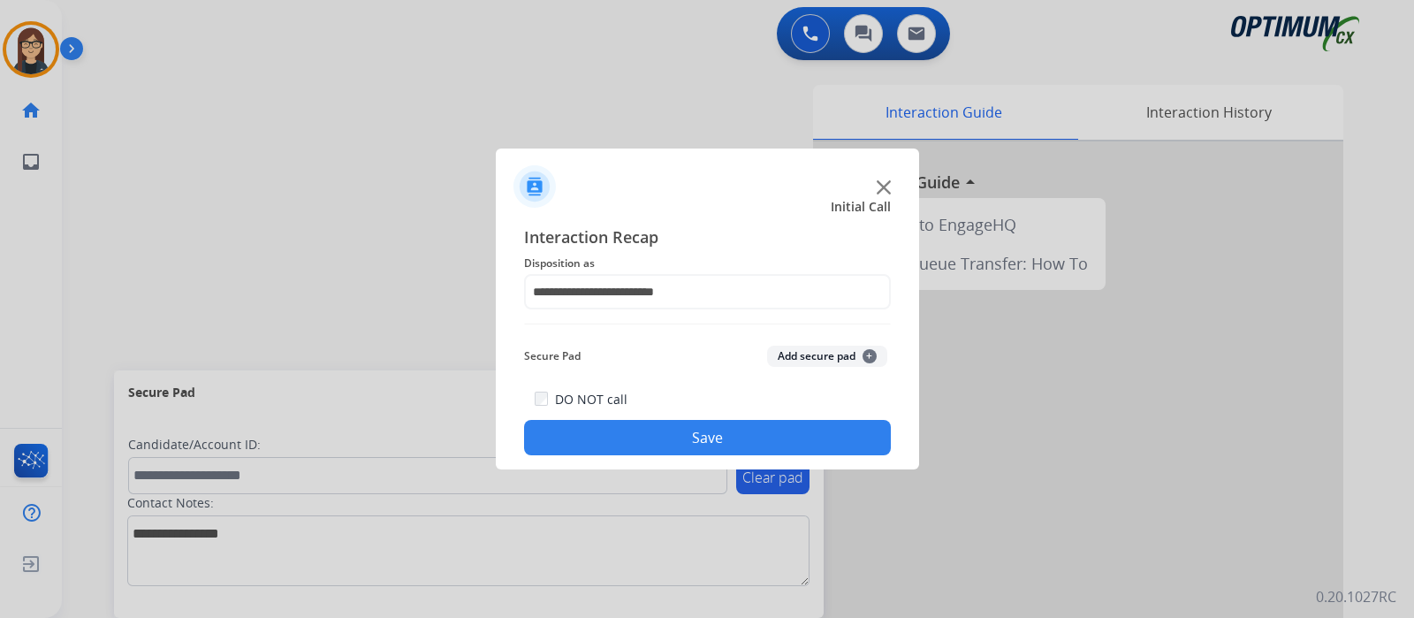
click at [692, 426] on button "Save" at bounding box center [707, 437] width 367 height 35
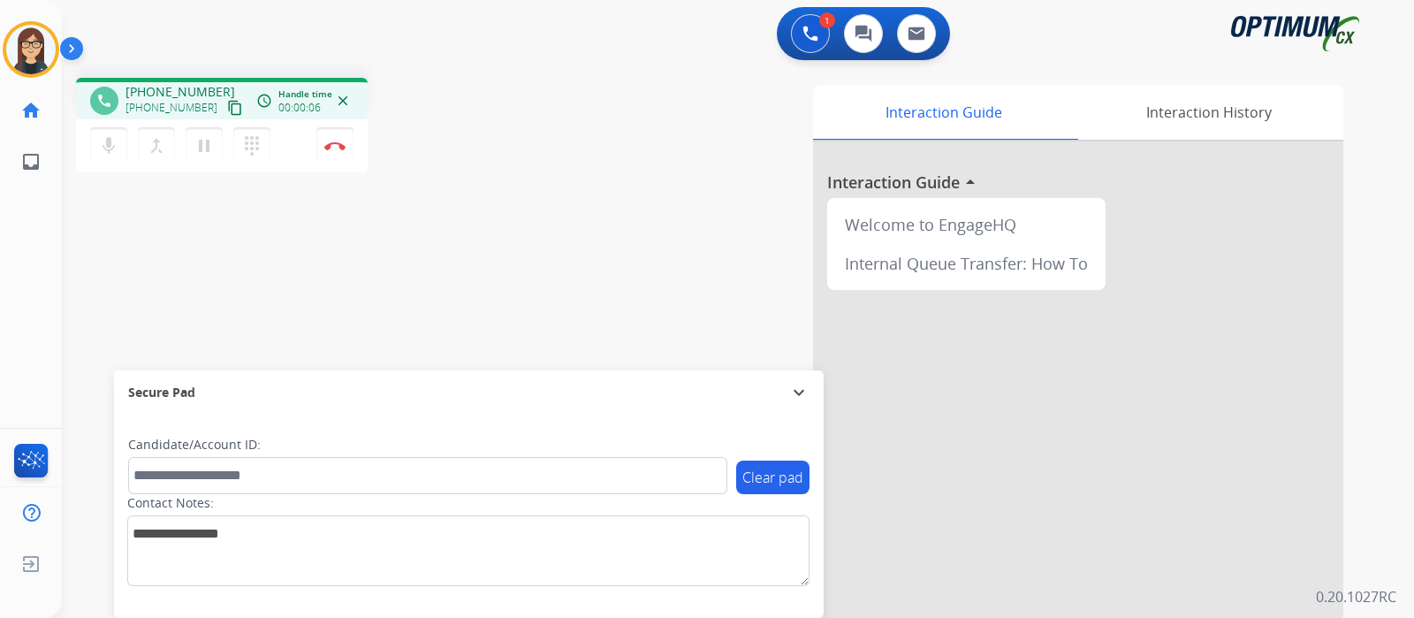
click at [227, 104] on mat-icon "content_copy" at bounding box center [235, 108] width 16 height 16
click at [110, 156] on button "mic Mute" at bounding box center [108, 145] width 37 height 37
click at [108, 150] on mat-icon "mic_off" at bounding box center [108, 145] width 21 height 21
click at [97, 153] on button "mic Mute" at bounding box center [108, 145] width 37 height 37
click at [116, 151] on mat-icon "mic_off" at bounding box center [108, 145] width 21 height 21
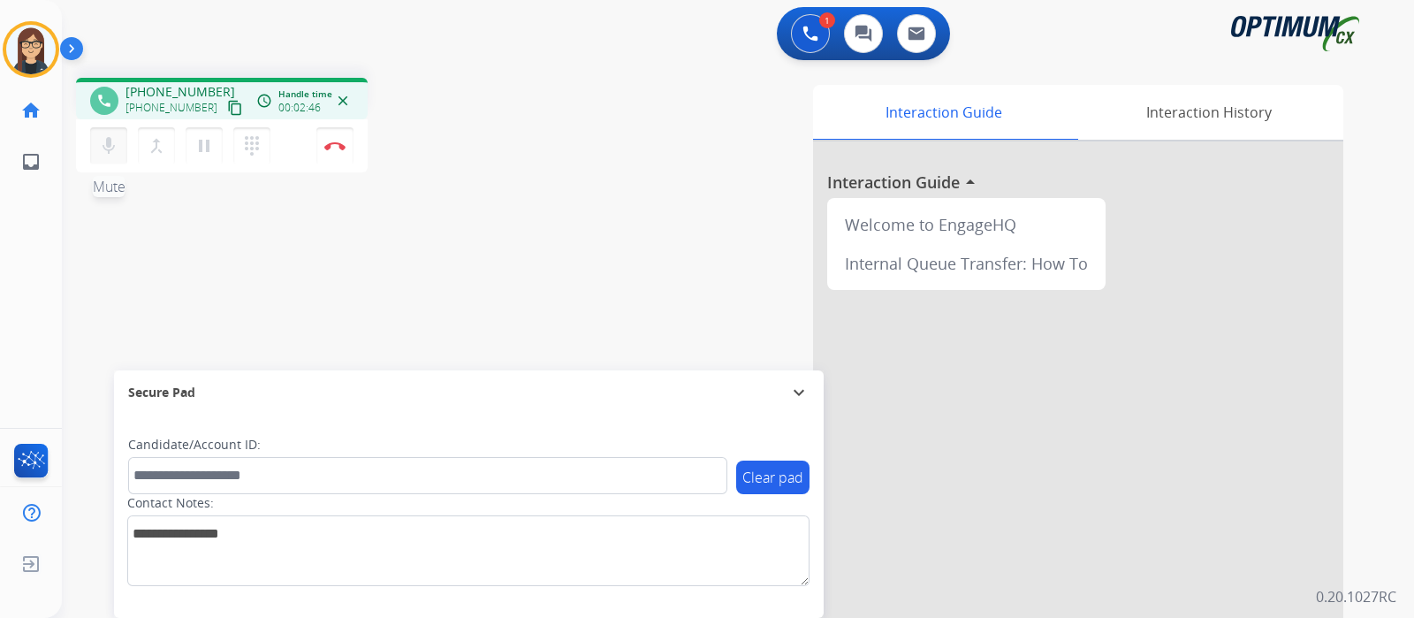
click at [113, 153] on mat-icon "mic" at bounding box center [108, 145] width 21 height 21
click at [113, 153] on mat-icon "mic_off" at bounding box center [108, 145] width 21 height 21
click at [110, 135] on mat-icon "mic" at bounding box center [108, 145] width 21 height 21
click at [106, 149] on mat-icon "mic_off" at bounding box center [108, 145] width 21 height 21
click at [108, 145] on mat-icon "mic" at bounding box center [108, 145] width 21 height 21
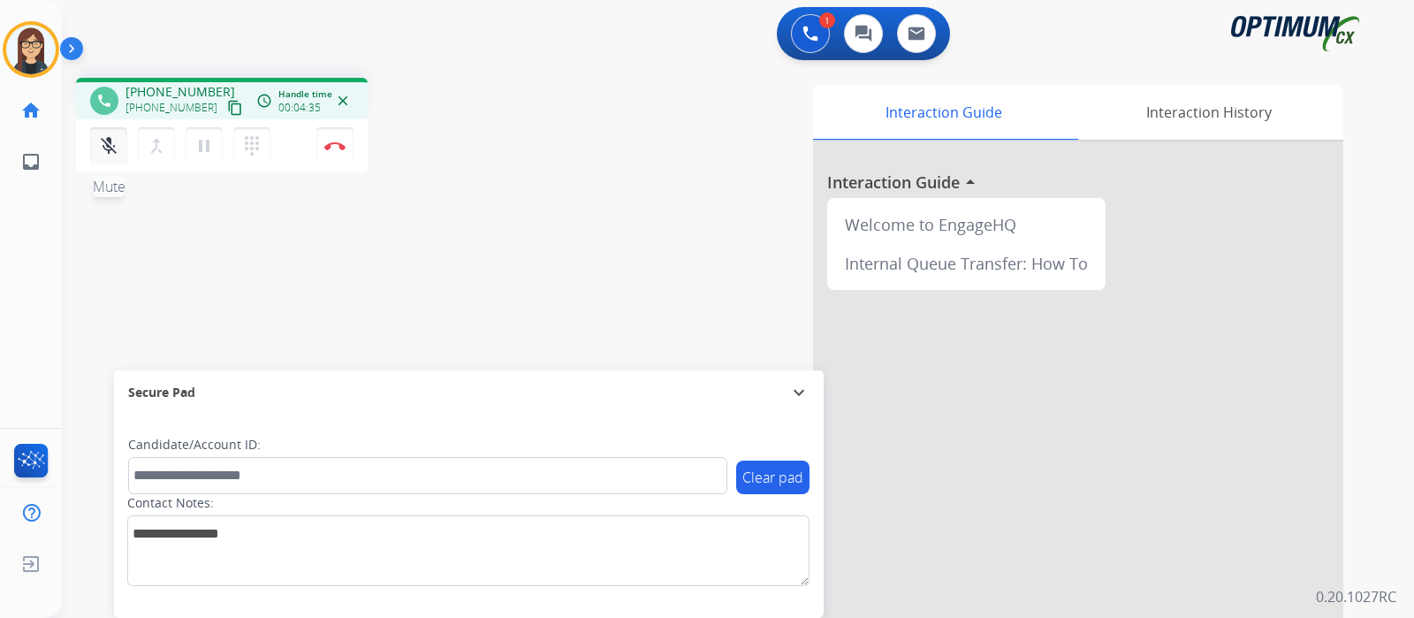
click at [108, 145] on mat-icon "mic_off" at bounding box center [108, 145] width 21 height 21
click at [508, 232] on div "phone +15035058283 +15035058283 content_copy access_time Call metrics Queue 00:…" at bounding box center [717, 432] width 1310 height 737
click at [526, 163] on div "phone +15035058283 +15035058283 content_copy access_time Call metrics Queue 00:…" at bounding box center [309, 128] width 467 height 100
click at [582, 245] on div "Interaction Guide Interaction History Interaction Guide arrow_drop_up Welcome t…" at bounding box center [947, 443] width 793 height 716
click at [571, 247] on div "Interaction Guide Interaction History Interaction Guide arrow_drop_up Welcome t…" at bounding box center [947, 443] width 793 height 716
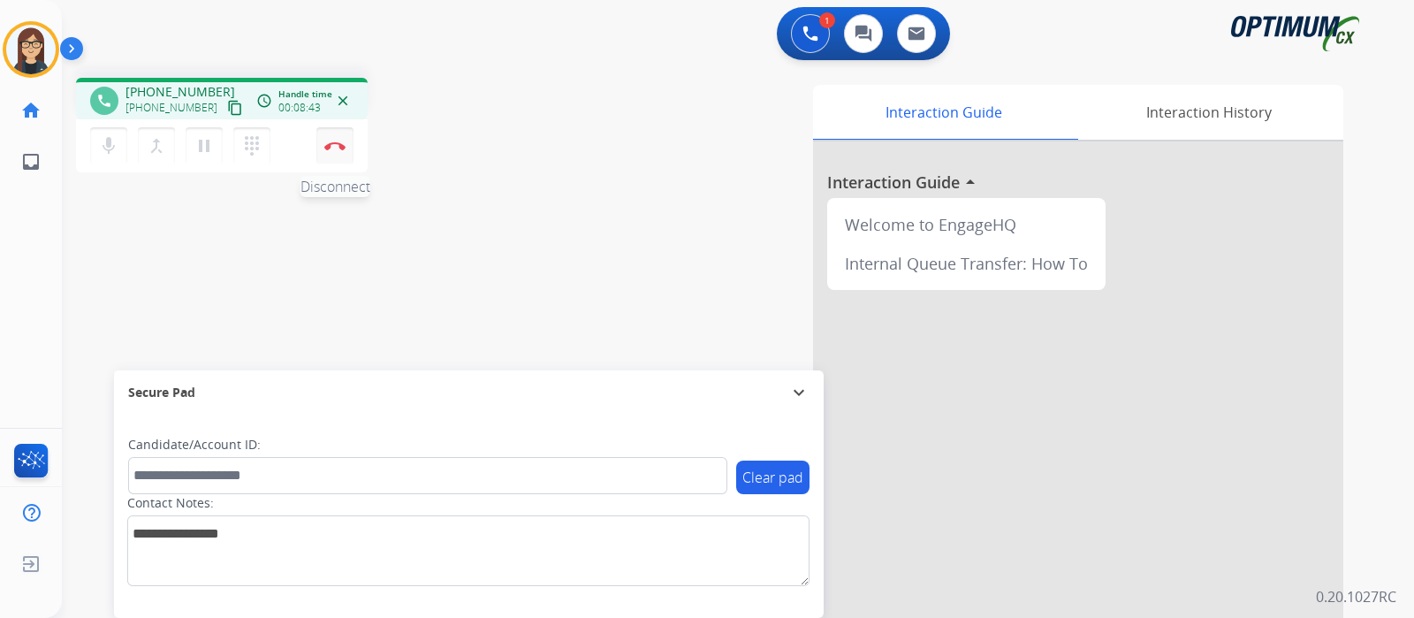
click at [346, 150] on button "Disconnect" at bounding box center [334, 145] width 37 height 37
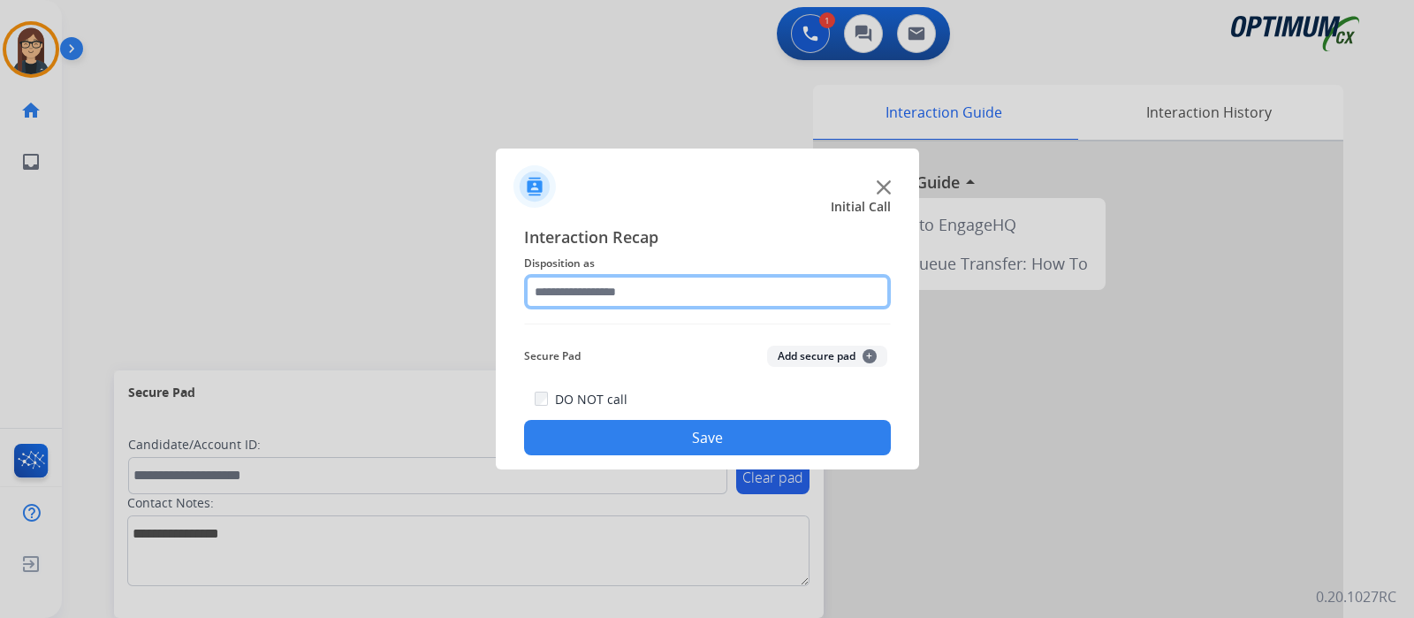
click at [585, 285] on input "text" at bounding box center [707, 291] width 367 height 35
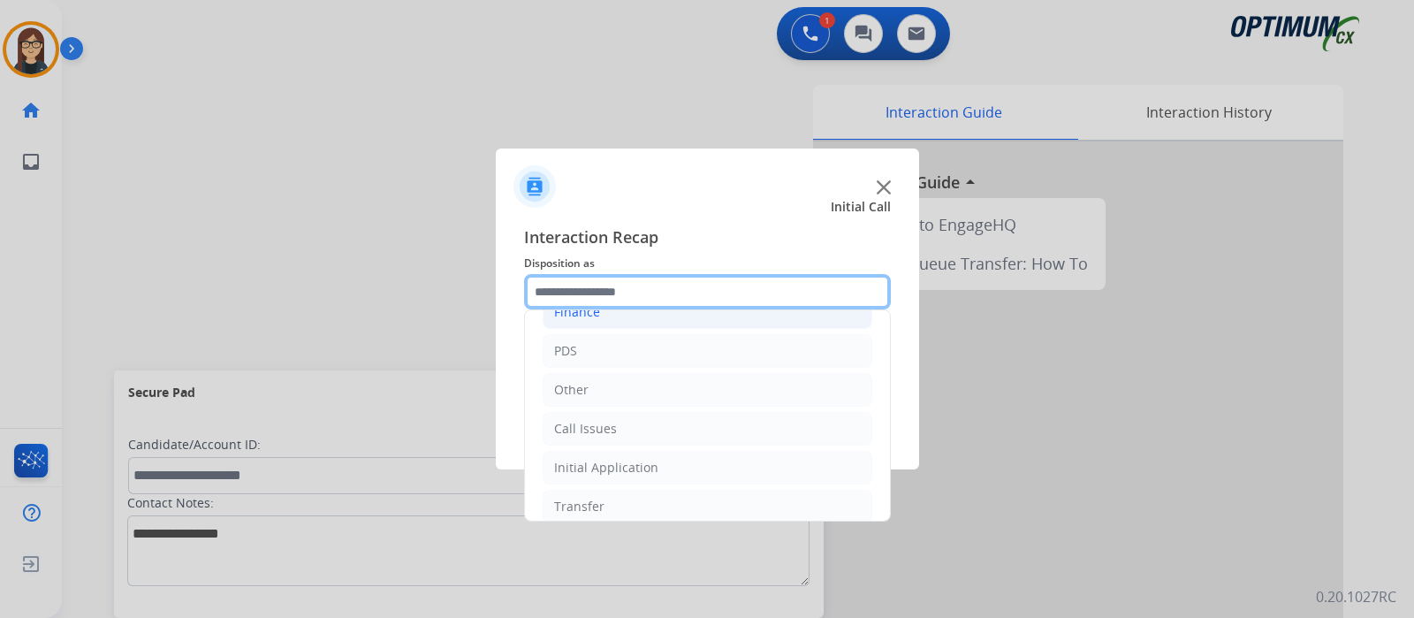
scroll to position [117, 0]
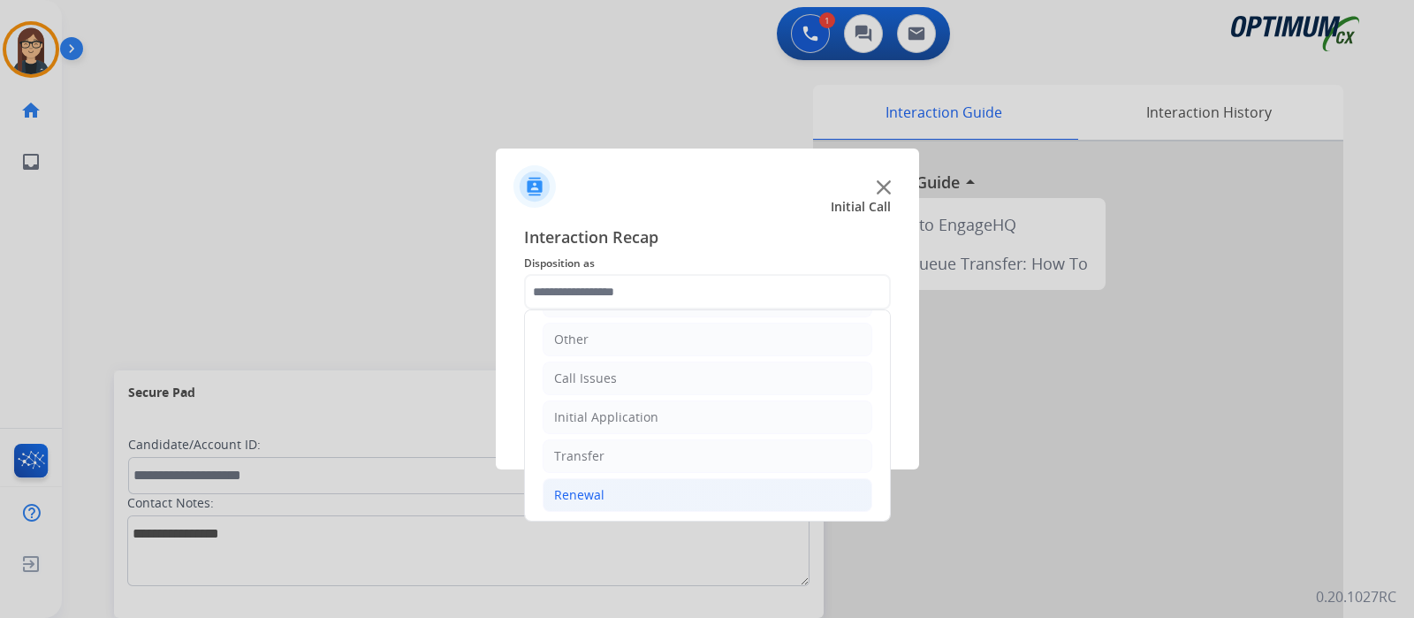
click at [600, 495] on div "Renewal" at bounding box center [579, 495] width 50 height 18
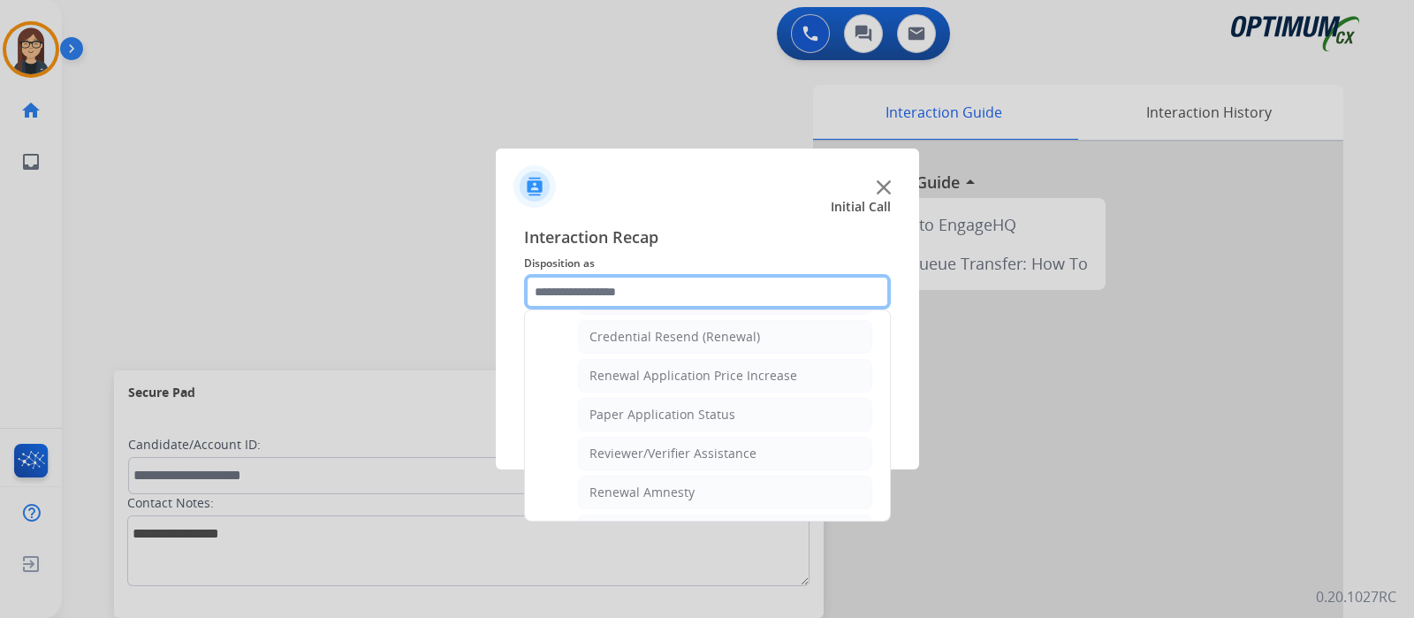
scroll to position [454, 0]
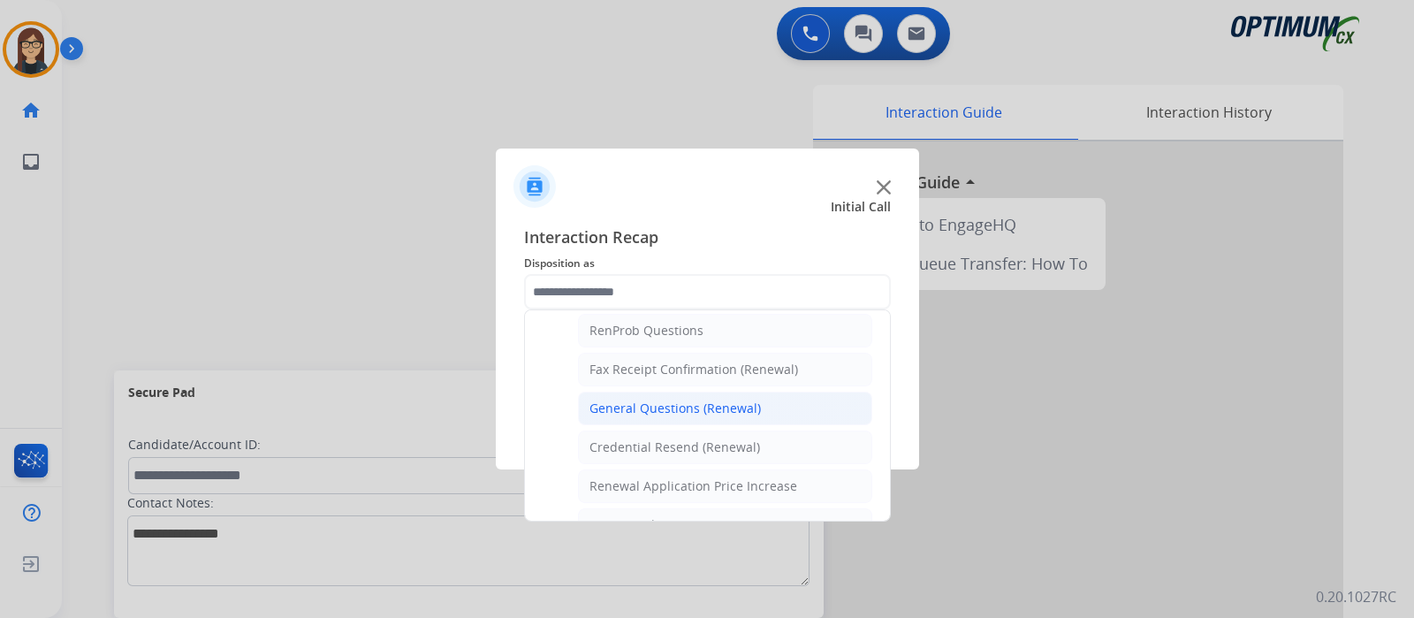
click at [667, 399] on div "General Questions (Renewal)" at bounding box center [674, 408] width 171 height 18
type input "**********"
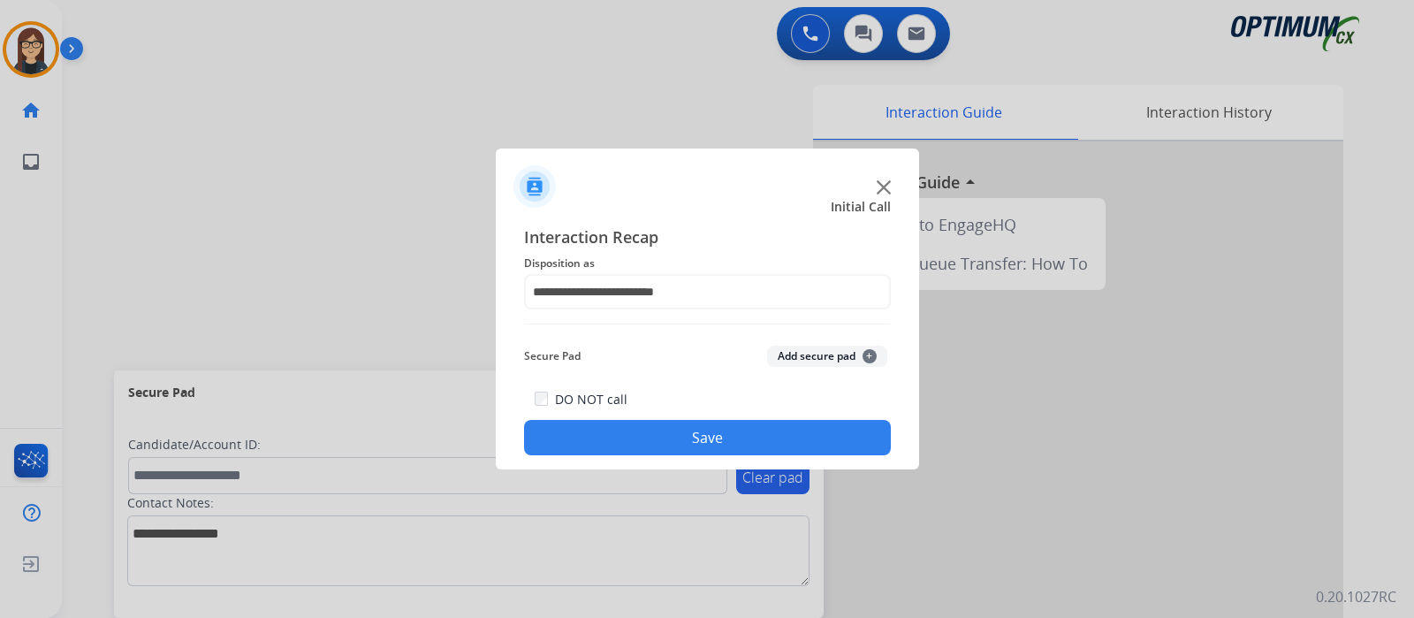
click at [655, 438] on button "Save" at bounding box center [707, 437] width 367 height 35
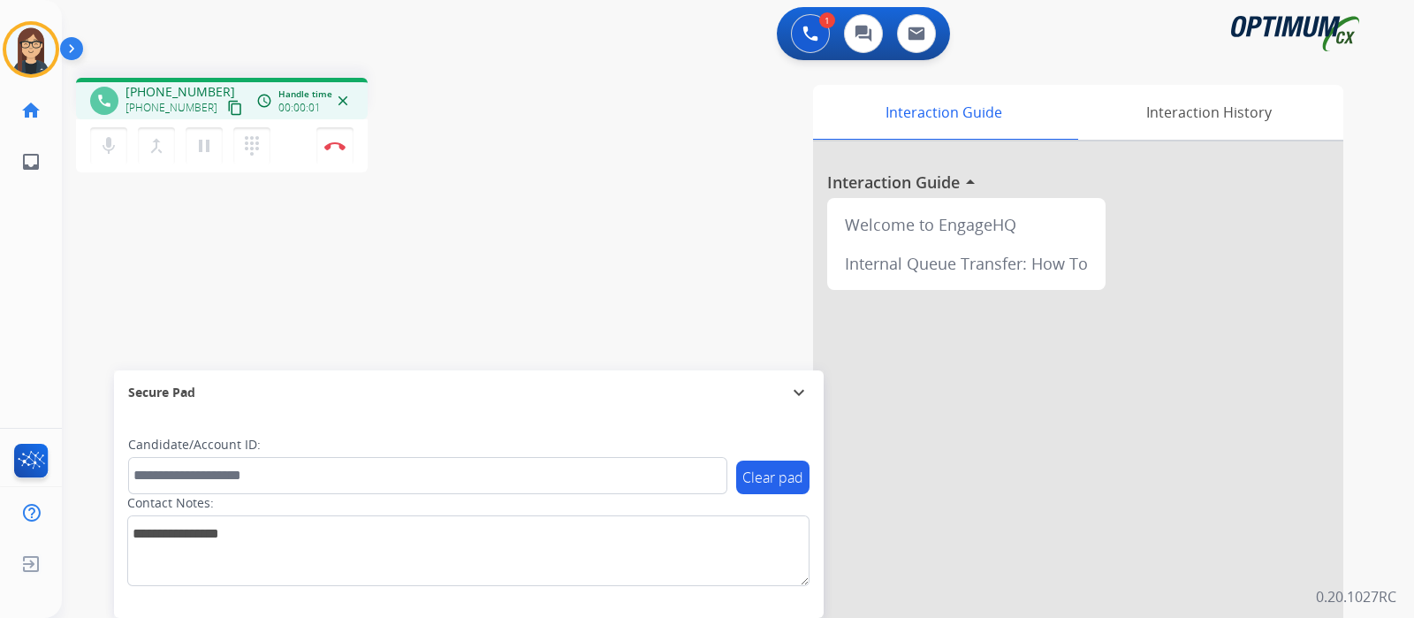
click at [227, 109] on mat-icon "content_copy" at bounding box center [235, 108] width 16 height 16
click at [107, 138] on mat-icon "mic" at bounding box center [108, 145] width 21 height 21
click at [101, 138] on mat-icon "mic_off" at bounding box center [108, 145] width 21 height 21
click at [107, 152] on mat-icon "mic" at bounding box center [108, 145] width 21 height 21
click at [98, 148] on mat-icon "mic_off" at bounding box center [108, 145] width 21 height 21
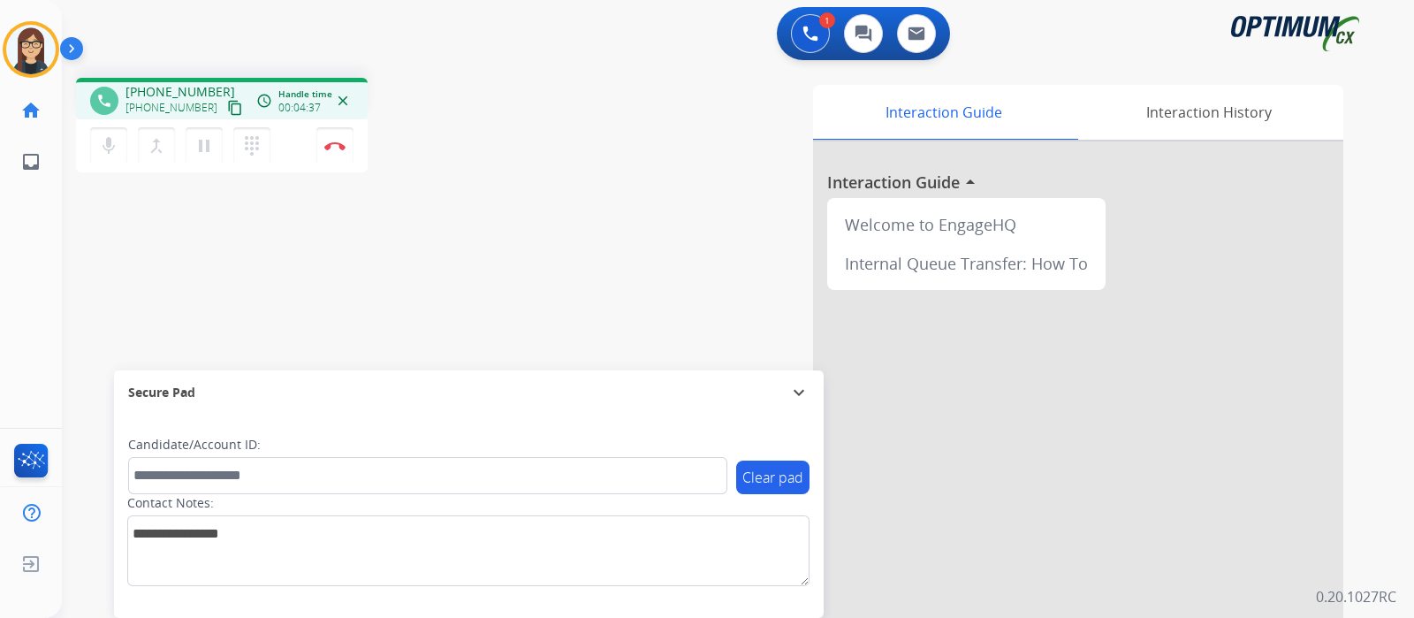
click at [389, 273] on div "phone +17872320067 +17872320067 content_copy access_time Call metrics Queue 00:…" at bounding box center [717, 432] width 1310 height 737
click at [475, 249] on div "phone +17872320067 +17872320067 content_copy access_time Call metrics Queue 00:…" at bounding box center [717, 432] width 1310 height 737
click at [530, 218] on div "phone +17872320067 +17872320067 content_copy access_time Call metrics Queue 00:…" at bounding box center [717, 432] width 1310 height 737
click at [346, 254] on div "phone +17872320067 +17872320067 content_copy access_time Call metrics Queue 00:…" at bounding box center [717, 432] width 1310 height 737
click at [337, 152] on button "Disconnect" at bounding box center [334, 145] width 37 height 37
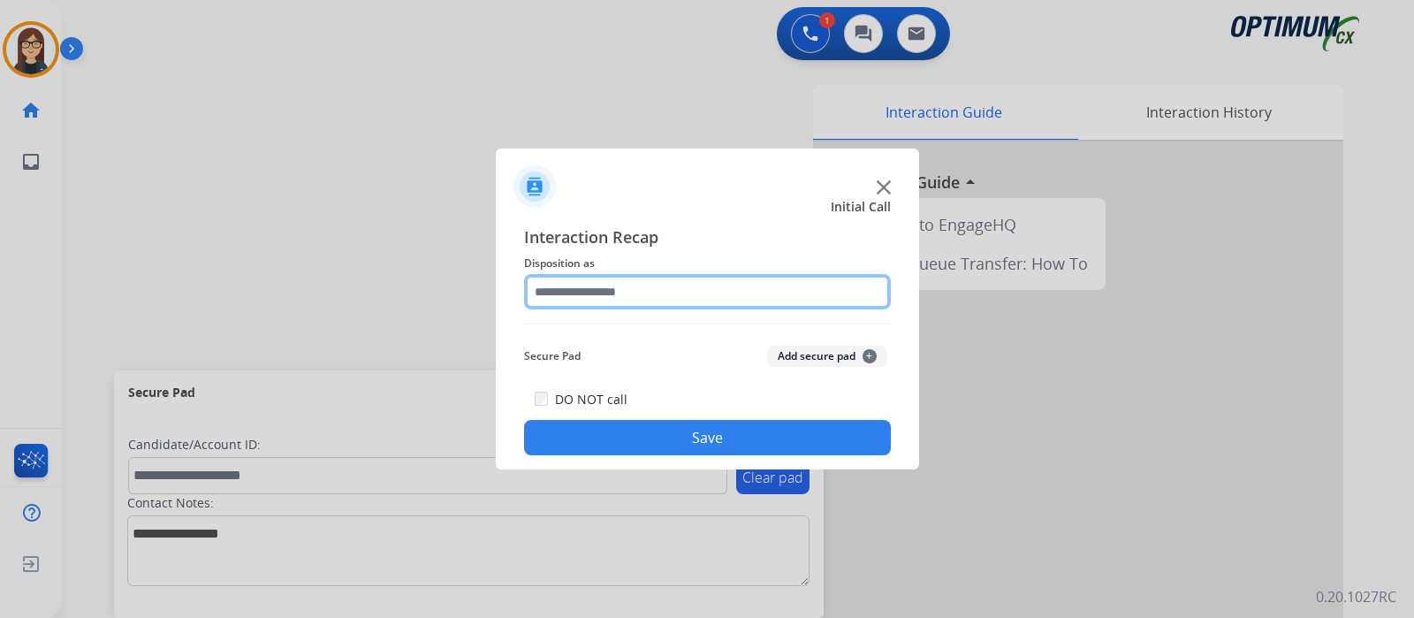
click at [587, 280] on input "text" at bounding box center [707, 291] width 367 height 35
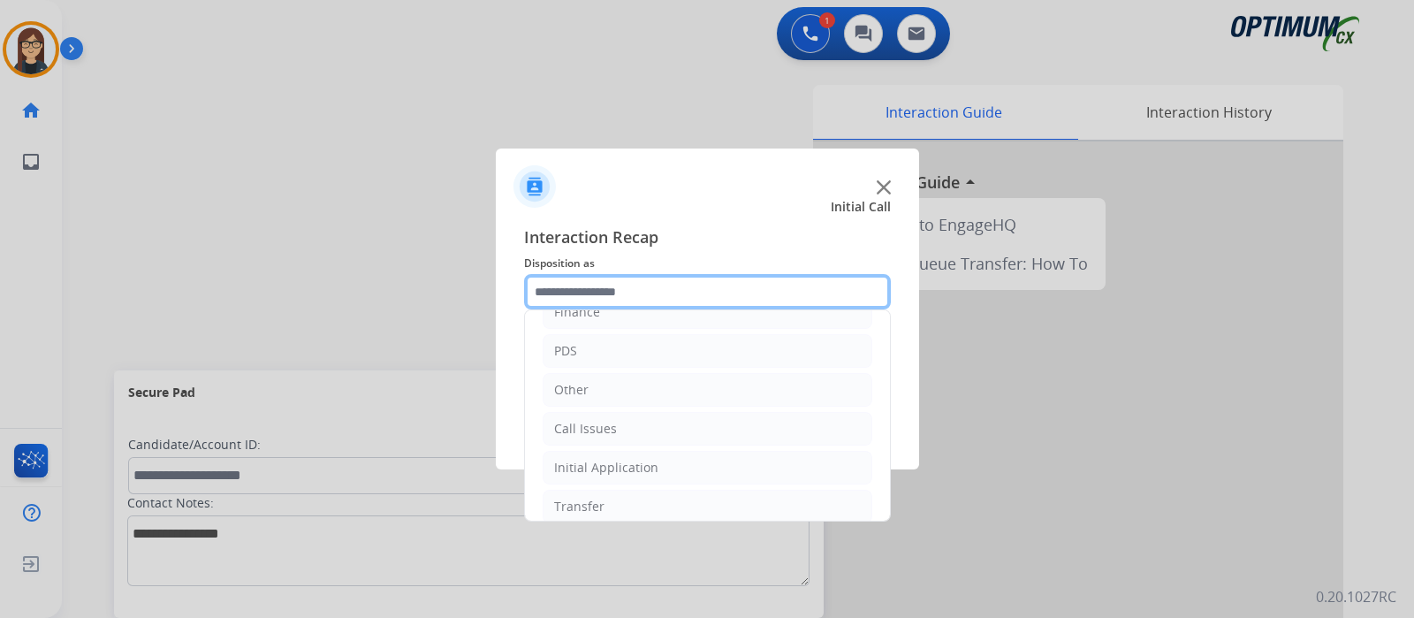
scroll to position [117, 0]
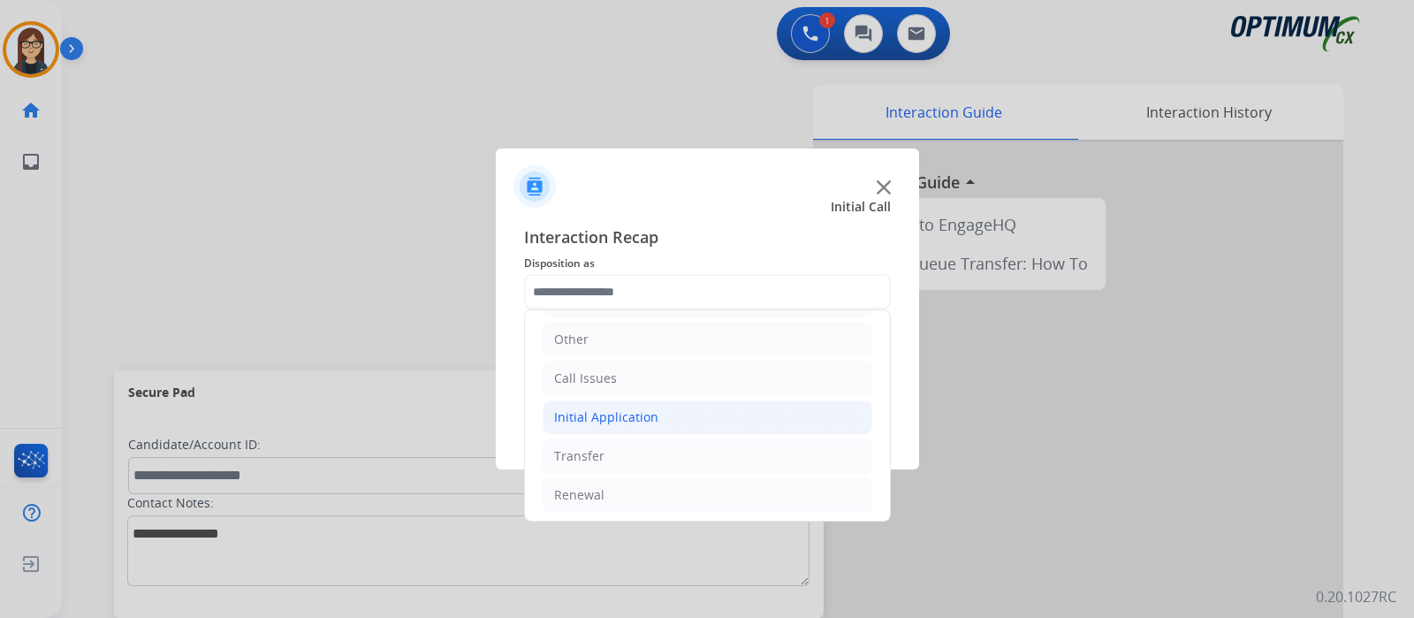
click at [591, 414] on div "Initial Application" at bounding box center [606, 417] width 104 height 18
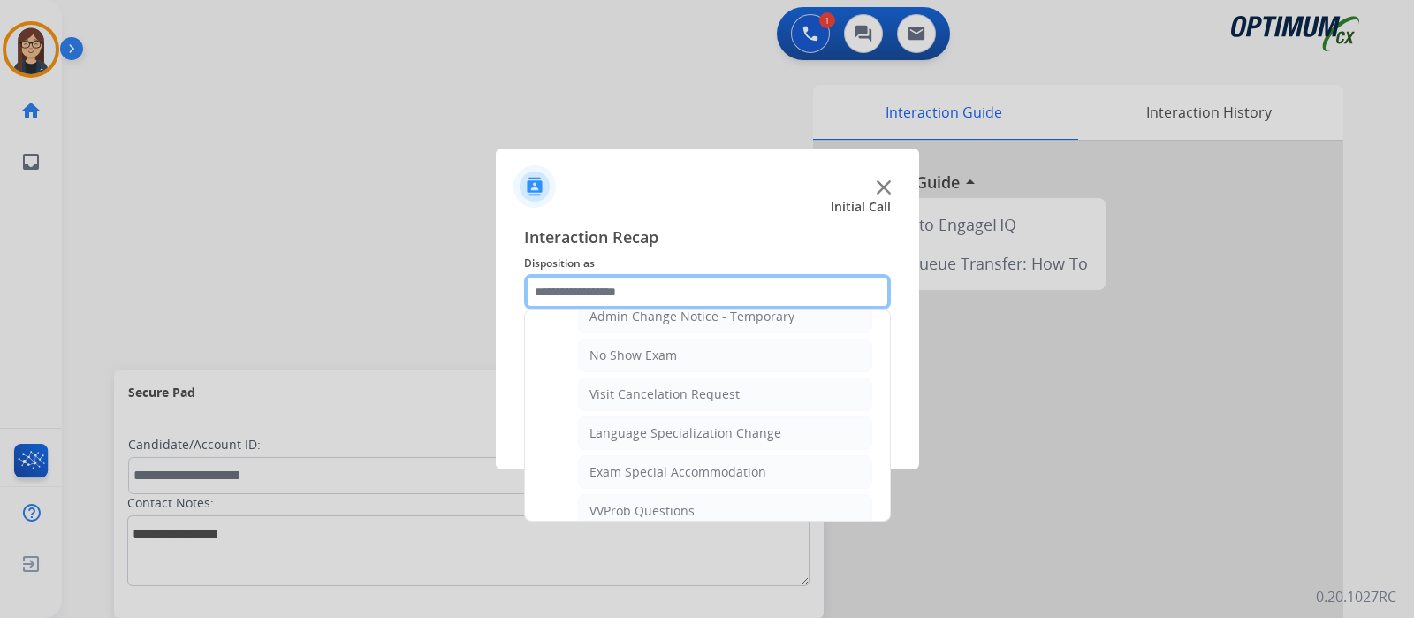
scroll to position [1060, 0]
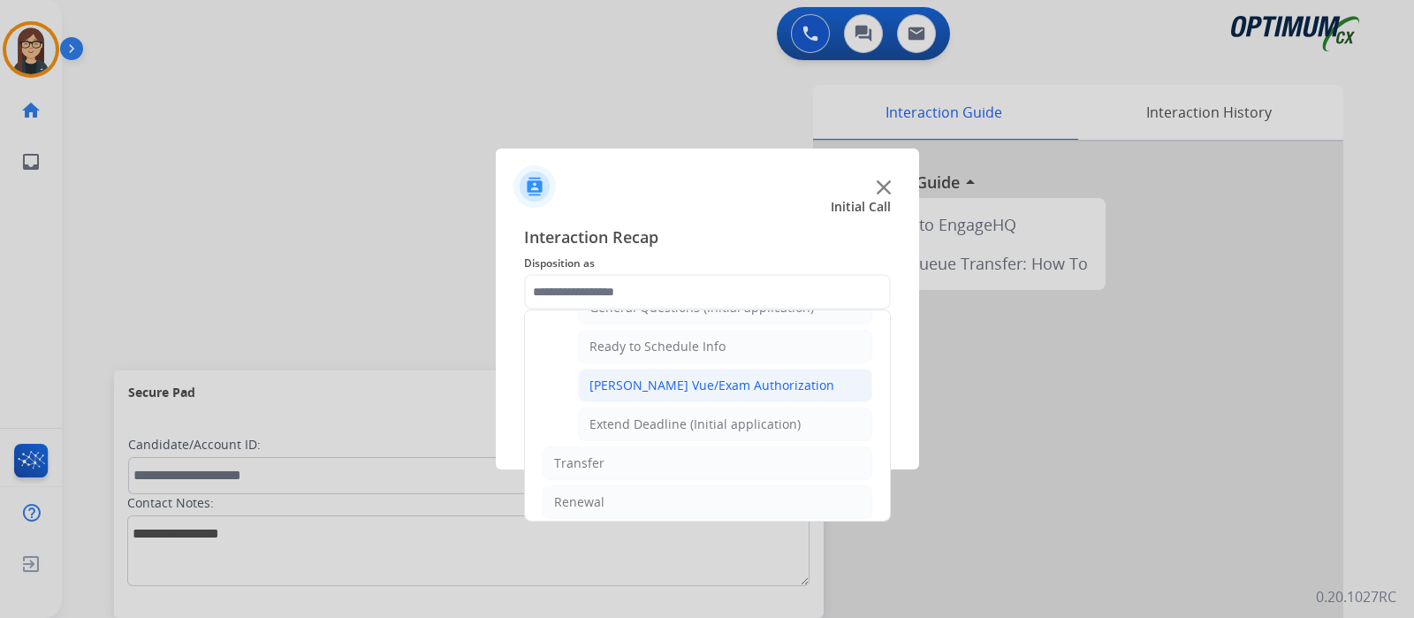
click at [664, 376] on div "Pearson Vue/Exam Authorization" at bounding box center [711, 385] width 245 height 18
type input "**********"
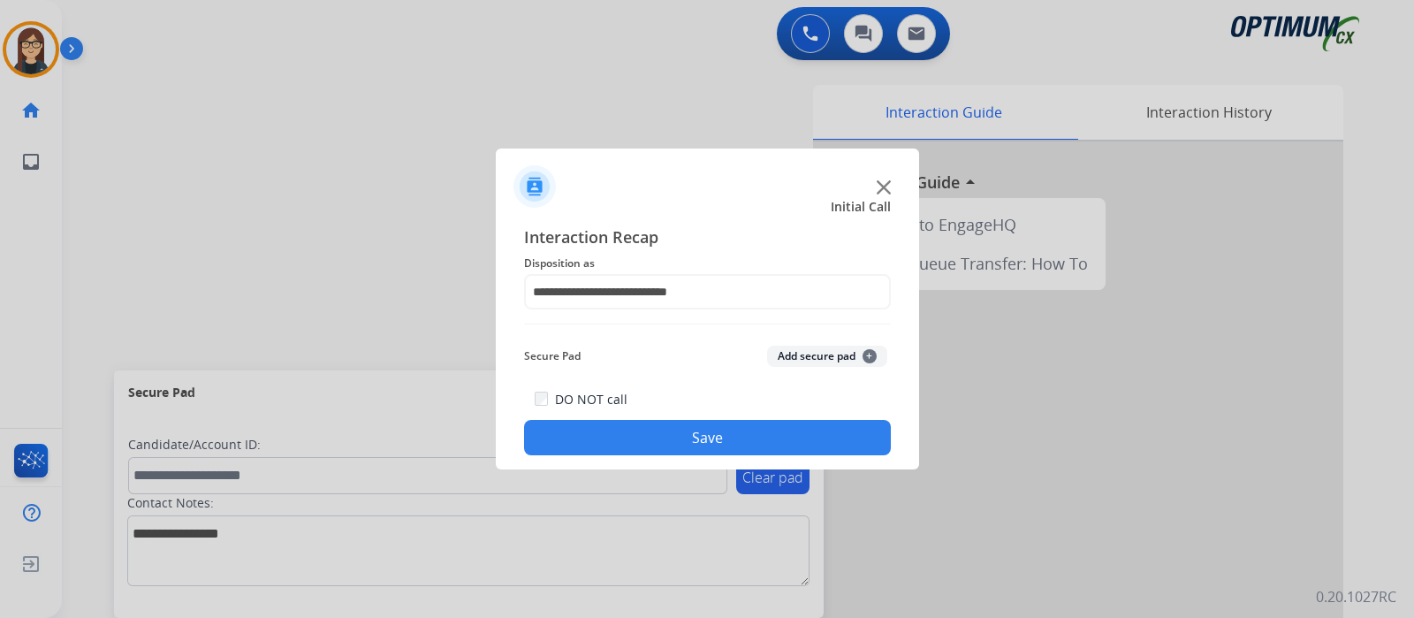
click at [675, 420] on button "Save" at bounding box center [707, 437] width 367 height 35
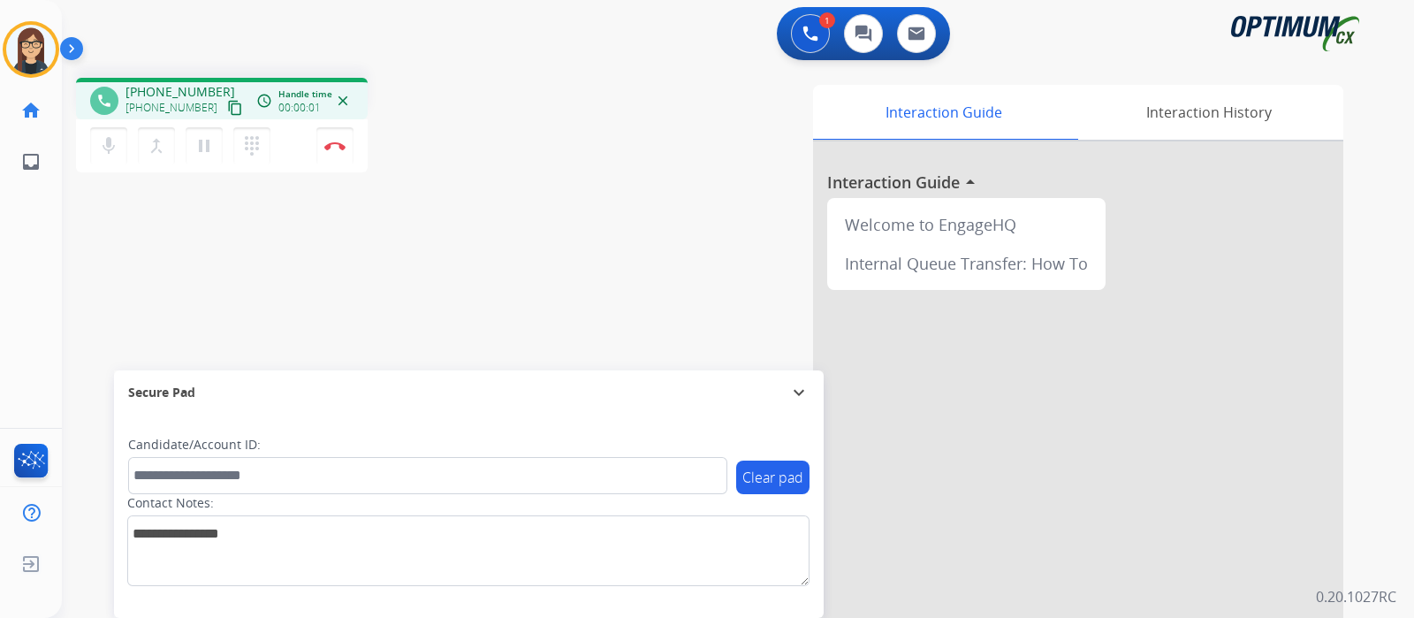
click at [227, 109] on mat-icon "content_copy" at bounding box center [235, 108] width 16 height 16
click at [117, 152] on mat-icon "mic" at bounding box center [108, 145] width 21 height 21
click at [119, 137] on button "mic_off Mute" at bounding box center [108, 145] width 37 height 37
click at [110, 146] on mat-icon "mic" at bounding box center [108, 145] width 21 height 21
click at [109, 154] on mat-icon "mic_off" at bounding box center [108, 145] width 21 height 21
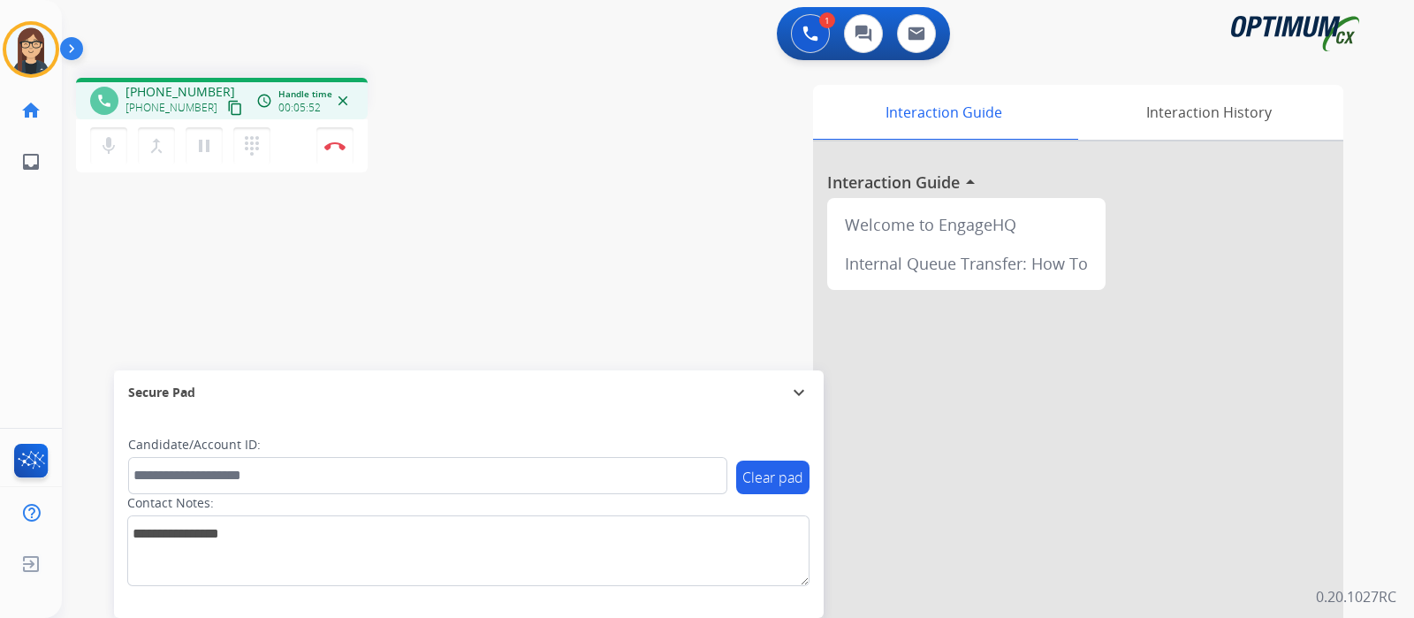
click at [624, 206] on div "Interaction Guide Interaction History Interaction Guide arrow_drop_up Welcome t…" at bounding box center [947, 443] width 793 height 716
click at [108, 152] on mat-icon "mic" at bounding box center [108, 145] width 21 height 21
click at [111, 151] on mat-icon "mic_off" at bounding box center [108, 145] width 21 height 21
click at [513, 231] on div "phone +12517097617 +12517097617 content_copy access_time Call metrics Queue 00:…" at bounding box center [717, 432] width 1310 height 737
click at [338, 154] on button "Disconnect" at bounding box center [334, 145] width 37 height 37
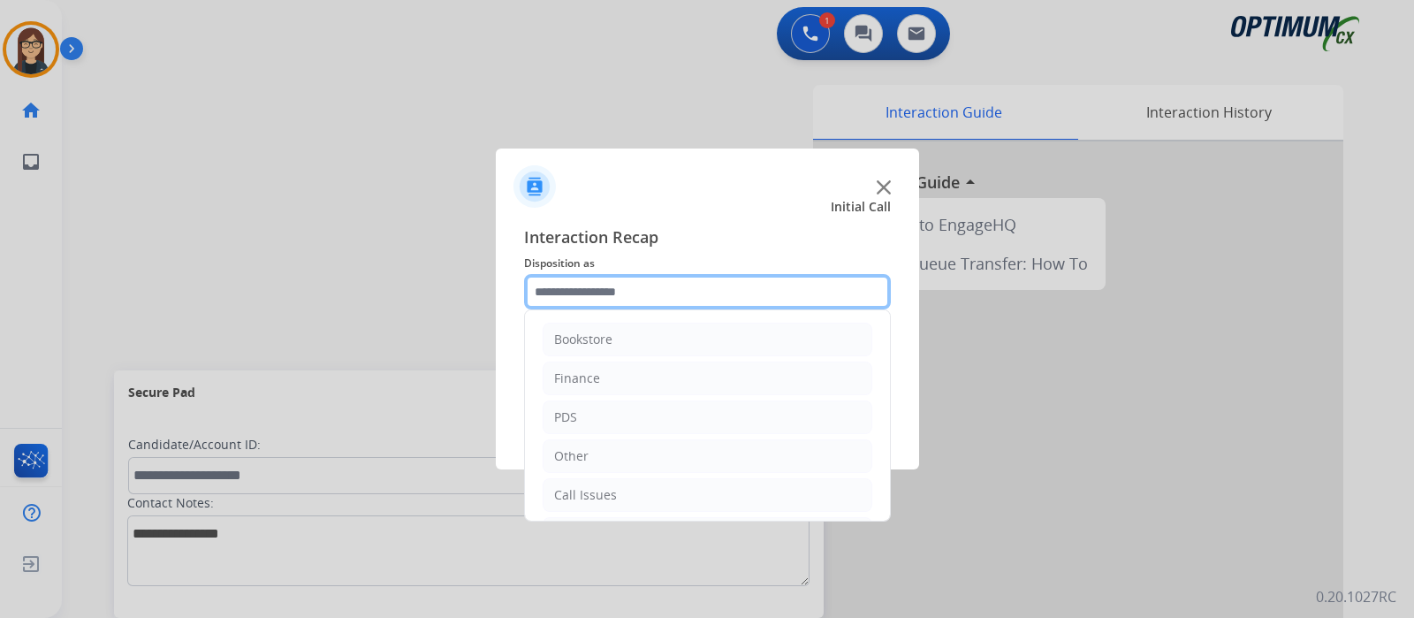
click at [657, 288] on input "text" at bounding box center [707, 291] width 367 height 35
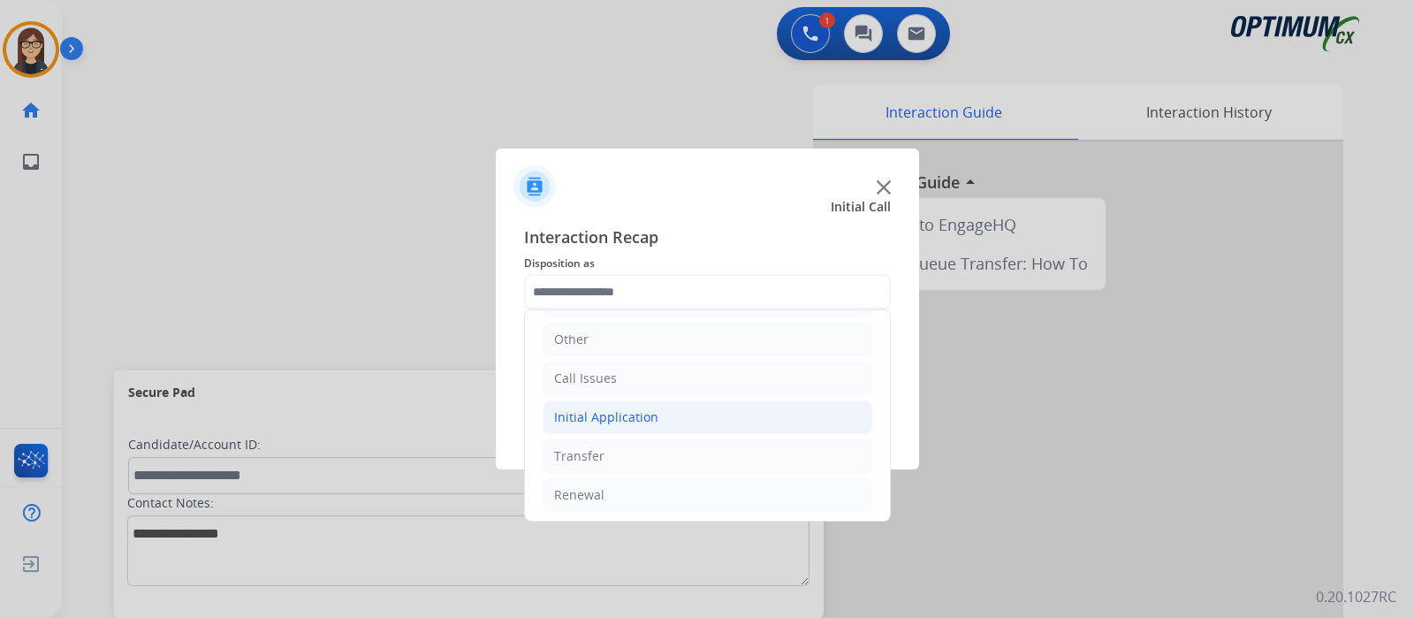
click at [619, 408] on div "Initial Application" at bounding box center [606, 417] width 104 height 18
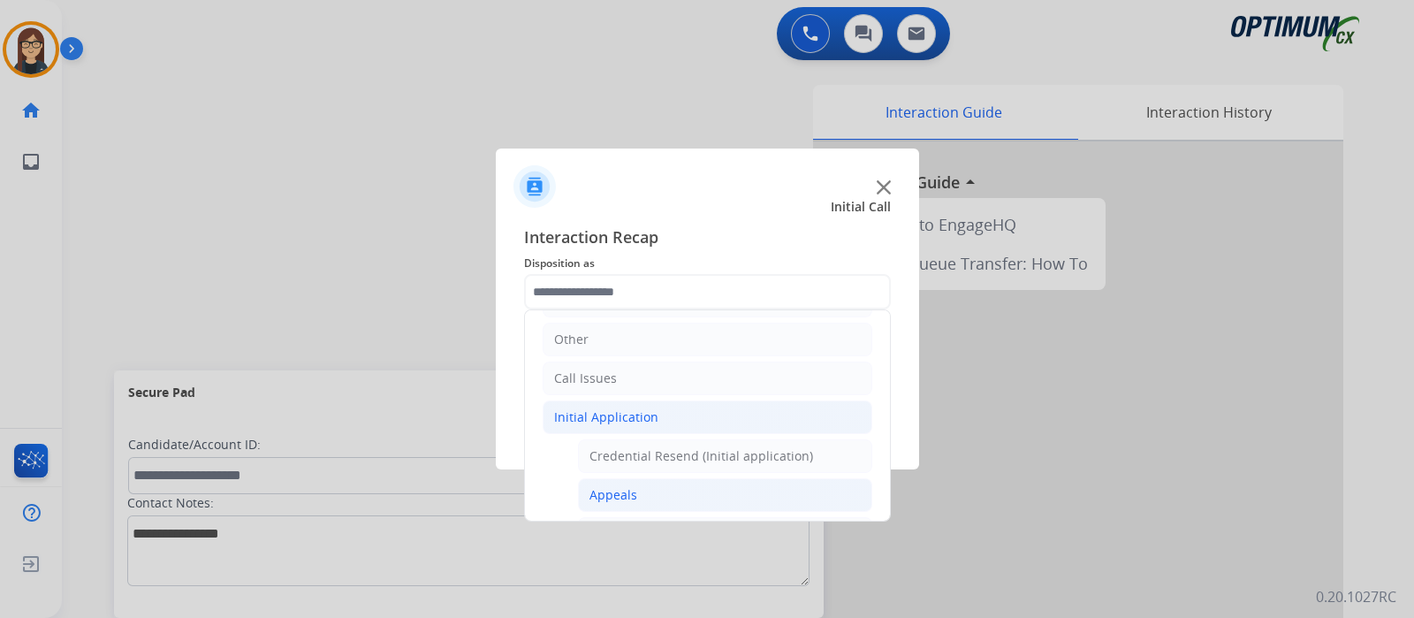
click at [606, 490] on div "Appeals" at bounding box center [613, 495] width 48 height 18
type input "*******"
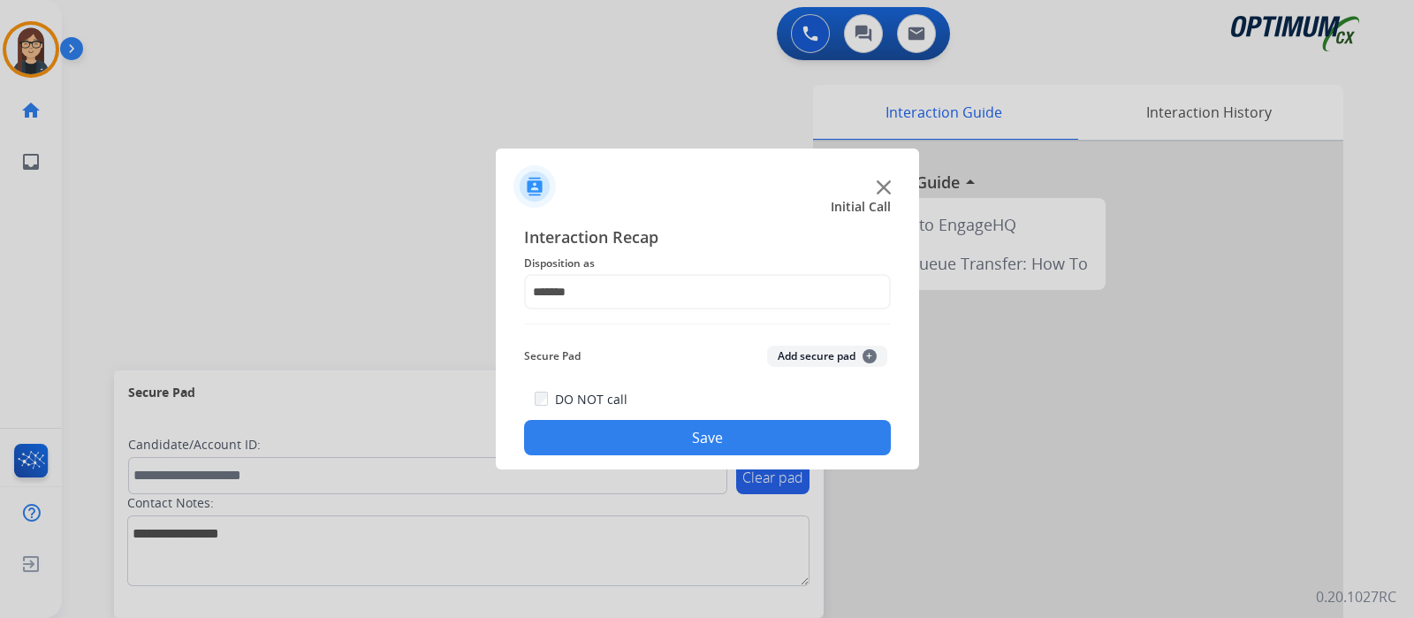
click at [631, 437] on button "Save" at bounding box center [707, 437] width 367 height 35
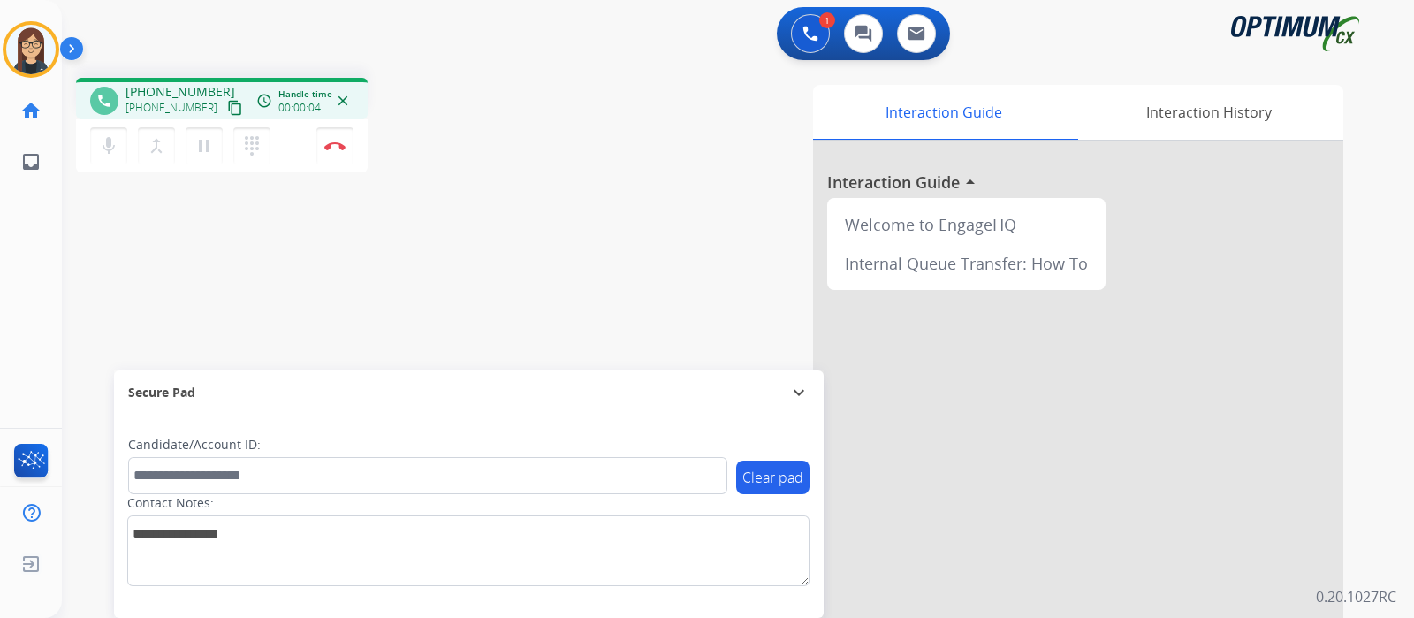
click at [227, 107] on mat-icon "content_copy" at bounding box center [235, 108] width 16 height 16
click at [107, 150] on mat-icon "mic" at bounding box center [108, 145] width 21 height 21
click at [107, 150] on mat-icon "mic_off" at bounding box center [108, 145] width 21 height 21
click at [107, 148] on mat-icon "mic" at bounding box center [108, 145] width 21 height 21
click at [107, 148] on mat-icon "mic_off" at bounding box center [108, 145] width 21 height 21
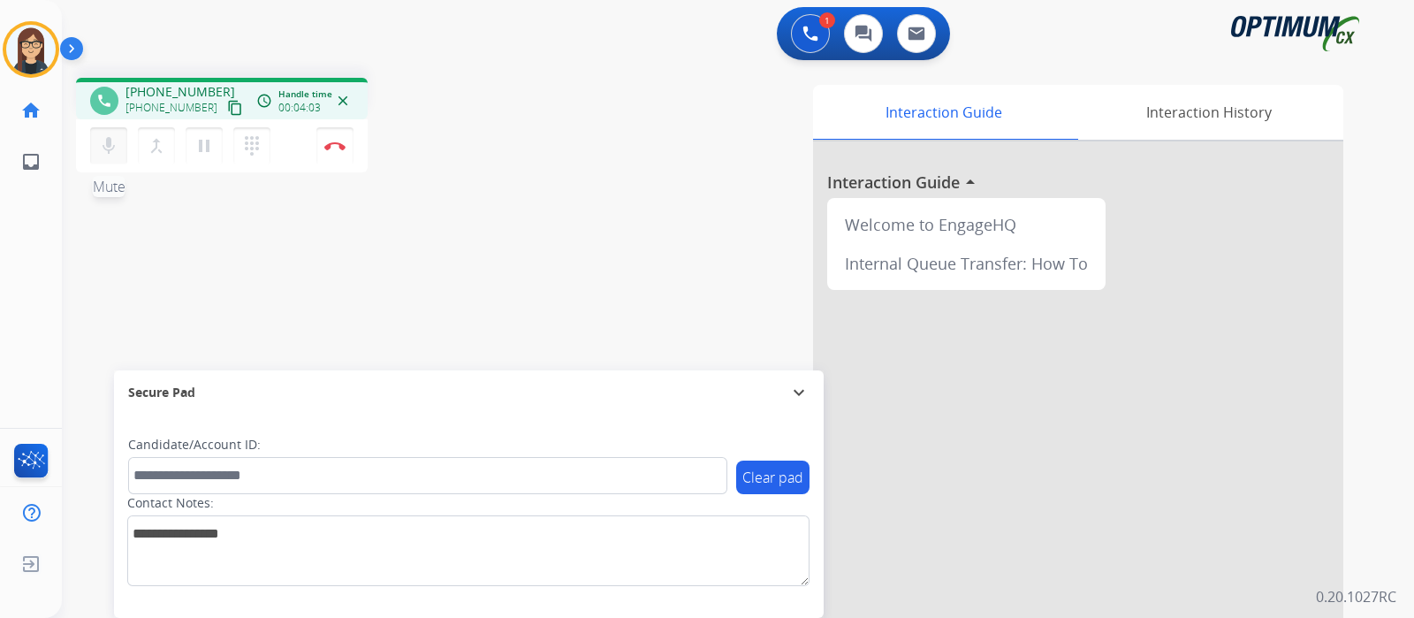
click at [107, 148] on mat-icon "mic" at bounding box center [108, 145] width 21 height 21
click at [101, 148] on mat-icon "mic_off" at bounding box center [108, 145] width 21 height 21
click at [105, 148] on mat-icon "mic" at bounding box center [108, 145] width 21 height 21
click at [105, 148] on mat-icon "mic_off" at bounding box center [108, 145] width 21 height 21
click at [110, 140] on mat-icon "mic" at bounding box center [108, 145] width 21 height 21
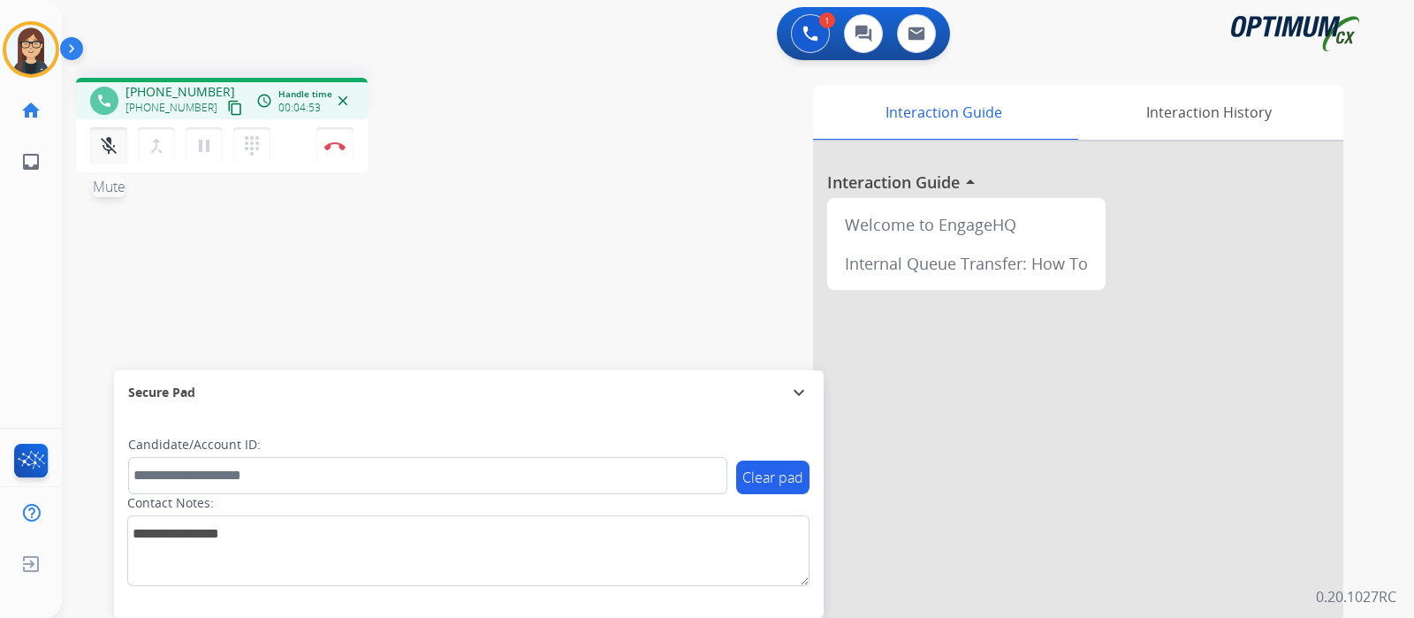
click at [123, 143] on button "mic_off Mute" at bounding box center [108, 145] width 37 height 37
click at [99, 139] on mat-icon "mic" at bounding box center [108, 145] width 21 height 21
click at [115, 140] on mat-icon "mic_off" at bounding box center [108, 145] width 21 height 21
click at [107, 143] on mat-icon "mic" at bounding box center [108, 145] width 21 height 21
click at [104, 140] on mat-icon "mic_off" at bounding box center [108, 145] width 21 height 21
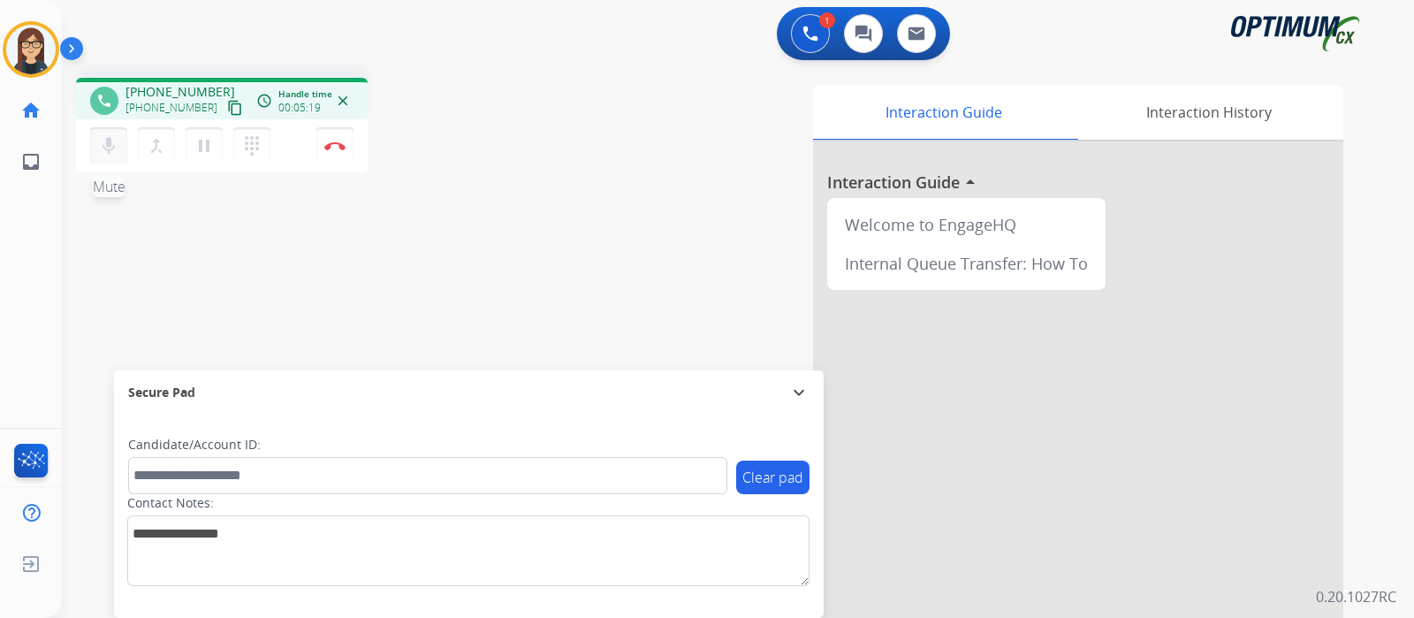
click at [107, 150] on mat-icon "mic" at bounding box center [108, 145] width 21 height 21
click at [106, 147] on mat-icon "mic_off" at bounding box center [108, 145] width 21 height 21
click at [344, 150] on button "Disconnect" at bounding box center [334, 145] width 37 height 37
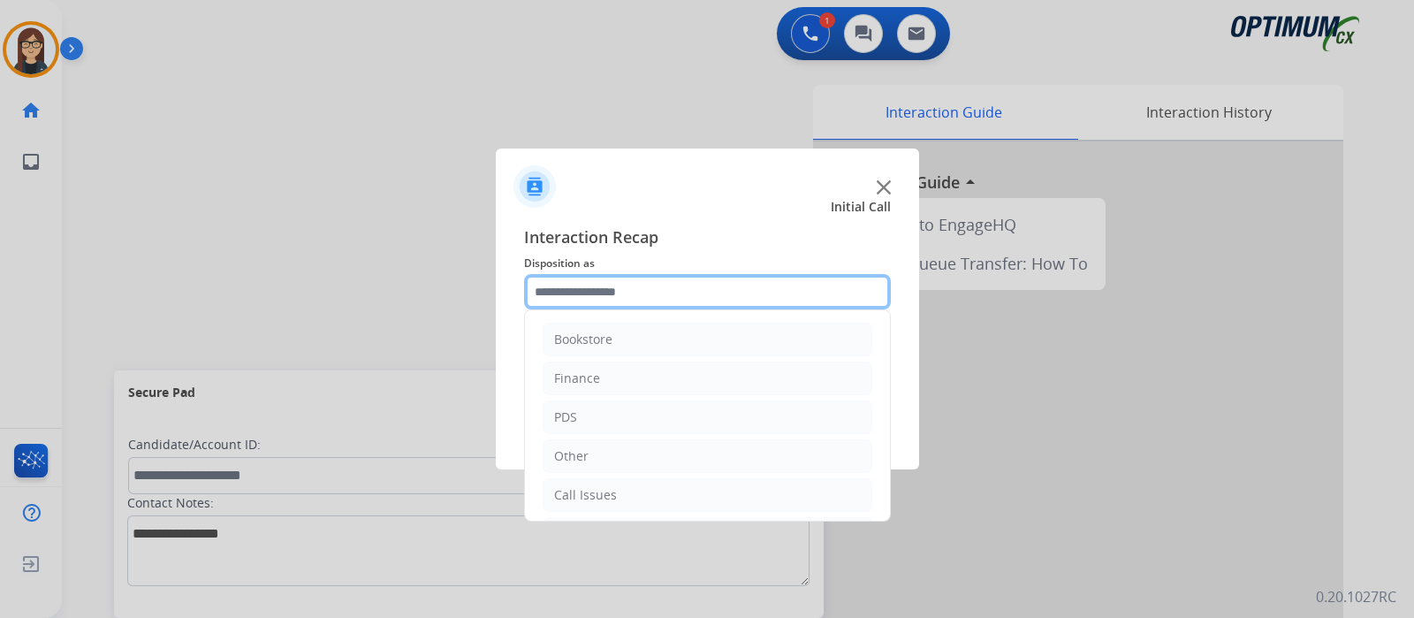
click at [586, 301] on input "text" at bounding box center [707, 291] width 367 height 35
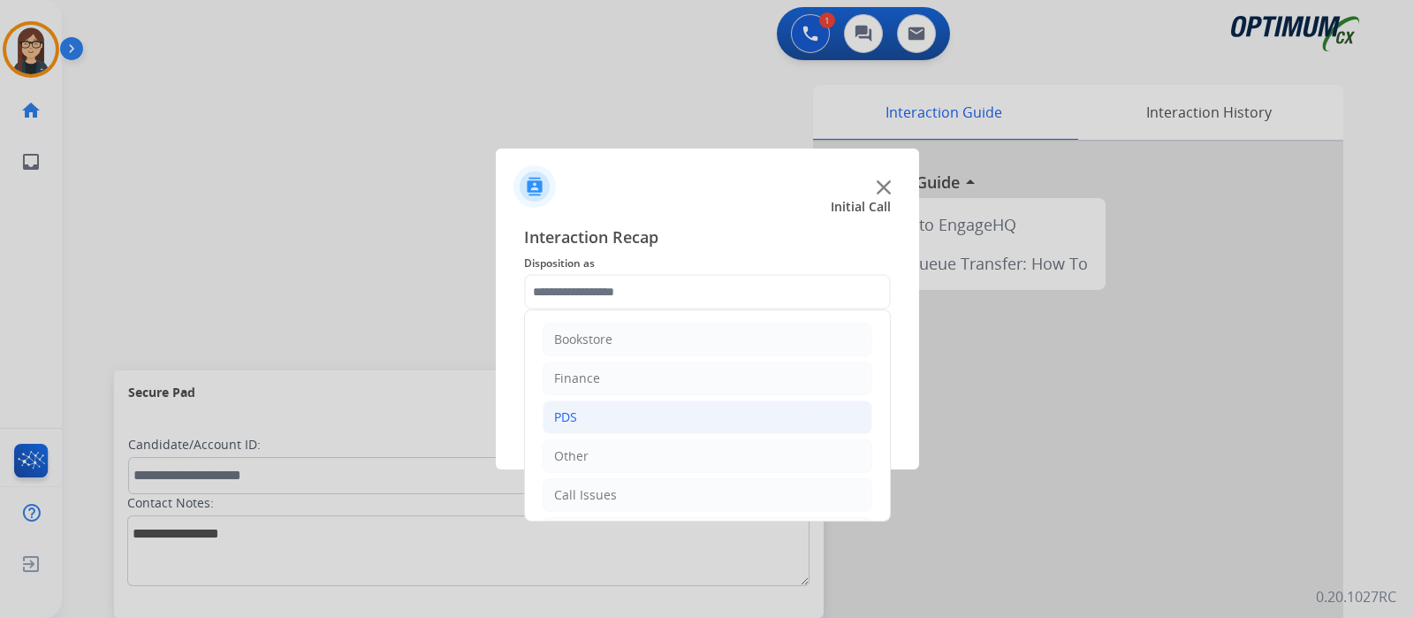
click at [594, 416] on li "PDS" at bounding box center [708, 417] width 330 height 34
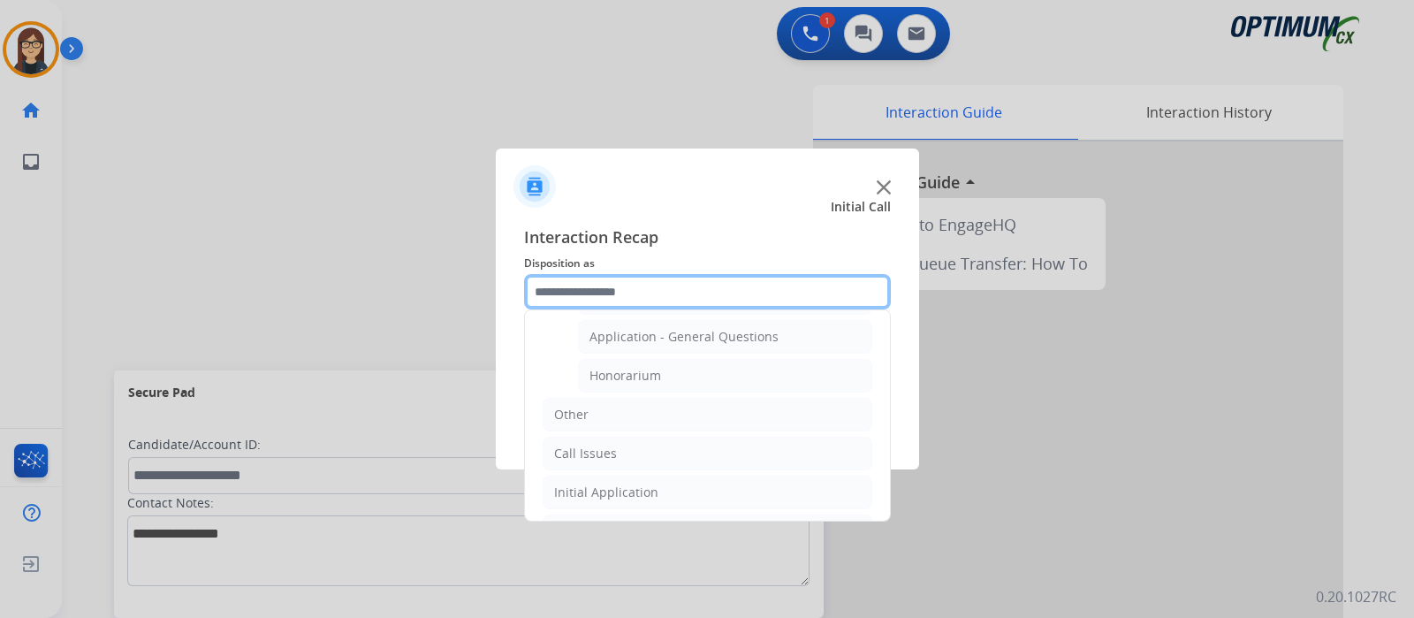
scroll to position [552, 0]
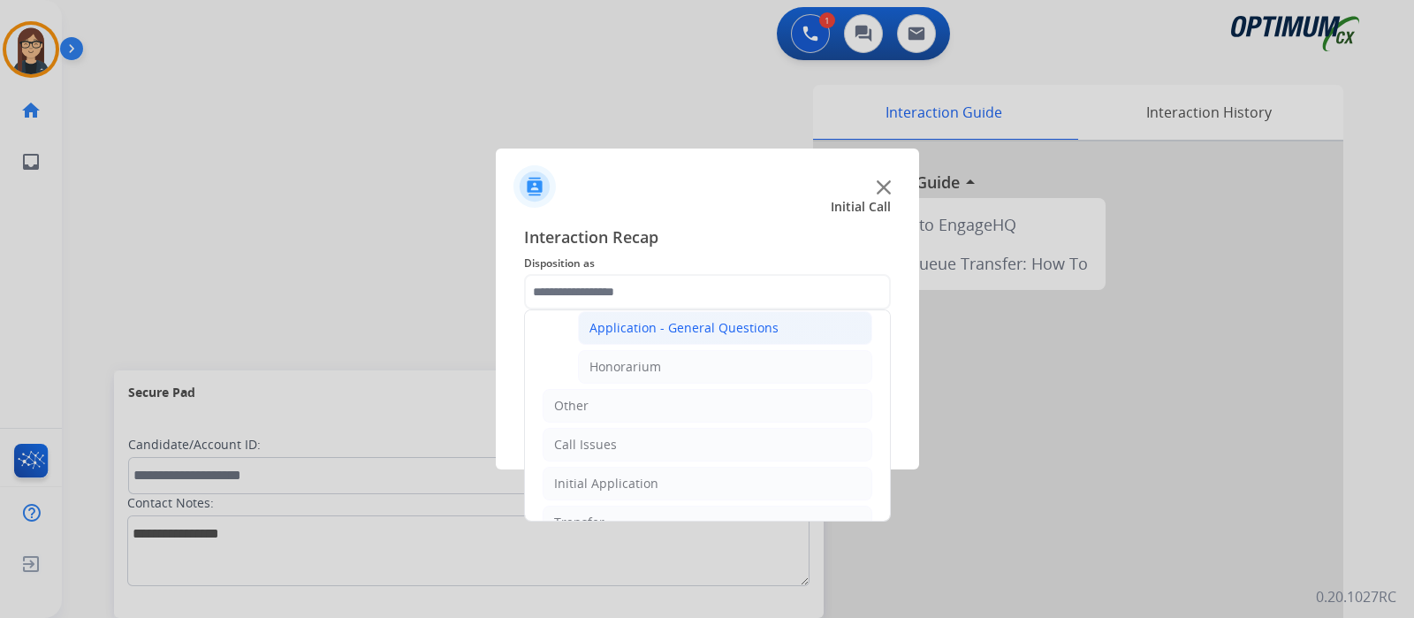
click at [725, 327] on div "Application - General Questions" at bounding box center [683, 328] width 189 height 18
type input "**********"
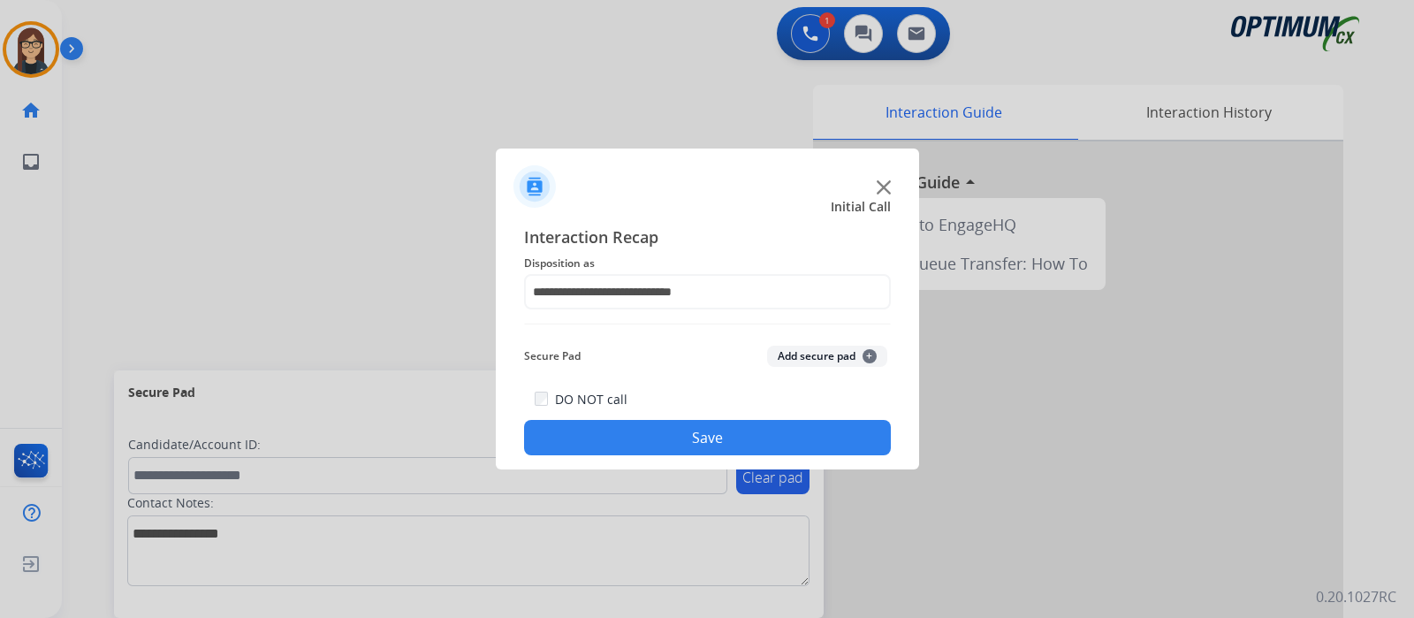
click at [672, 429] on button "Save" at bounding box center [707, 437] width 367 height 35
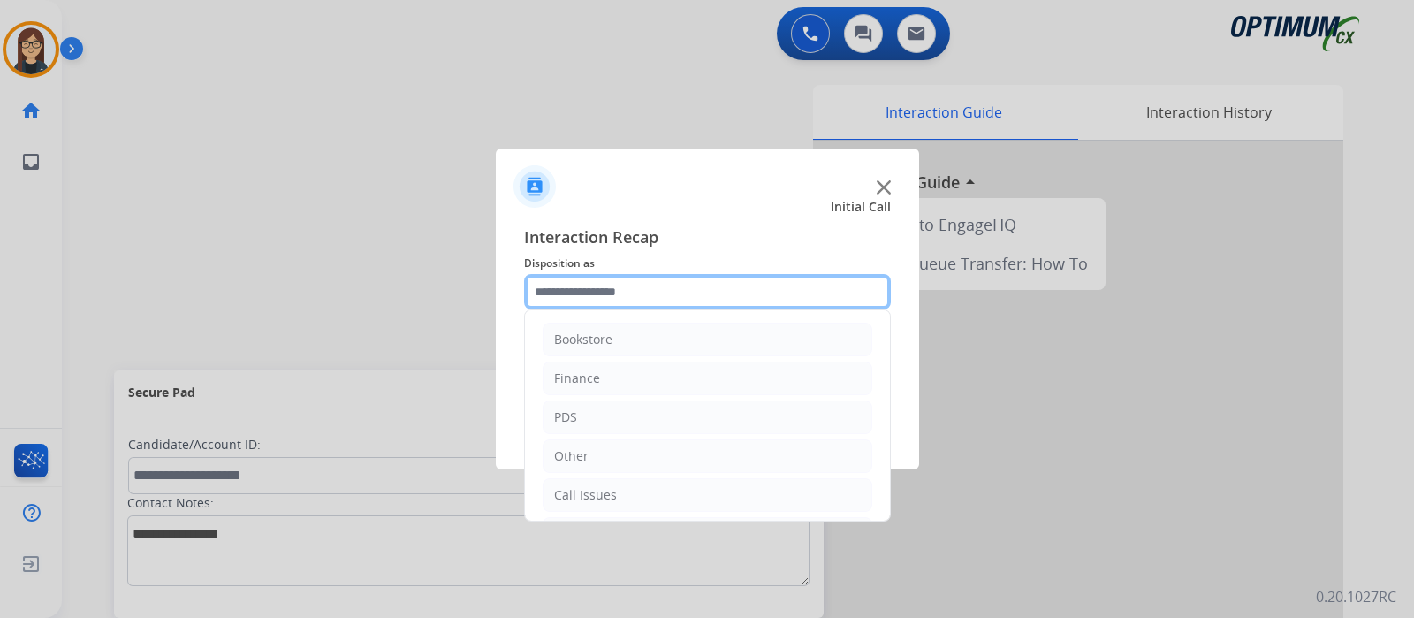
click at [637, 298] on input "text" at bounding box center [707, 291] width 367 height 35
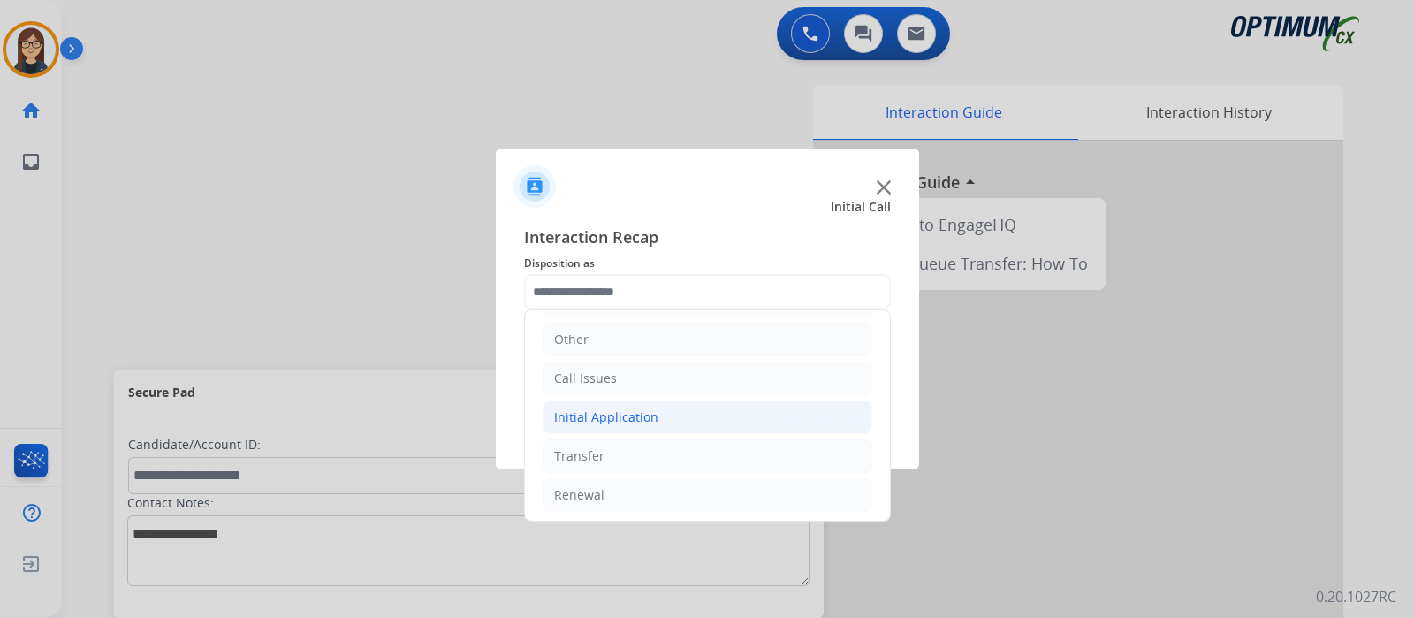
click at [601, 416] on div "Initial Application" at bounding box center [606, 417] width 104 height 18
click at [627, 496] on div "Appeals" at bounding box center [613, 495] width 48 height 18
type input "*******"
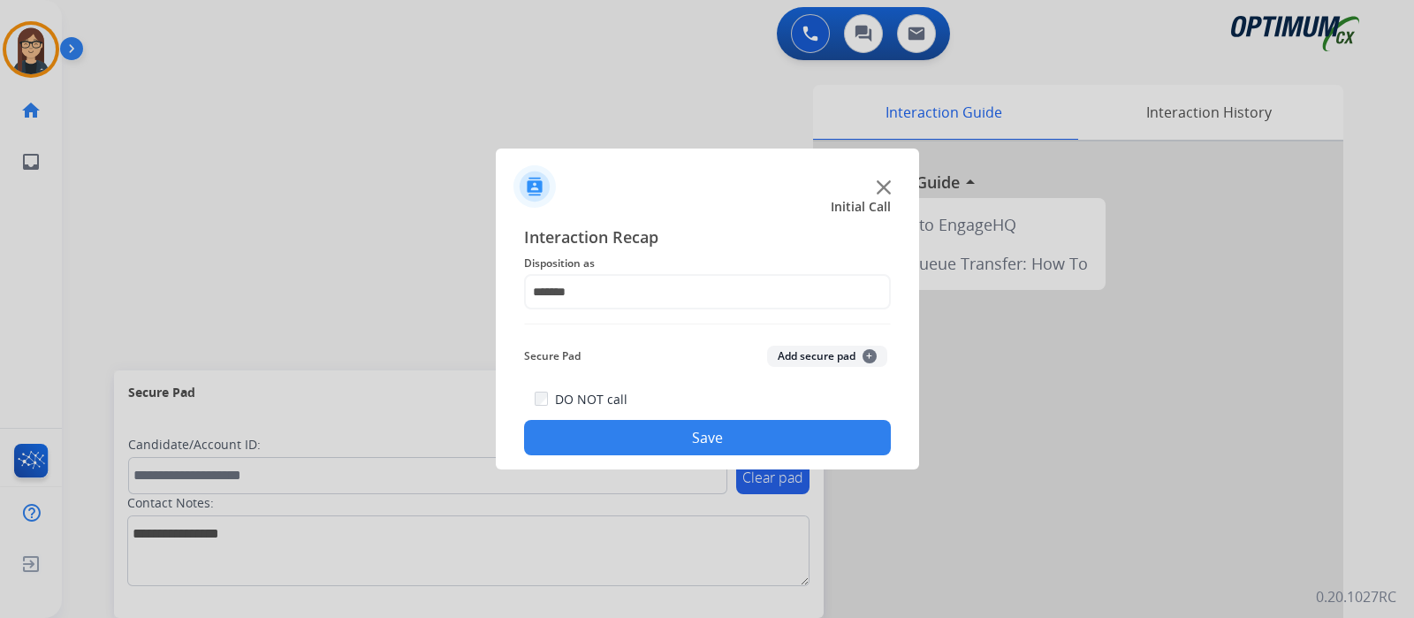
click at [649, 441] on button "Save" at bounding box center [707, 437] width 367 height 35
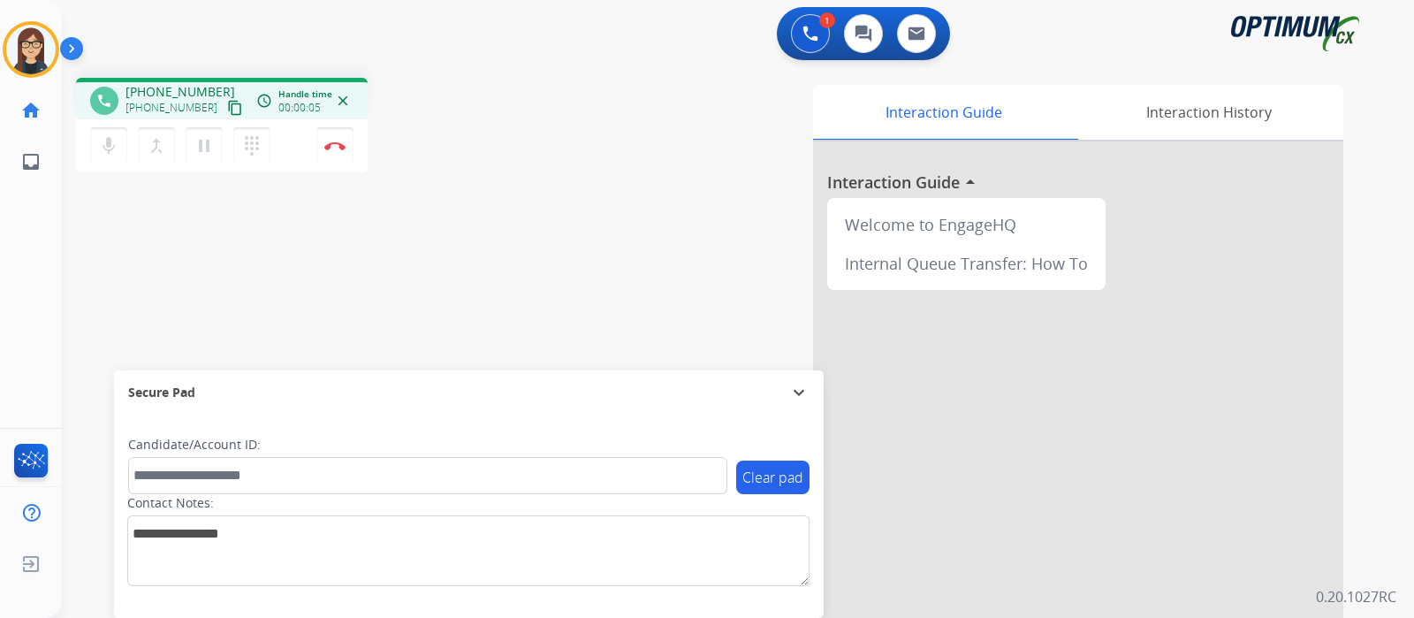
click at [227, 105] on mat-icon "content_copy" at bounding box center [235, 108] width 16 height 16
click at [109, 158] on button "mic Mute" at bounding box center [108, 145] width 37 height 37
click at [107, 160] on button "mic_off Mute" at bounding box center [108, 145] width 37 height 37
click at [118, 150] on mat-icon "mic" at bounding box center [108, 145] width 21 height 21
click at [114, 149] on mat-icon "mic_off" at bounding box center [108, 145] width 21 height 21
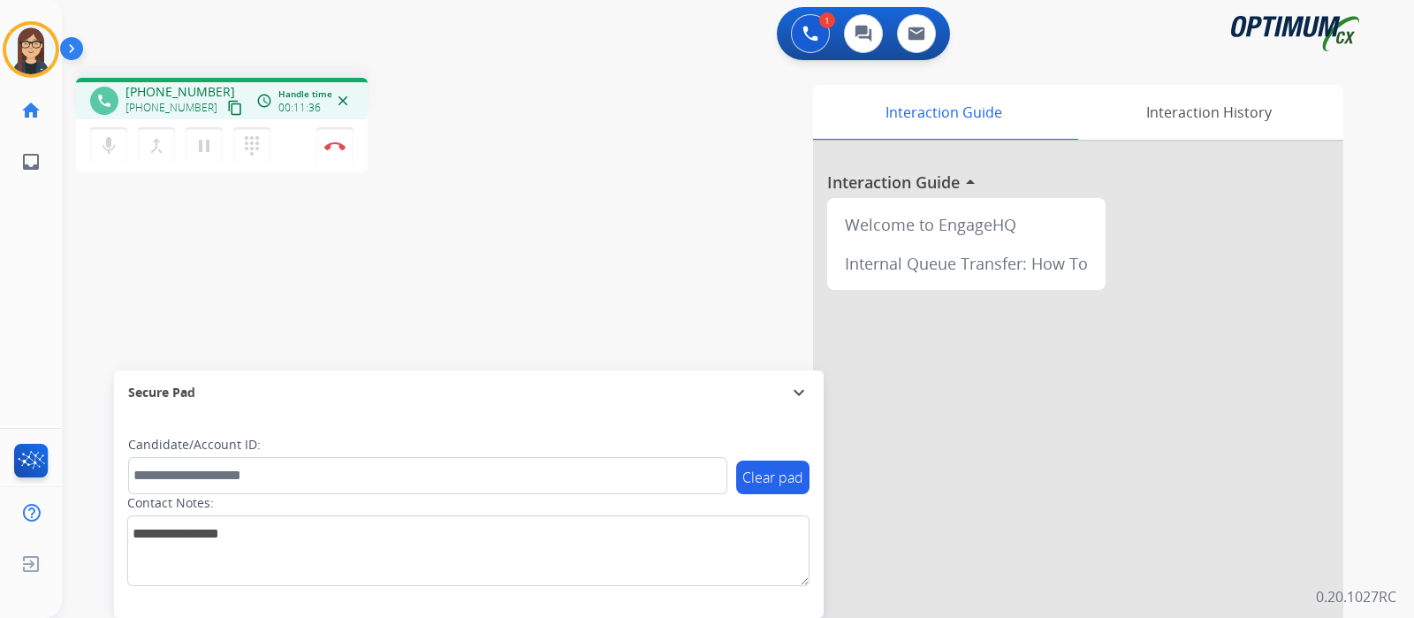
click at [549, 112] on div "phone +12406717596 +12406717596 content_copy access_time Call metrics Queue 00:…" at bounding box center [717, 432] width 1310 height 737
click at [579, 196] on div "Interaction Guide Interaction History Interaction Guide arrow_drop_up Welcome t…" at bounding box center [947, 443] width 793 height 716
click at [102, 151] on mat-icon "mic" at bounding box center [108, 145] width 21 height 21
click at [110, 147] on mat-icon "mic_off" at bounding box center [108, 145] width 21 height 21
click at [102, 144] on mat-icon "mic" at bounding box center [108, 145] width 21 height 21
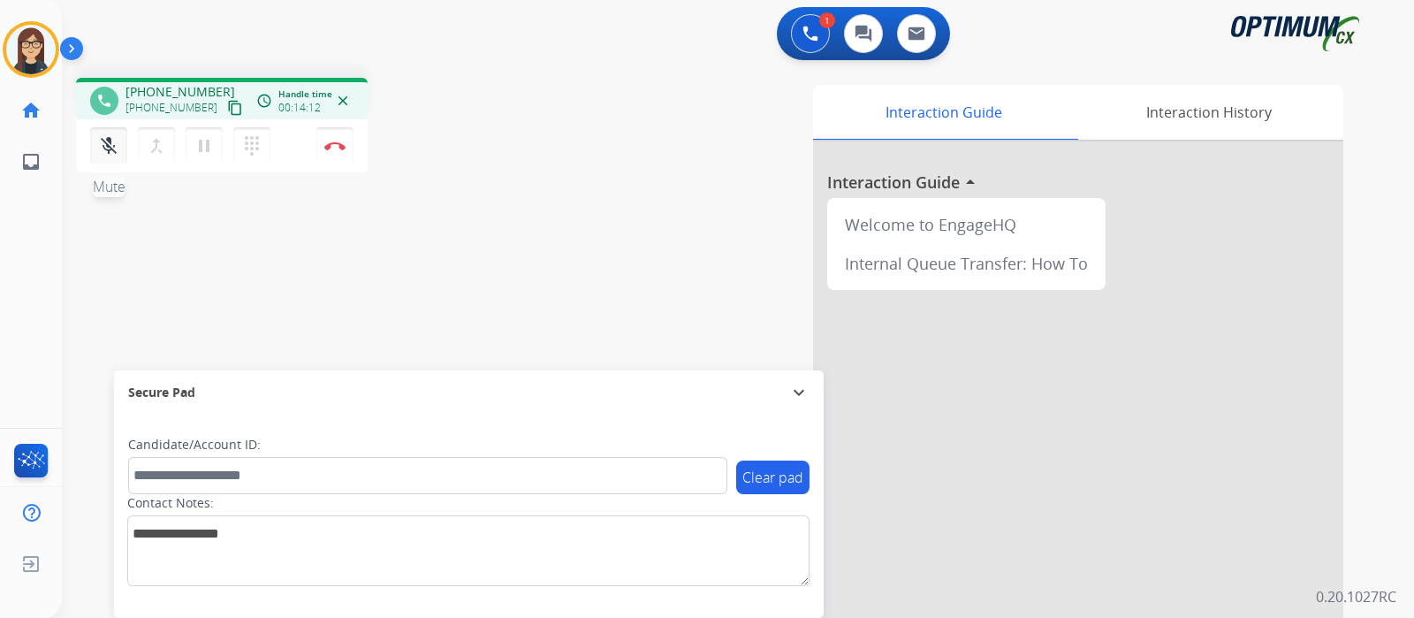
click at [110, 152] on mat-icon "mic_off" at bounding box center [108, 145] width 21 height 21
click at [440, 204] on div "phone +12406717596 +12406717596 content_copy access_time Call metrics Queue 00:…" at bounding box center [717, 432] width 1310 height 737
click at [428, 247] on div "phone +12406717596 +12406717596 content_copy access_time Call metrics Queue 00:…" at bounding box center [717, 432] width 1310 height 737
click at [332, 148] on img at bounding box center [334, 145] width 21 height 9
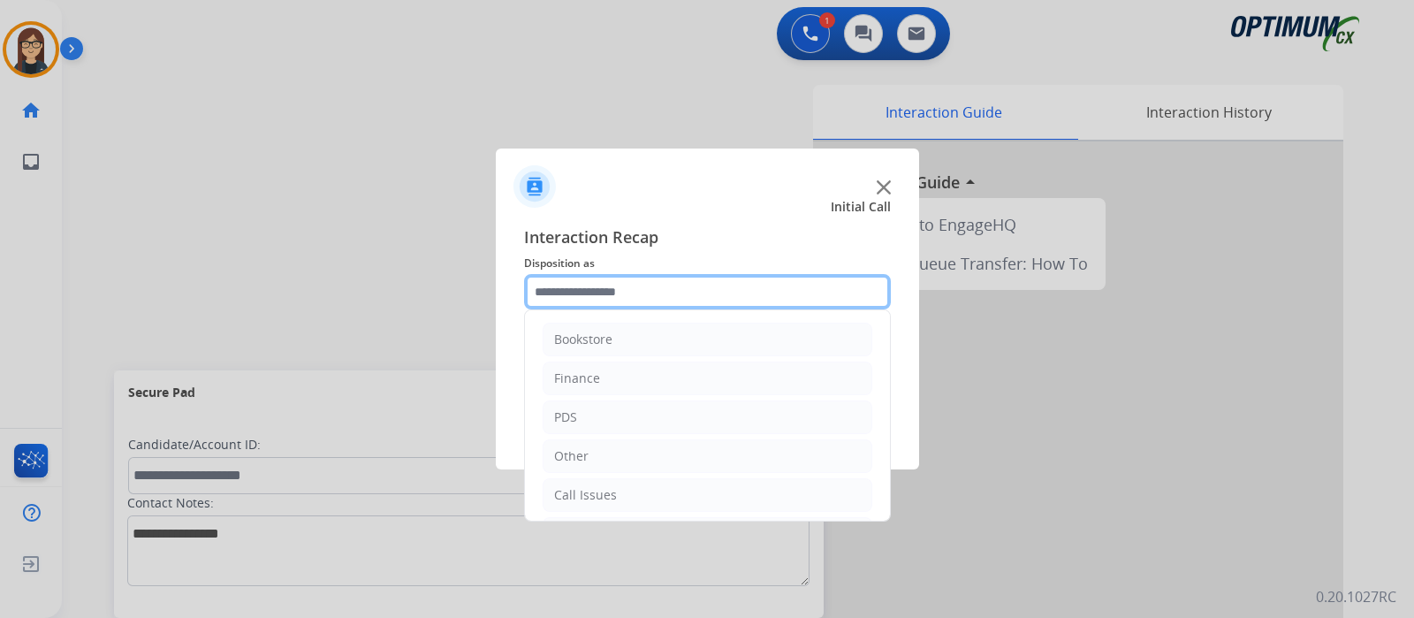
click at [581, 293] on input "text" at bounding box center [707, 291] width 367 height 35
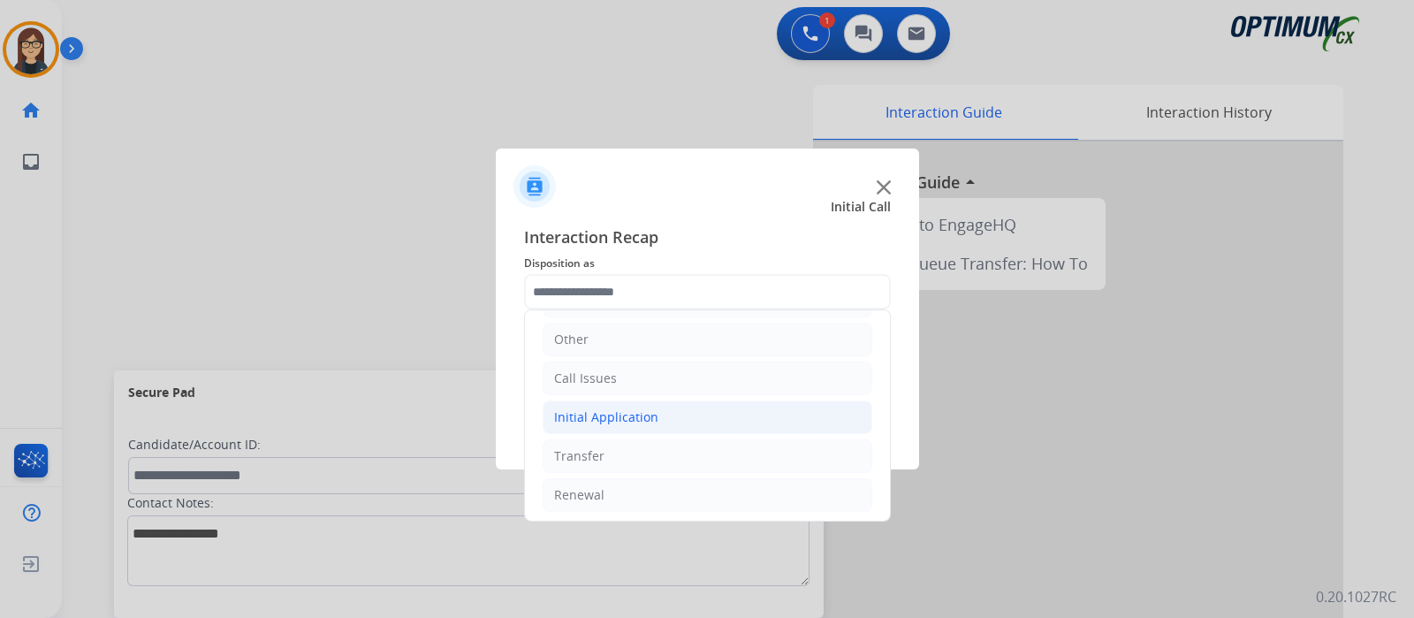
click at [589, 416] on div "Initial Application" at bounding box center [606, 417] width 104 height 18
click at [616, 496] on div "Appeals" at bounding box center [613, 495] width 48 height 18
type input "*******"
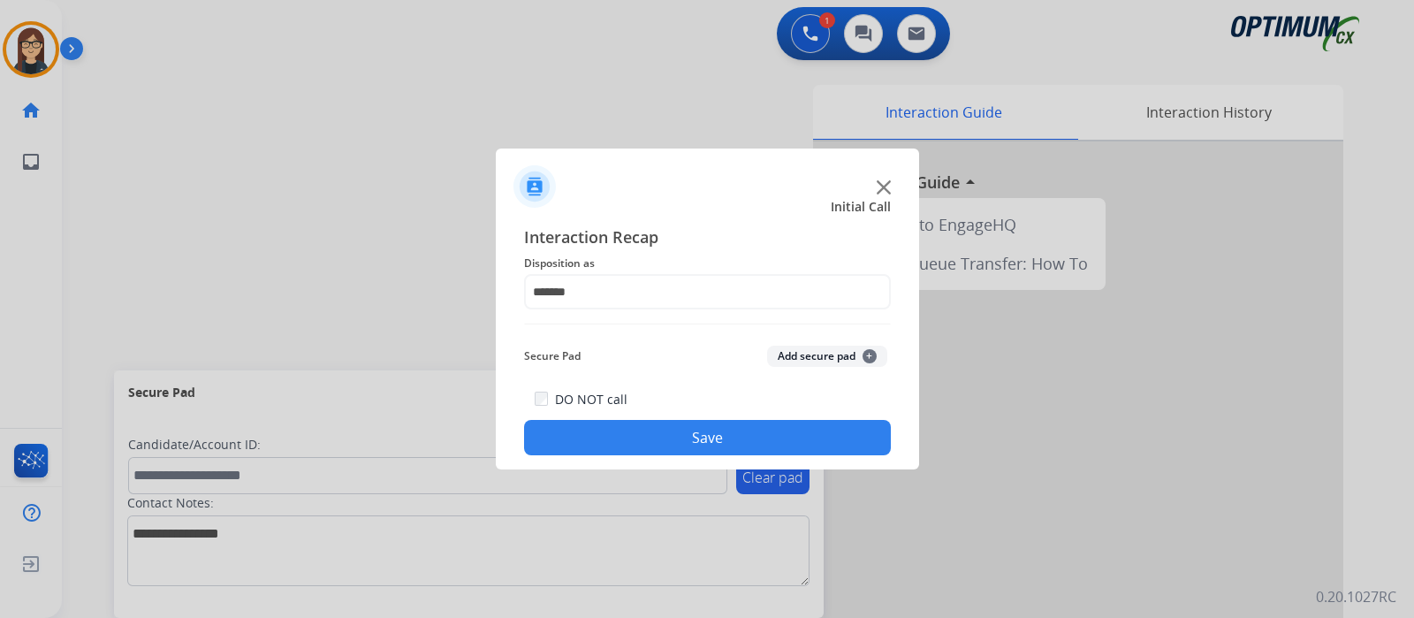
click at [627, 452] on button "Save" at bounding box center [707, 437] width 367 height 35
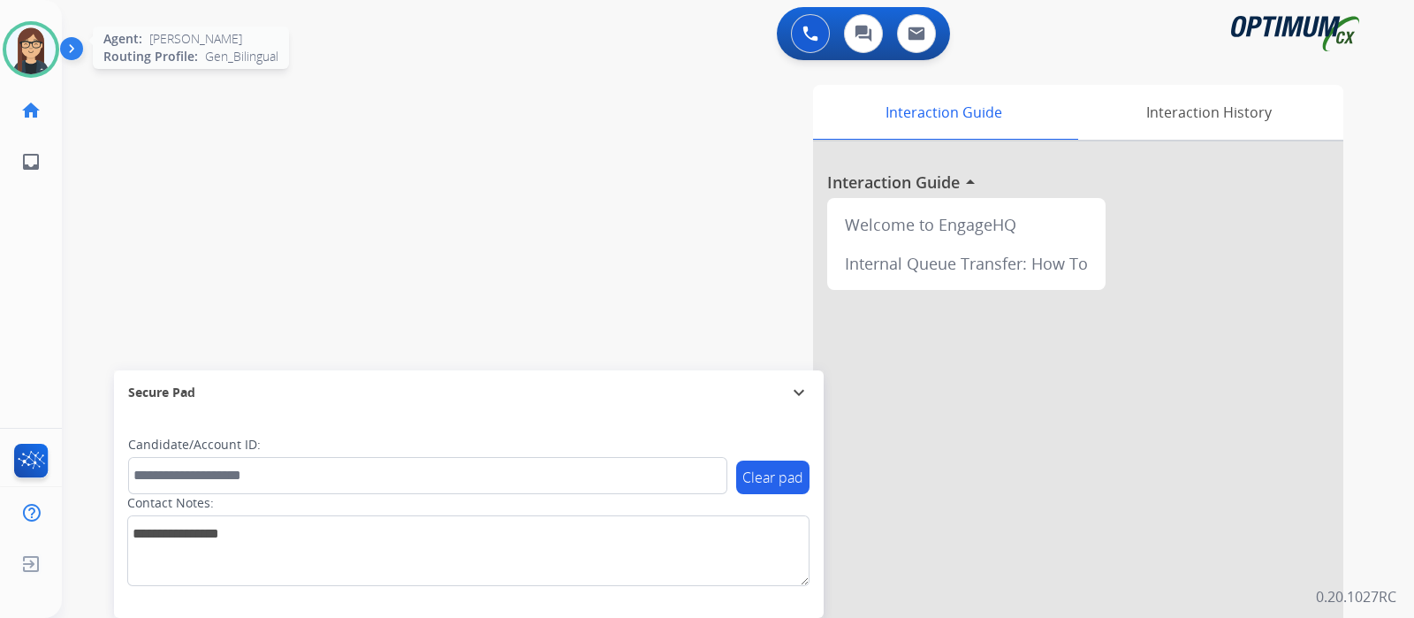
click at [34, 36] on img at bounding box center [30, 49] width 49 height 49
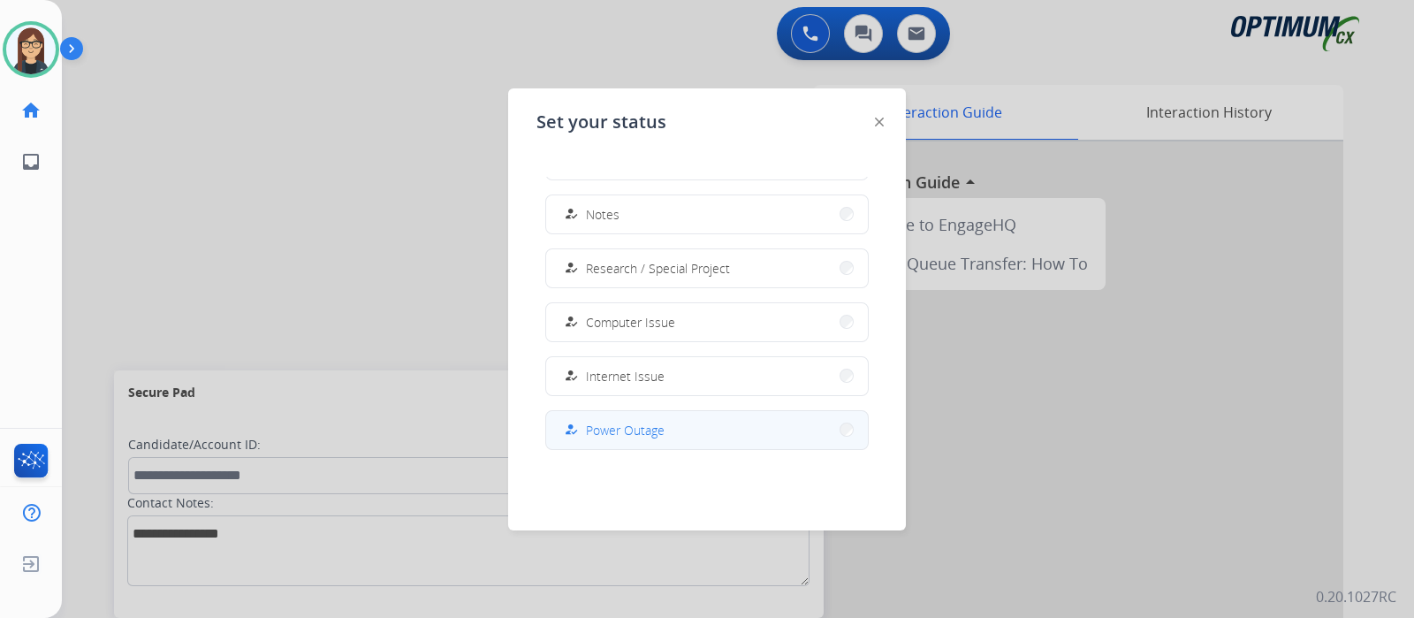
scroll to position [440, 0]
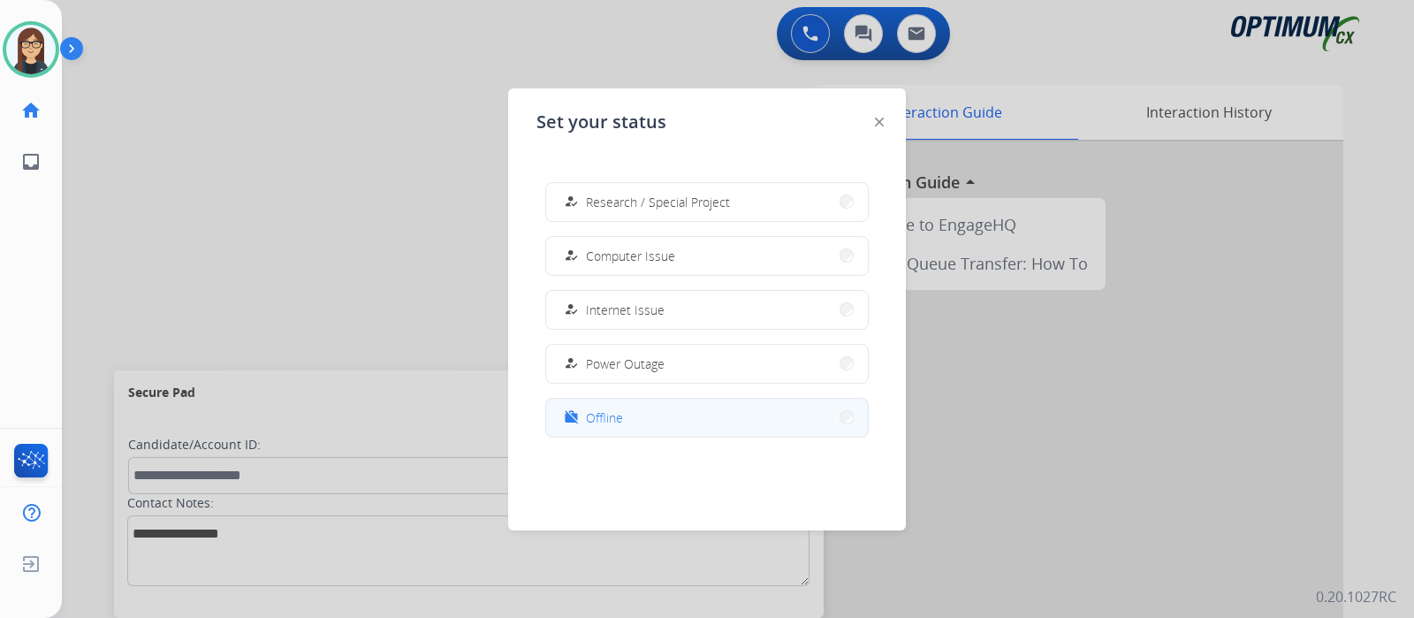
click at [601, 408] on span "Offline" at bounding box center [604, 417] width 37 height 19
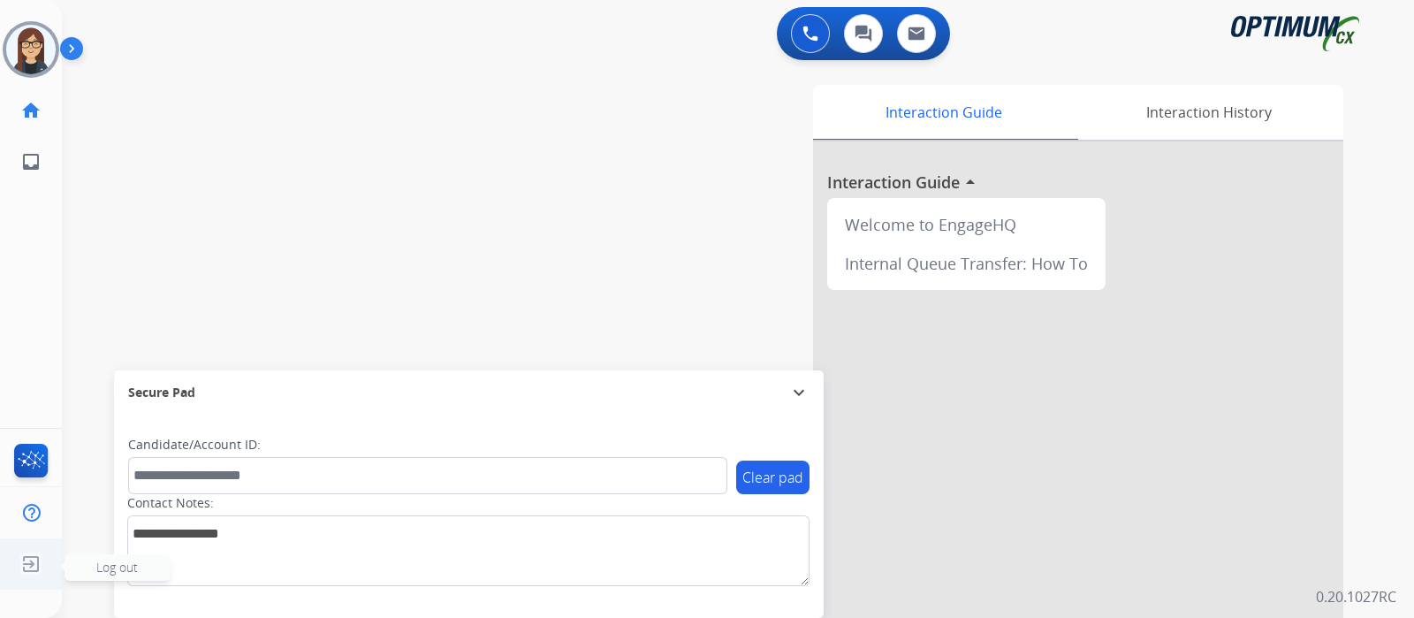
click at [31, 563] on img at bounding box center [31, 564] width 32 height 34
click at [123, 567] on span "Log out" at bounding box center [117, 566] width 42 height 17
